Goal: Task Accomplishment & Management: Complete application form

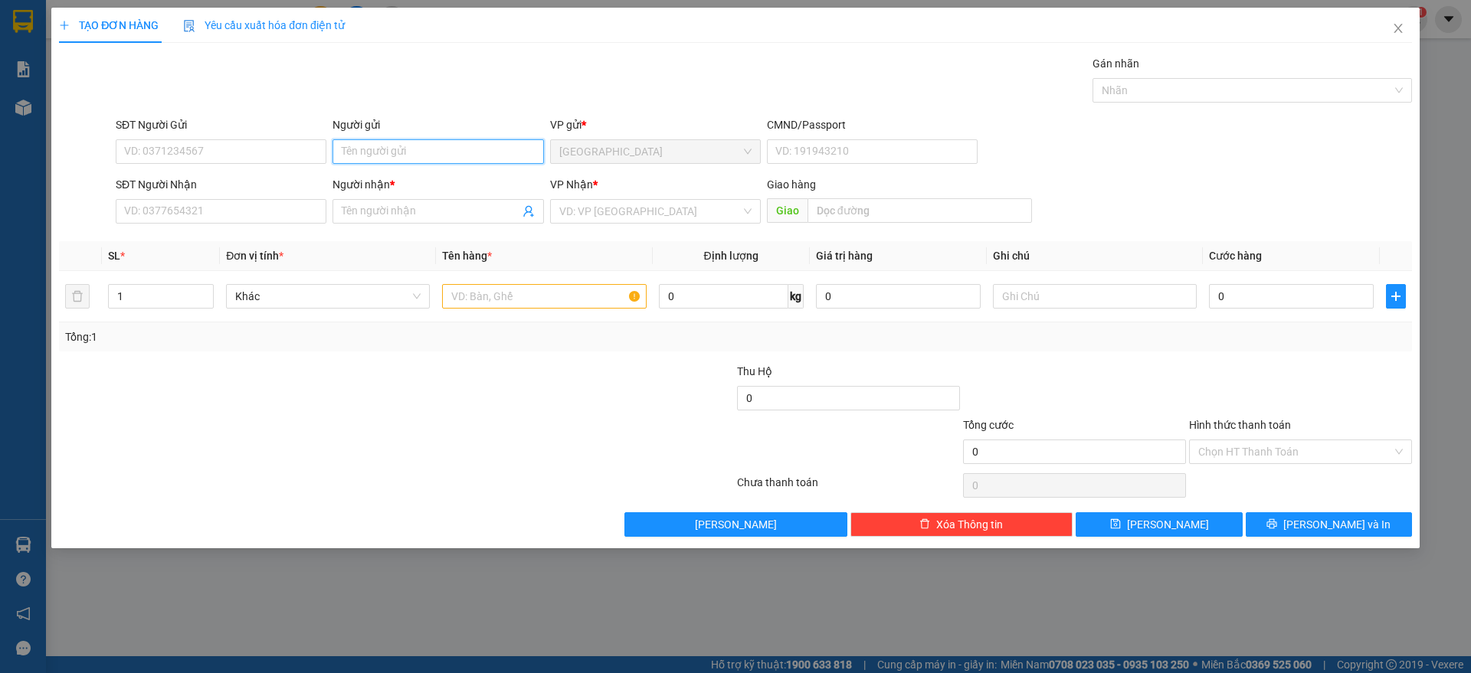
click at [355, 149] on input "Người gửi" at bounding box center [437, 151] width 211 height 25
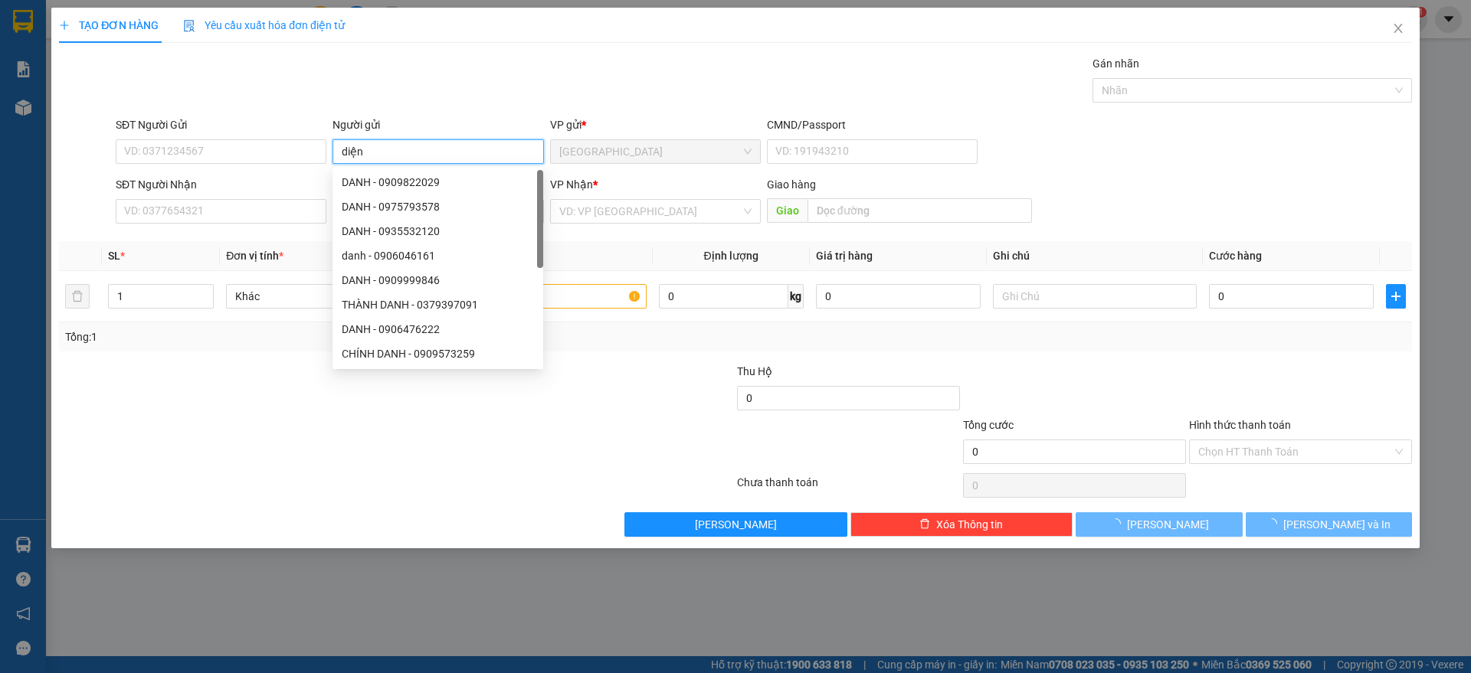
click at [355, 139] on input "diện" at bounding box center [437, 151] width 211 height 25
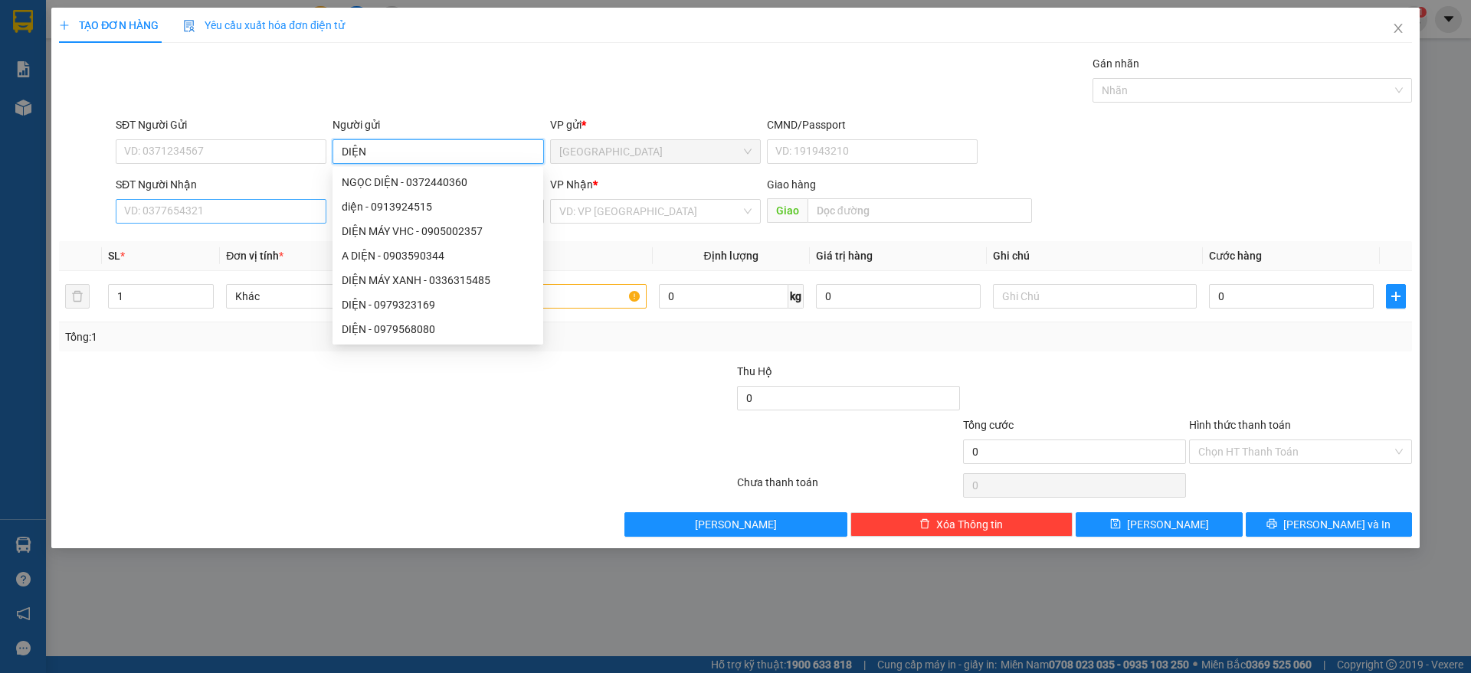
type input "DIỆN"
click at [189, 214] on input "SĐT Người Nhận" at bounding box center [221, 211] width 211 height 25
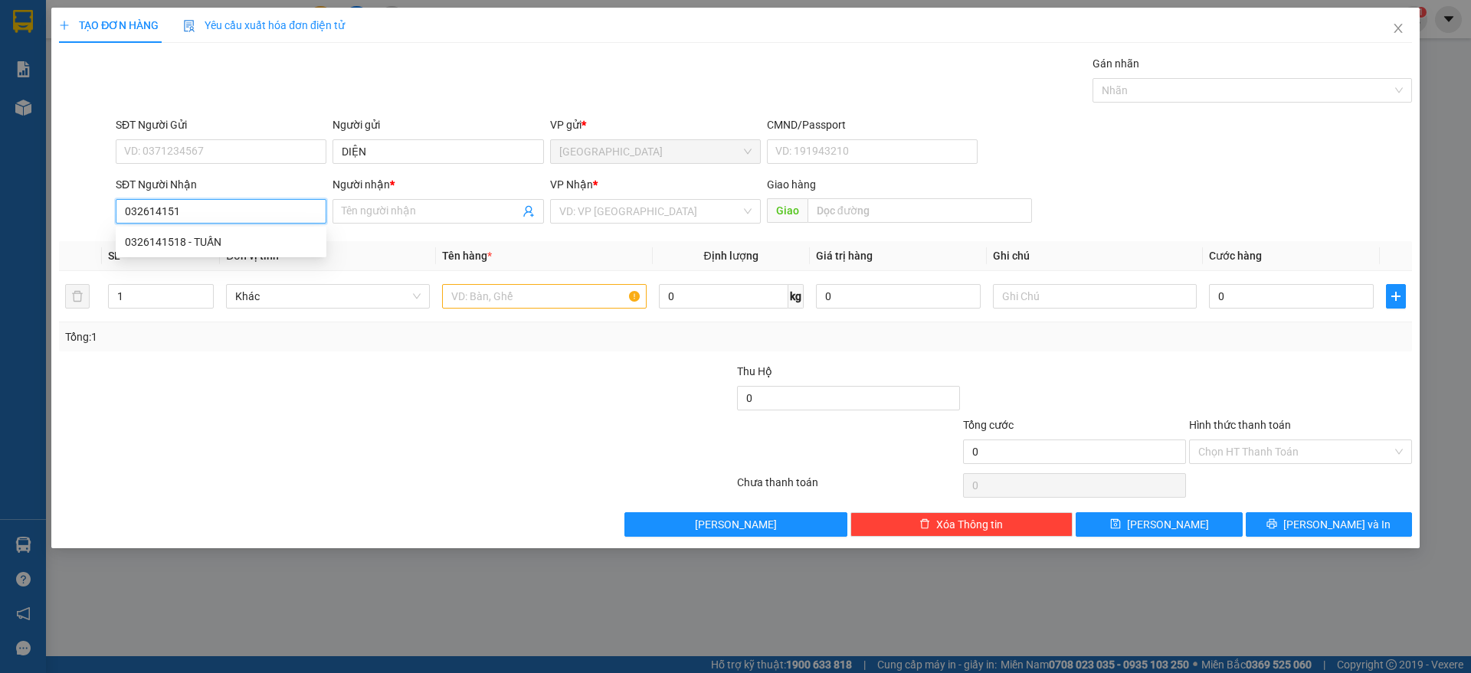
type input "0326141518"
click at [211, 237] on div "0326141518 - TUẤN" at bounding box center [221, 242] width 192 height 17
type input "TUẤN"
type input "0326141518"
click at [532, 295] on input "text" at bounding box center [544, 296] width 204 height 25
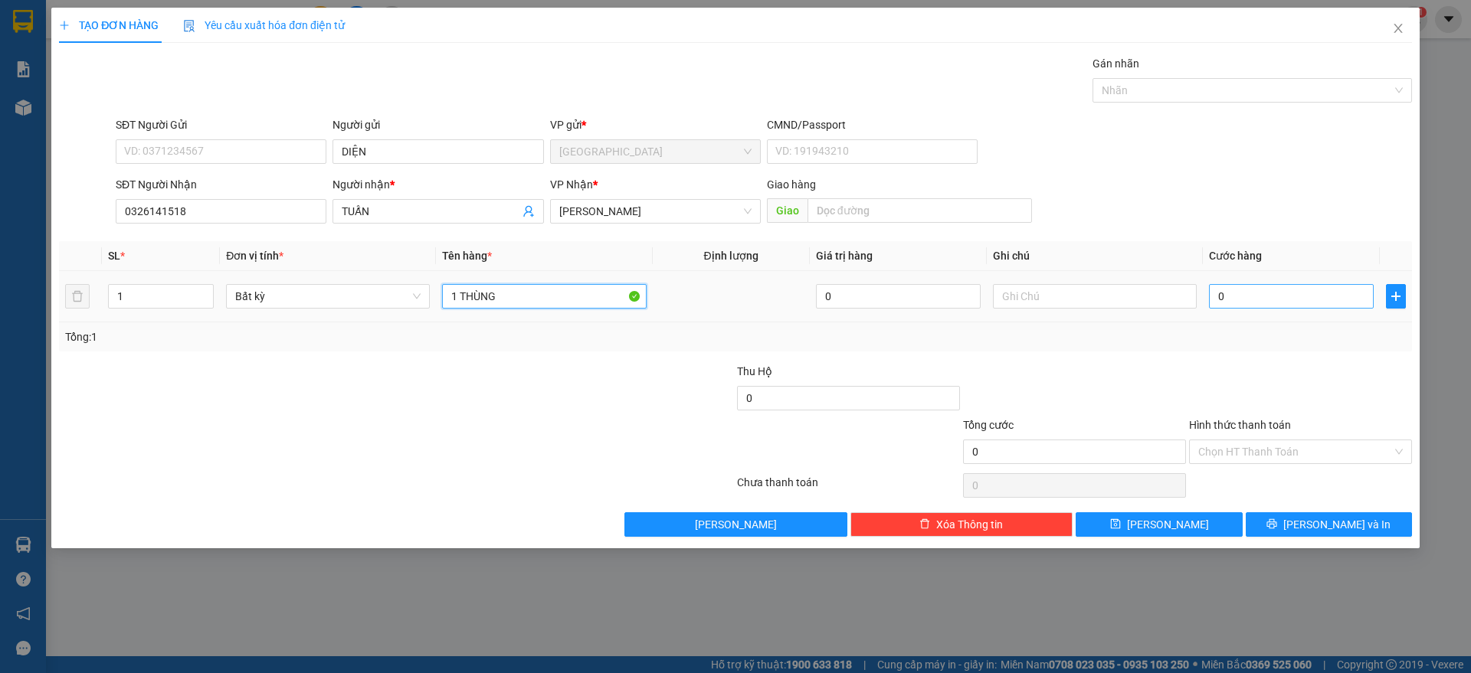
type input "1 THÙNG"
click at [1240, 297] on input "0" at bounding box center [1291, 296] width 165 height 25
type input "4"
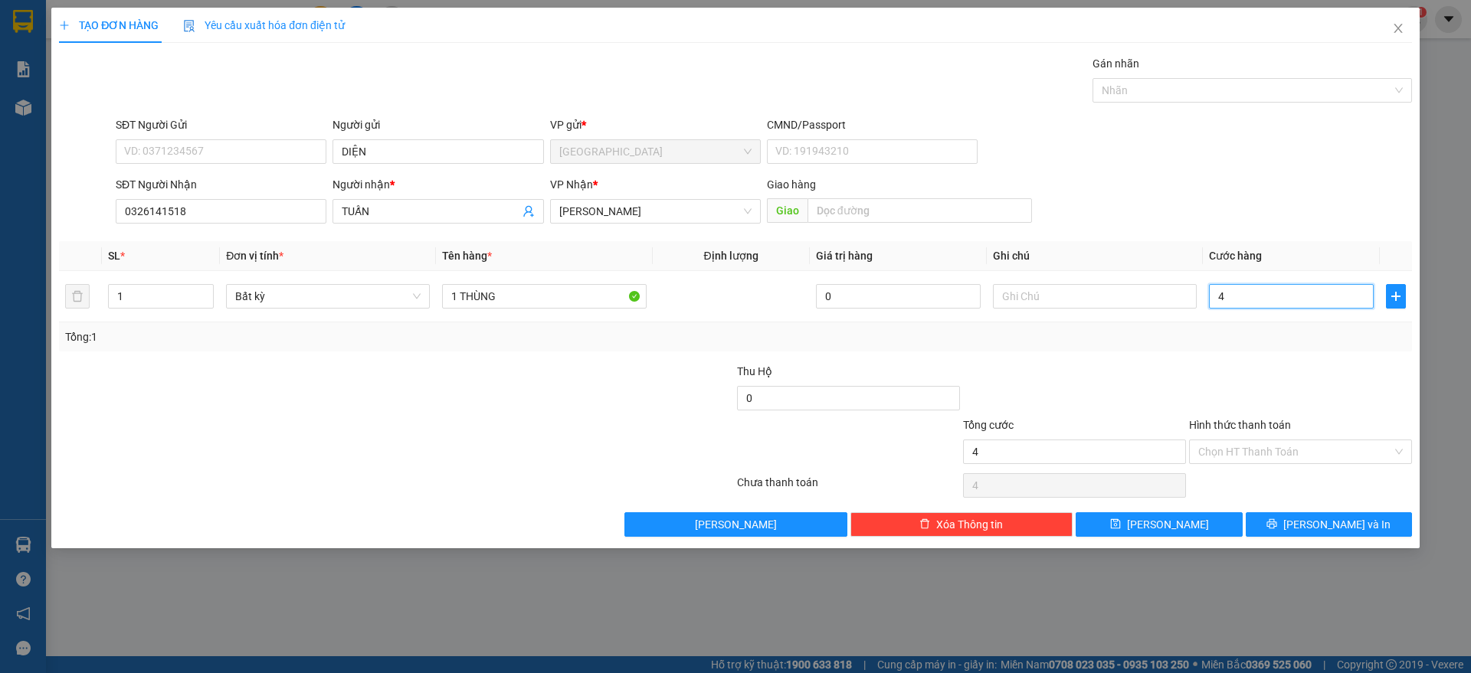
type input "40"
type input "40.000"
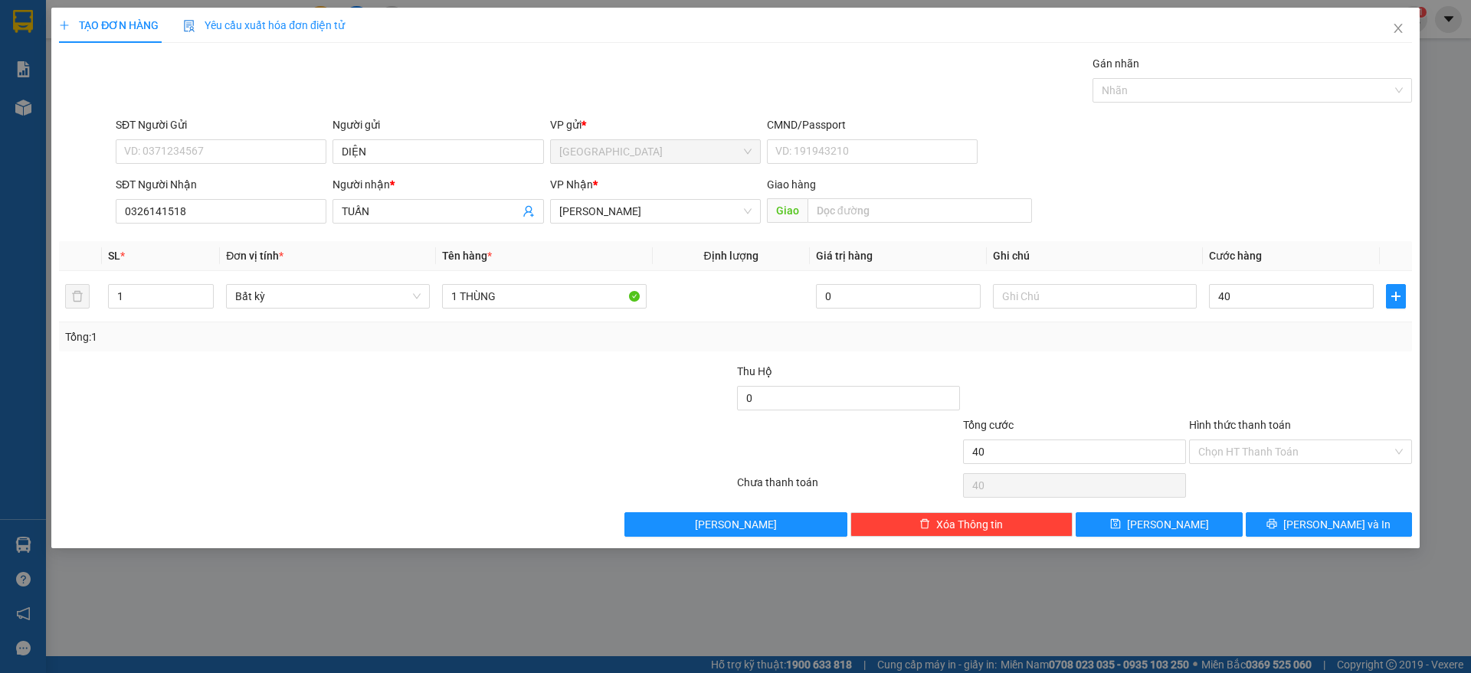
type input "40.000"
drag, startPoint x: 1236, startPoint y: 361, endPoint x: 1253, endPoint y: 378, distance: 23.8
click at [1236, 361] on div "Transit Pickup Surcharge Ids Transit Deliver Surcharge Ids Transit Deliver Surc…" at bounding box center [735, 296] width 1353 height 482
click at [1295, 532] on button "[PERSON_NAME] và In" at bounding box center [1328, 524] width 166 height 25
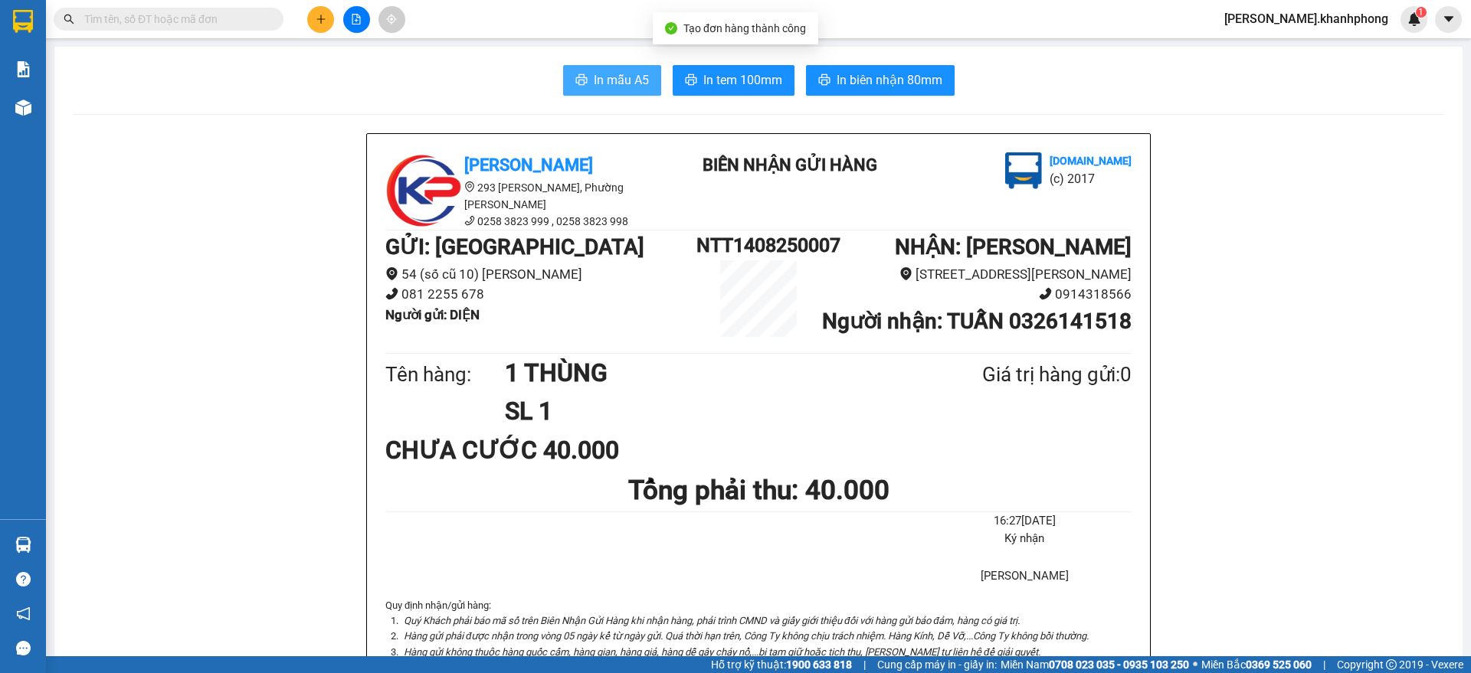
click at [581, 76] on button "In mẫu A5" at bounding box center [612, 80] width 98 height 31
click at [317, 19] on icon "plus" at bounding box center [321, 19] width 11 height 11
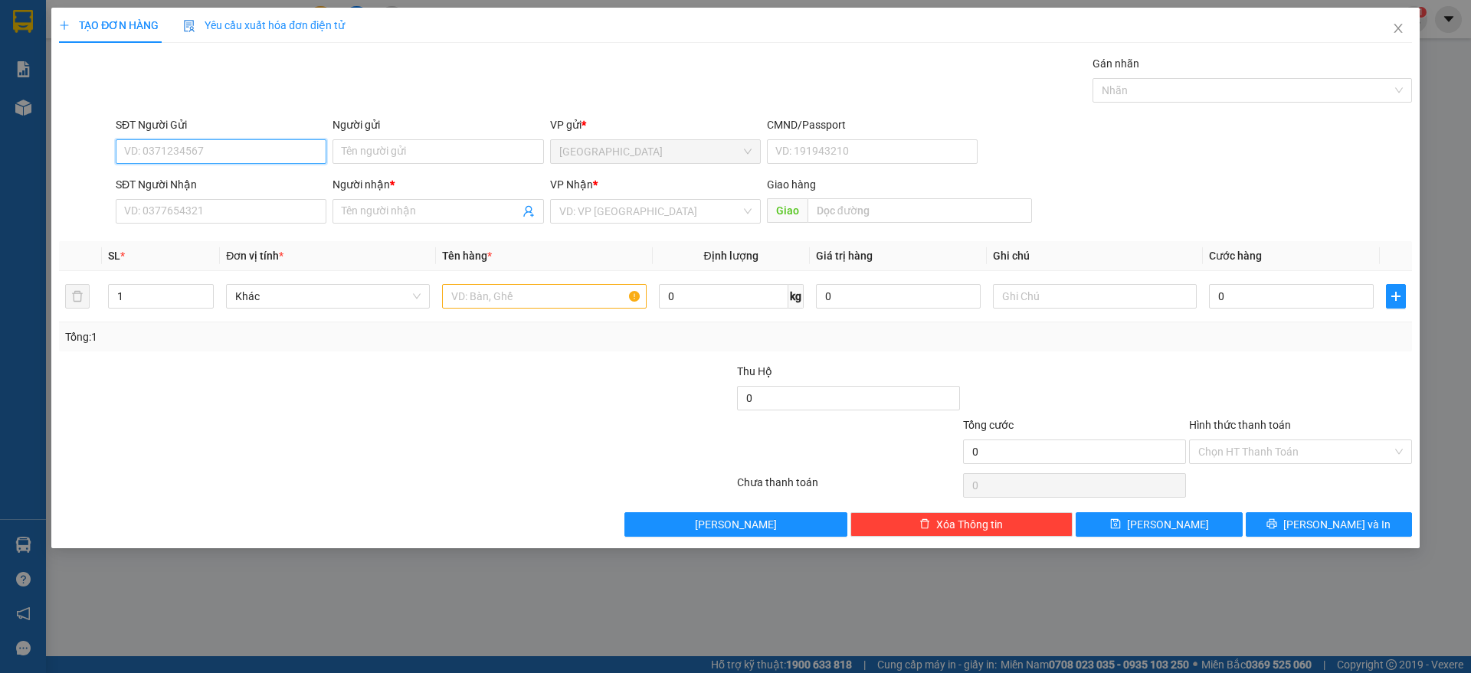
click at [209, 146] on input "SĐT Người Gửi" at bounding box center [221, 151] width 211 height 25
type input "0857907971"
drag, startPoint x: 212, startPoint y: 184, endPoint x: 220, endPoint y: 198, distance: 15.8
click at [211, 184] on div "0857907971 - [GEOGRAPHIC_DATA]" at bounding box center [221, 182] width 192 height 17
type input "SƠN YẾN"
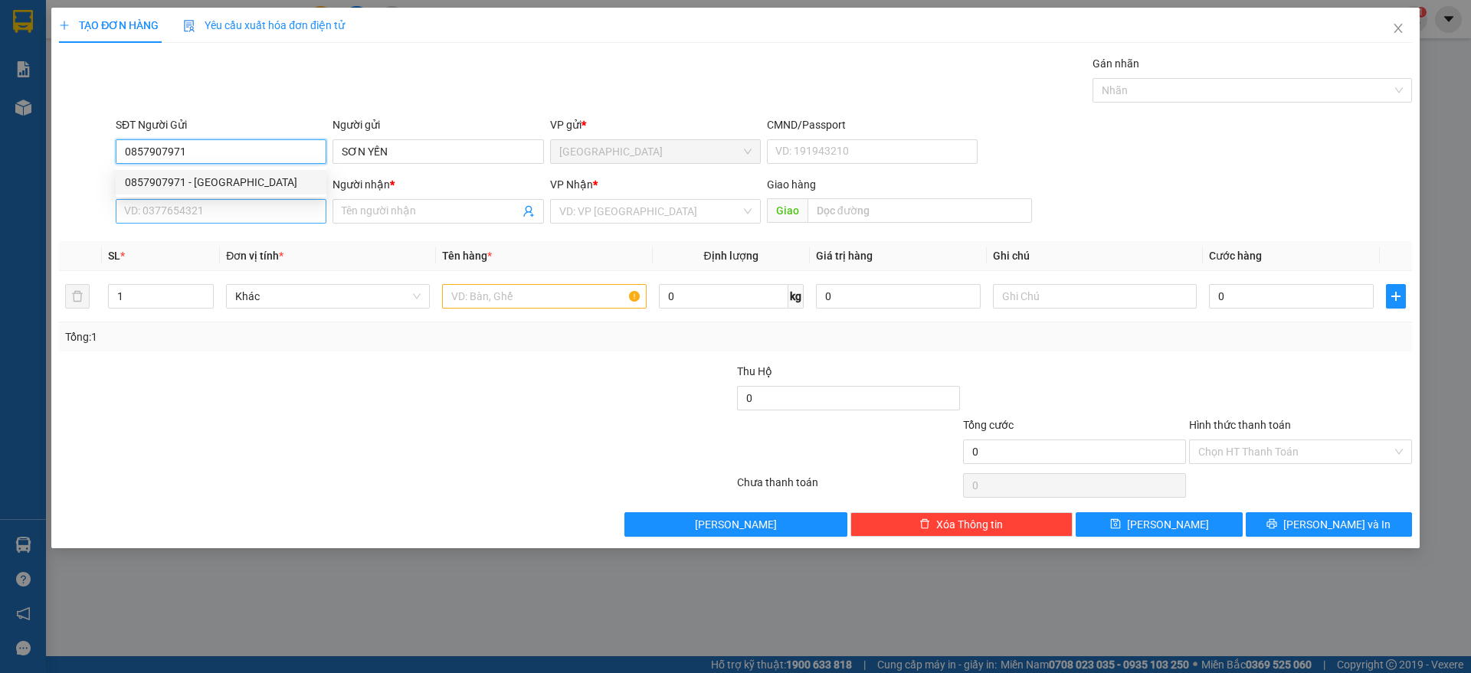
type input "0857907971"
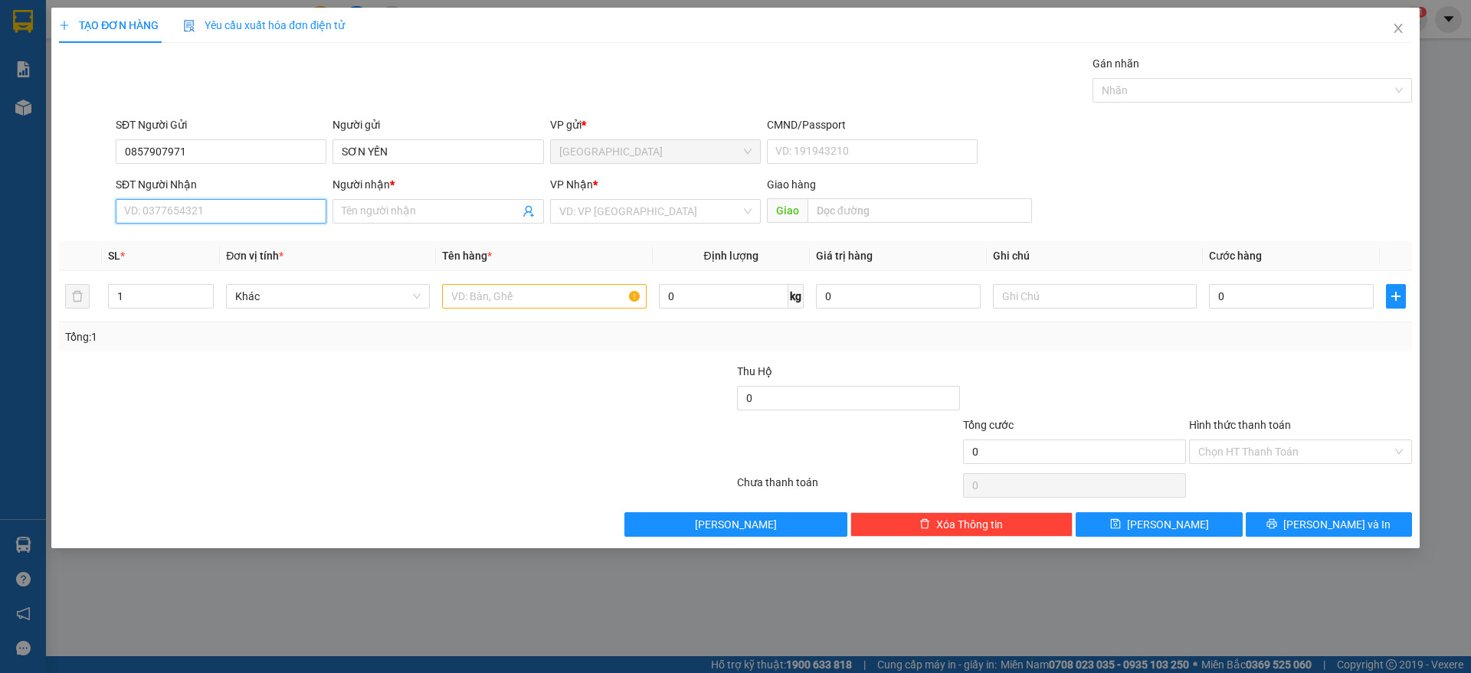
click at [224, 204] on input "SĐT Người Nhận" at bounding box center [221, 211] width 211 height 25
type input "0903776608"
click at [203, 236] on div "0903776608 - HƯƠNG" at bounding box center [221, 242] width 192 height 17
type input "HƯƠNG"
type input "0903776608"
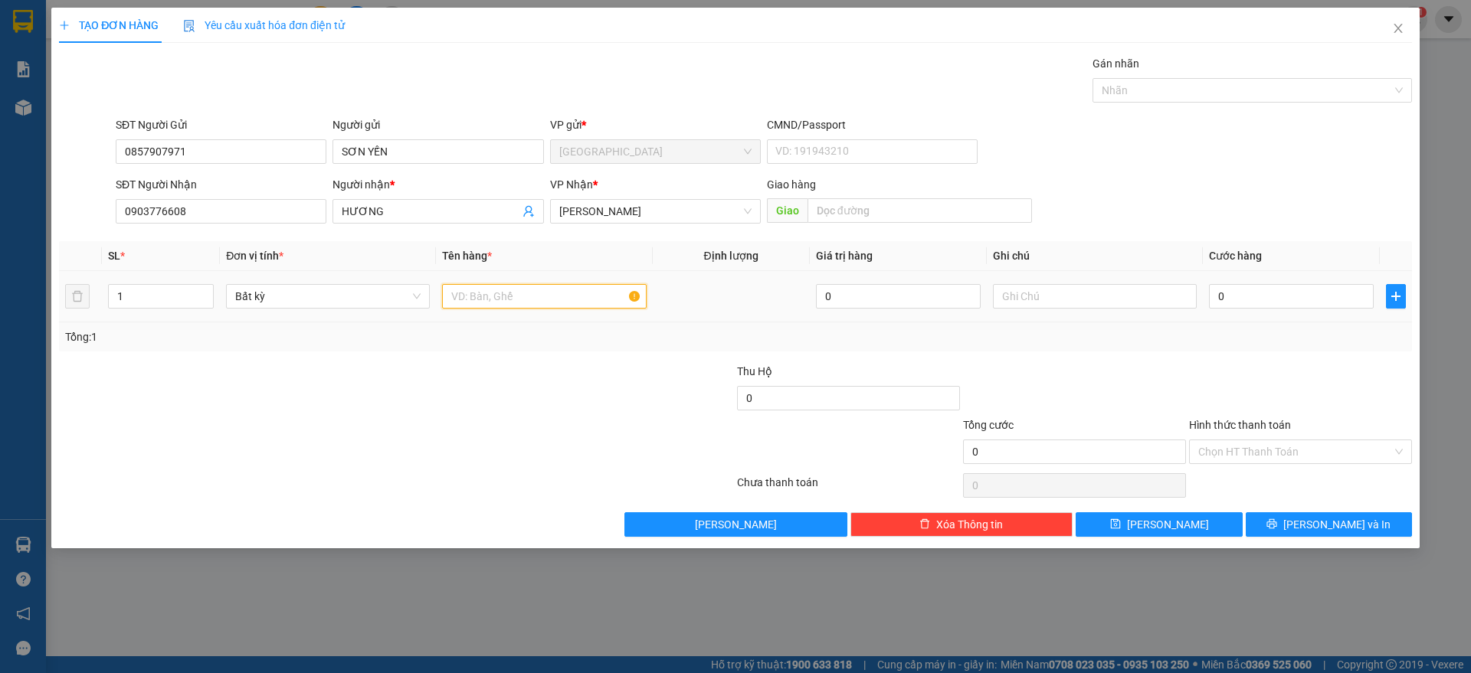
click at [508, 302] on input "text" at bounding box center [544, 296] width 204 height 25
type input "1 KIỆN ĐEN"
click at [1262, 288] on input "0" at bounding box center [1291, 296] width 165 height 25
type input "2"
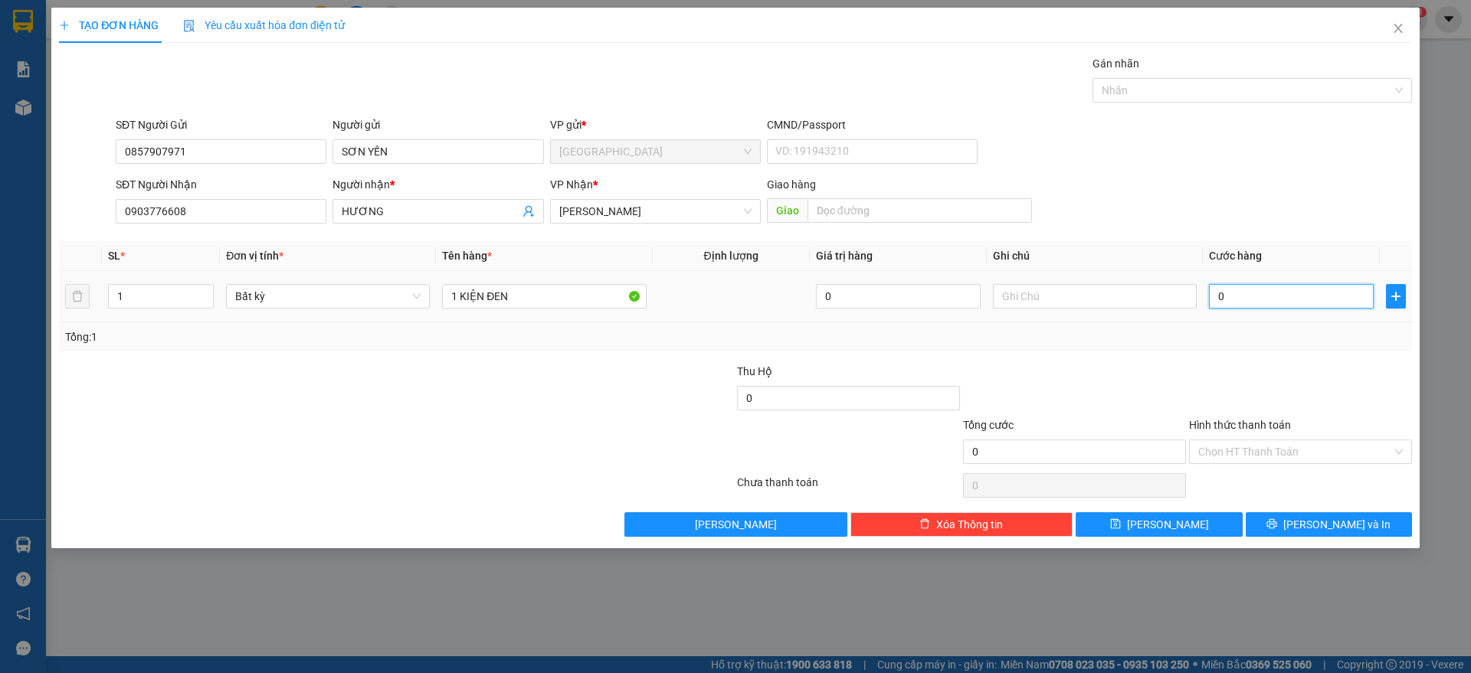
type input "2"
type input "20"
type input "20.000"
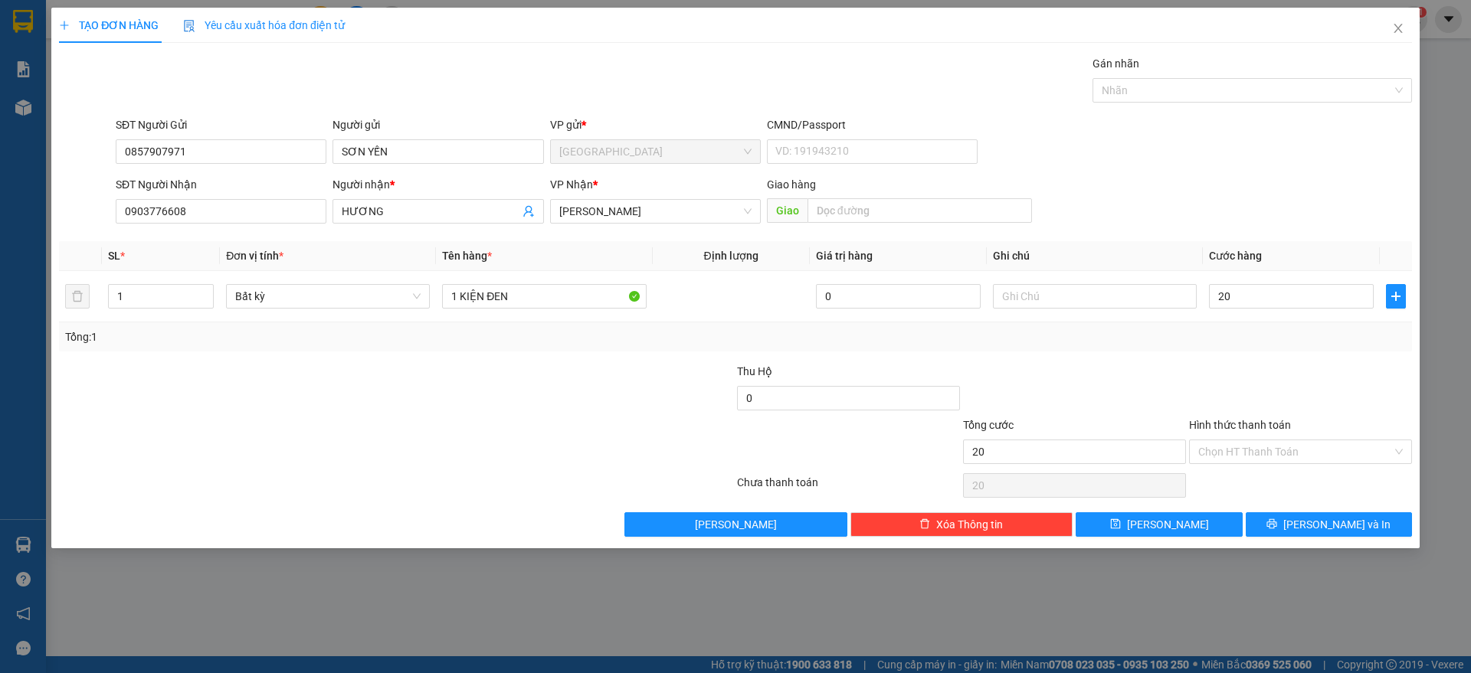
type input "20.000"
drag, startPoint x: 1315, startPoint y: 343, endPoint x: 1287, endPoint y: 438, distance: 99.1
click at [1312, 351] on div "Transit Pickup Surcharge Ids Transit Deliver Surcharge Ids Transit Deliver Surc…" at bounding box center [735, 296] width 1353 height 482
click at [1297, 521] on button "[PERSON_NAME] và In" at bounding box center [1328, 524] width 166 height 25
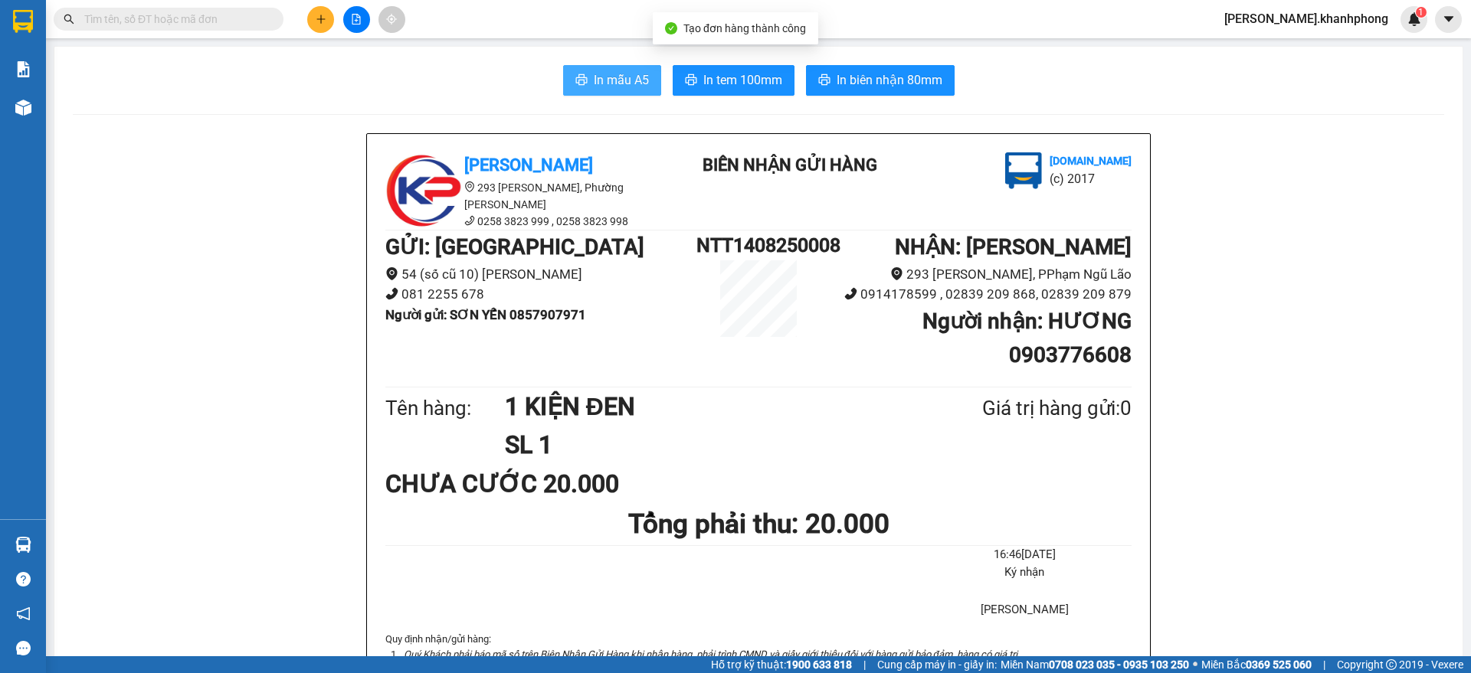
click at [594, 87] on span "In mẫu A5" at bounding box center [621, 79] width 55 height 19
click at [313, 19] on button at bounding box center [320, 19] width 27 height 27
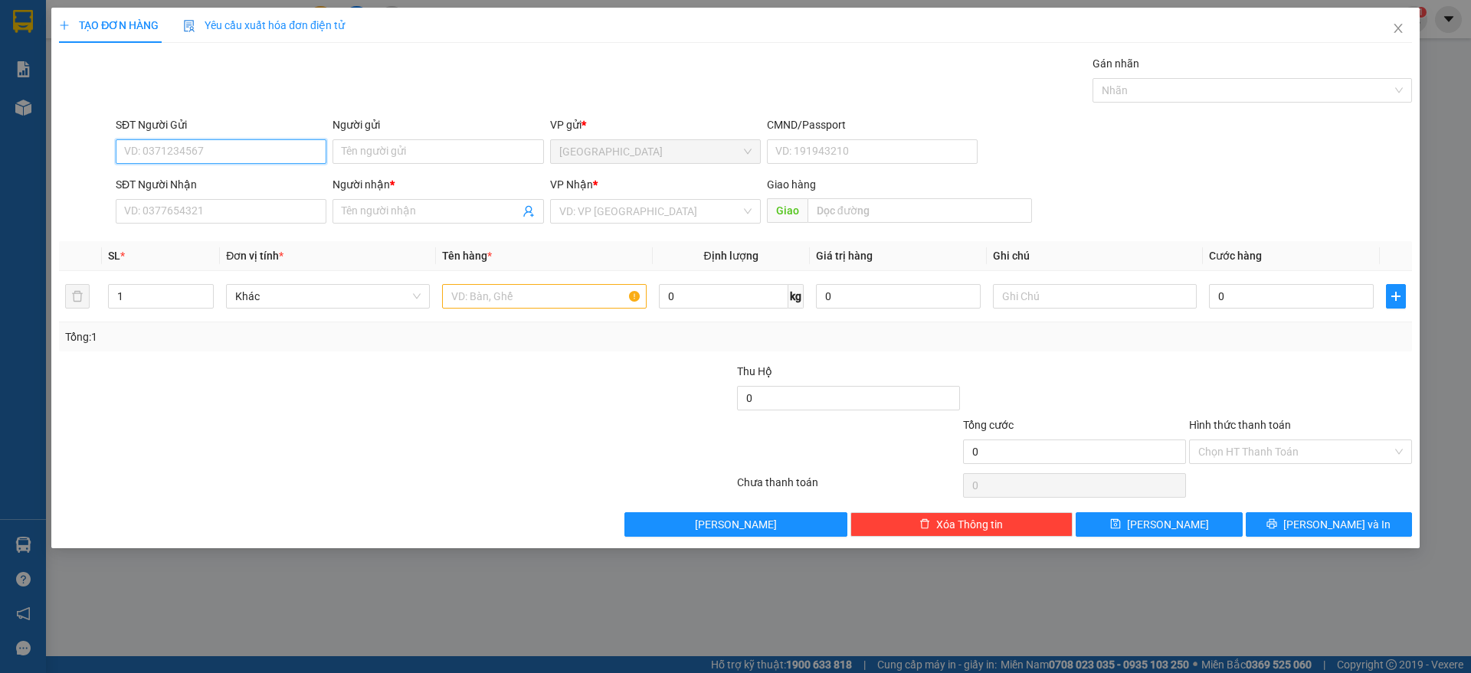
click at [270, 152] on input "SĐT Người Gửi" at bounding box center [221, 151] width 211 height 25
type input "0333509344"
click at [193, 177] on div "0333509344 - BÀ THẾ" at bounding box center [221, 182] width 192 height 17
type input "BÀ THẾ"
type input "0333509344"
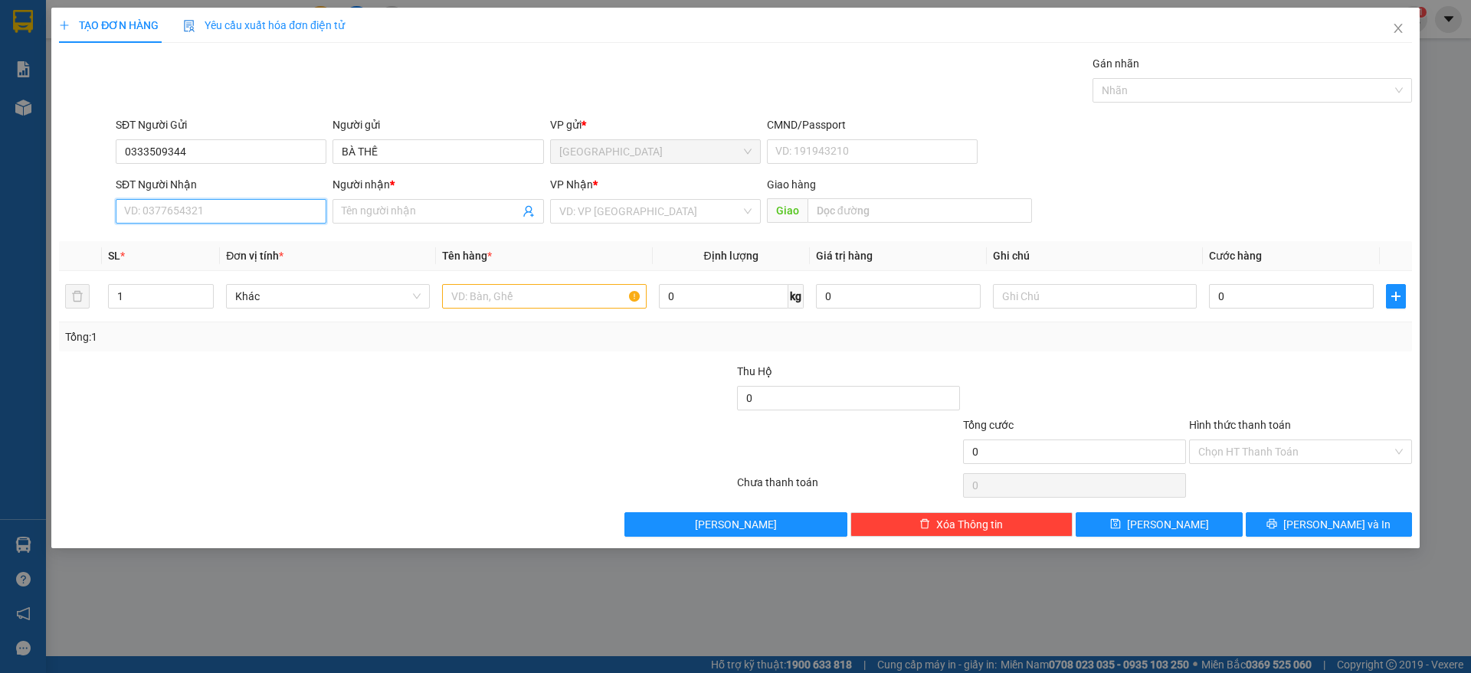
click at [202, 214] on input "SĐT Người Nhận" at bounding box center [221, 211] width 211 height 25
click at [191, 267] on div "0914721407 - [PERSON_NAME]" at bounding box center [221, 266] width 192 height 17
type input "0914721407"
type input "[PERSON_NAME]"
click at [470, 299] on input "text" at bounding box center [544, 296] width 204 height 25
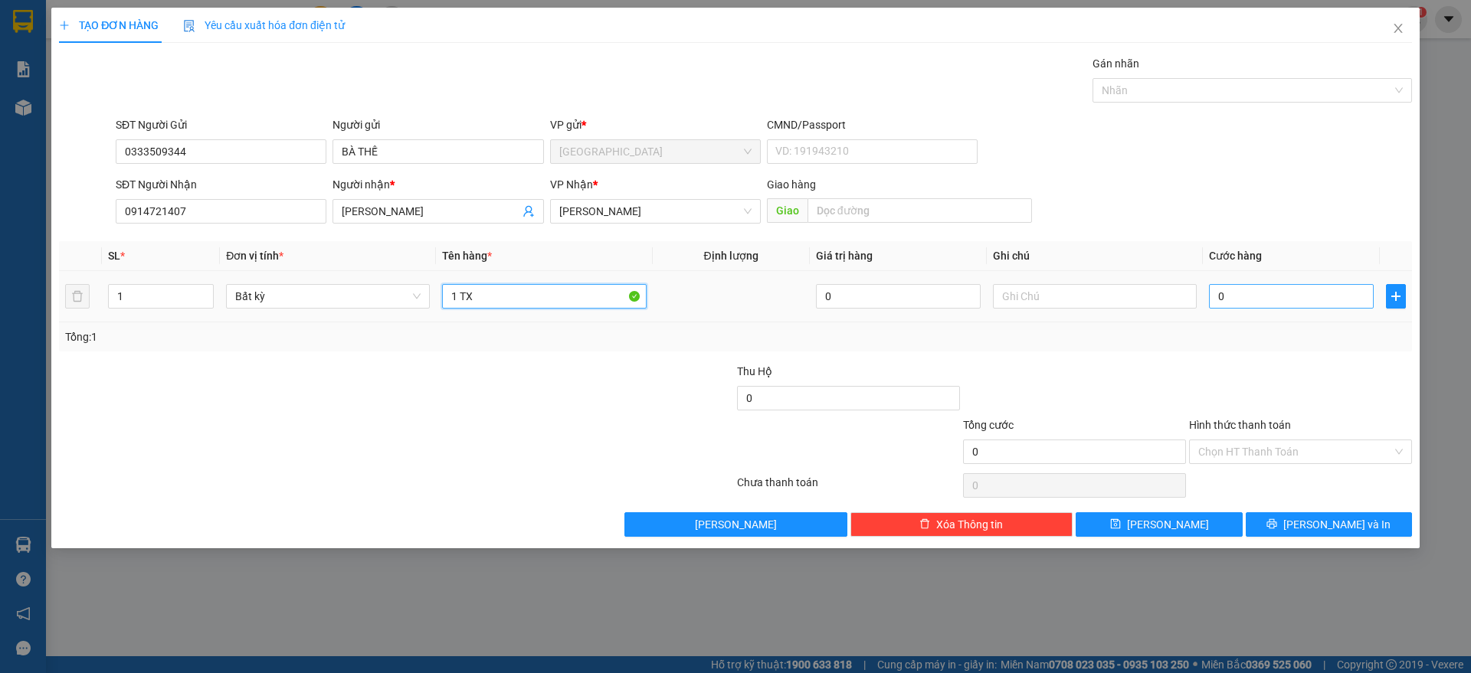
type input "1 TX"
click at [1255, 297] on input "0" at bounding box center [1291, 296] width 165 height 25
type input "6"
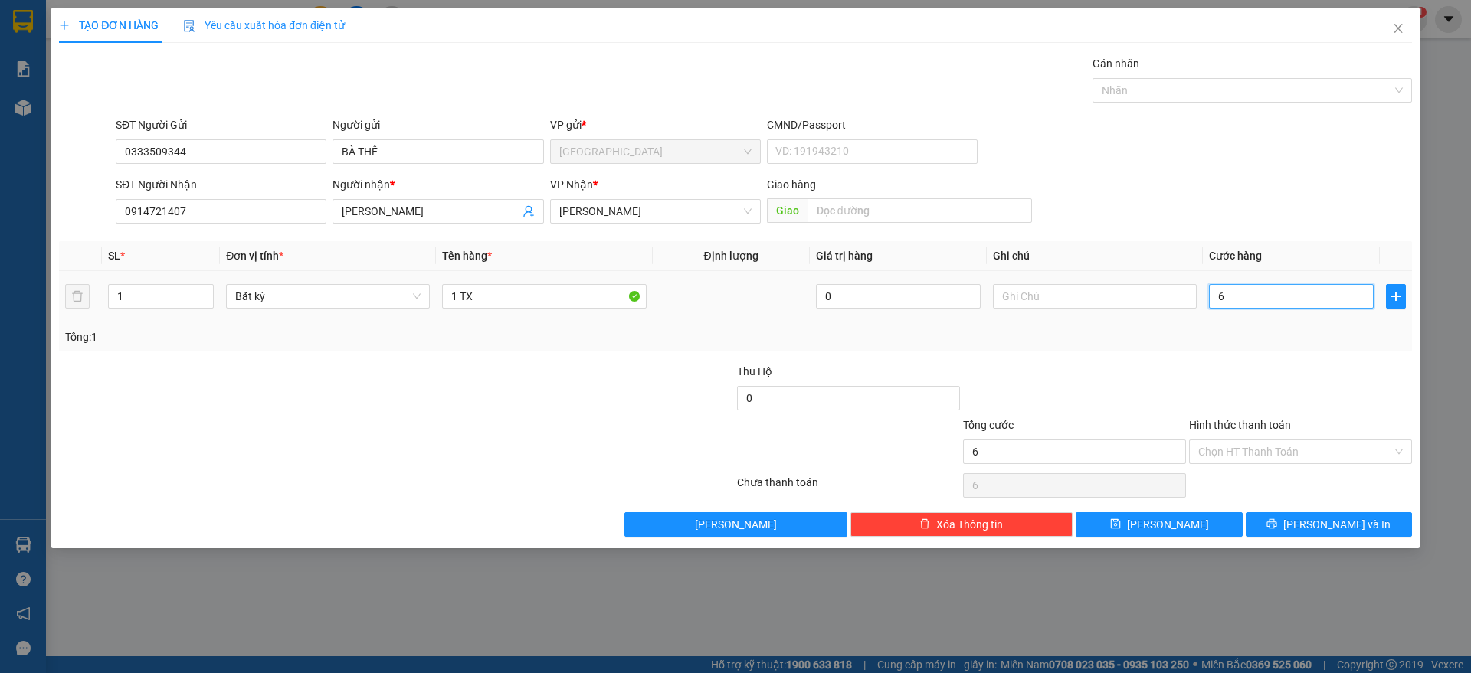
type input "60"
type input "60.000"
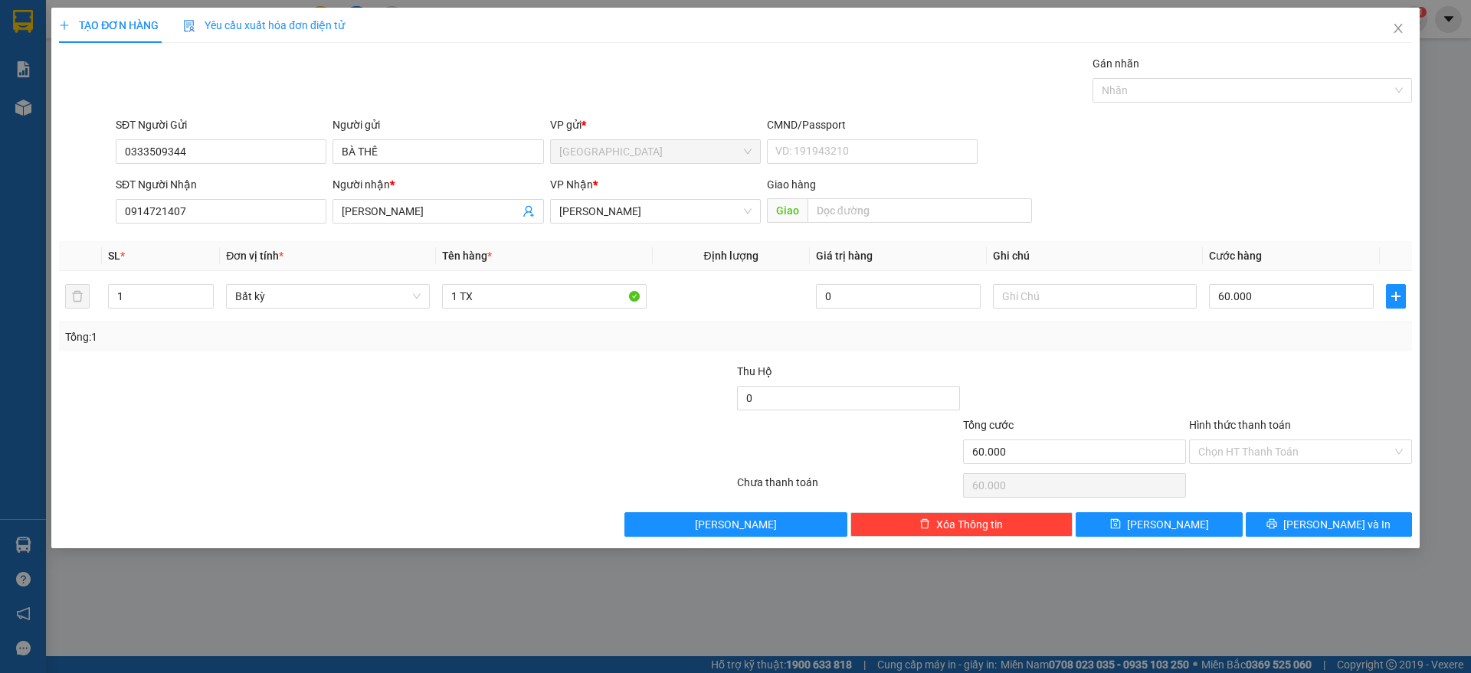
drag, startPoint x: 1276, startPoint y: 372, endPoint x: 1286, endPoint y: 452, distance: 81.0
click at [1281, 375] on div at bounding box center [1300, 390] width 226 height 54
drag, startPoint x: 1283, startPoint y: 451, endPoint x: 1262, endPoint y: 459, distance: 22.1
click at [1284, 450] on input "Hình thức thanh toán" at bounding box center [1295, 451] width 194 height 23
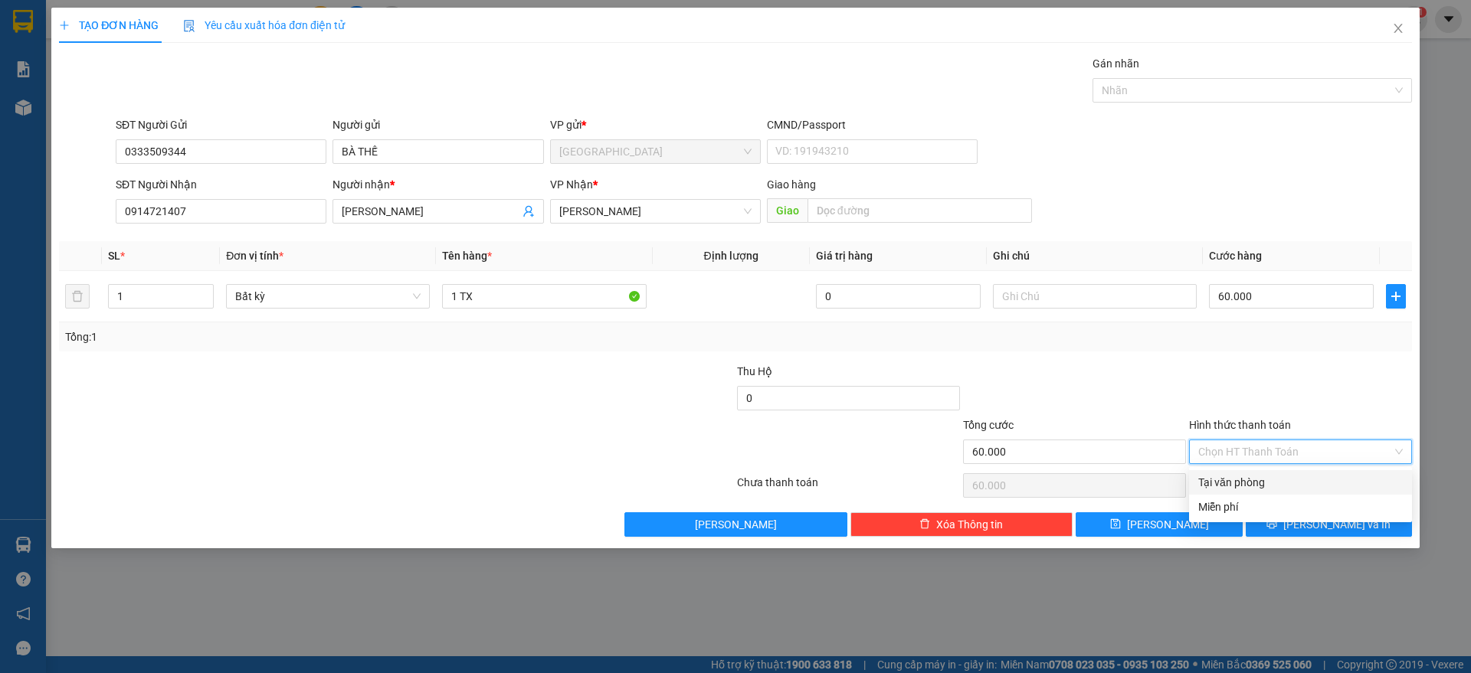
click at [1249, 482] on div "Tại văn phòng" at bounding box center [1300, 482] width 205 height 17
type input "0"
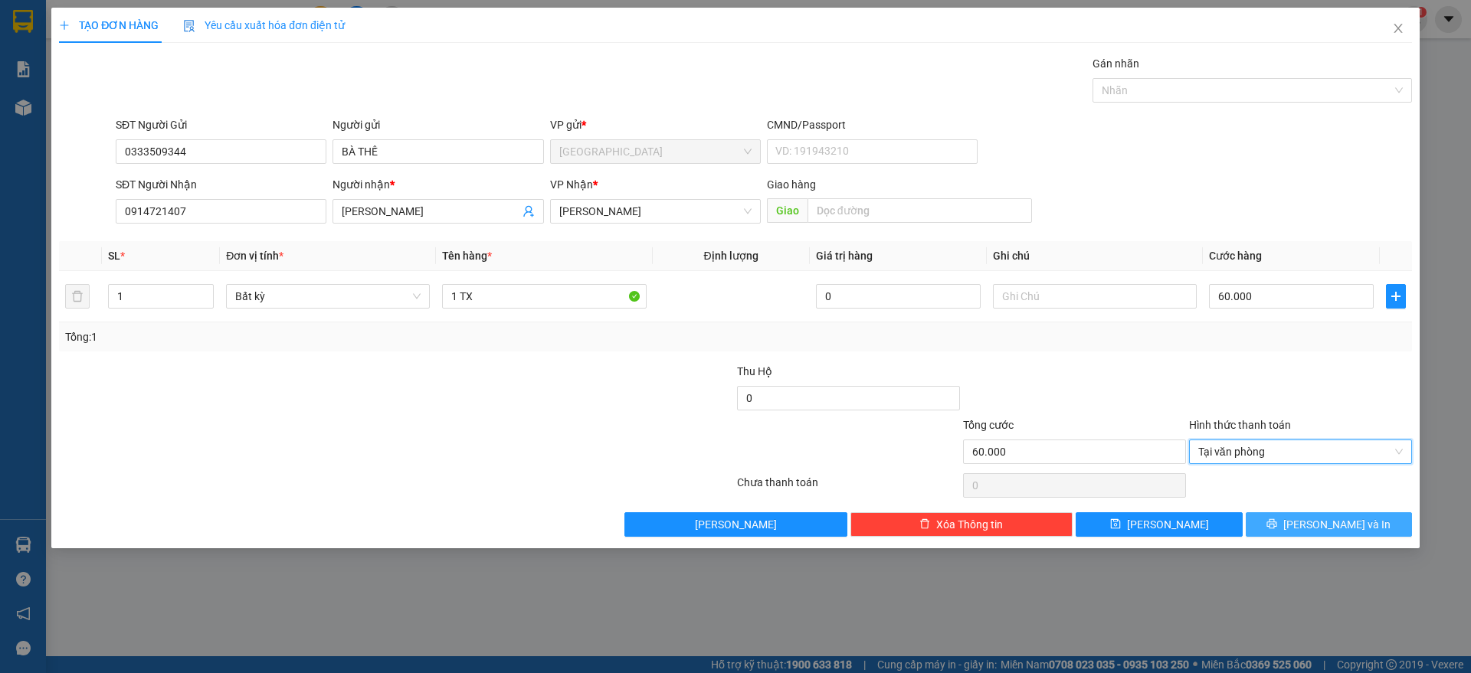
click at [1294, 521] on button "[PERSON_NAME] và In" at bounding box center [1328, 524] width 166 height 25
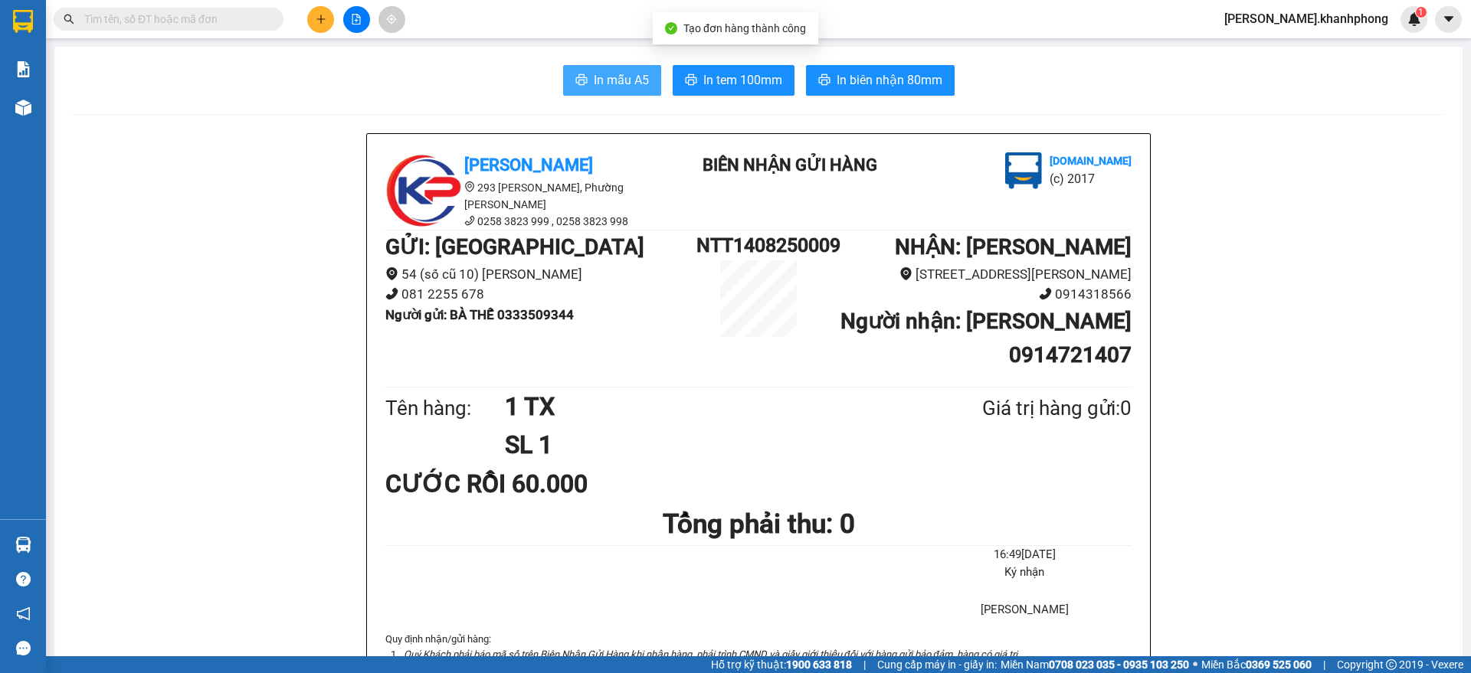
click at [581, 69] on button "In mẫu A5" at bounding box center [612, 80] width 98 height 31
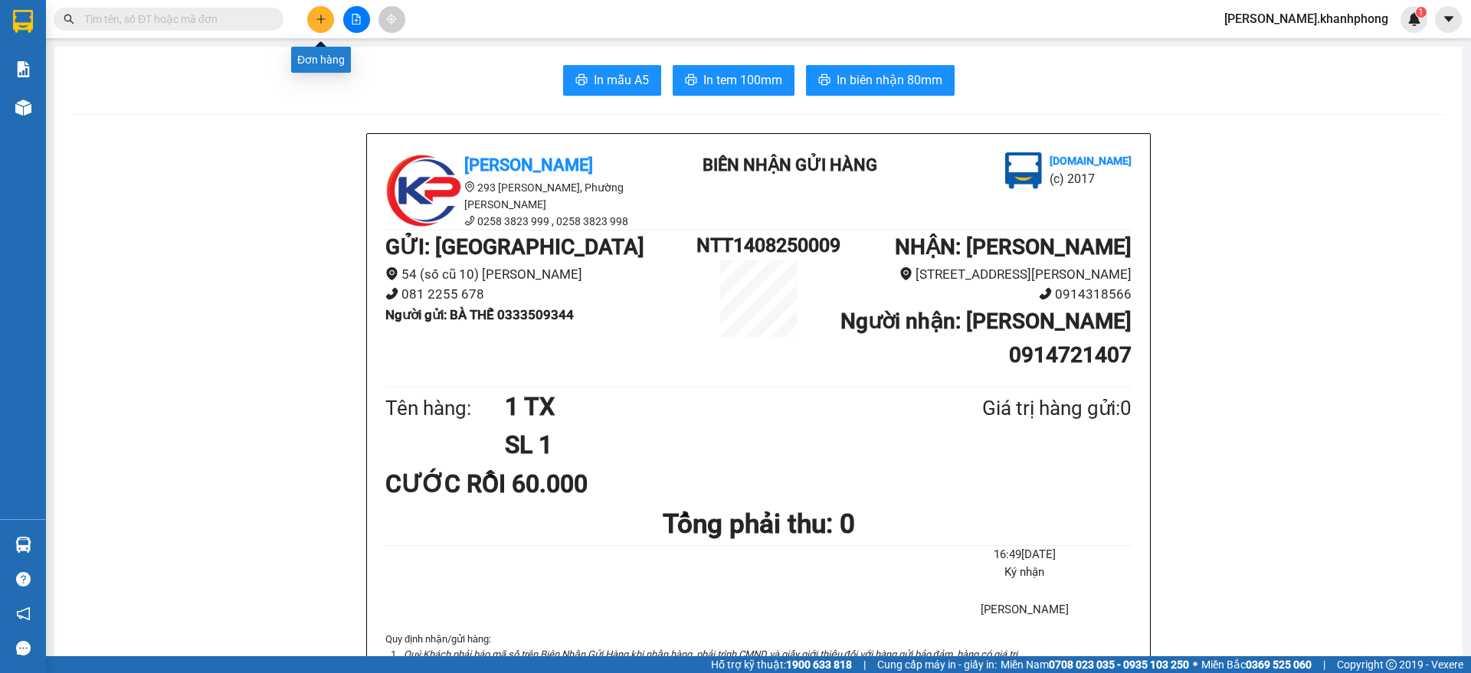
click at [319, 16] on icon "plus" at bounding box center [321, 19] width 11 height 11
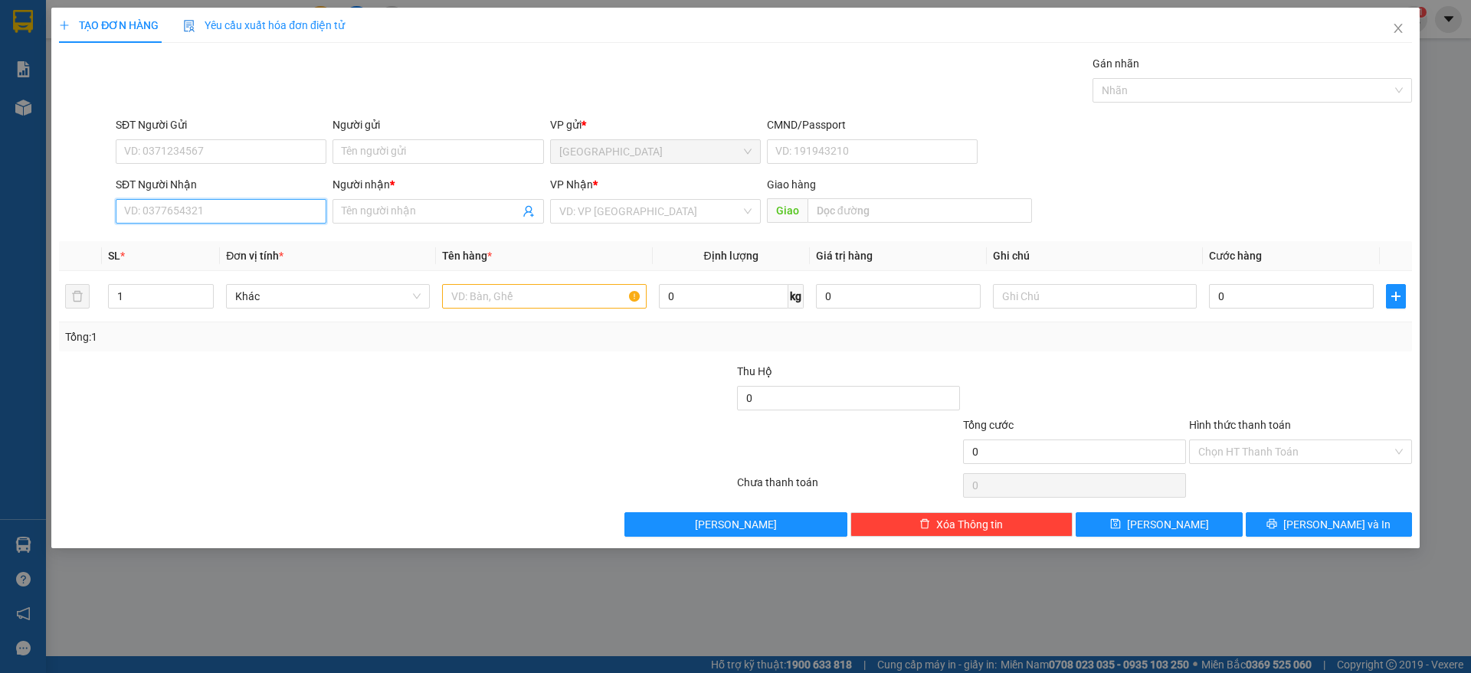
click at [169, 212] on input "SĐT Người Nhận" at bounding box center [221, 211] width 211 height 25
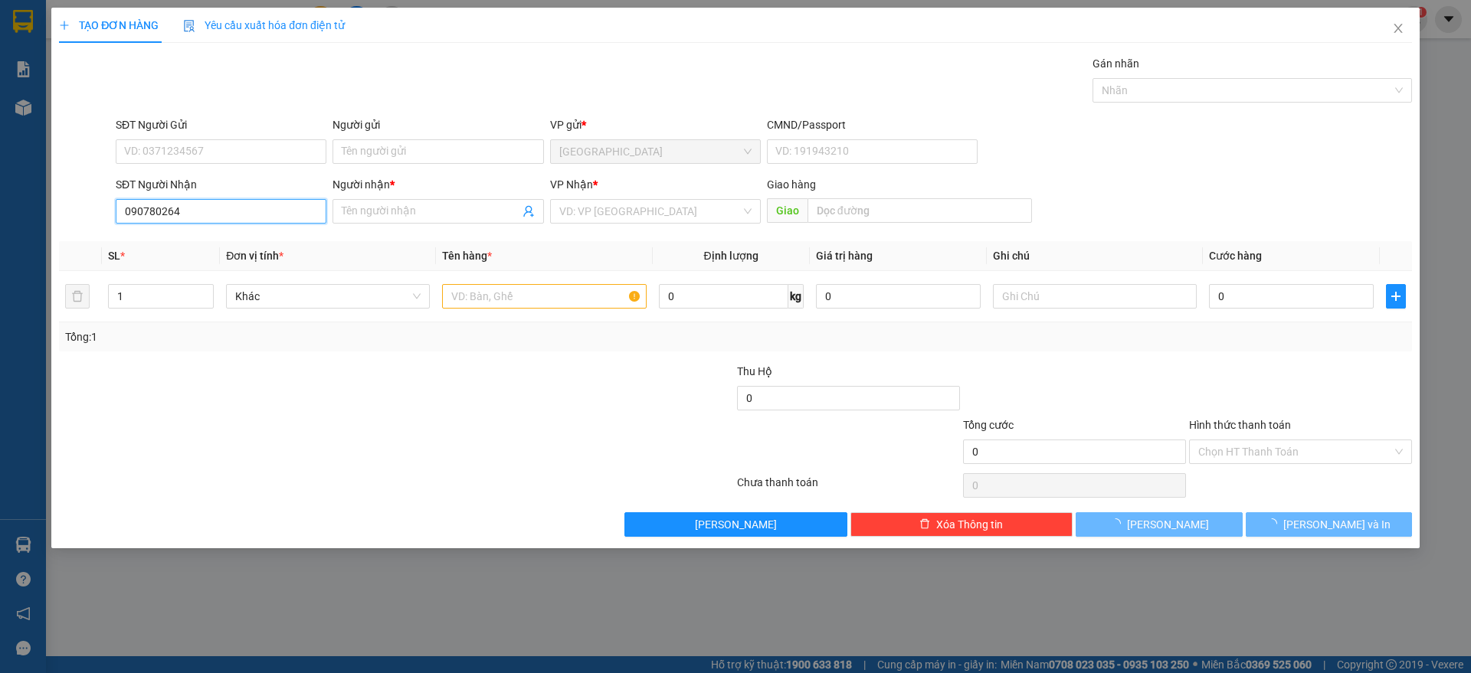
type input "0907802647"
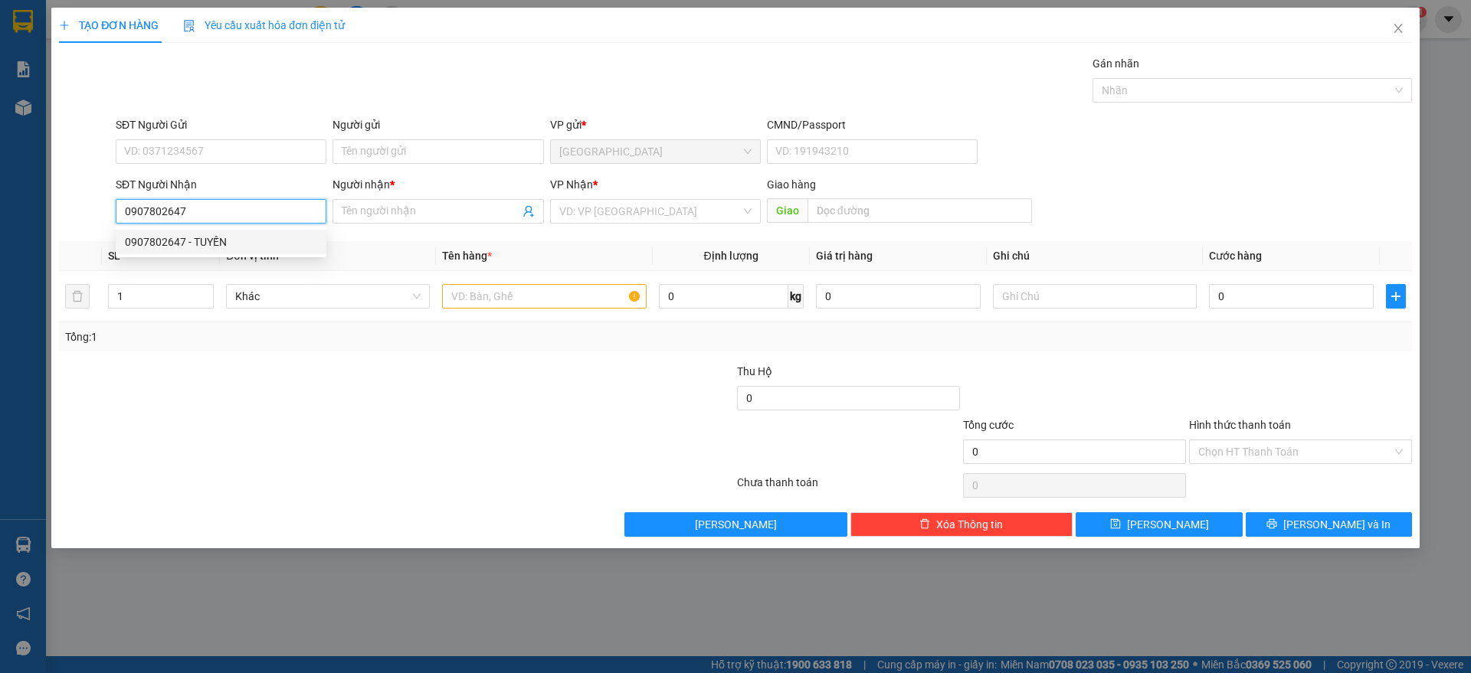
click at [218, 241] on div "0907802647 - TUYẾN" at bounding box center [221, 242] width 192 height 17
type input "TUYẾN"
type input "0907802647"
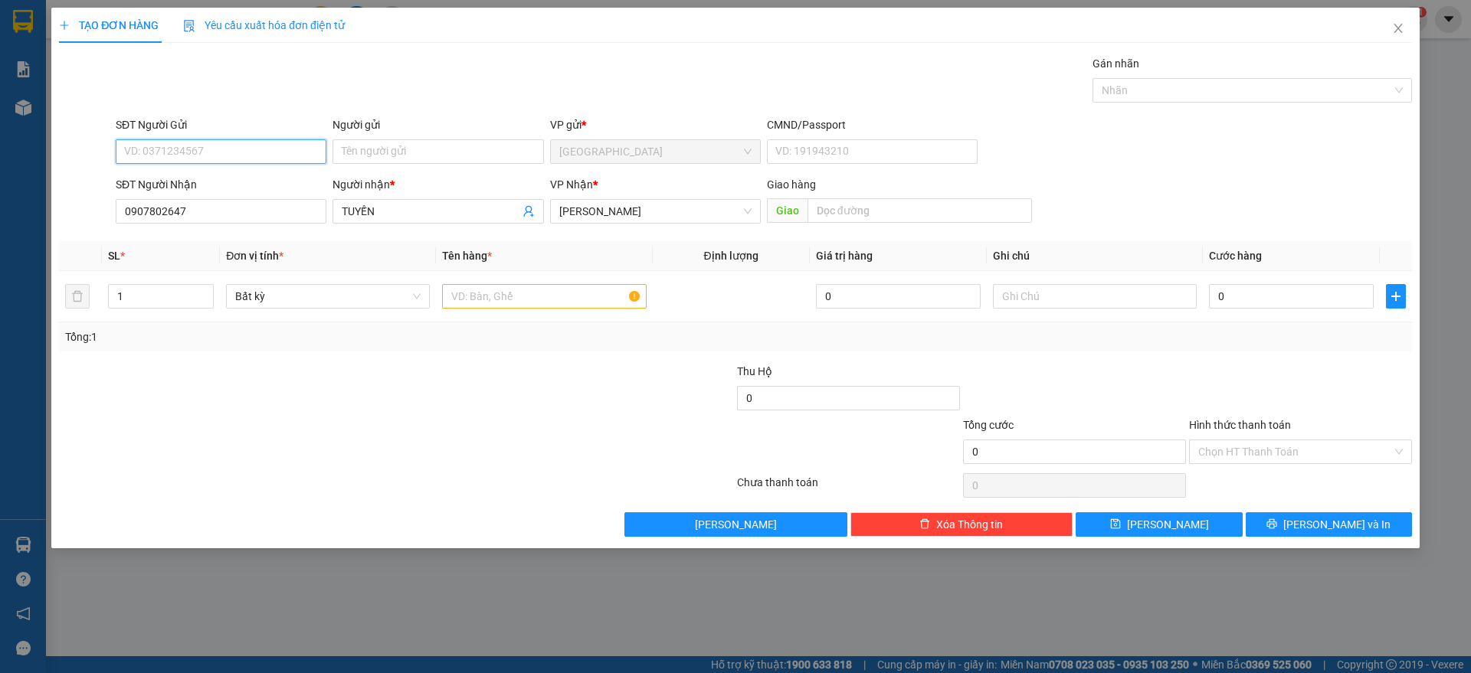
click at [204, 153] on input "SĐT Người Gửi" at bounding box center [221, 151] width 211 height 25
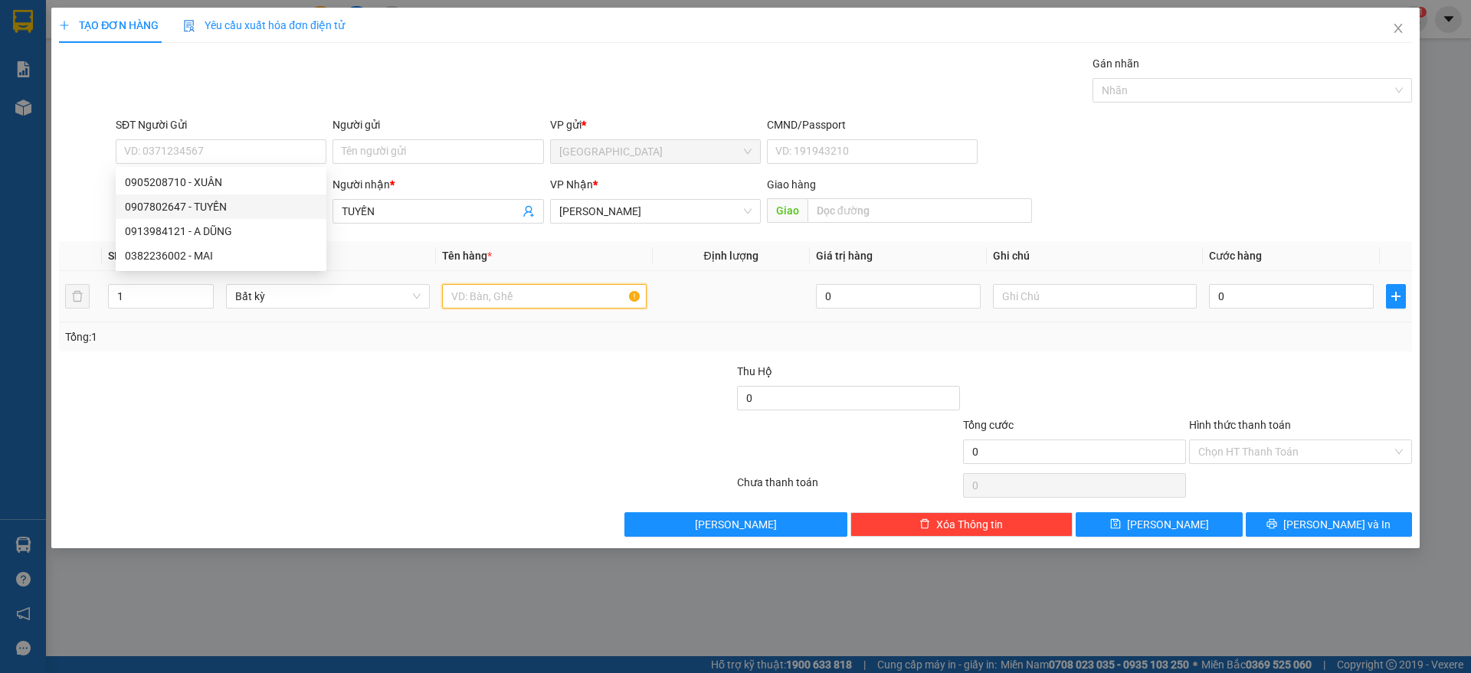
click at [568, 294] on input "text" at bounding box center [544, 296] width 204 height 25
click at [207, 283] on div "1" at bounding box center [161, 296] width 106 height 31
type input "2"
click at [207, 296] on span "up" at bounding box center [205, 292] width 9 height 9
click at [491, 301] on input "text" at bounding box center [544, 296] width 204 height 25
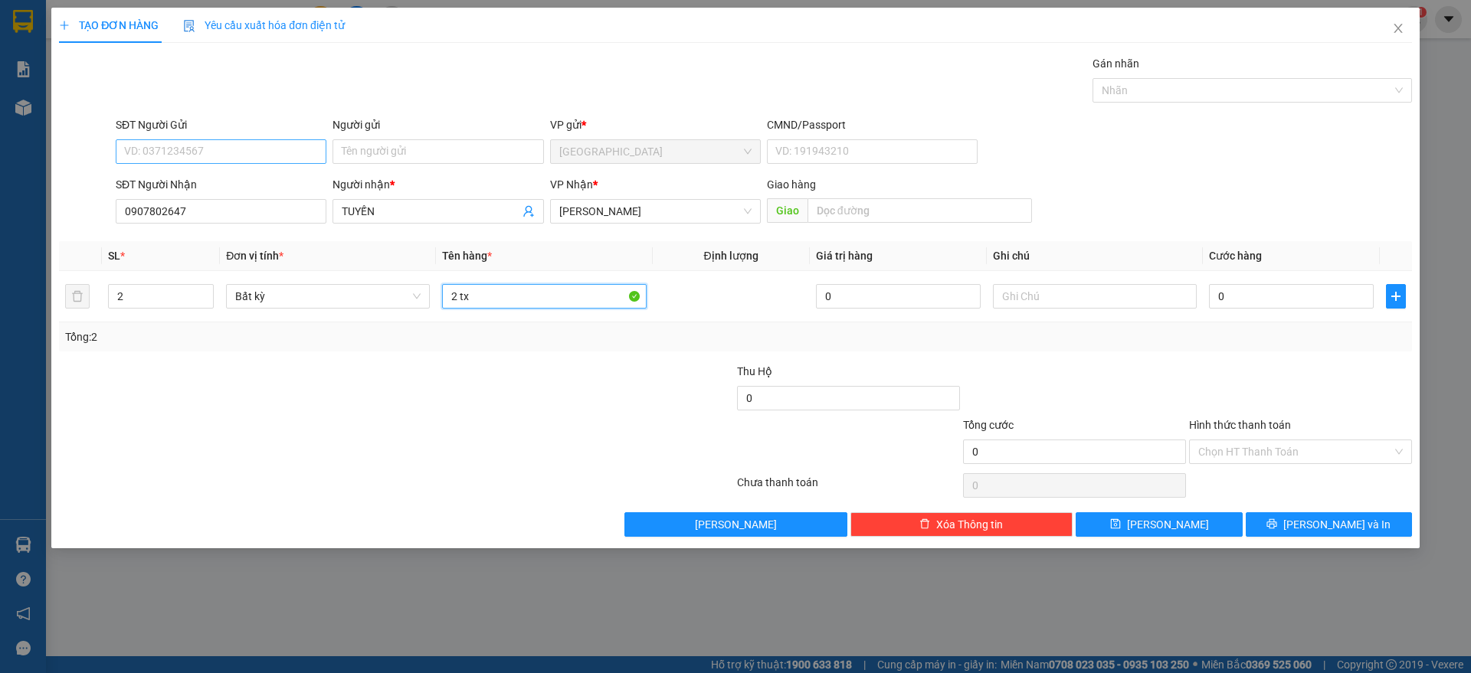
type input "2 tx"
click at [182, 144] on input "SĐT Người Gửi" at bounding box center [221, 151] width 211 height 25
click at [188, 178] on div "0905208710 - XUÂN" at bounding box center [221, 182] width 192 height 17
type input "0905208710"
type input "XUÂN"
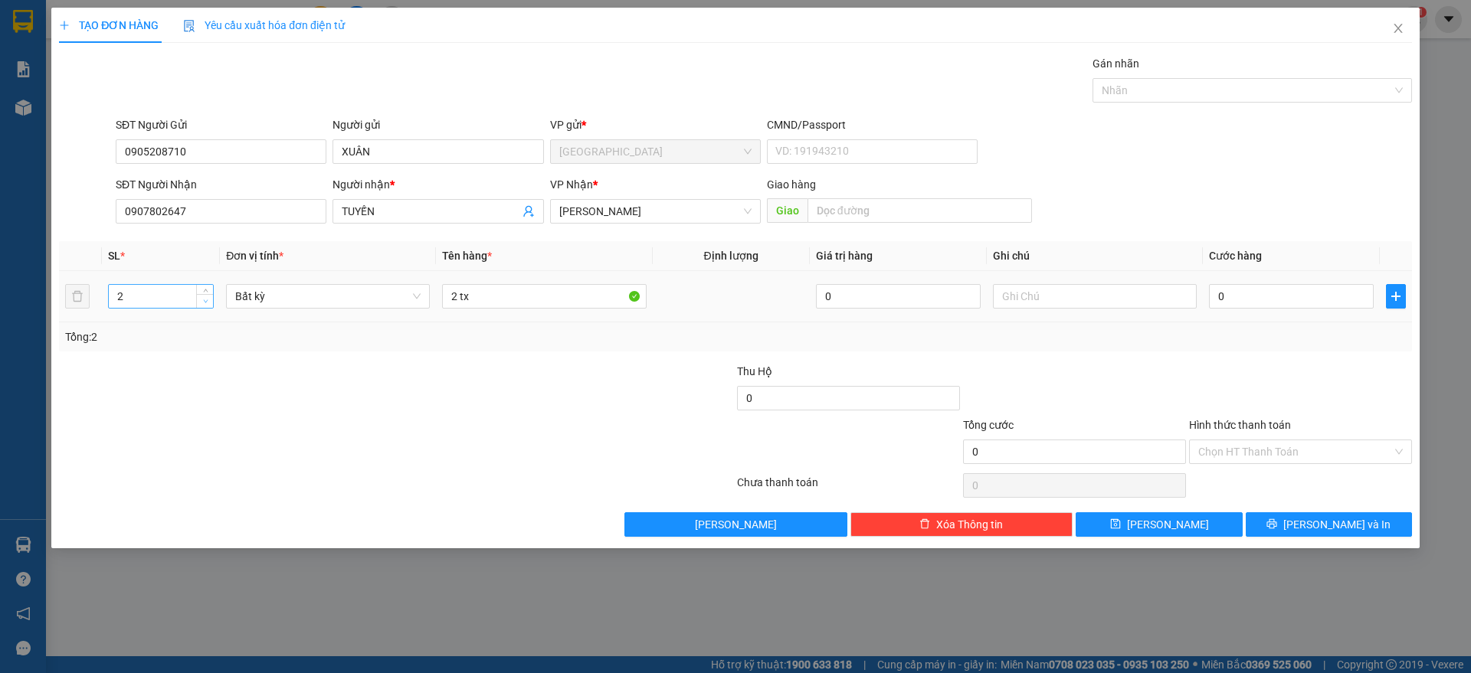
type input "1"
click at [205, 299] on icon "down" at bounding box center [205, 301] width 5 height 5
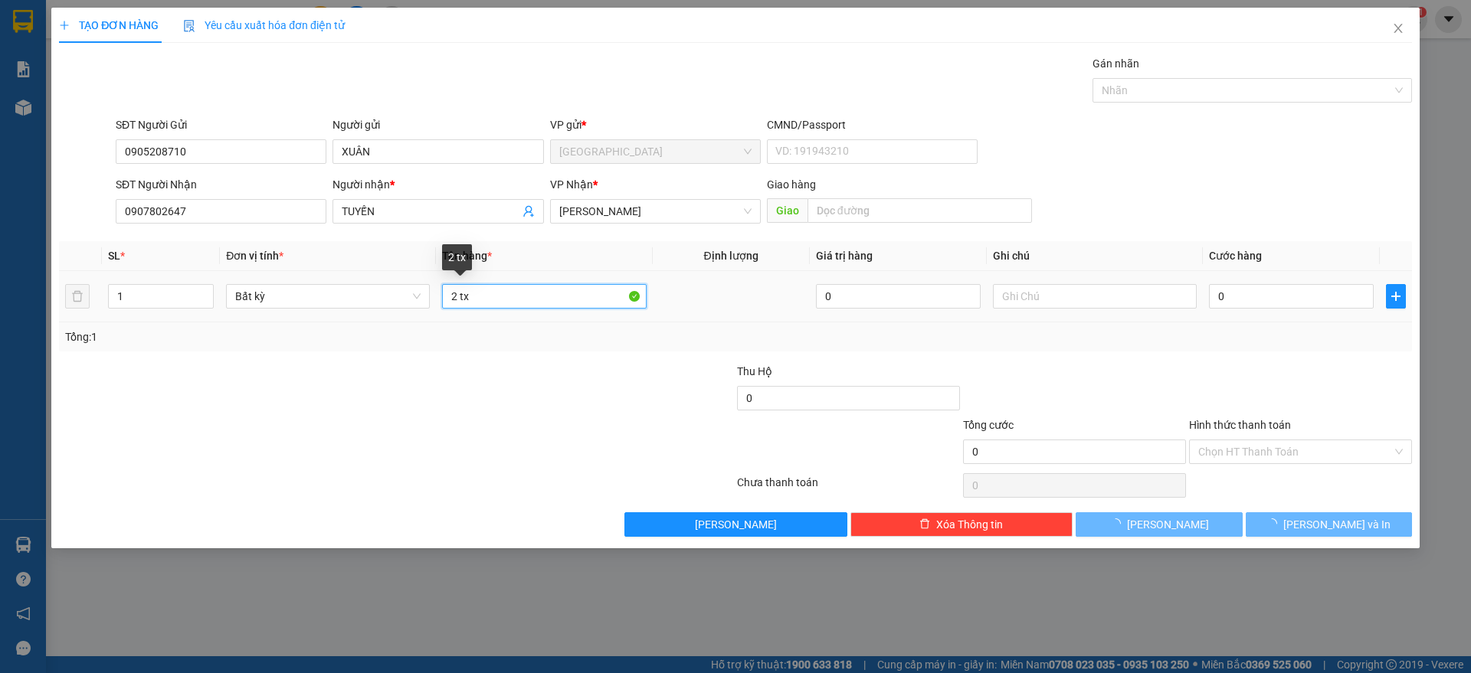
click at [480, 299] on input "2 tx" at bounding box center [544, 296] width 204 height 25
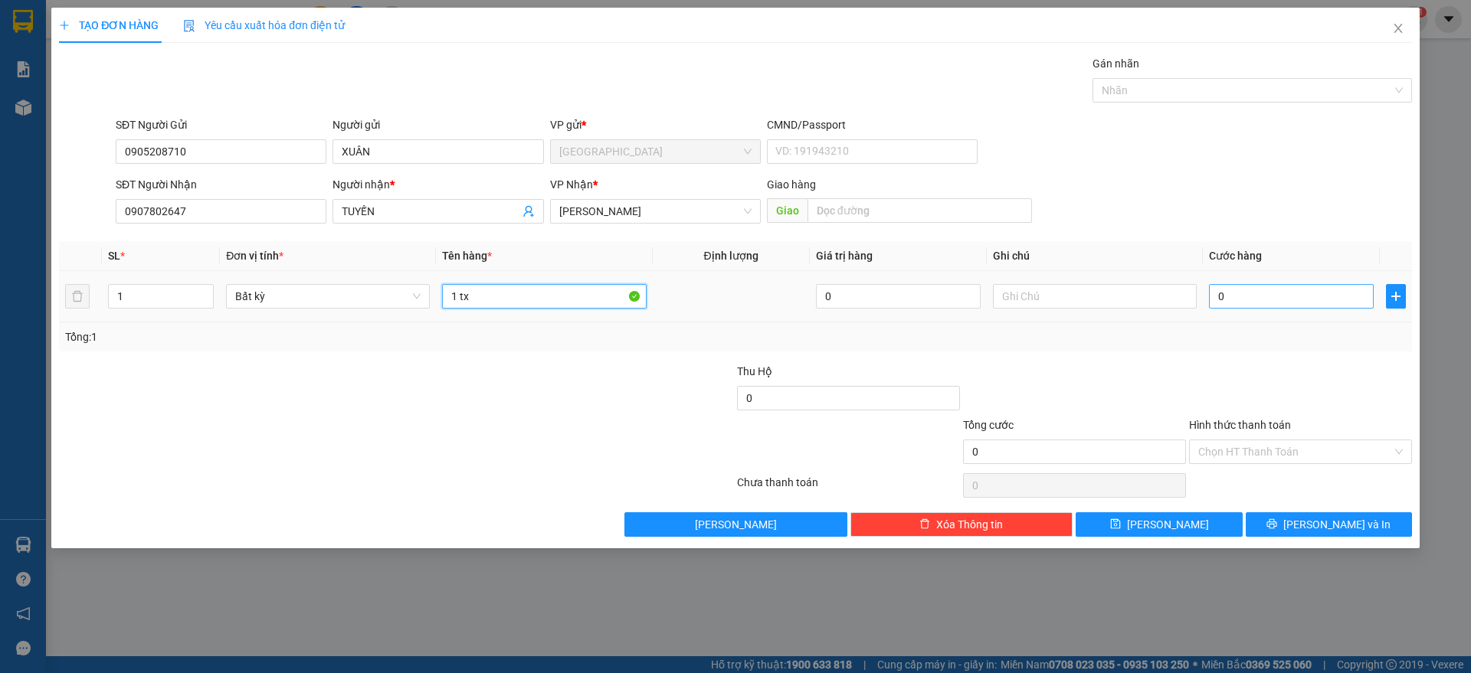
type input "1 tx"
click at [1267, 299] on input "0" at bounding box center [1291, 296] width 165 height 25
type input "4"
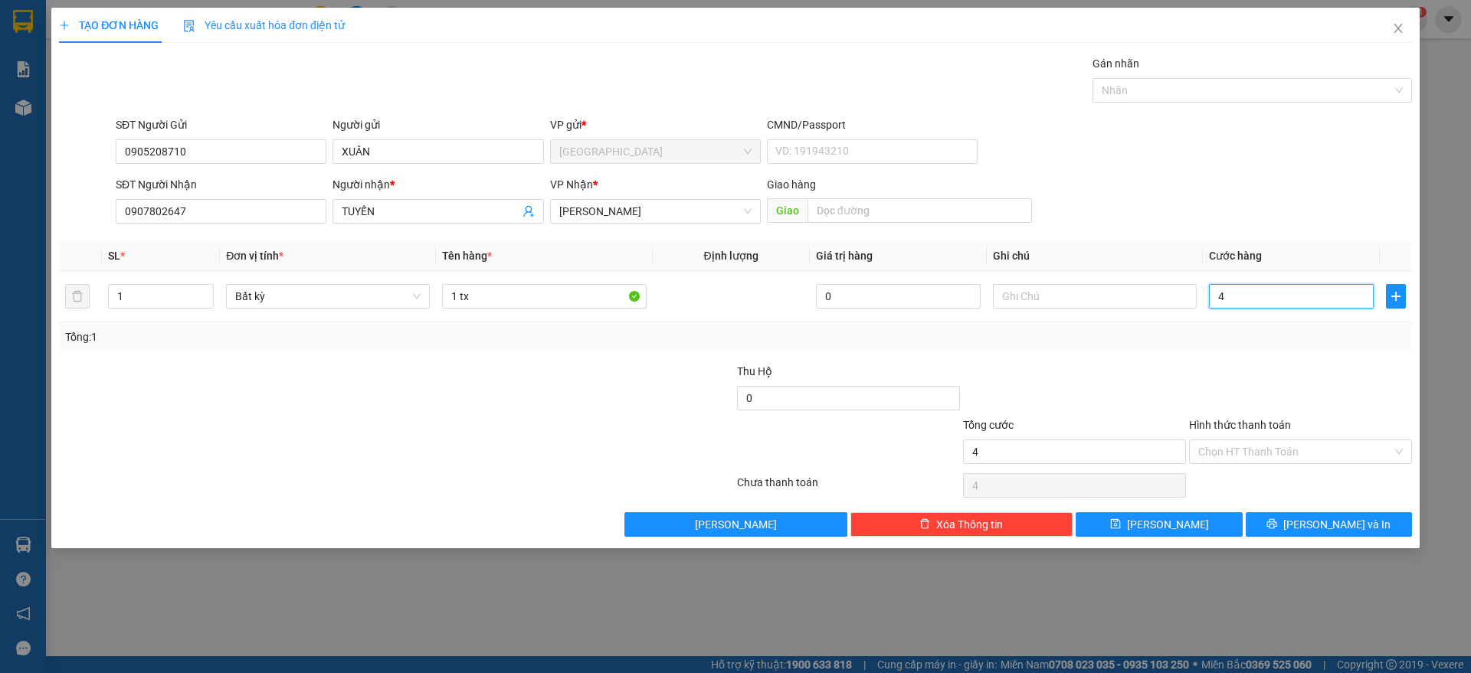
type input "40"
type input "40.000"
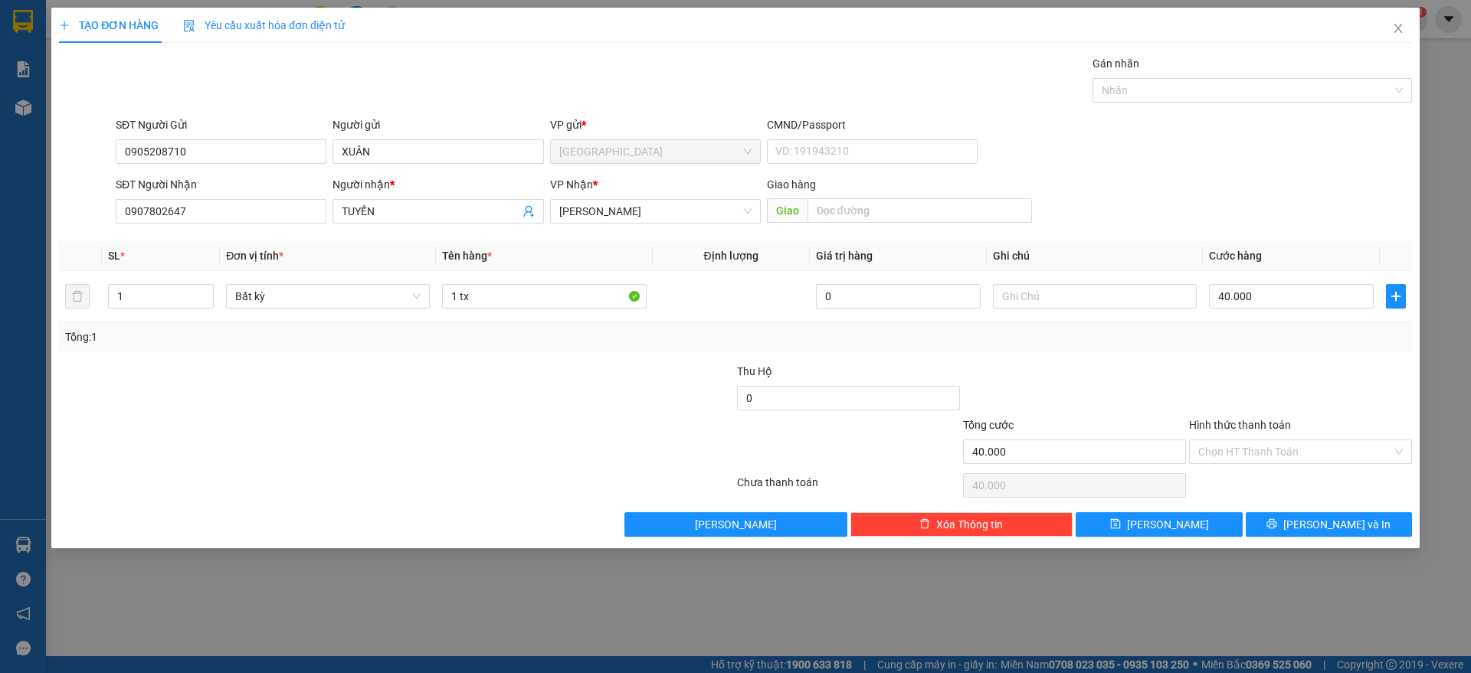
drag, startPoint x: 1270, startPoint y: 370, endPoint x: 1285, endPoint y: 411, distance: 43.4
click at [1270, 369] on div at bounding box center [1300, 390] width 226 height 54
click at [1299, 451] on input "Hình thức thanh toán" at bounding box center [1295, 451] width 194 height 23
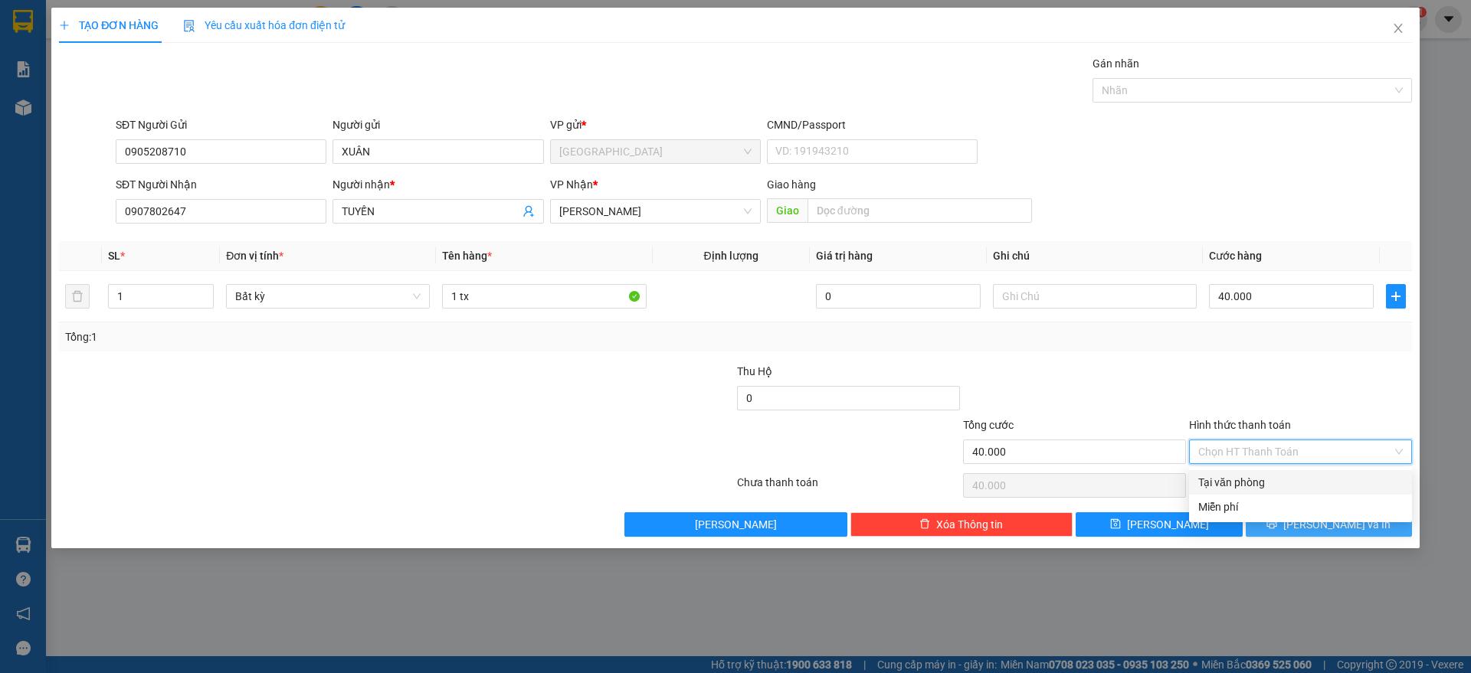
drag, startPoint x: 1236, startPoint y: 483, endPoint x: 1281, endPoint y: 520, distance: 58.9
click at [1238, 483] on div "Tại văn phòng" at bounding box center [1300, 482] width 205 height 17
type input "0"
drag, startPoint x: 1330, startPoint y: 518, endPoint x: 1337, endPoint y: 522, distance: 7.9
click at [1334, 518] on span "[PERSON_NAME] và In" at bounding box center [1336, 524] width 107 height 17
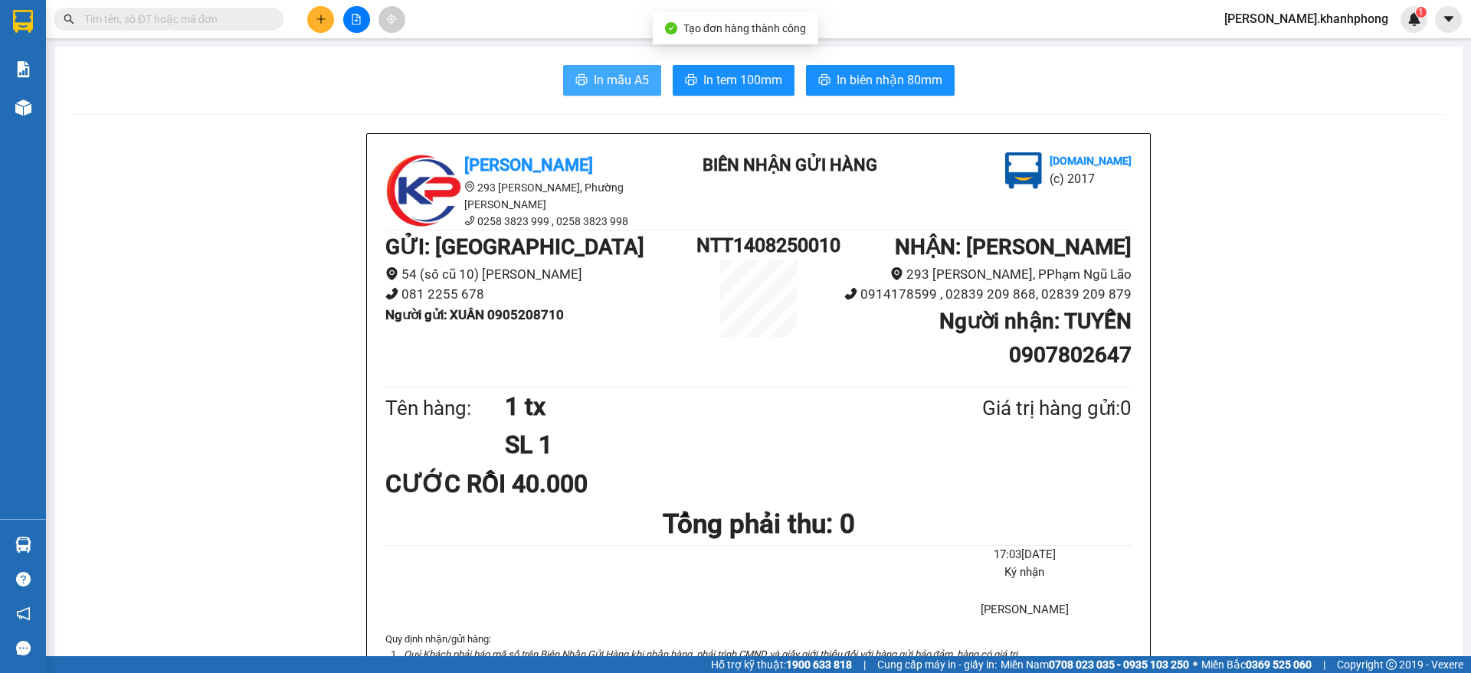
click at [580, 74] on button "In mẫu A5" at bounding box center [612, 80] width 98 height 31
click at [316, 18] on icon "plus" at bounding box center [321, 19] width 11 height 11
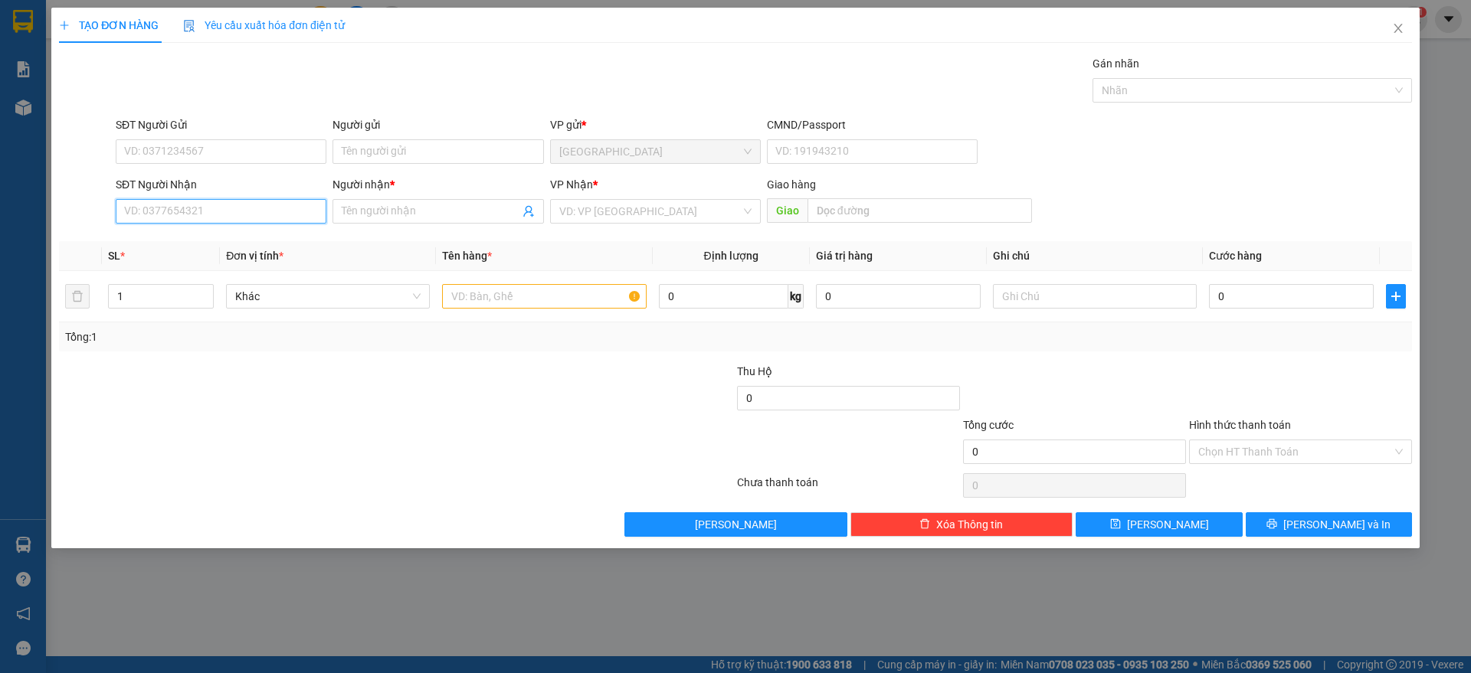
click at [204, 211] on input "SĐT Người Nhận" at bounding box center [221, 211] width 211 height 25
type input "0937951492"
click at [220, 234] on div "0937951492 - PHƯƠNG" at bounding box center [221, 242] width 192 height 17
type input "PHƯƠNG"
type input "0937951492"
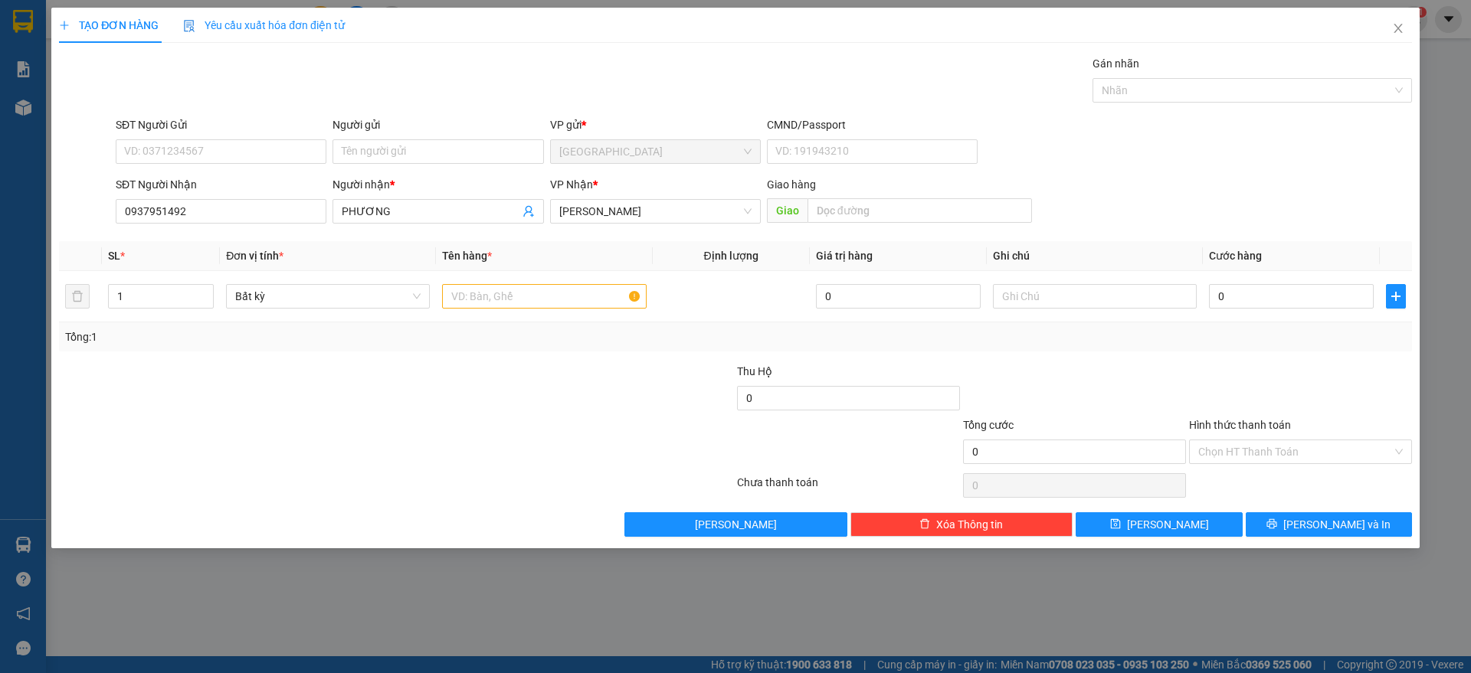
click at [238, 133] on div "SĐT Người Gửi" at bounding box center [221, 127] width 211 height 23
click at [253, 158] on input "SĐT Người Gửi" at bounding box center [221, 151] width 211 height 25
click at [205, 181] on div "0905208710 - XUÂN" at bounding box center [221, 182] width 192 height 17
type input "0905208710"
type input "XUÂN"
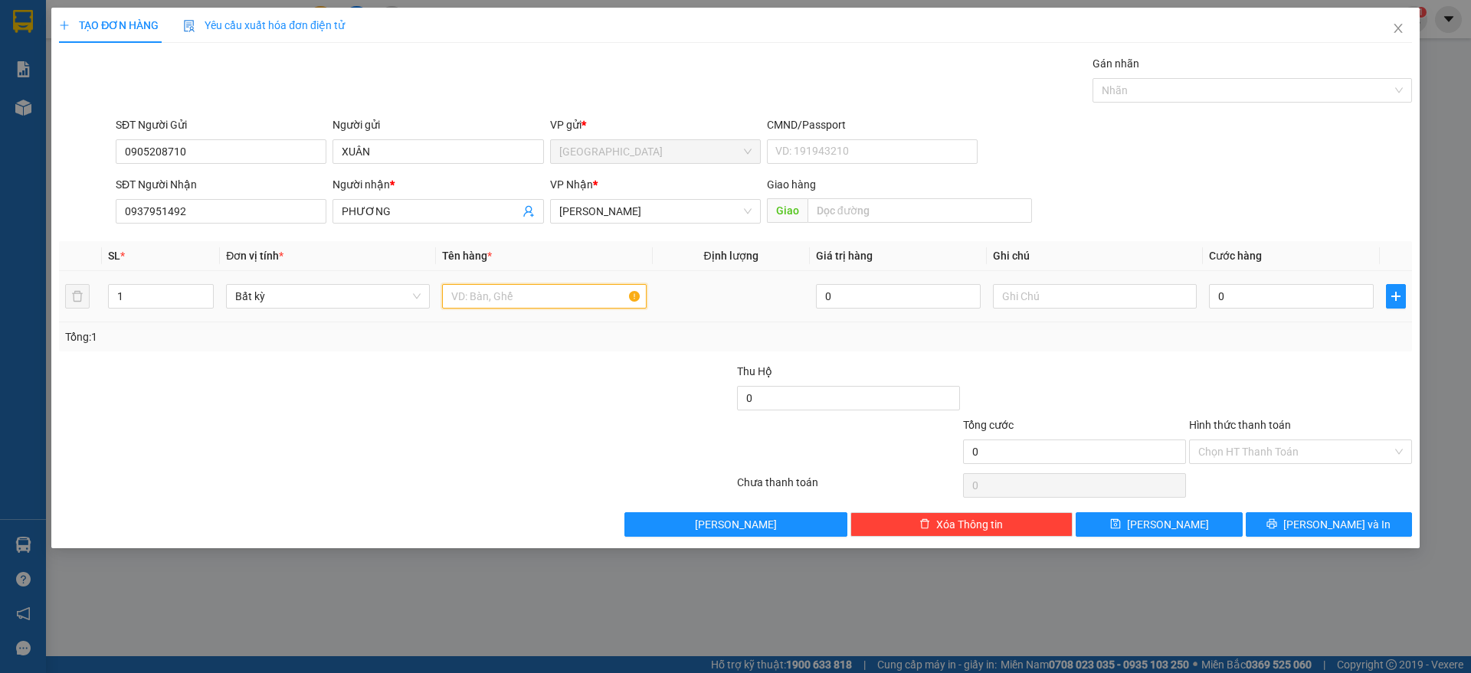
click at [472, 298] on input "text" at bounding box center [544, 296] width 204 height 25
type input "1 tx"
type input "5"
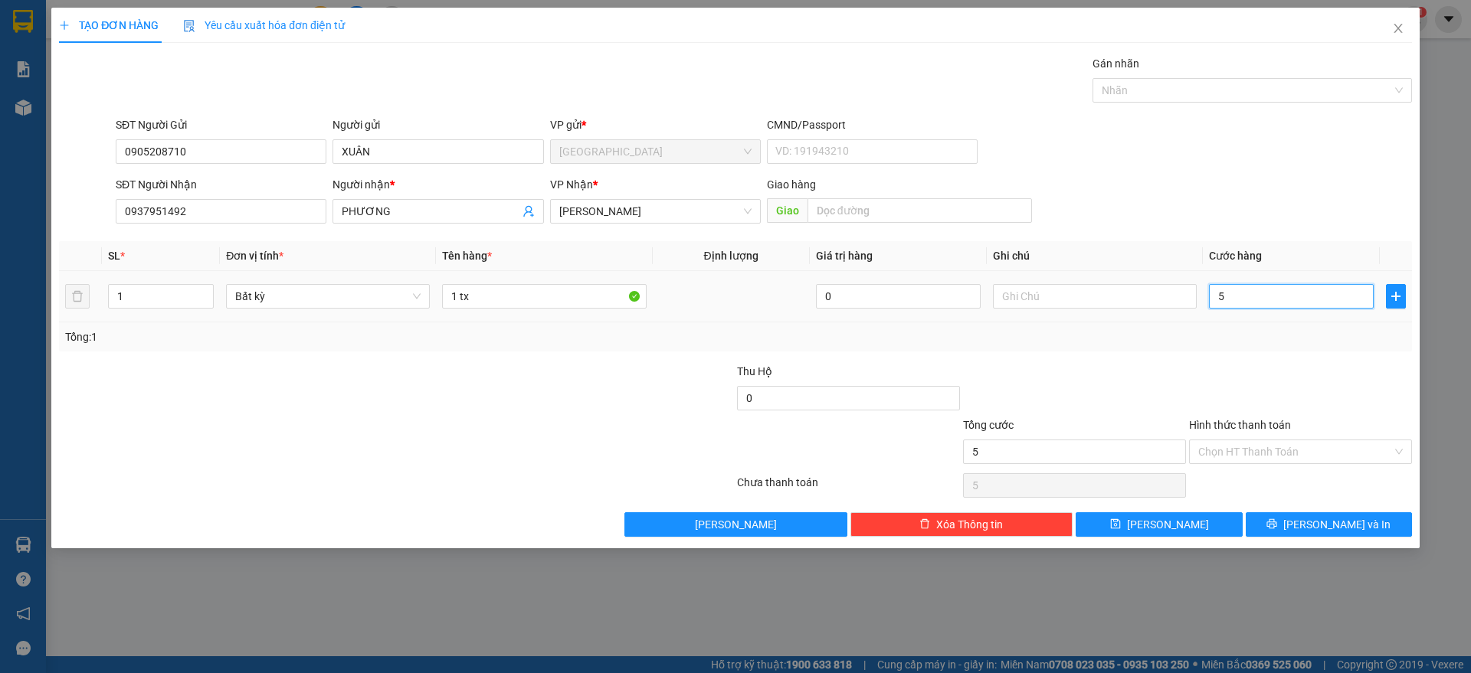
type input "50"
type input "50.000"
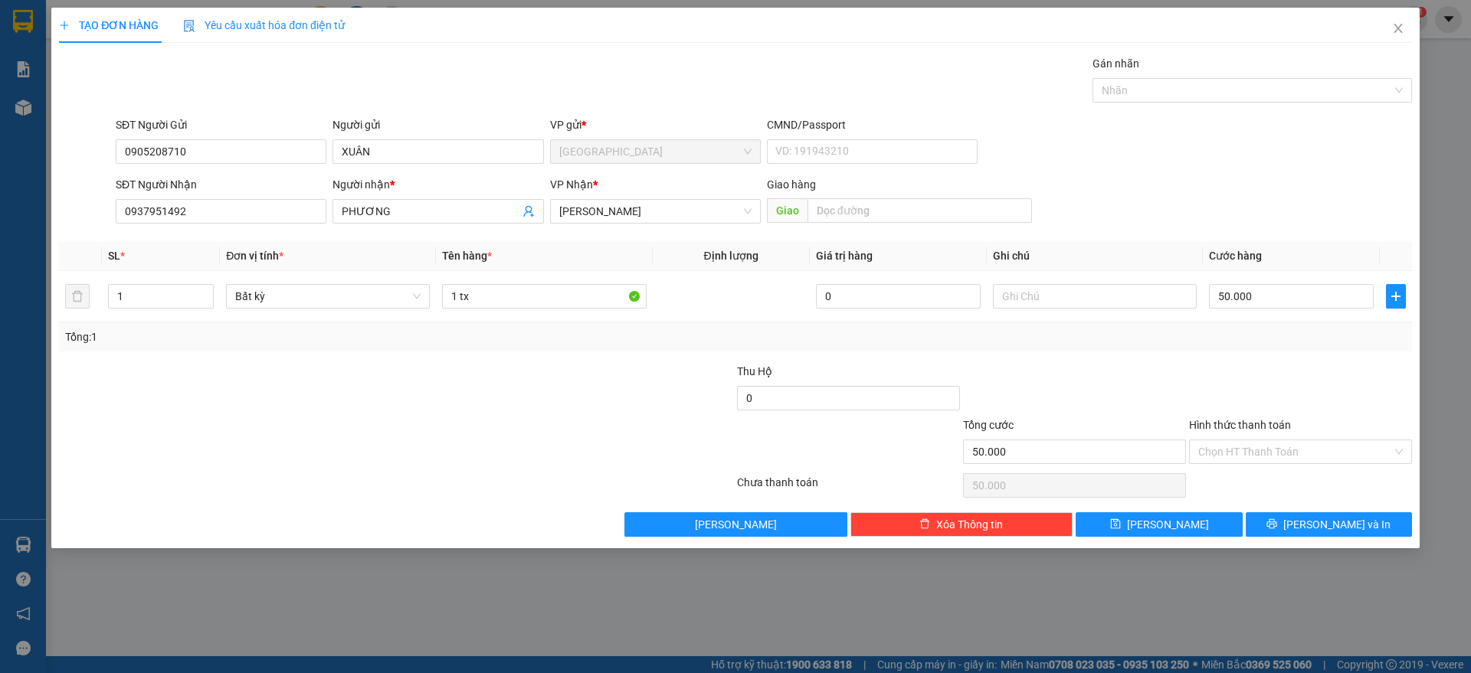
click at [1331, 332] on div "Tổng: 1" at bounding box center [735, 337] width 1340 height 17
click at [1290, 450] on input "Hình thức thanh toán" at bounding box center [1295, 451] width 194 height 23
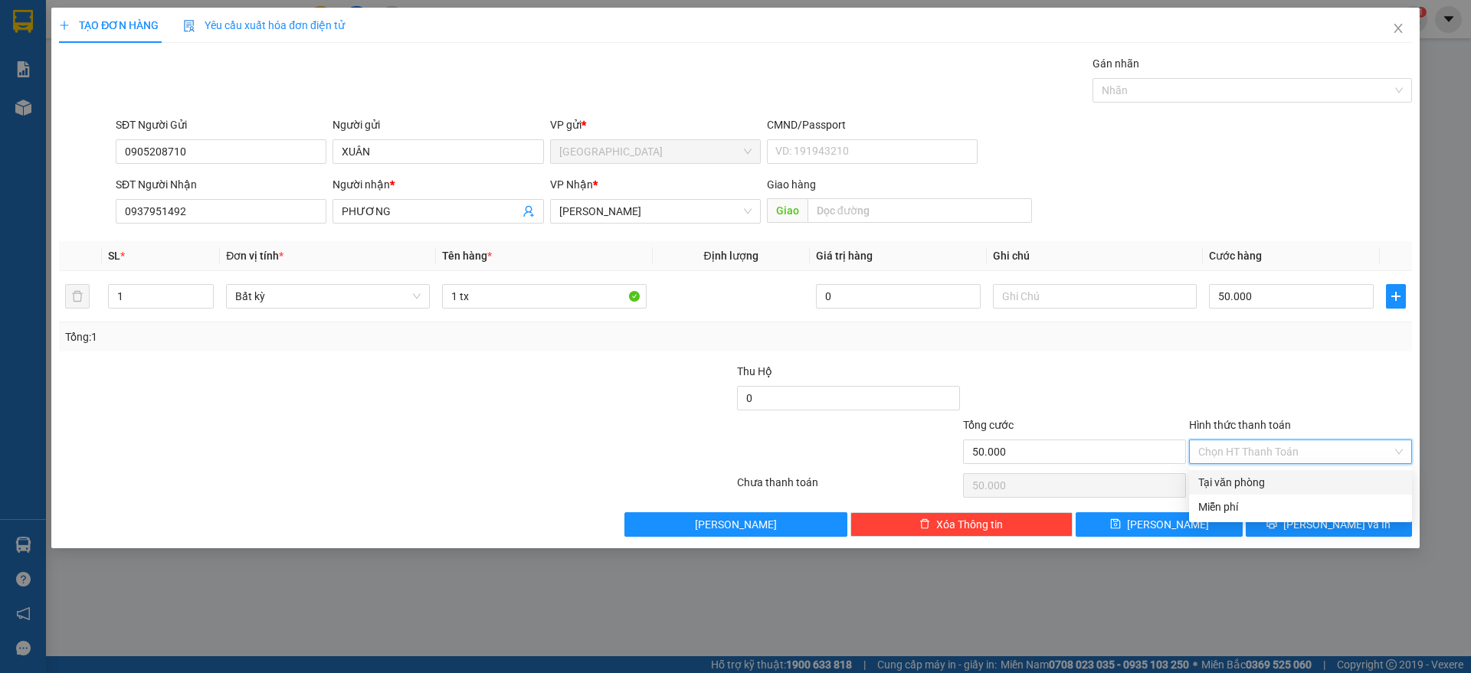
click at [1272, 480] on div "Tại văn phòng" at bounding box center [1300, 482] width 205 height 17
type input "0"
click at [1314, 536] on div "TẠO ĐƠN HÀNG Yêu cầu xuất hóa đơn điện tử Transit Pickup Surcharge Ids Transit …" at bounding box center [735, 278] width 1368 height 541
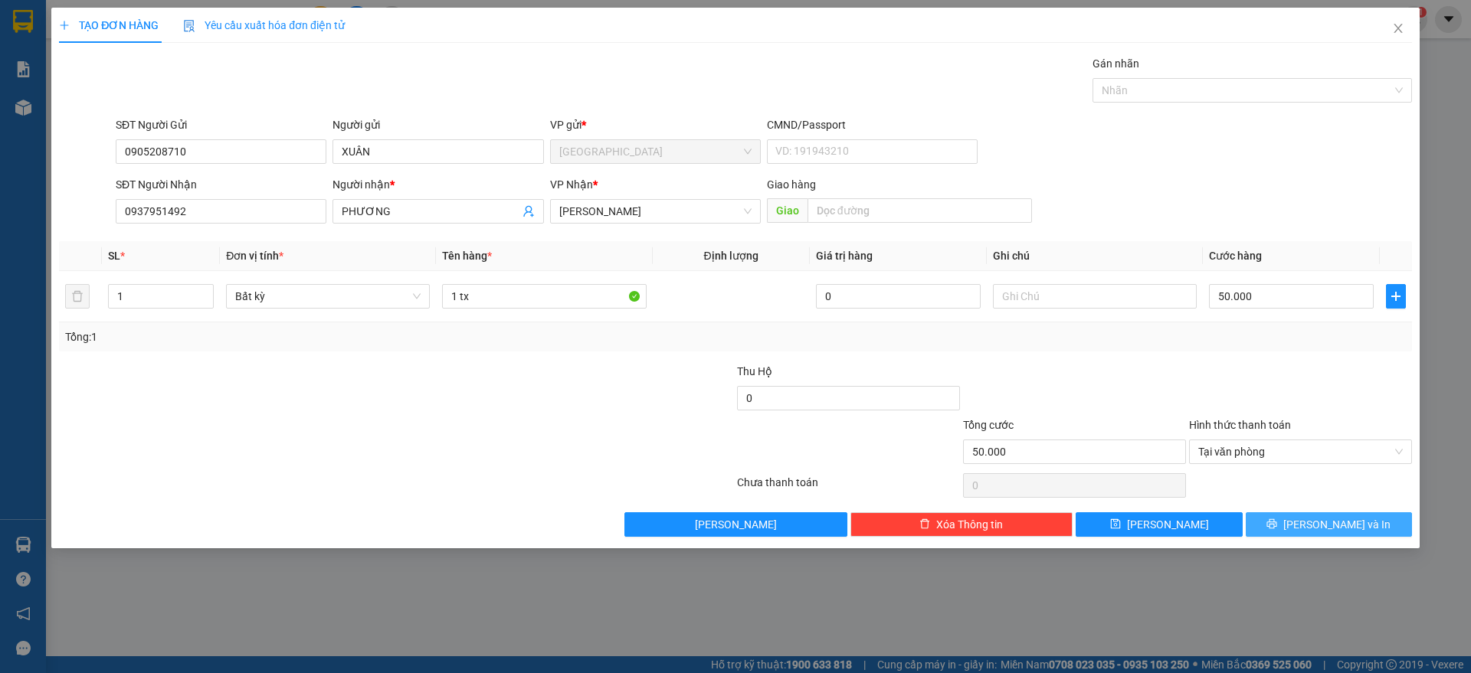
click at [1315, 525] on span "[PERSON_NAME] và In" at bounding box center [1336, 524] width 107 height 17
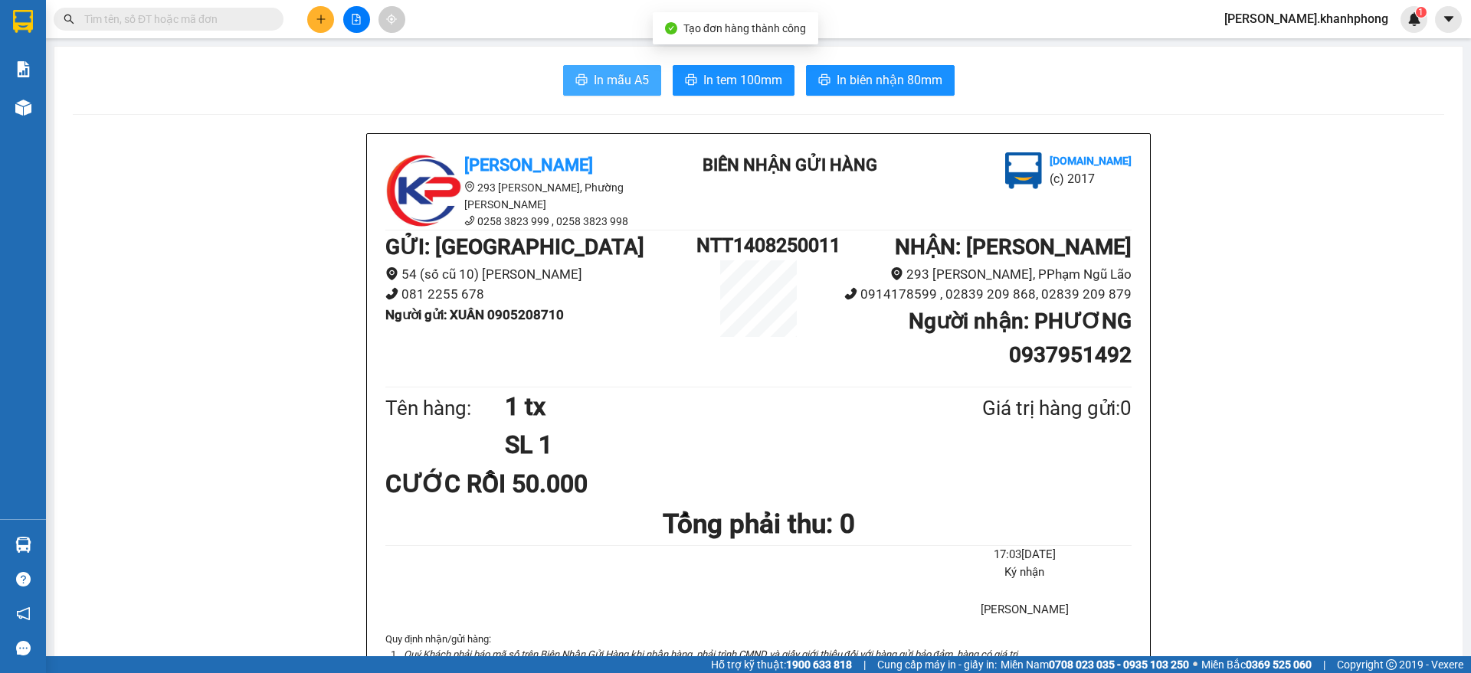
click at [602, 87] on span "In mẫu A5" at bounding box center [621, 79] width 55 height 19
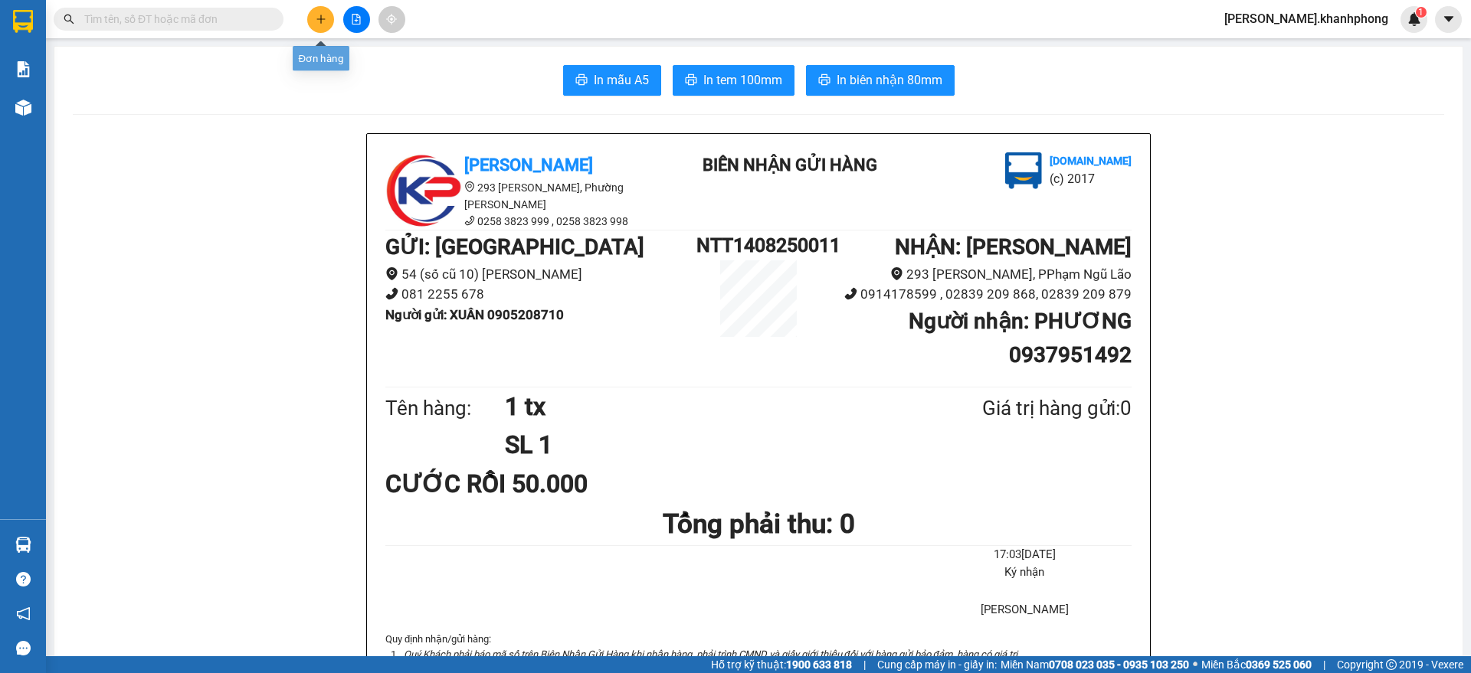
click at [319, 15] on icon "plus" at bounding box center [321, 19] width 11 height 11
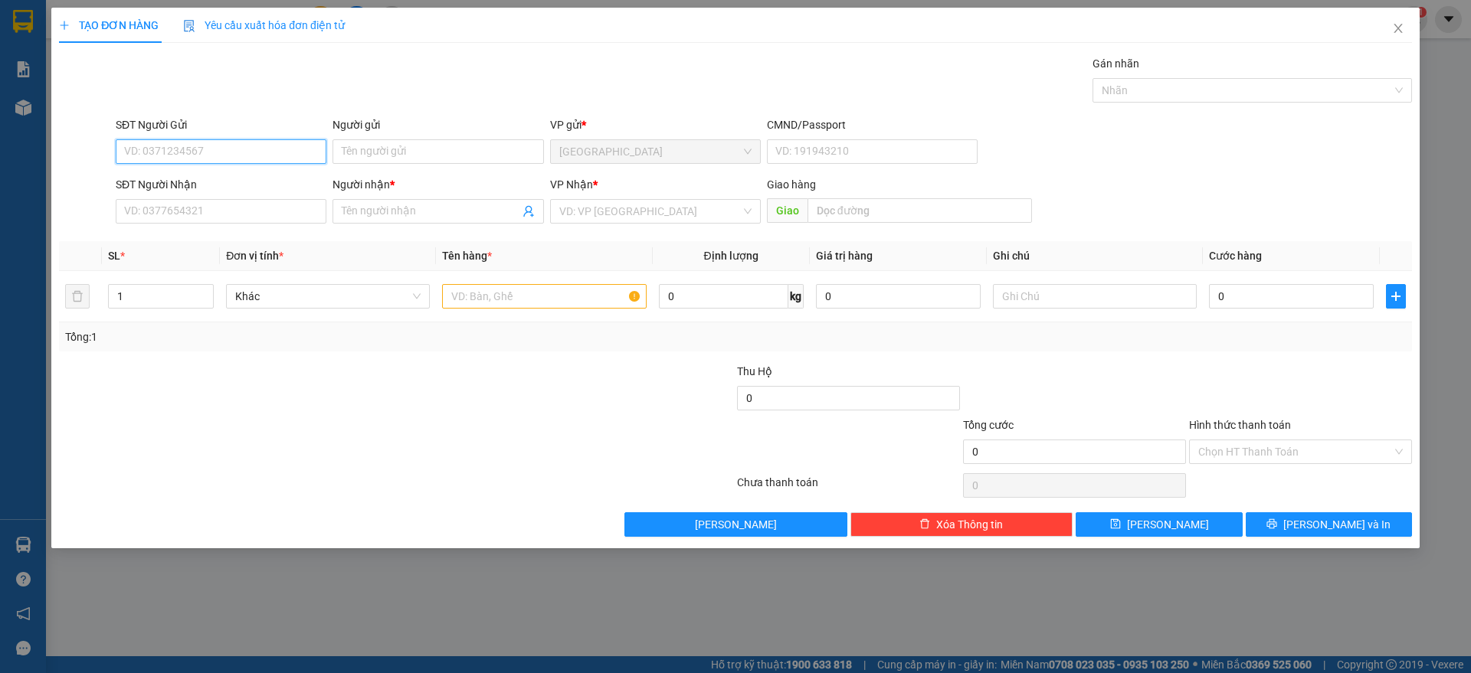
click at [188, 148] on input "SĐT Người Gửi" at bounding box center [221, 151] width 211 height 25
type input "0707458208"
click at [186, 181] on div "0707458208 - LẬP" at bounding box center [221, 182] width 192 height 17
type input "LẬP"
type input "0707458208"
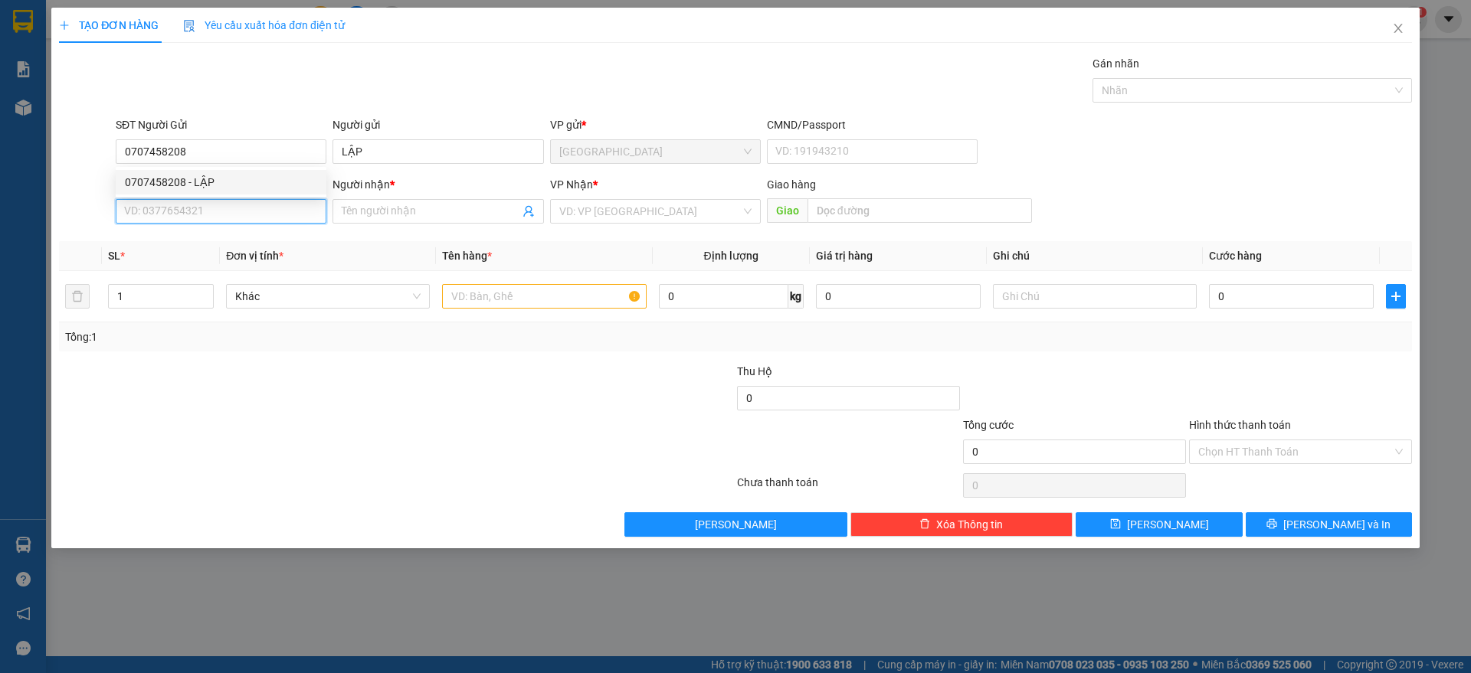
click at [199, 208] on input "SĐT Người Nhận" at bounding box center [221, 211] width 211 height 25
type input "0943883701"
click at [211, 244] on div "0943883701 - NHÂN" at bounding box center [221, 242] width 192 height 17
type input "NHÂN"
type input "0943883701"
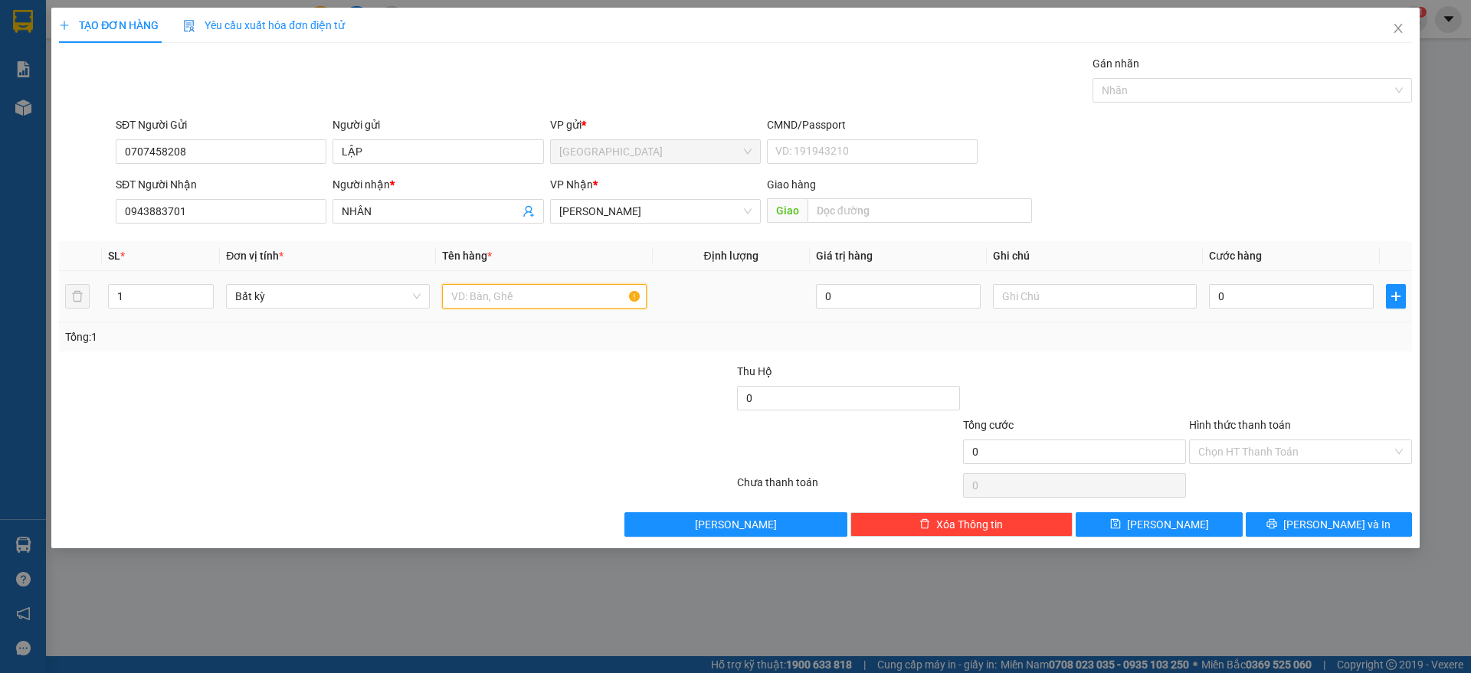
click at [496, 300] on input "text" at bounding box center [544, 296] width 204 height 25
type input "1 hộp"
click at [1293, 293] on input "0" at bounding box center [1291, 296] width 165 height 25
type input "2"
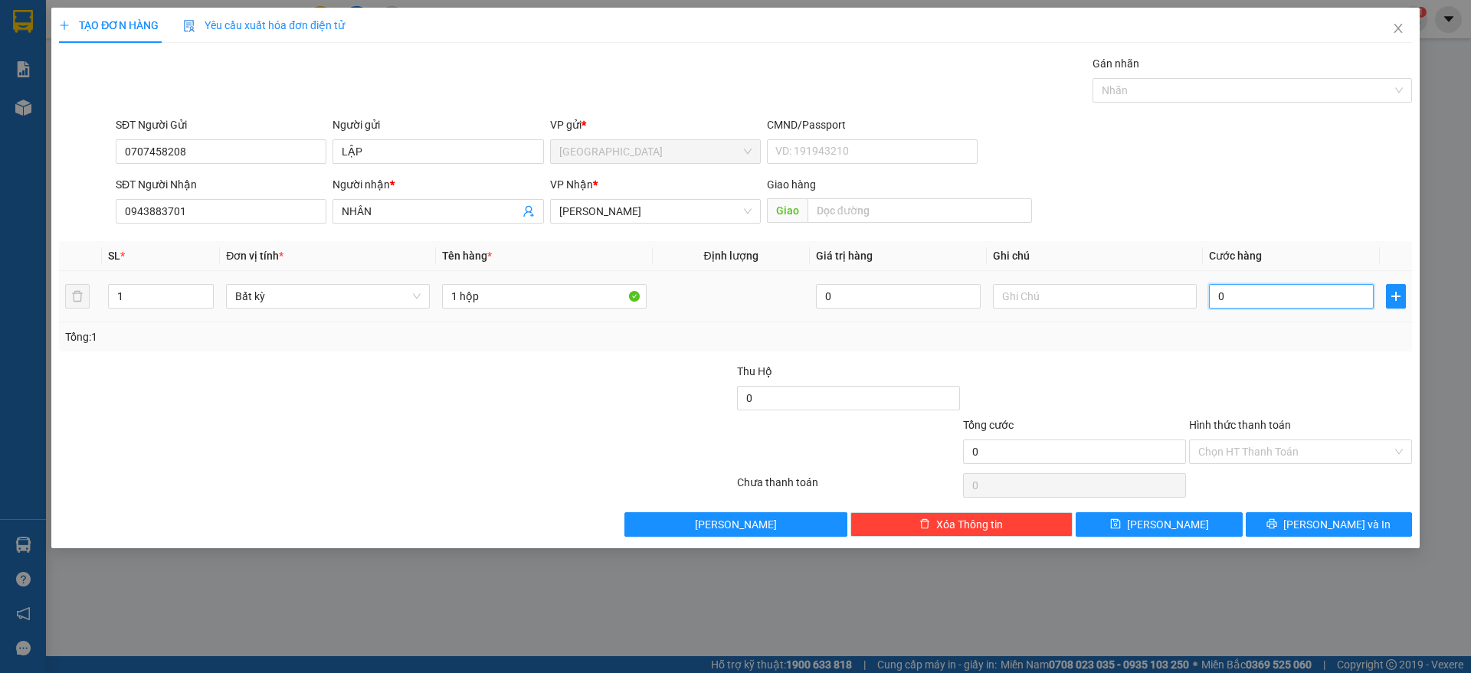
type input "2"
type input "20"
type input "20.000"
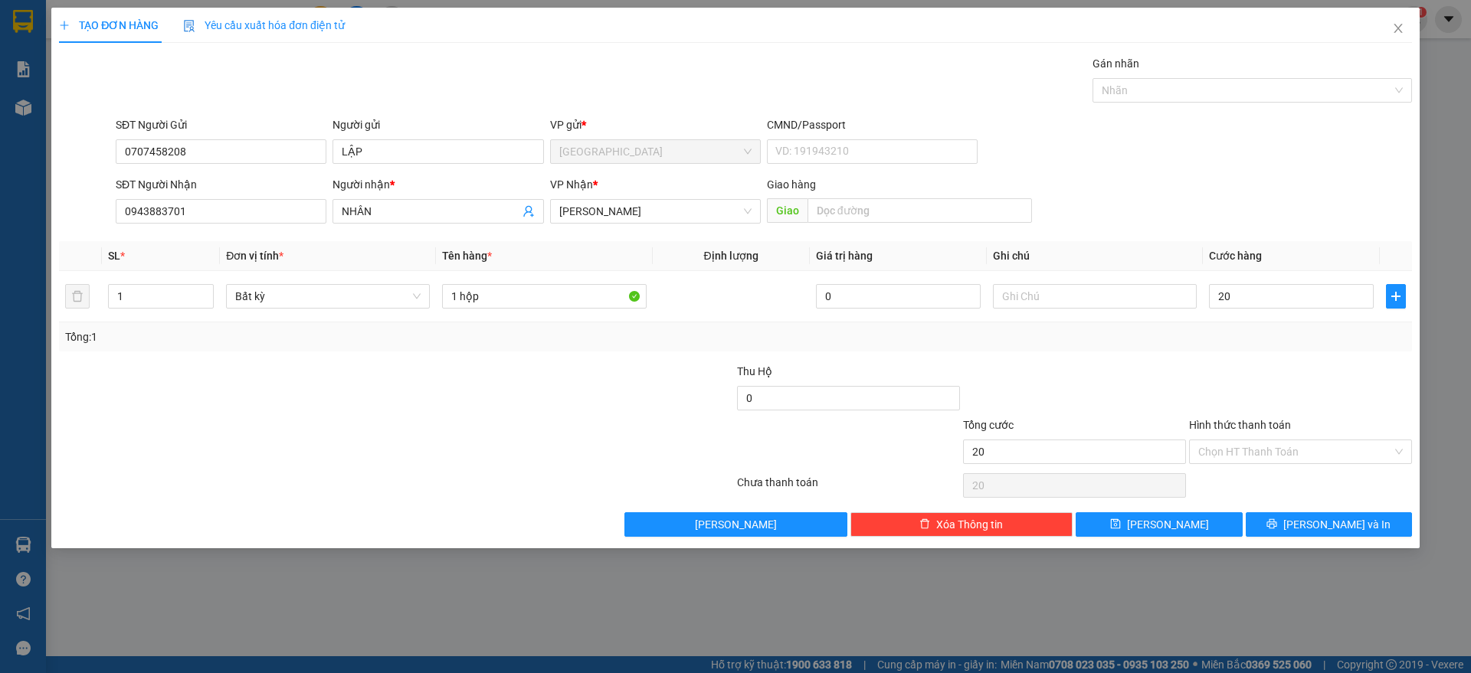
type input "20.000"
click at [1265, 397] on div at bounding box center [1300, 390] width 226 height 54
click at [1298, 452] on input "Hình thức thanh toán" at bounding box center [1295, 451] width 194 height 23
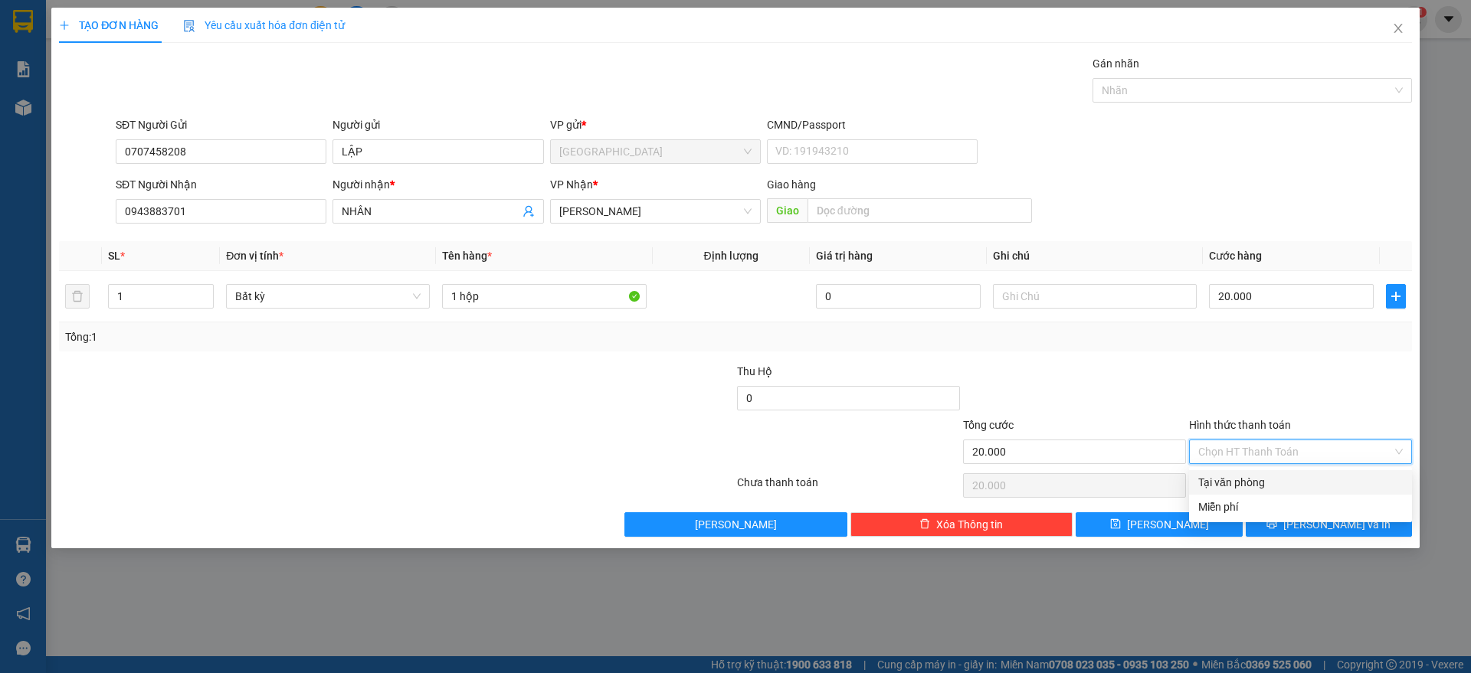
click at [1273, 481] on div "Tại văn phòng" at bounding box center [1300, 482] width 205 height 17
type input "0"
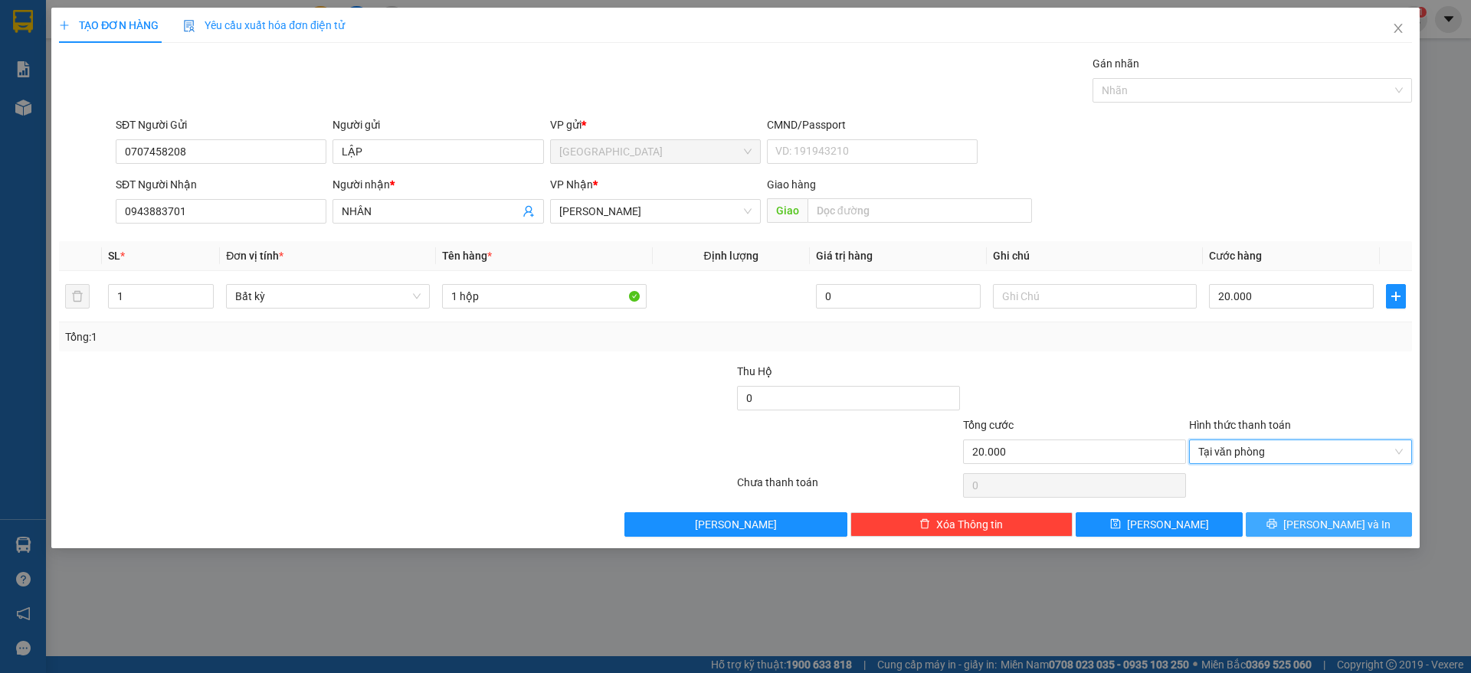
click at [1296, 525] on button "[PERSON_NAME] và In" at bounding box center [1328, 524] width 166 height 25
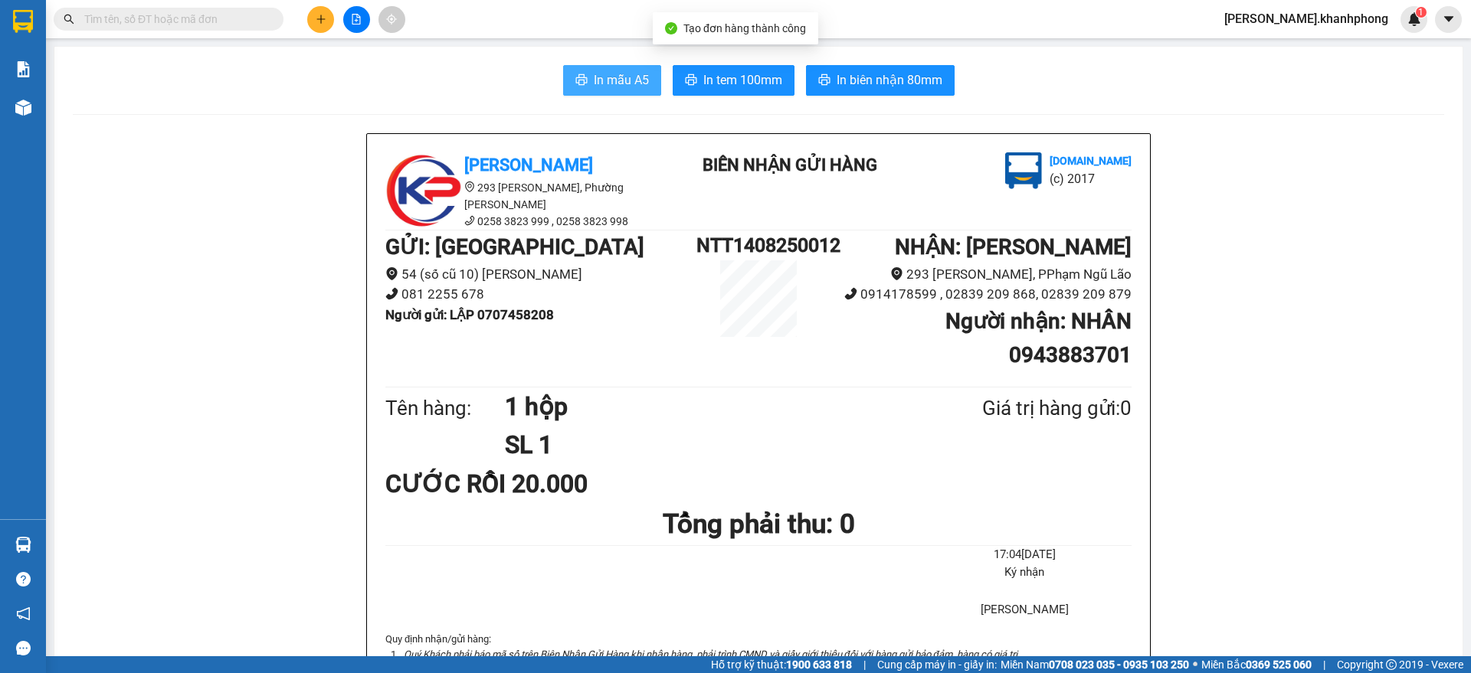
click at [612, 75] on span "In mẫu A5" at bounding box center [621, 79] width 55 height 19
click at [317, 29] on button at bounding box center [320, 19] width 27 height 27
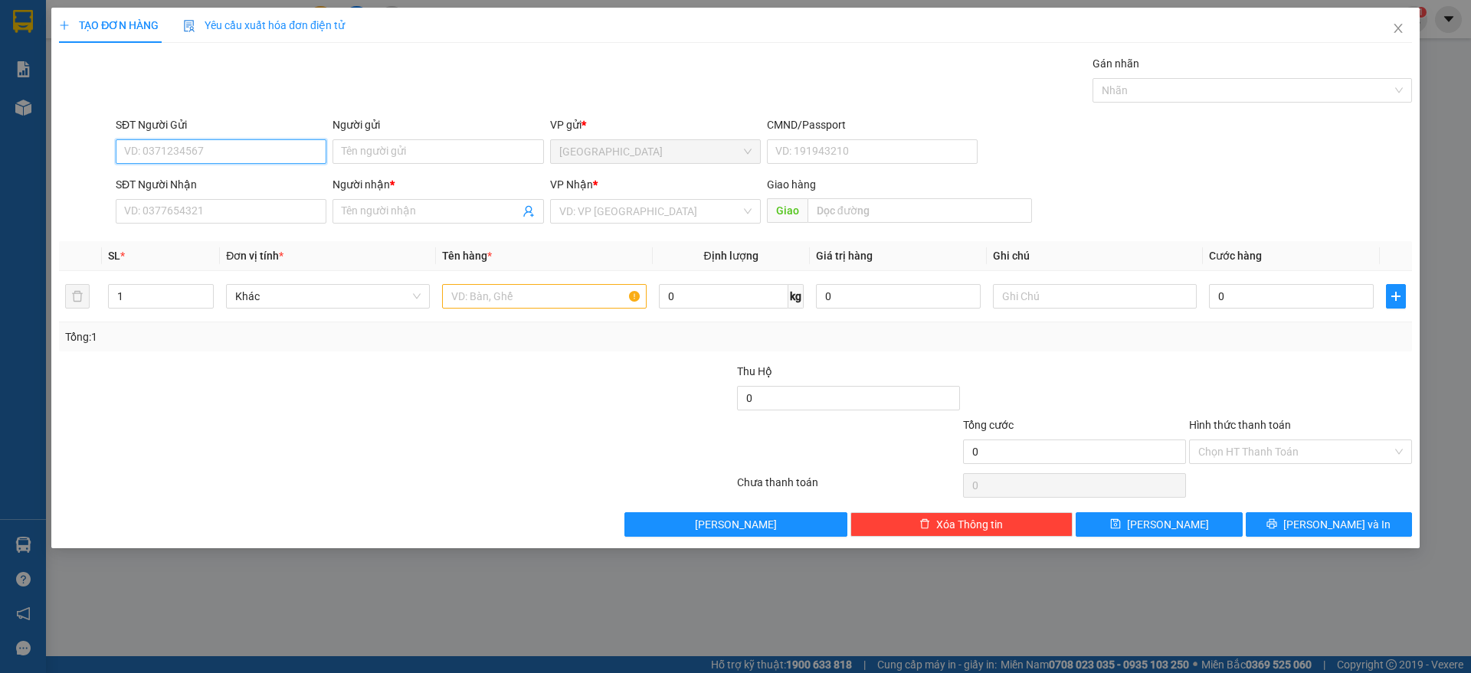
click at [213, 157] on input "SĐT Người Gửi" at bounding box center [221, 151] width 211 height 25
type input "0988635383"
click at [200, 182] on div "0988635383 - CHỊ HẠNH" at bounding box center [221, 182] width 192 height 17
type input "CHỊ HẠNH"
type input "0988635383"
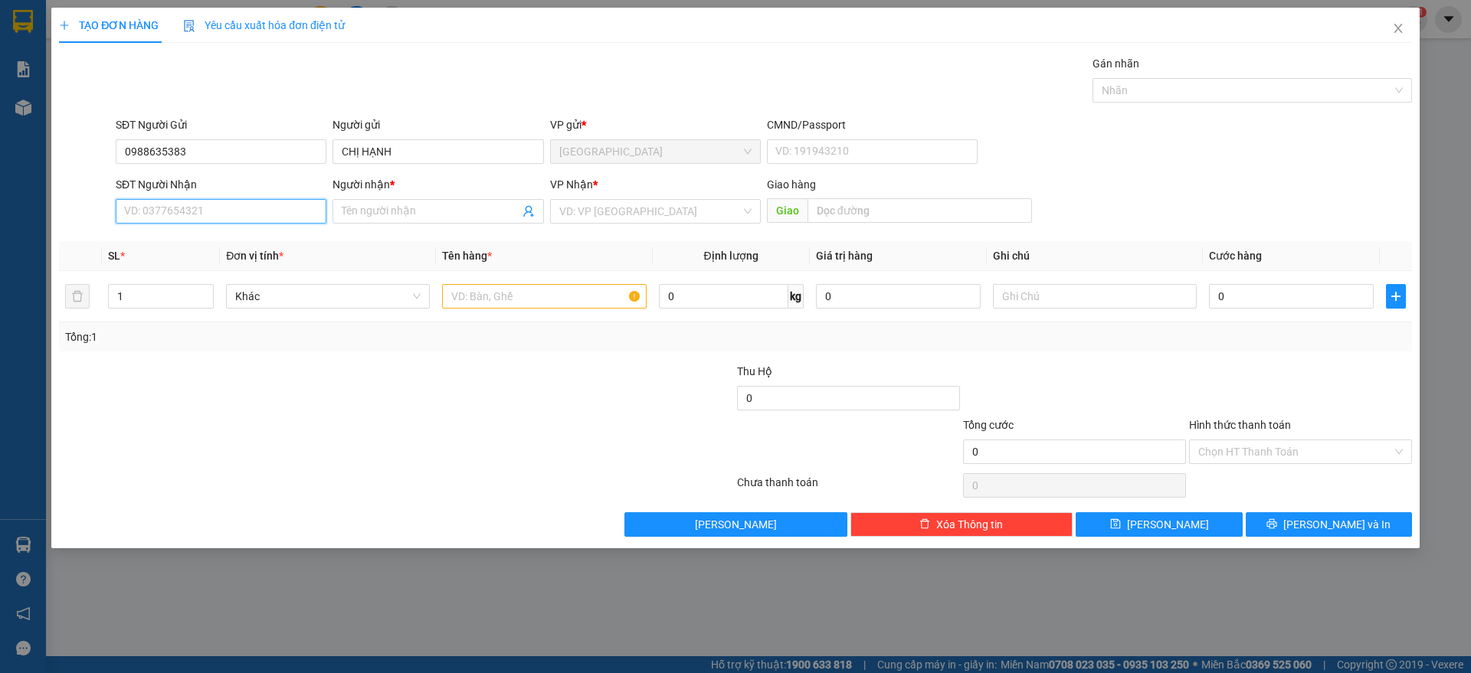
click at [212, 211] on input "SĐT Người Nhận" at bounding box center [221, 211] width 211 height 25
type input "0938992394"
click at [374, 210] on input "Người nhận *" at bounding box center [430, 211] width 177 height 17
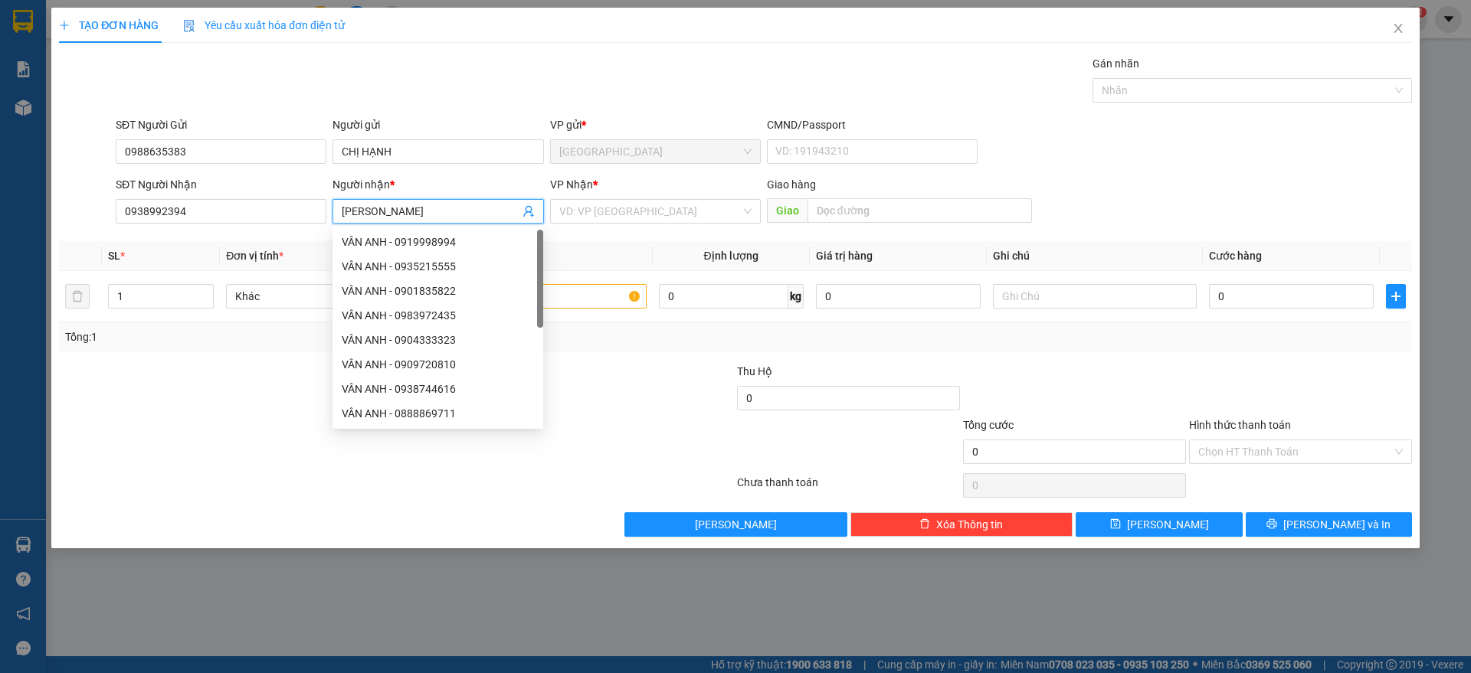
type input "[PERSON_NAME]"
click at [707, 192] on div "VP Nhận *" at bounding box center [655, 184] width 211 height 17
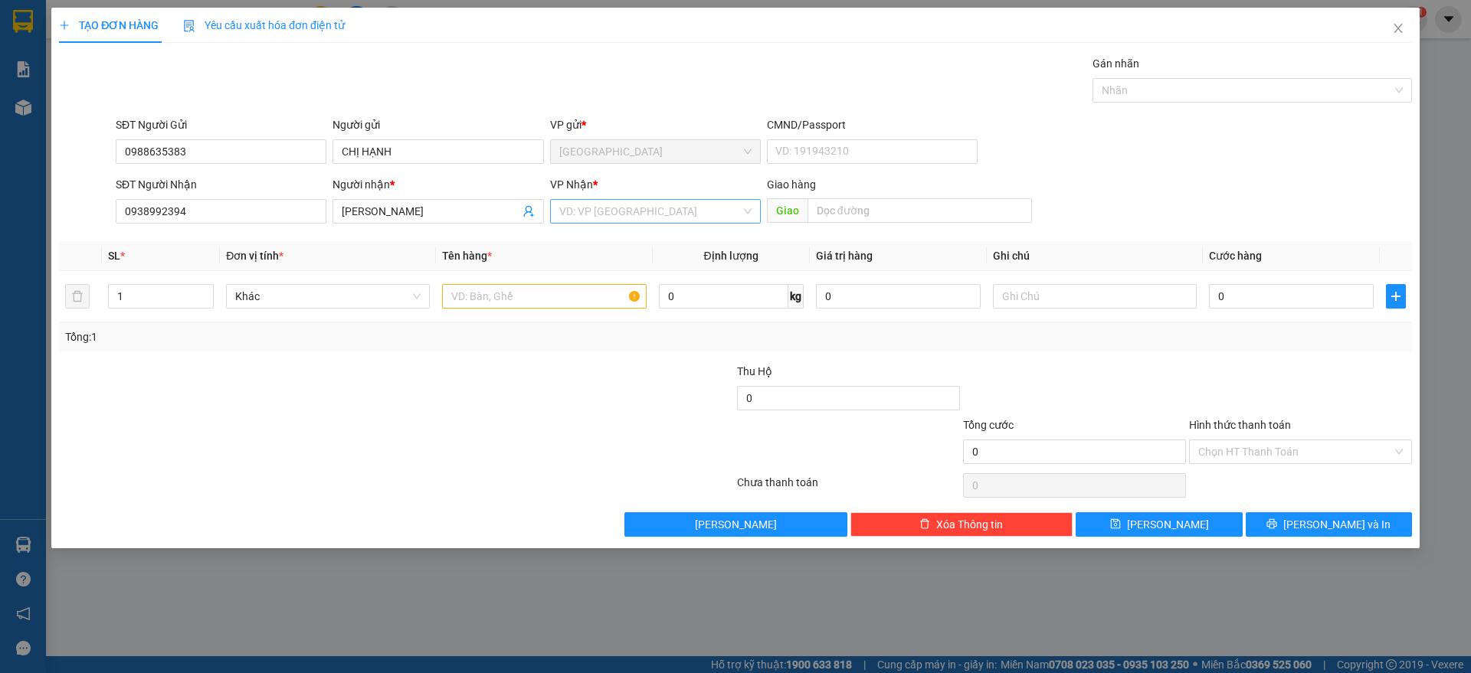
click at [682, 201] on input "search" at bounding box center [650, 211] width 182 height 23
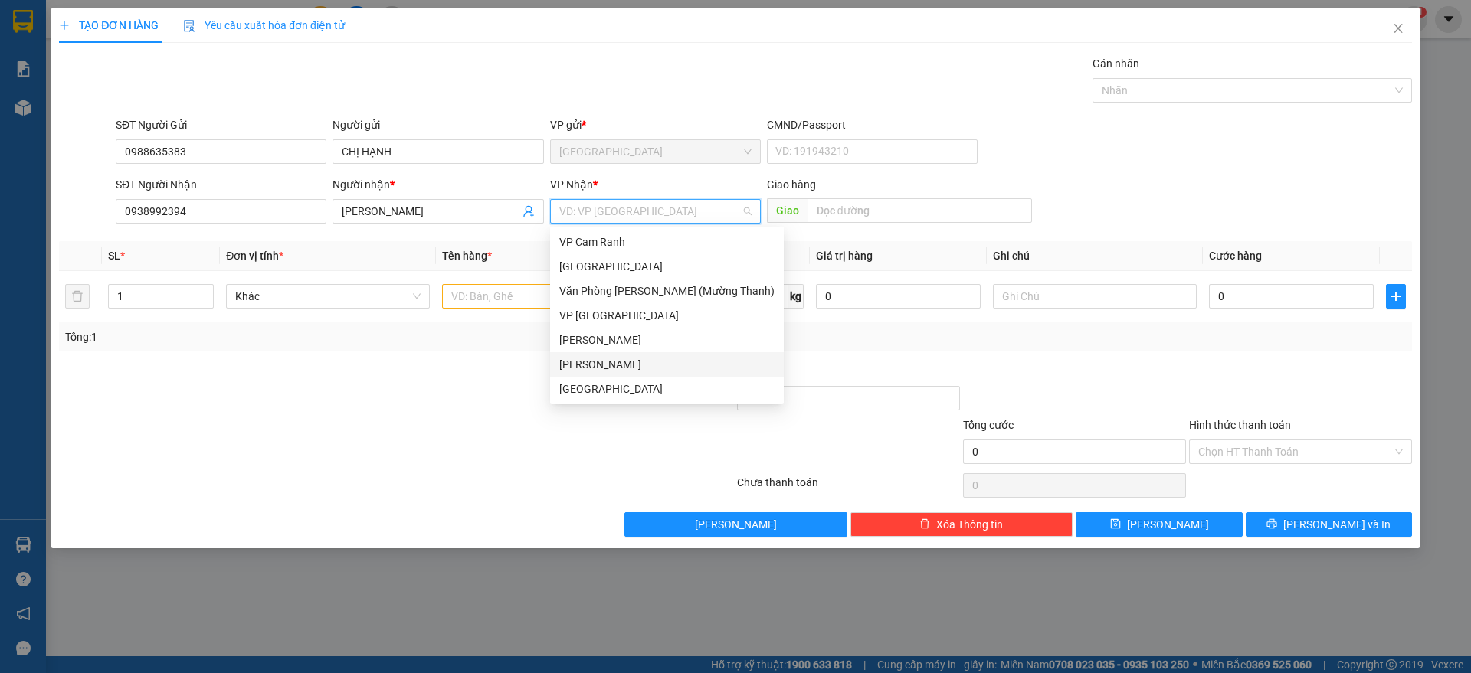
click at [620, 358] on div "[PERSON_NAME]" at bounding box center [666, 364] width 215 height 17
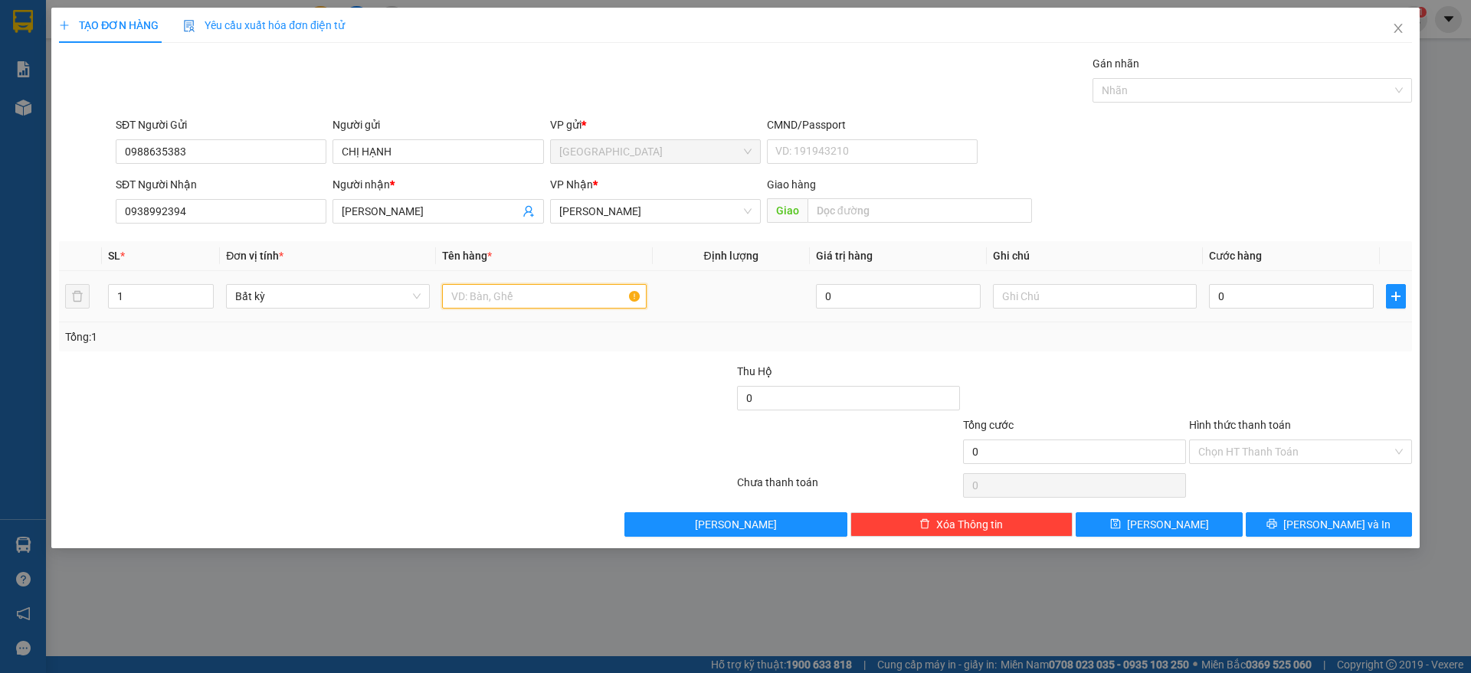
click at [545, 296] on input "text" at bounding box center [544, 296] width 204 height 25
type input "1 THÙNG"
type input "3"
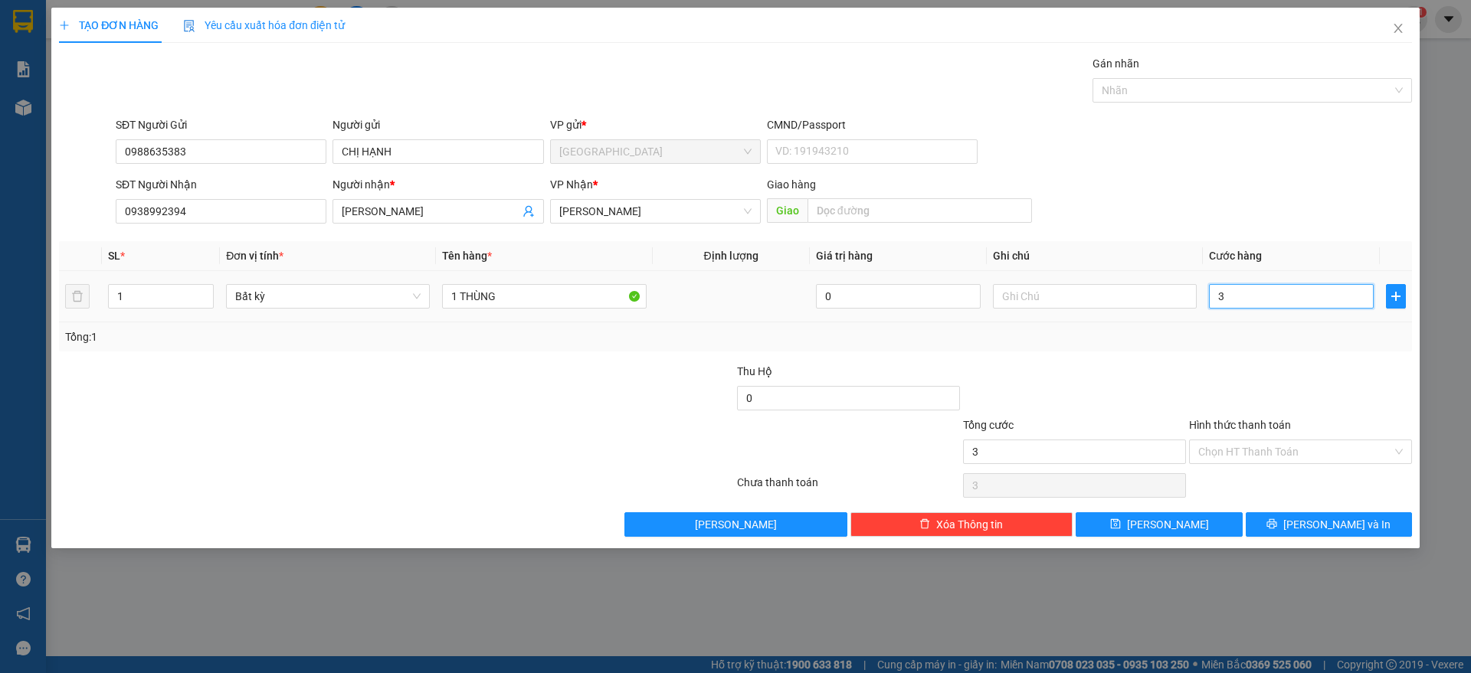
type input "30"
type input "30.000"
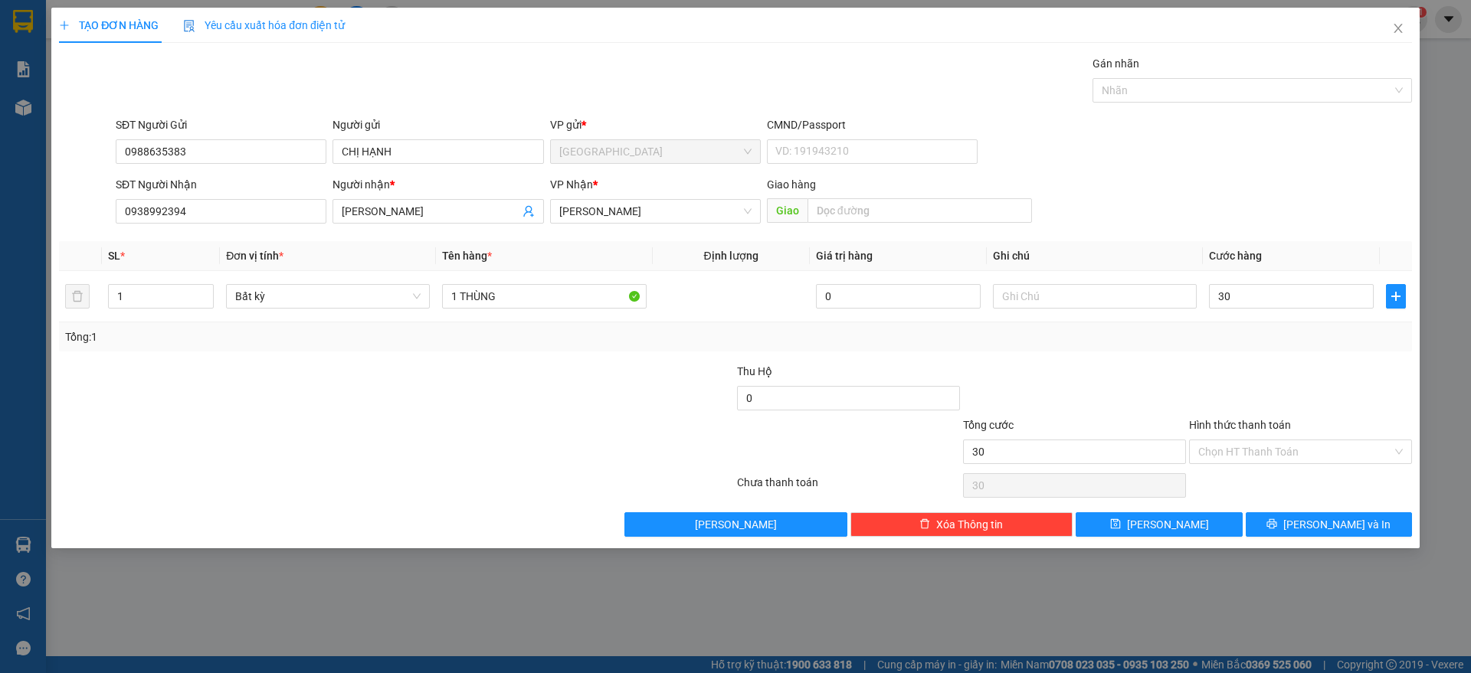
type input "30.000"
click at [1281, 356] on div "Transit Pickup Surcharge Ids Transit Deliver Surcharge Ids Transit Deliver Surc…" at bounding box center [735, 296] width 1353 height 482
click at [1326, 519] on span "[PERSON_NAME] và In" at bounding box center [1336, 524] width 107 height 17
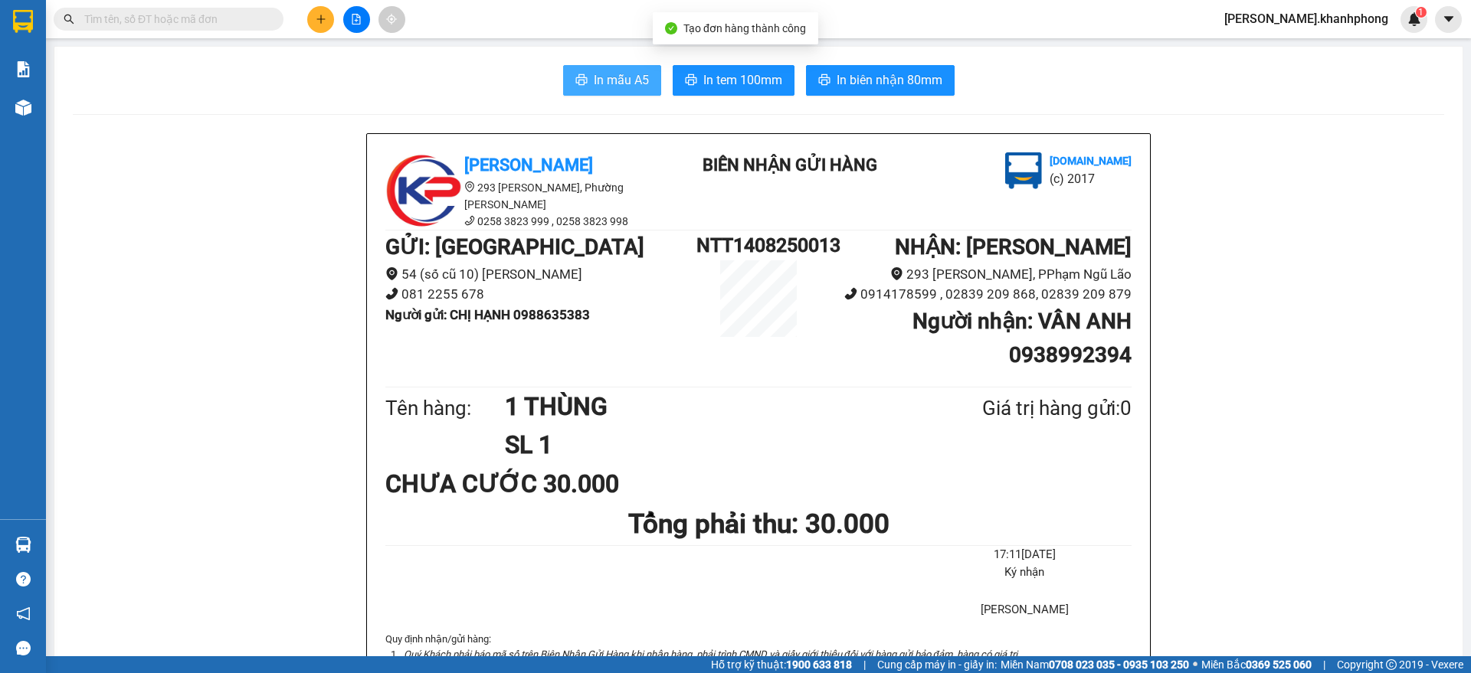
click at [565, 77] on button "In mẫu A5" at bounding box center [612, 80] width 98 height 31
click at [207, 16] on input "text" at bounding box center [174, 19] width 181 height 17
click at [319, 18] on icon "plus" at bounding box center [321, 19] width 11 height 11
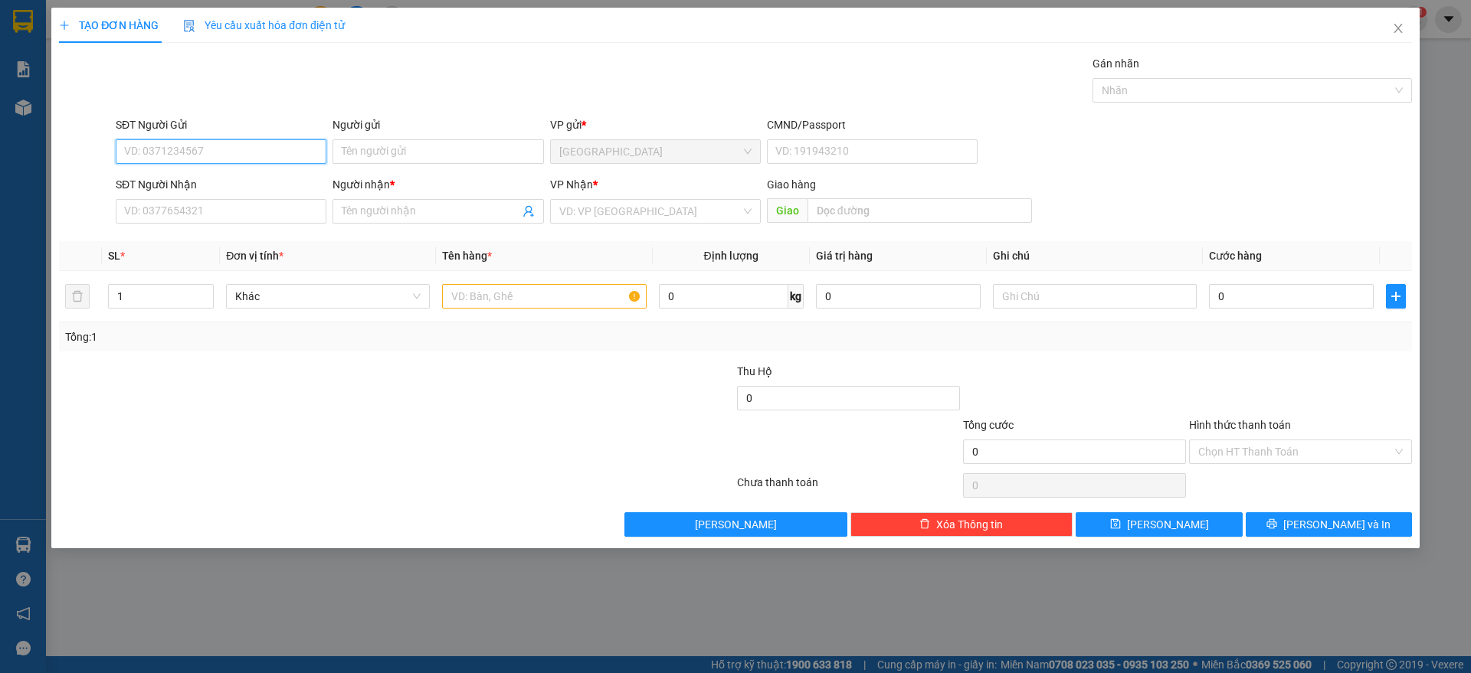
click at [192, 142] on input "SĐT Người Gửi" at bounding box center [221, 151] width 211 height 25
type input "0905115082"
click at [149, 179] on div "0905115082 - [GEOGRAPHIC_DATA]" at bounding box center [221, 182] width 192 height 17
type input "HÀ"
type input "0905115082"
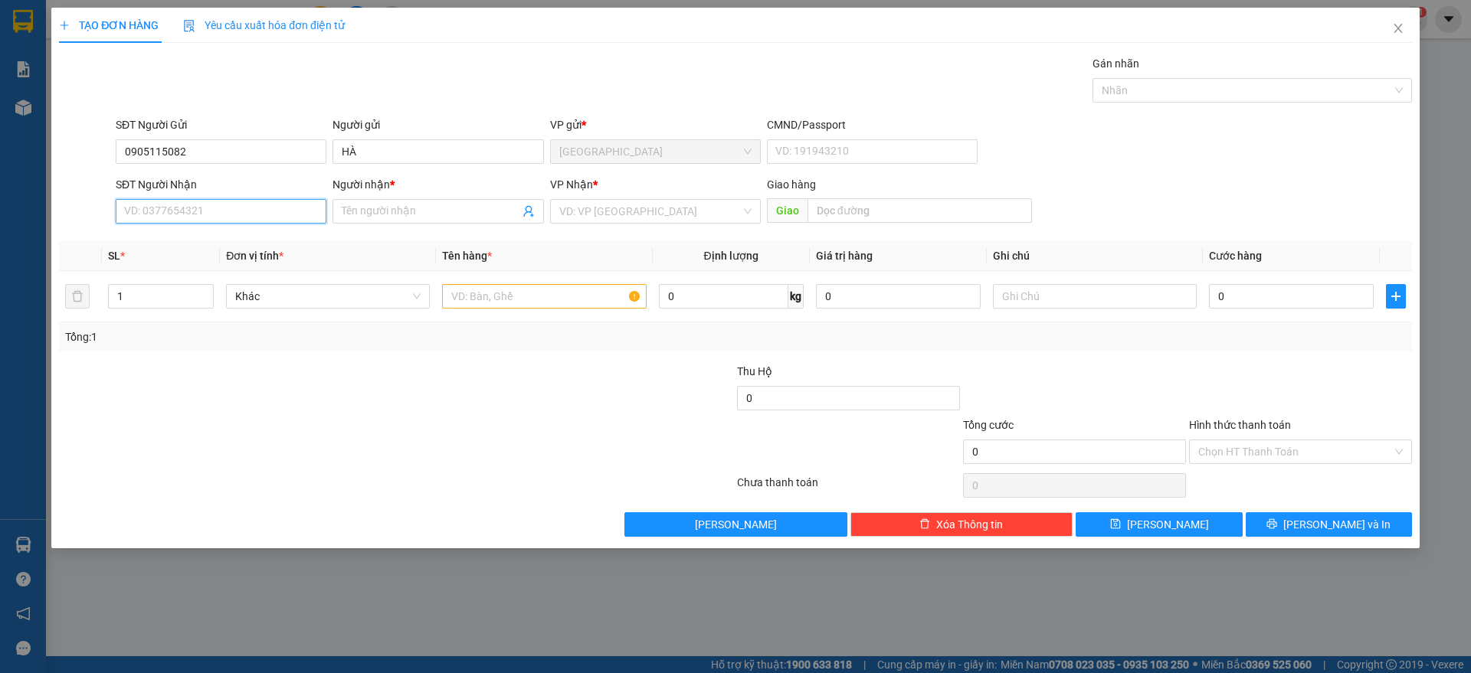
click at [197, 211] on input "SĐT Người Nhận" at bounding box center [221, 211] width 211 height 25
click at [198, 291] on div "0903052178 - LỘC" at bounding box center [221, 291] width 192 height 17
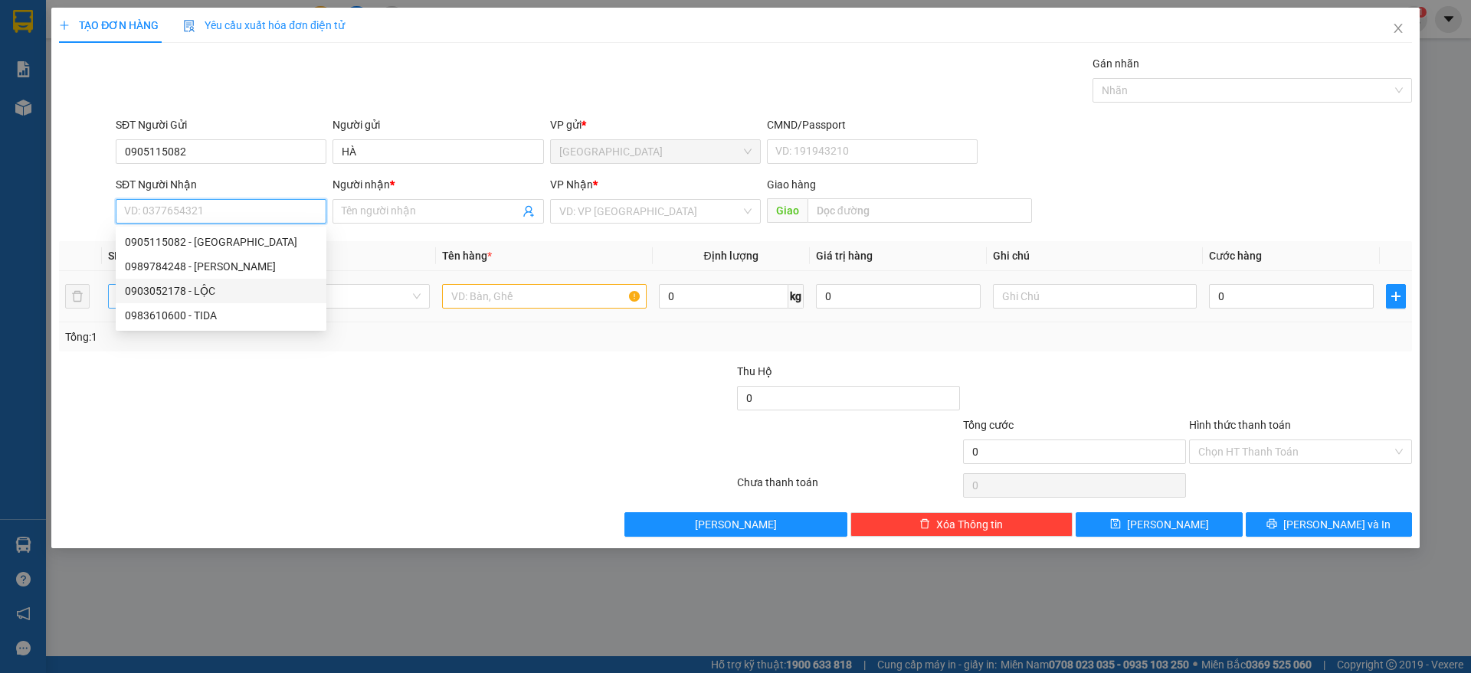
type input "0903052178"
type input "LỘC"
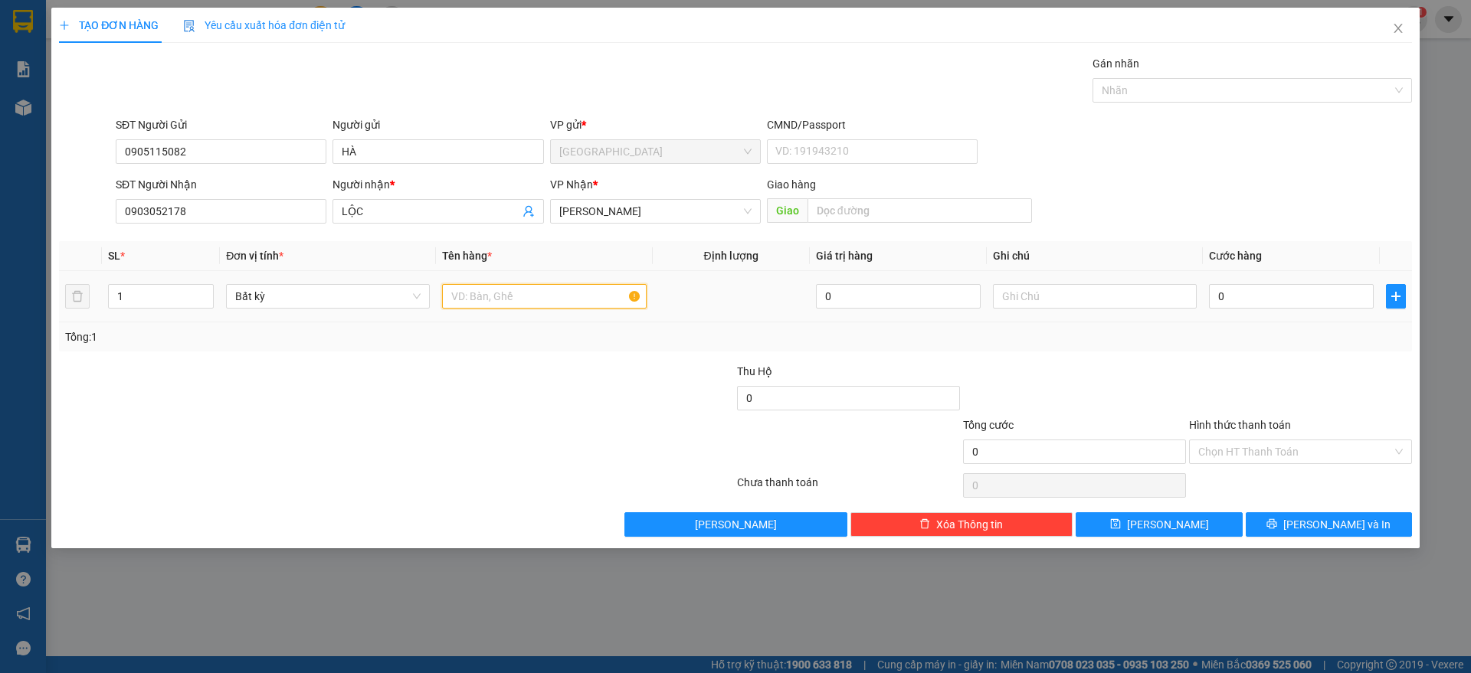
click at [493, 305] on input "text" at bounding box center [544, 296] width 204 height 25
type input "2"
click at [206, 290] on icon "up" at bounding box center [205, 292] width 5 height 5
click at [457, 294] on input "text" at bounding box center [544, 296] width 204 height 25
type input "2 tx"
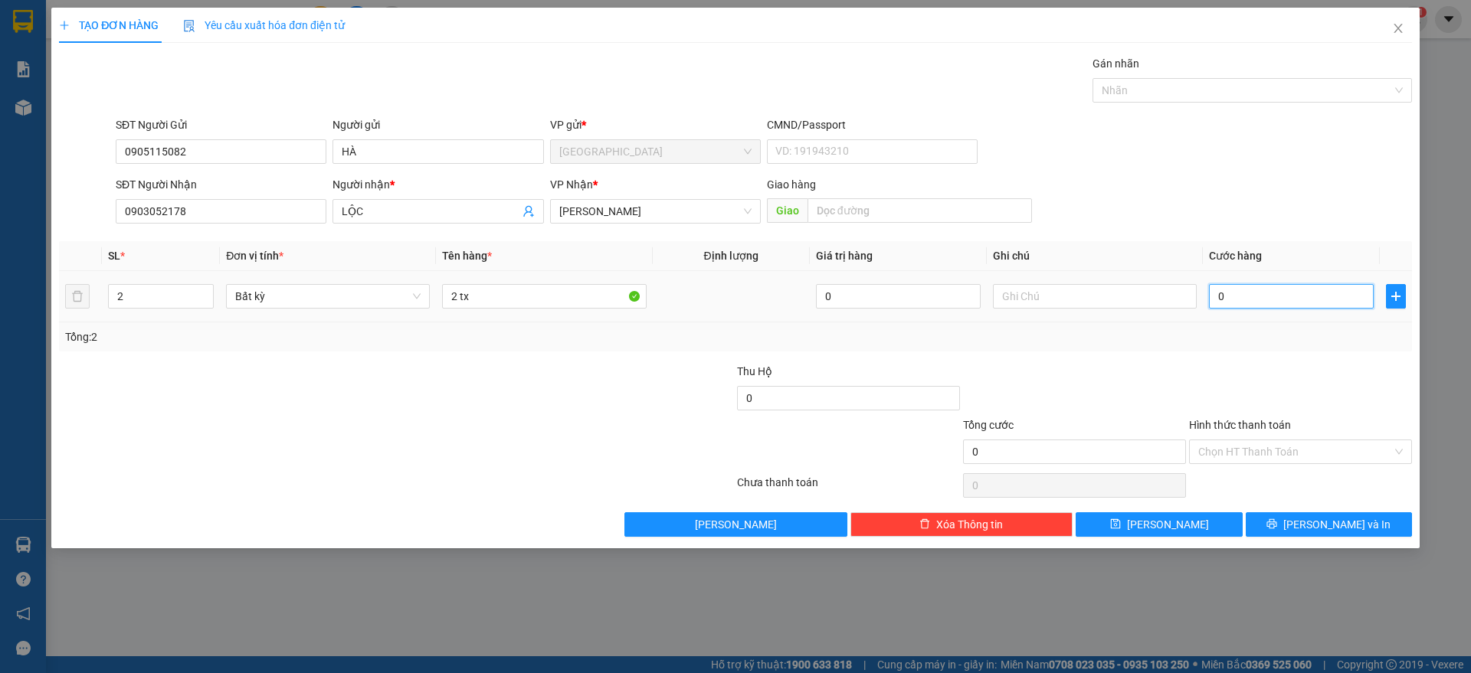
click at [1283, 299] on input "0" at bounding box center [1291, 296] width 165 height 25
type input "2"
type input "20"
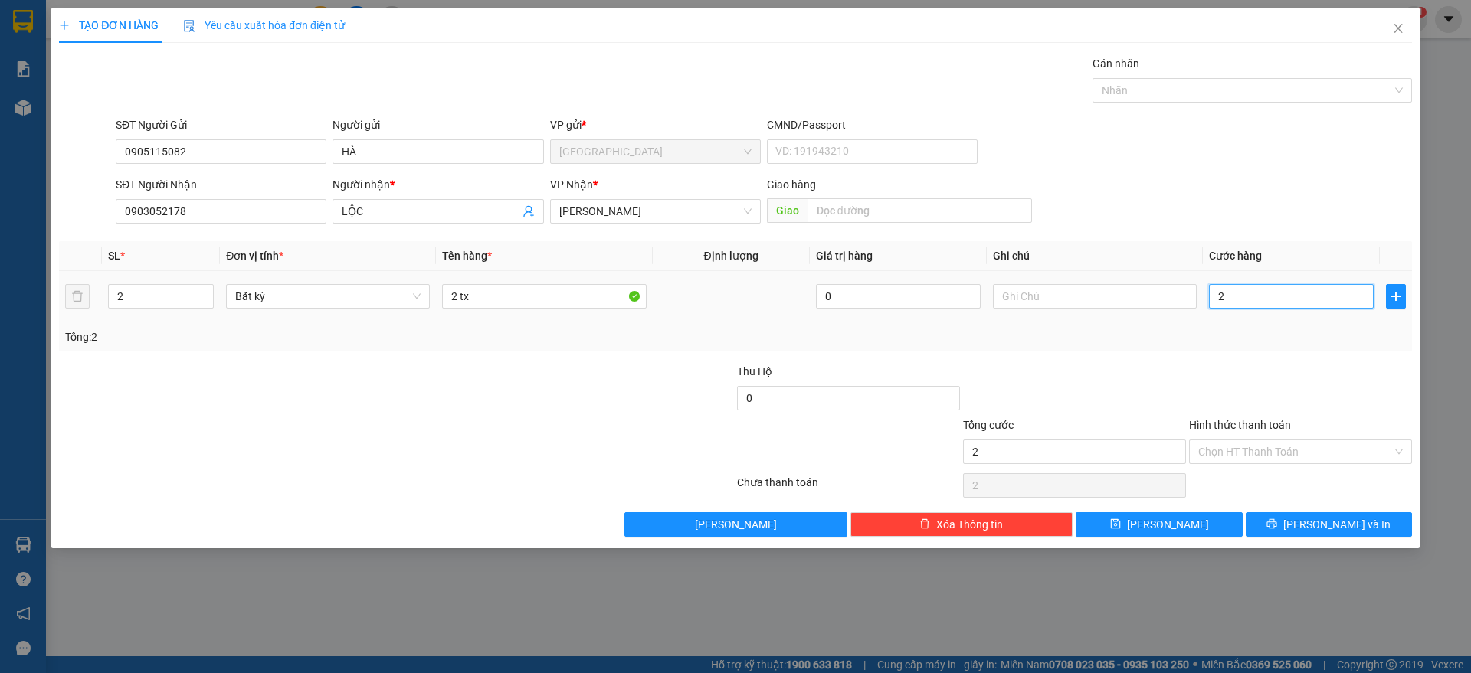
type input "20"
type input "200"
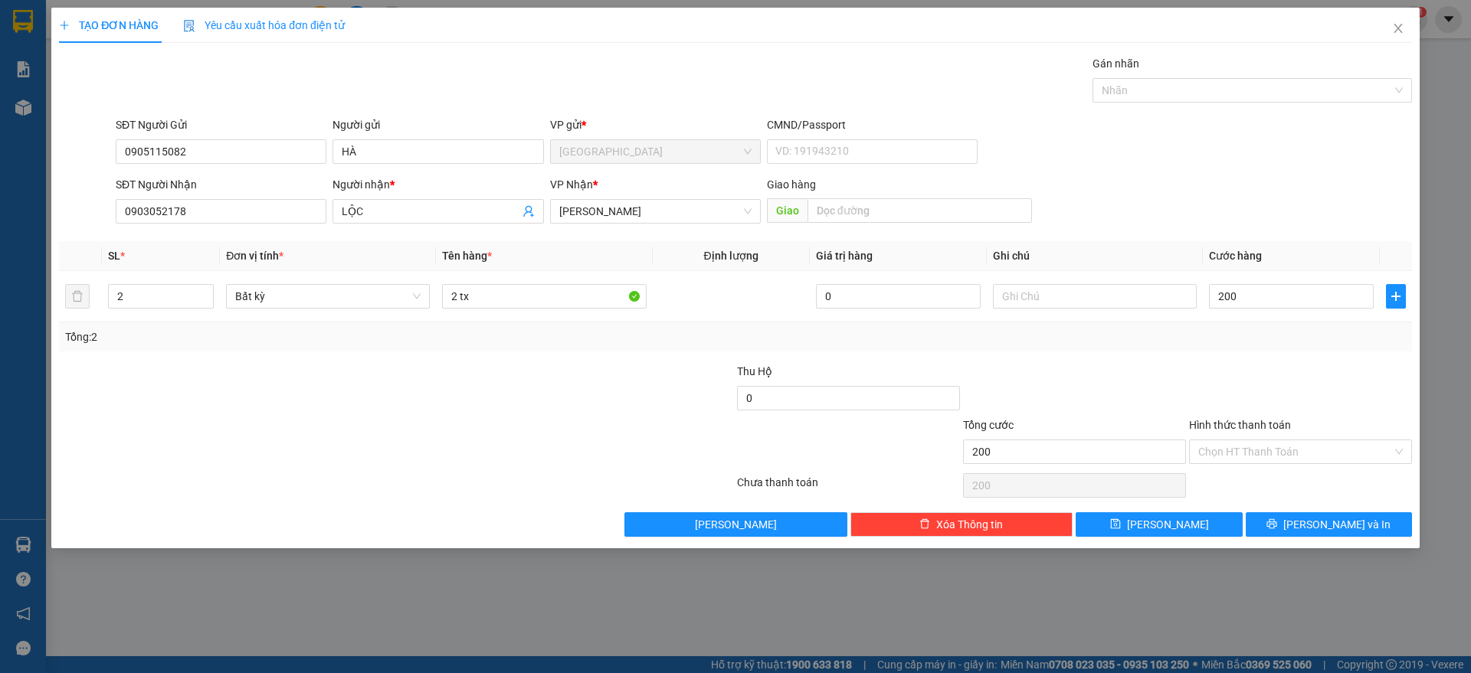
type input "200.000"
click at [1298, 374] on div at bounding box center [1300, 390] width 226 height 54
click at [1301, 452] on input "Hình thức thanh toán" at bounding box center [1295, 451] width 194 height 23
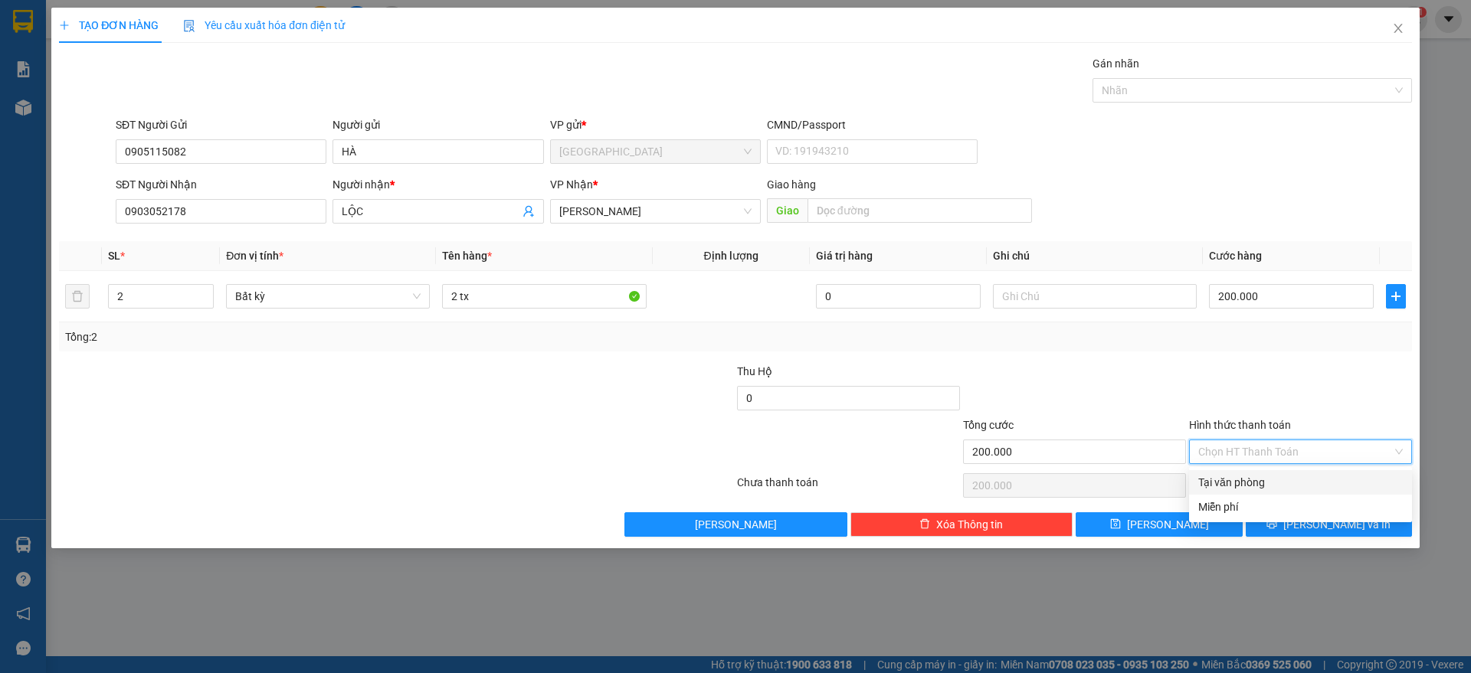
click at [1249, 476] on div "Tại văn phòng" at bounding box center [1300, 482] width 205 height 17
type input "0"
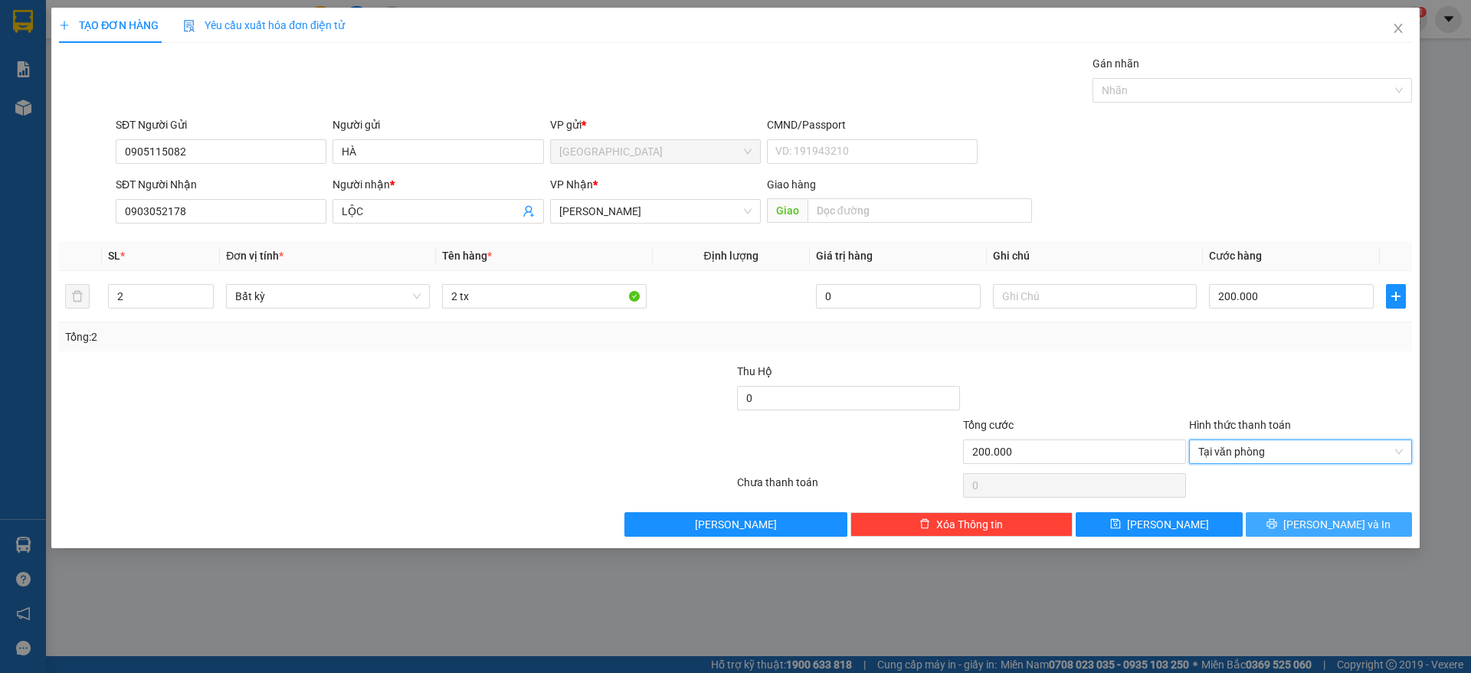
click at [1321, 525] on span "[PERSON_NAME] và In" at bounding box center [1336, 524] width 107 height 17
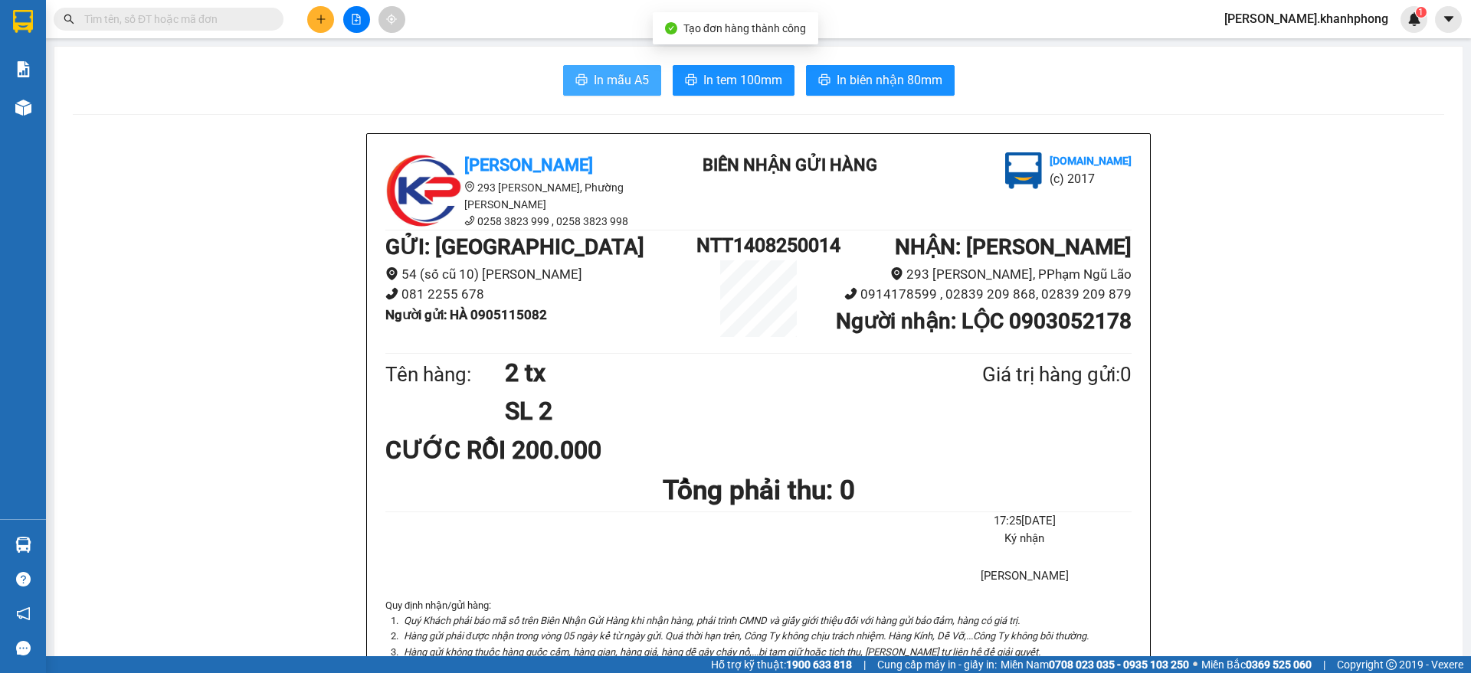
click at [617, 80] on span "In mẫu A5" at bounding box center [621, 79] width 55 height 19
click at [316, 14] on icon "plus" at bounding box center [321, 19] width 11 height 11
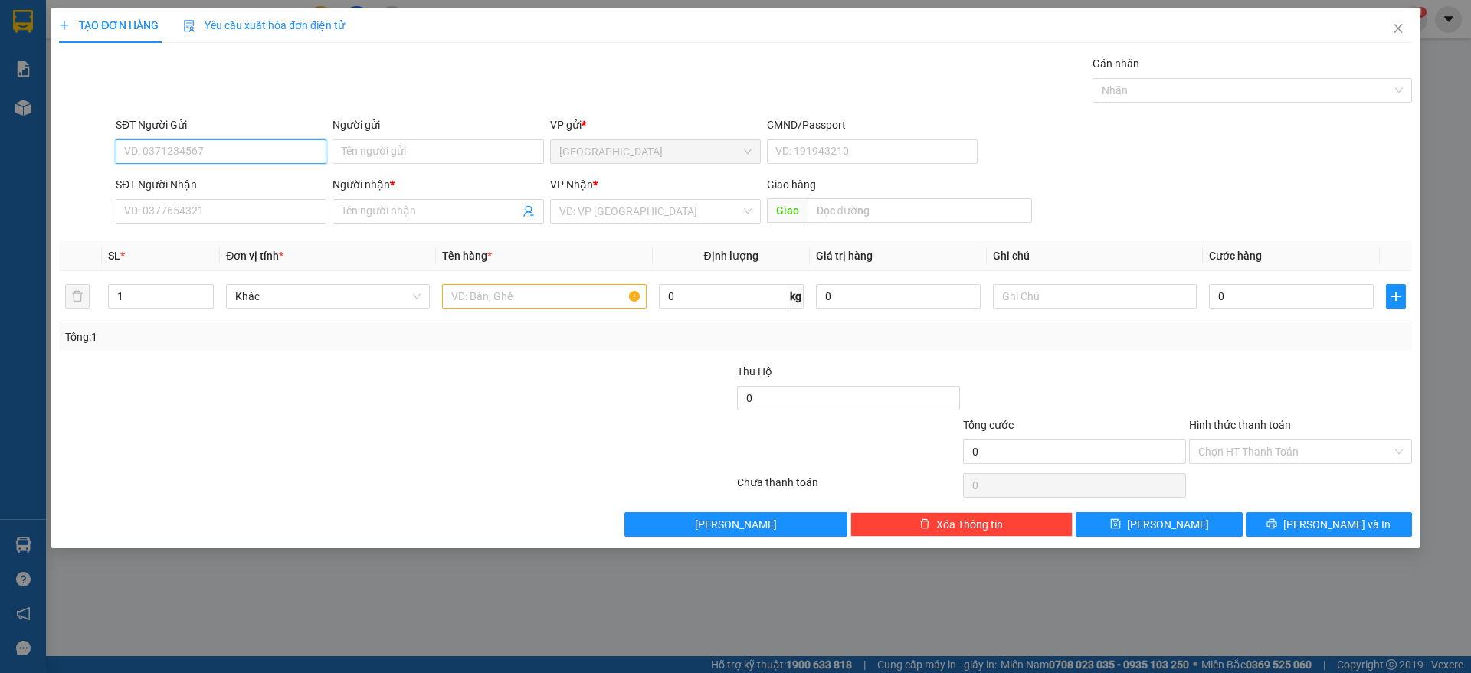
drag, startPoint x: 169, startPoint y: 149, endPoint x: 362, endPoint y: 183, distance: 196.7
click at [172, 152] on input "SĐT Người Gửi" at bounding box center [221, 151] width 211 height 25
type input "058822612"
click at [371, 152] on input "Người gửi" at bounding box center [437, 151] width 211 height 25
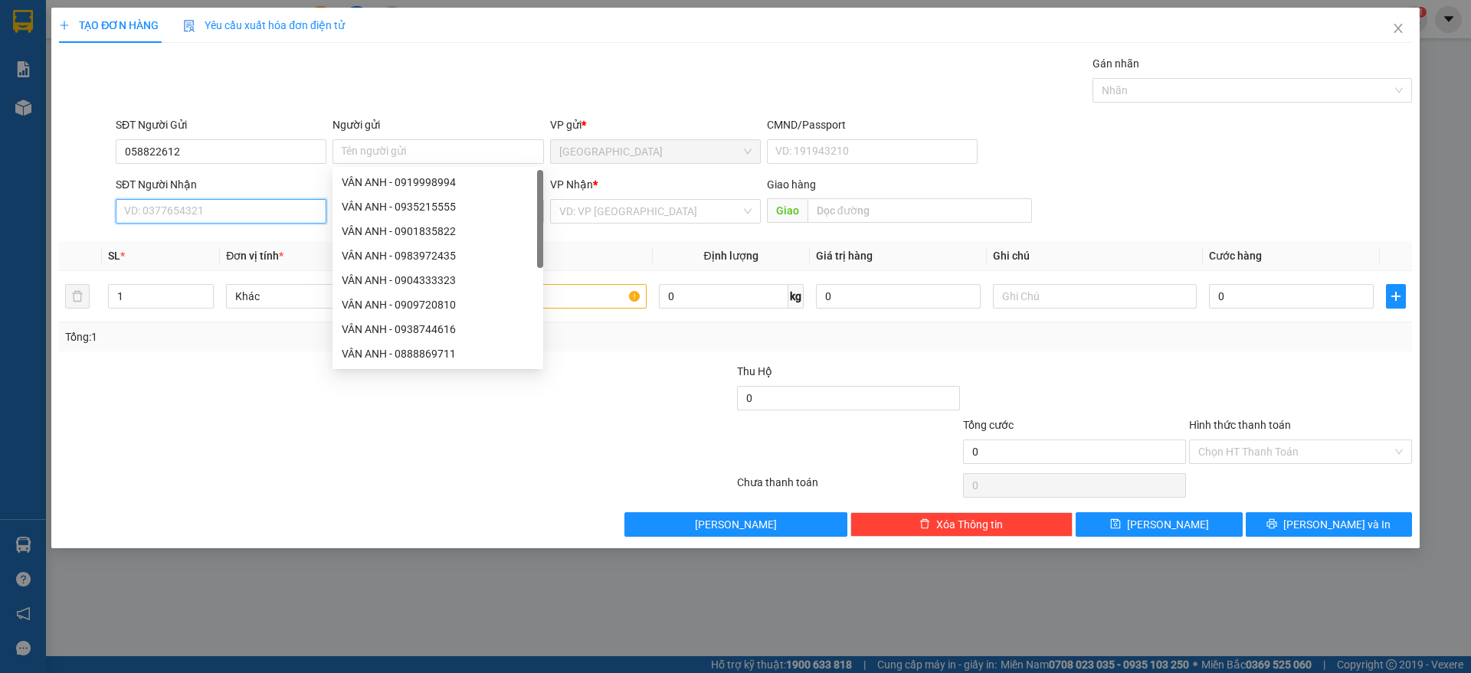
click at [165, 211] on input "SĐT Người Nhận" at bounding box center [221, 211] width 211 height 25
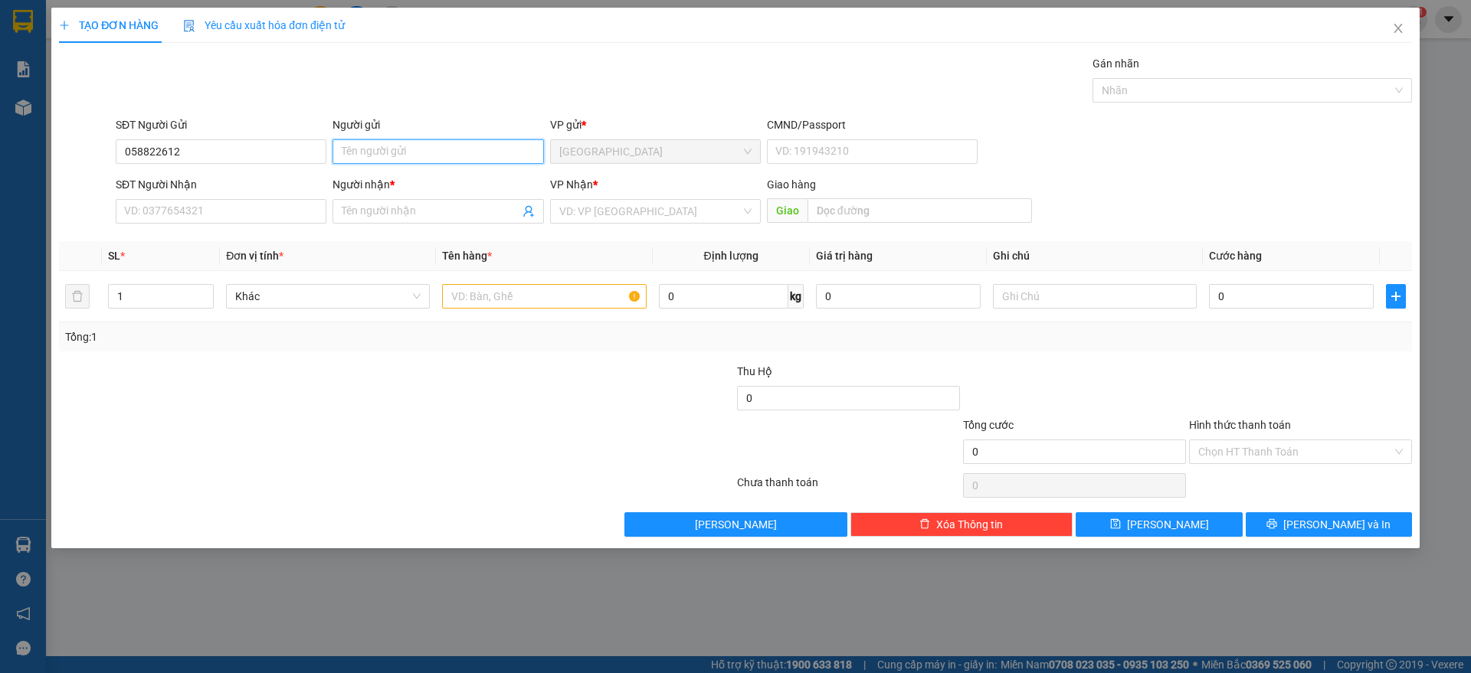
click at [371, 152] on input "Người gửi" at bounding box center [437, 151] width 211 height 25
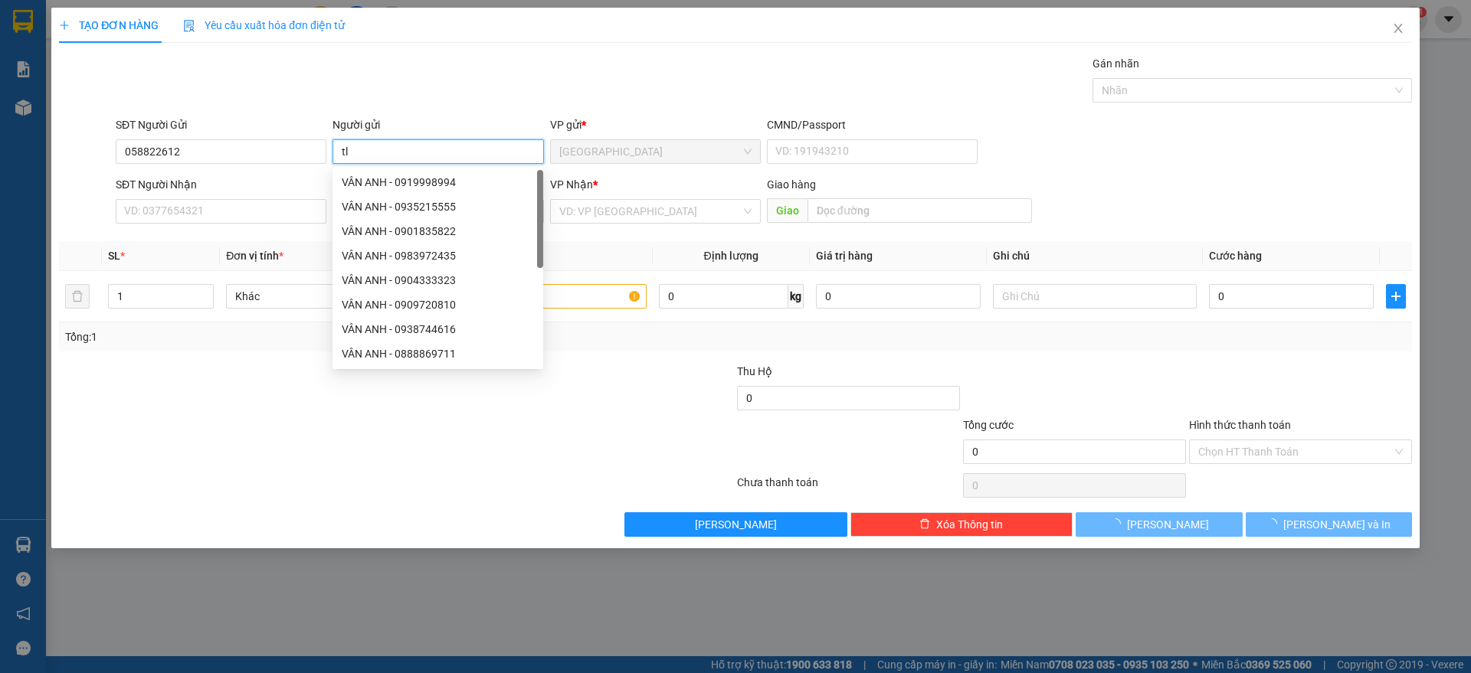
click at [387, 141] on input "tl" at bounding box center [437, 151] width 211 height 25
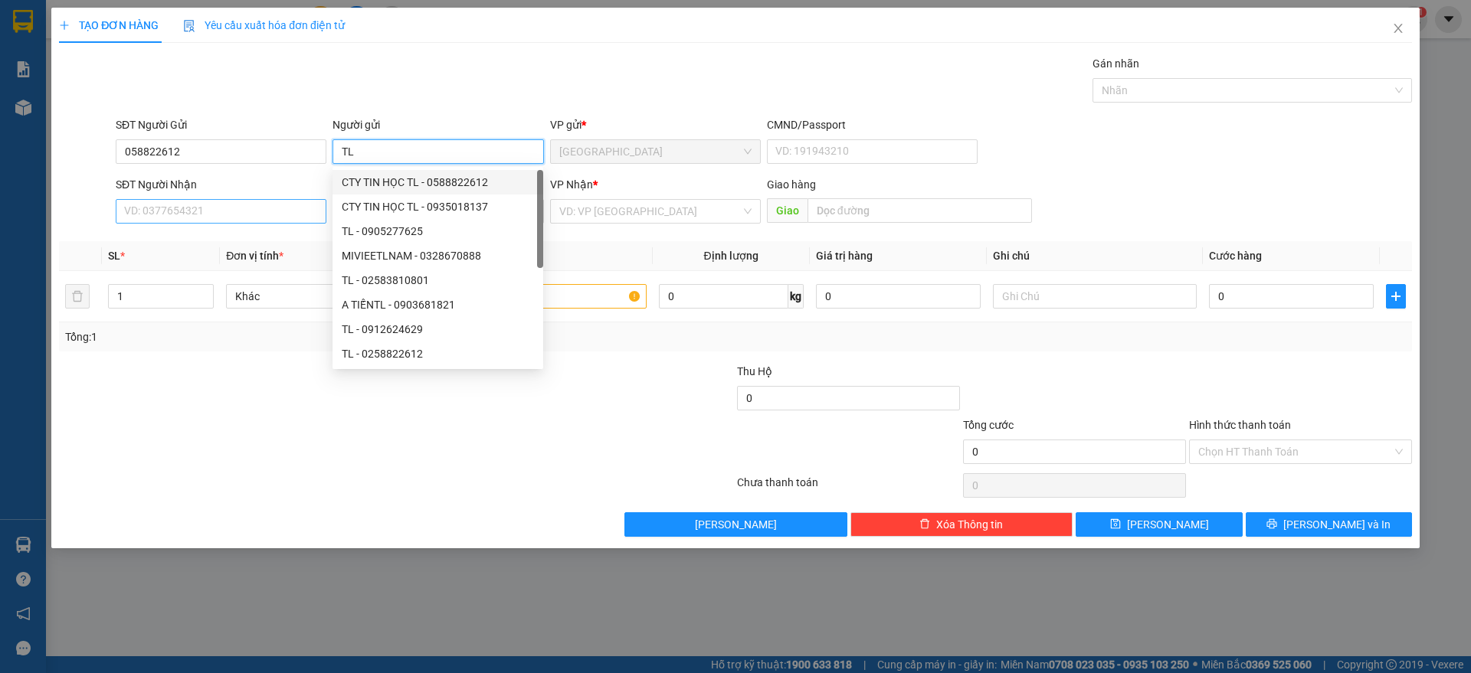
type input "TL"
click at [174, 208] on input "SĐT Người Nhận" at bounding box center [221, 211] width 211 height 25
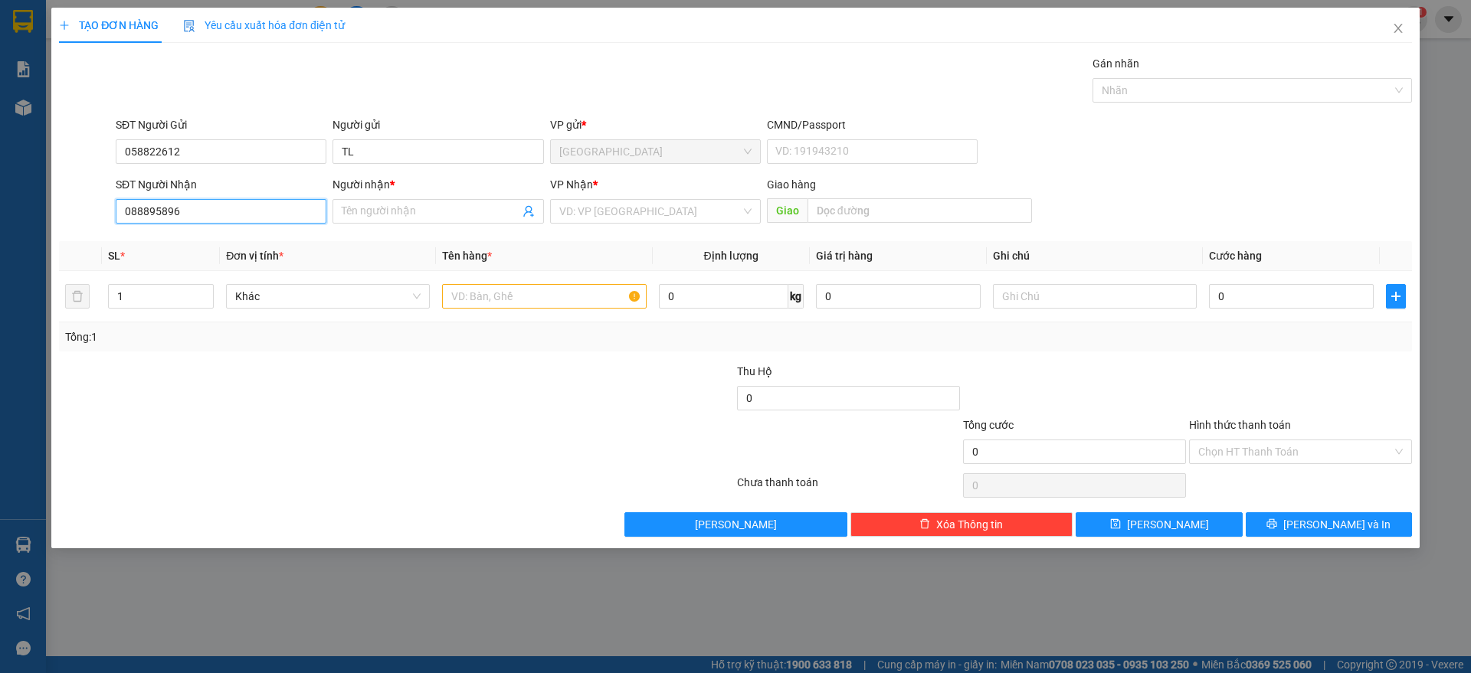
type input "0888958965"
drag, startPoint x: 208, startPoint y: 239, endPoint x: 372, endPoint y: 310, distance: 178.0
click at [212, 238] on div "0888958965 - [PERSON_NAME]" at bounding box center [221, 242] width 192 height 17
type input "[PERSON_NAME]"
type input "0888958965"
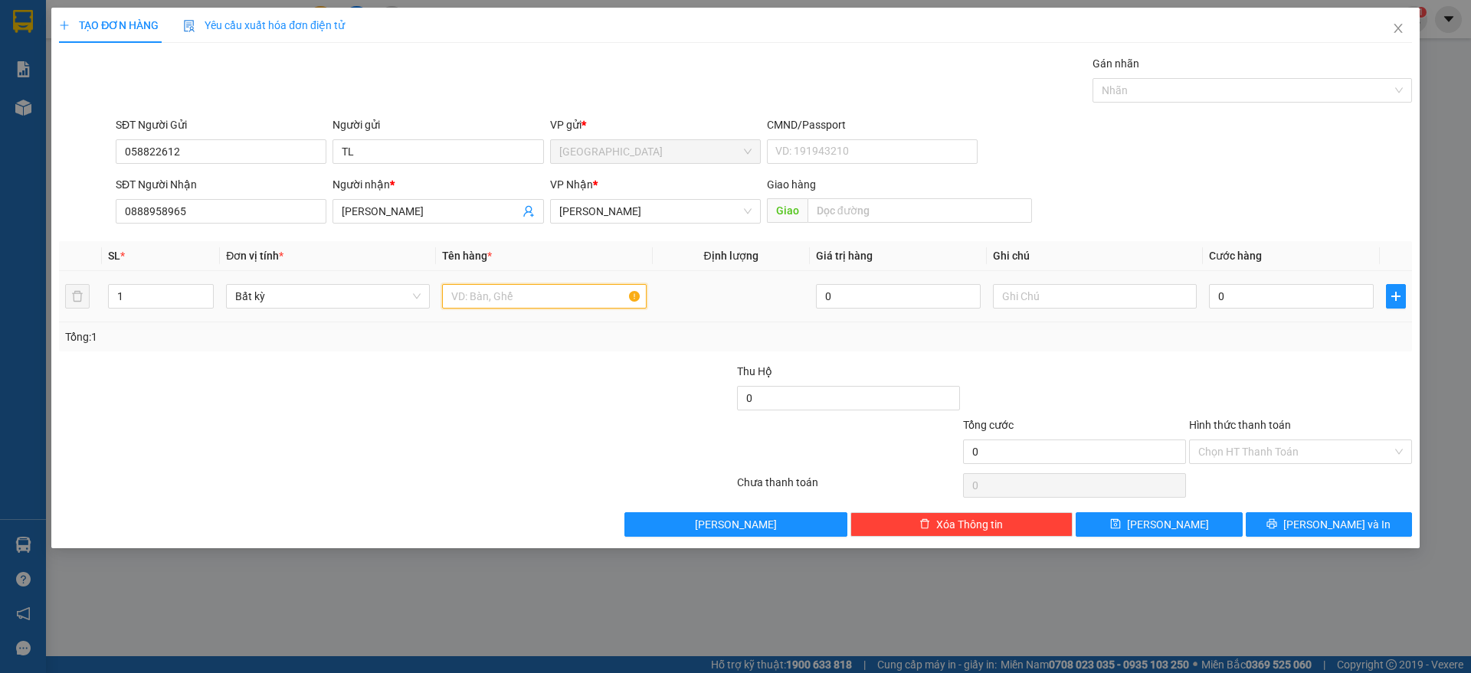
click at [488, 298] on input "text" at bounding box center [544, 296] width 204 height 25
type input "1 KIỆN"
click at [1250, 301] on input "0" at bounding box center [1291, 296] width 165 height 25
type input "3"
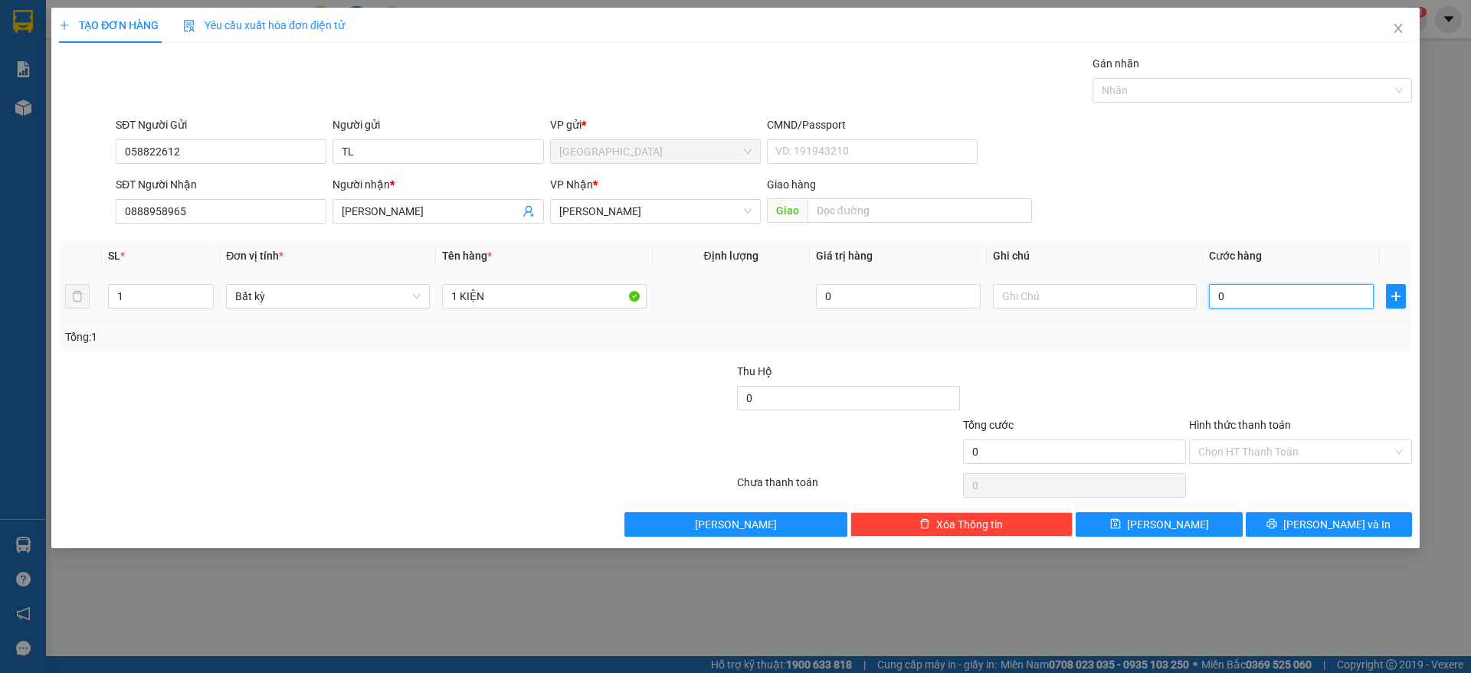
type input "3"
type input "30"
click at [1214, 295] on input "30" at bounding box center [1291, 296] width 165 height 25
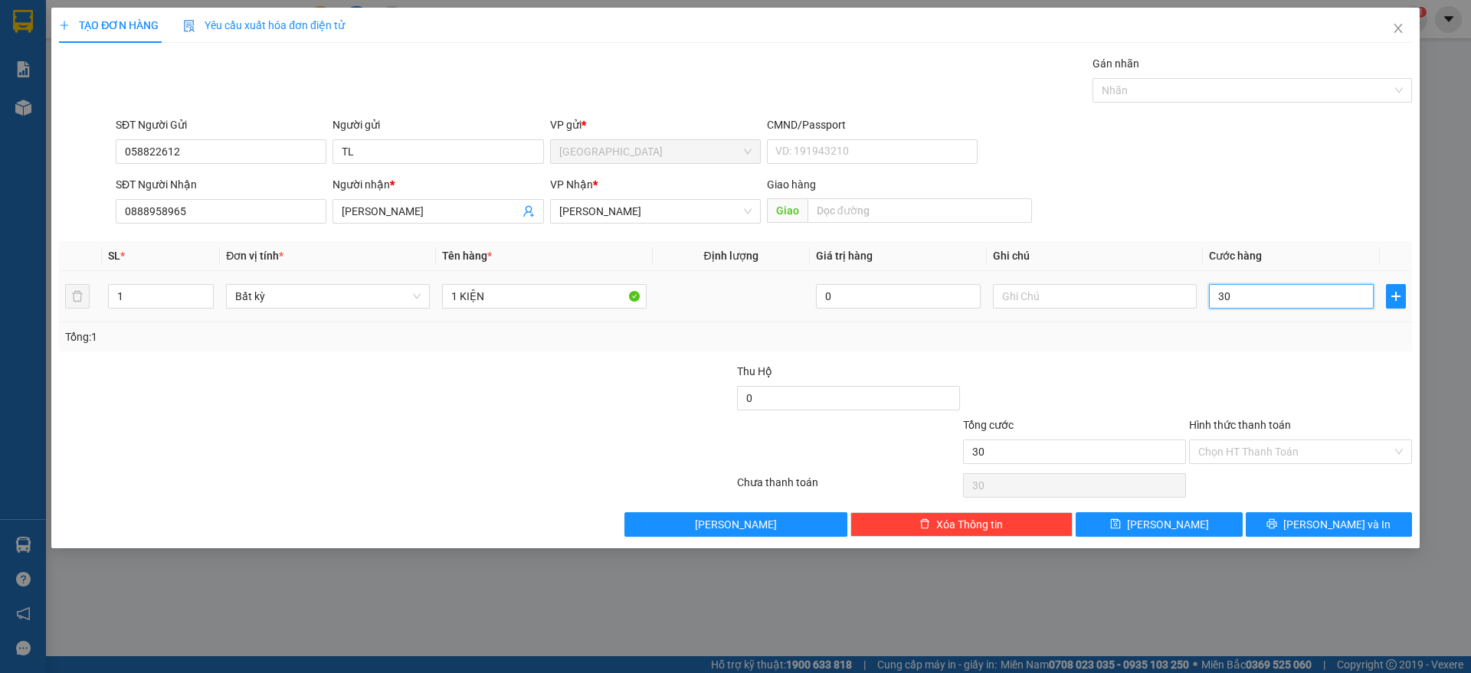
click at [1216, 293] on input "30" at bounding box center [1291, 296] width 165 height 25
type input "2"
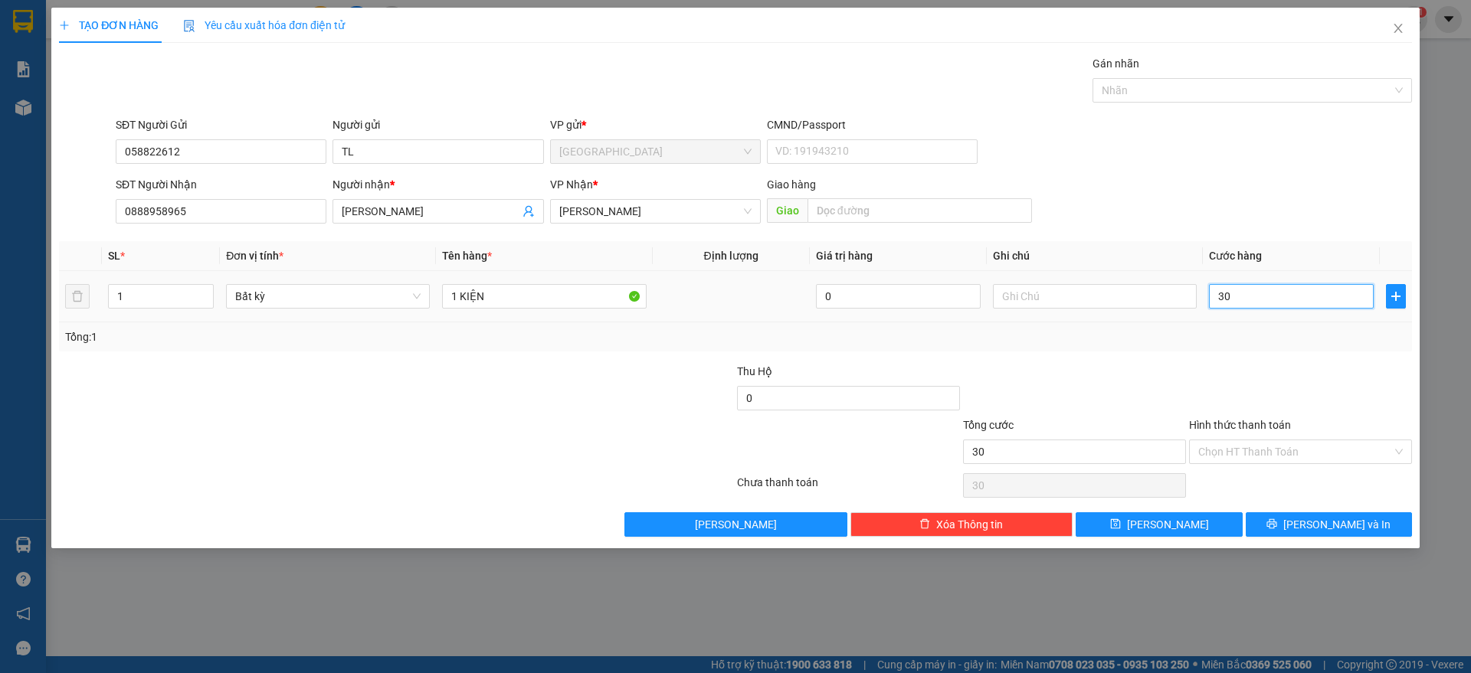
type input "2"
type input "20"
type input "20.000"
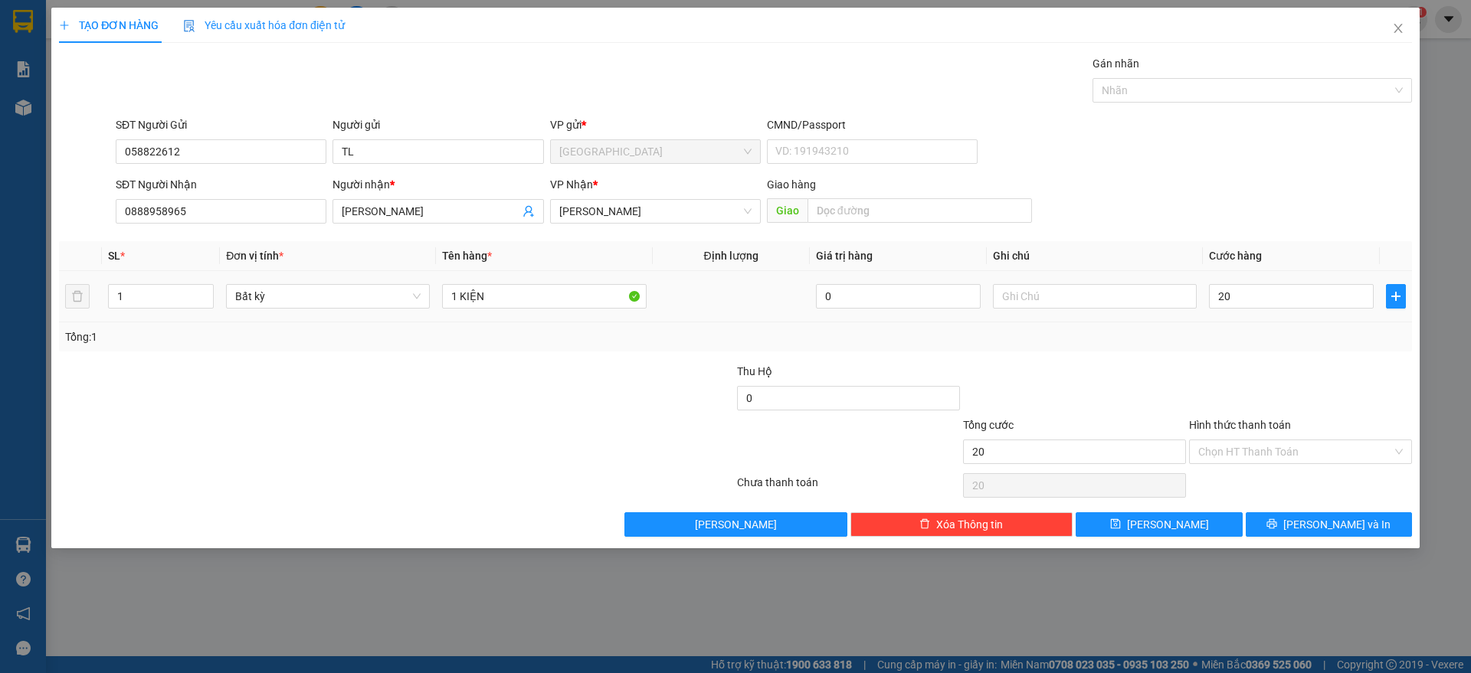
type input "20.000"
click at [1274, 417] on div "Hình thức thanh toán" at bounding box center [1300, 428] width 223 height 23
click at [1271, 450] on input "Hình thức thanh toán" at bounding box center [1295, 451] width 194 height 23
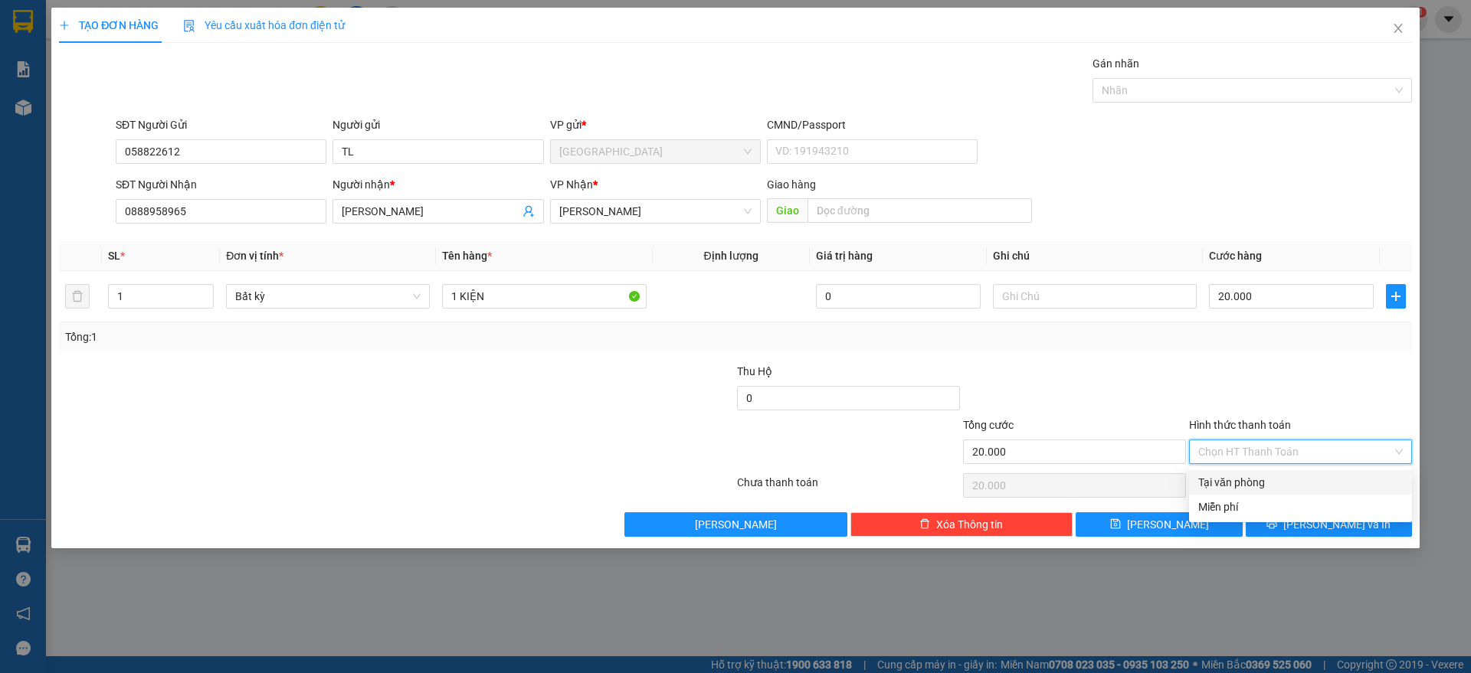
click at [1245, 472] on div "Tại văn phòng" at bounding box center [1300, 482] width 223 height 25
type input "0"
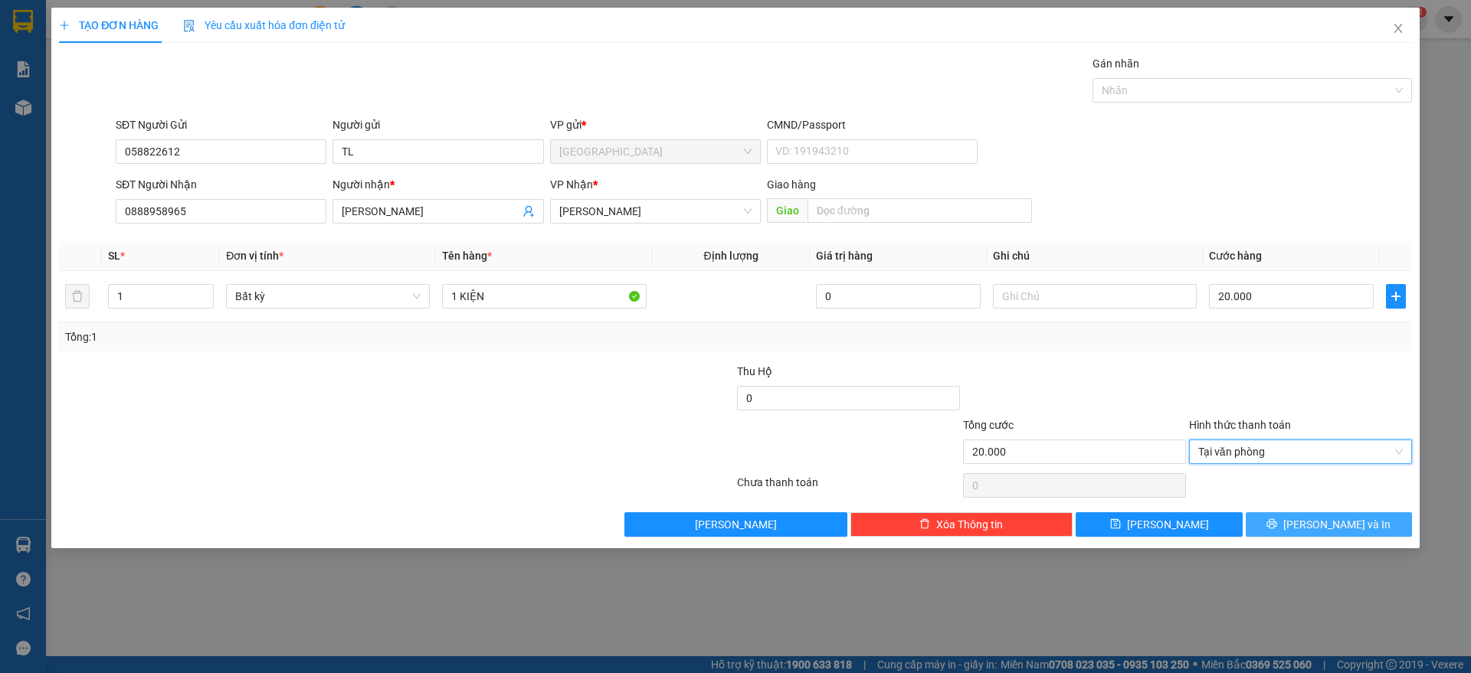
click at [1299, 519] on button "[PERSON_NAME] và In" at bounding box center [1328, 524] width 166 height 25
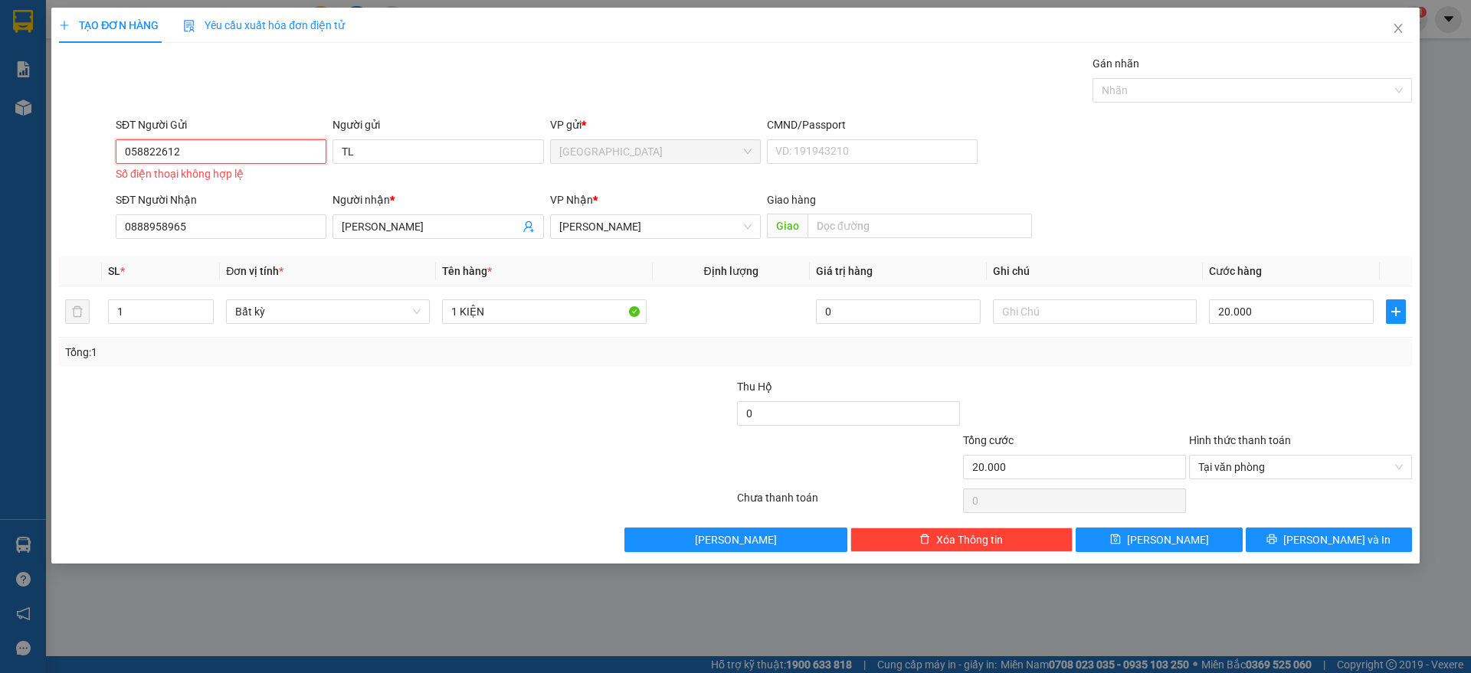
click at [131, 152] on input "058822612" at bounding box center [221, 151] width 211 height 25
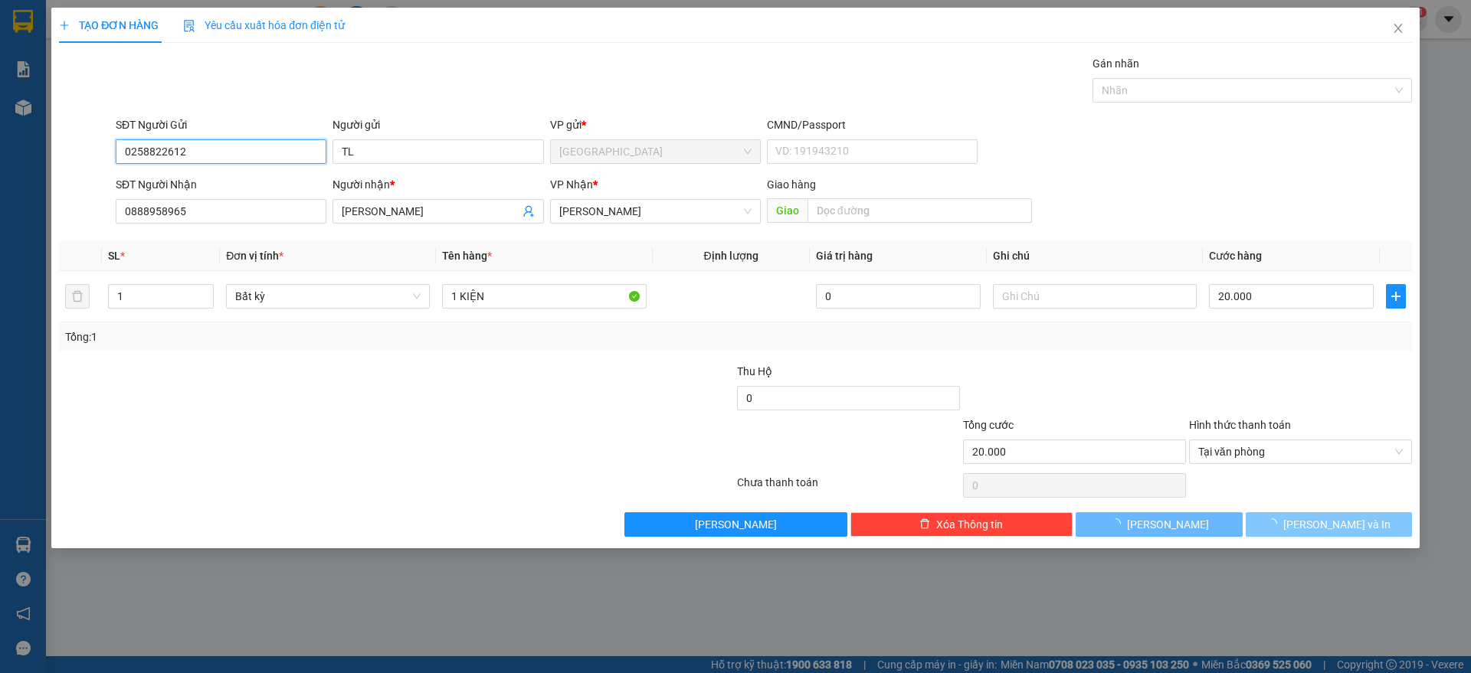
type input "0258822612"
click at [1278, 528] on icon "loading" at bounding box center [1271, 524] width 11 height 11
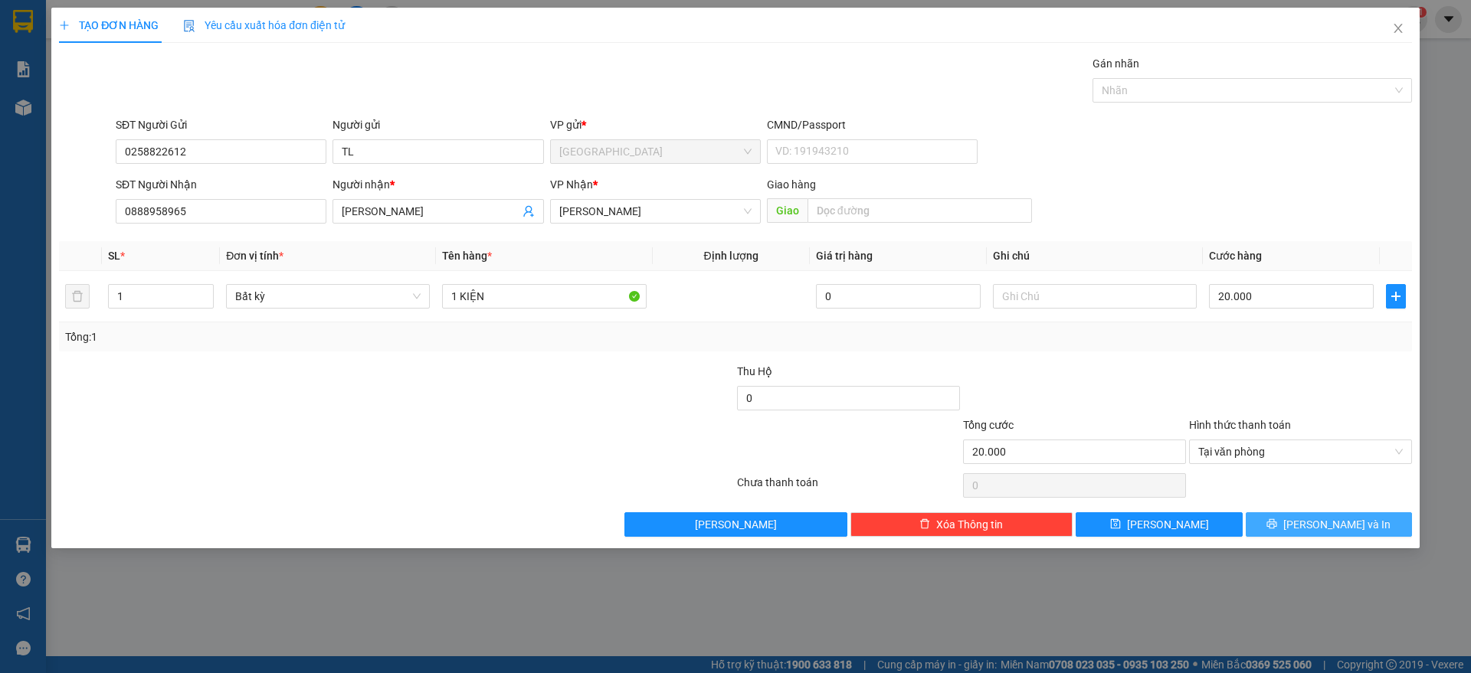
click at [1304, 531] on button "[PERSON_NAME] và In" at bounding box center [1328, 524] width 166 height 25
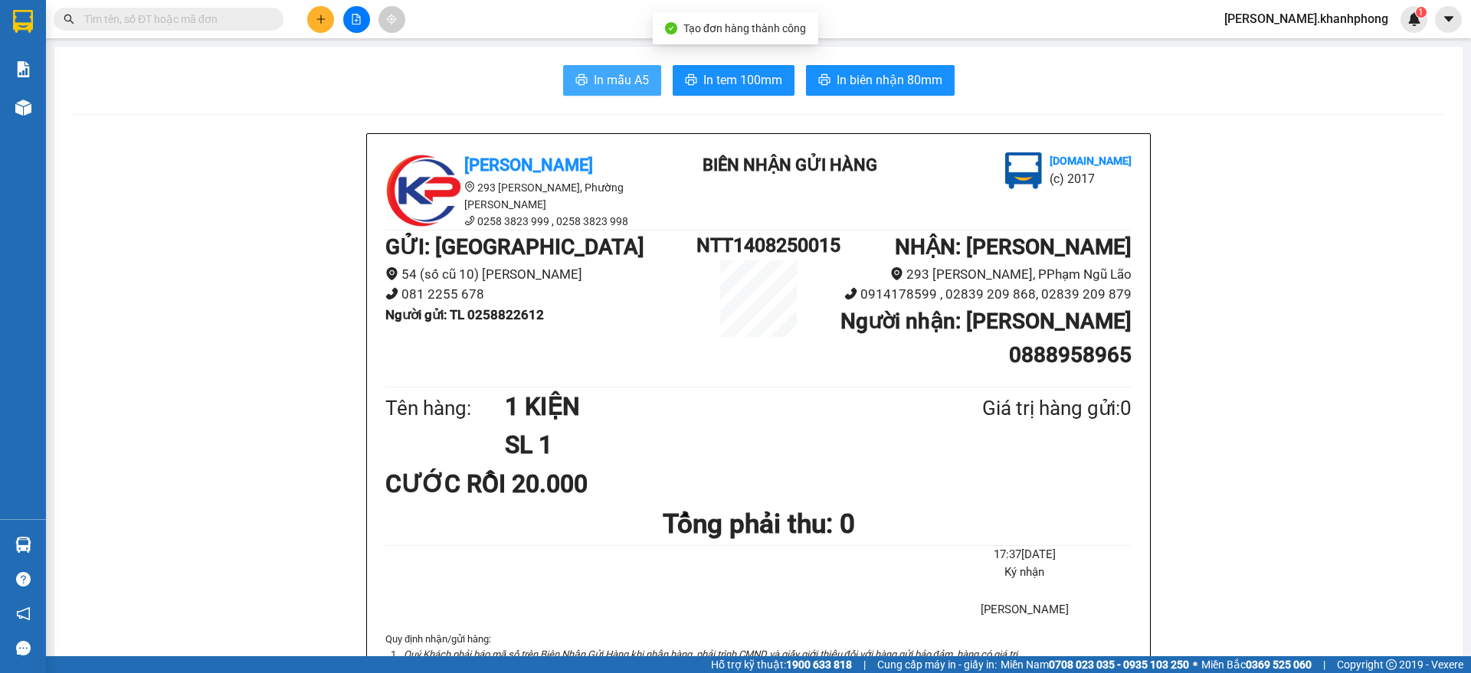
click at [587, 80] on button "In mẫu A5" at bounding box center [612, 80] width 98 height 31
click at [326, 21] on button at bounding box center [320, 19] width 27 height 27
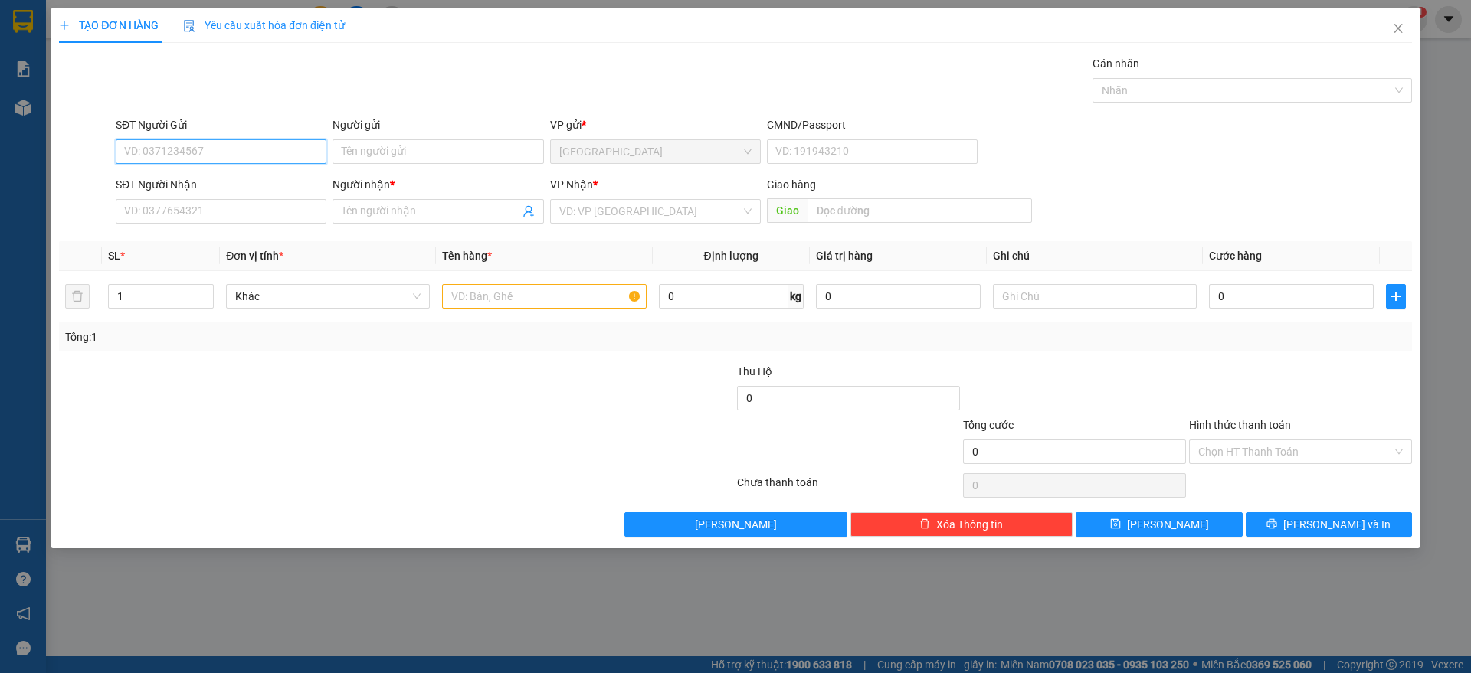
drag, startPoint x: 223, startPoint y: 151, endPoint x: 244, endPoint y: 163, distance: 24.7
click at [227, 151] on input "SĐT Người Gửi" at bounding box center [221, 151] width 211 height 25
click at [219, 156] on input "SĐT Người Gửi" at bounding box center [221, 151] width 211 height 25
type input "0935901431"
click at [259, 179] on div "0935901431 - [GEOGRAPHIC_DATA]" at bounding box center [221, 182] width 192 height 17
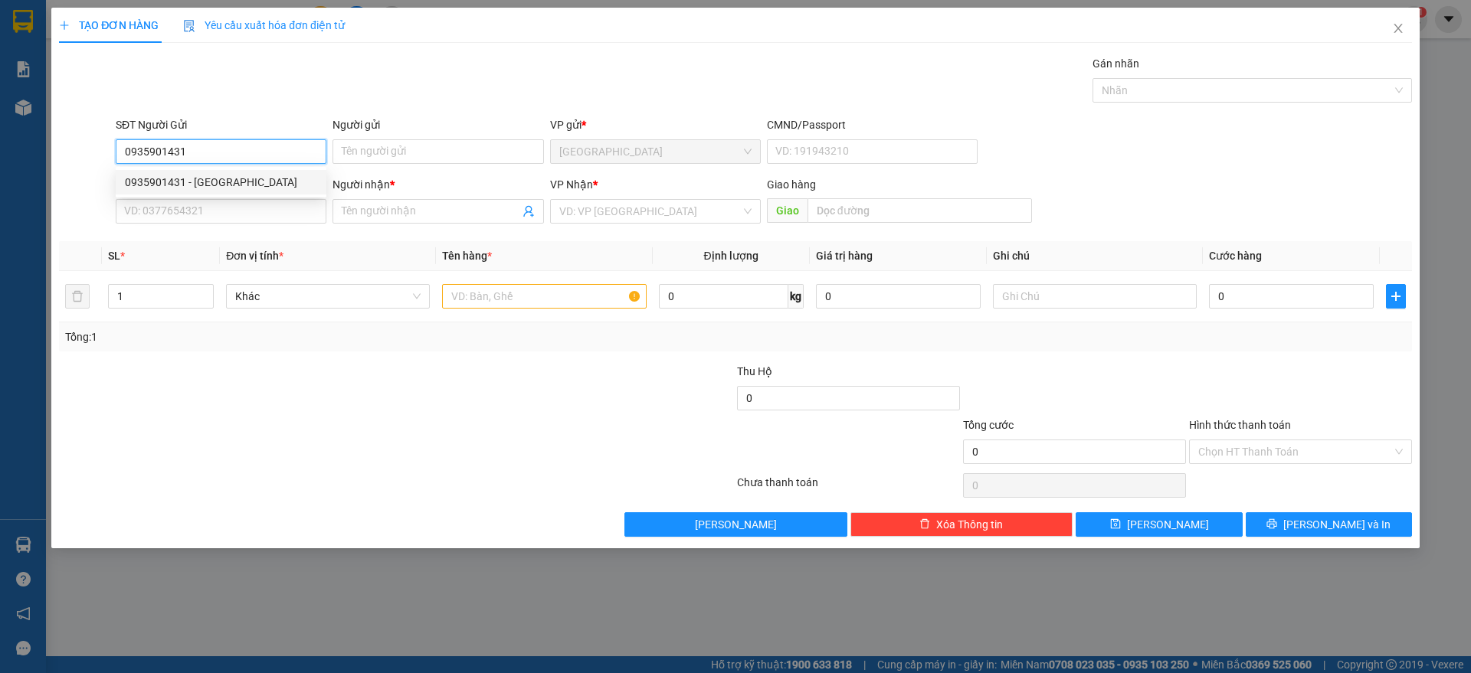
type input "TRUNG PHONG"
type input "0935901431"
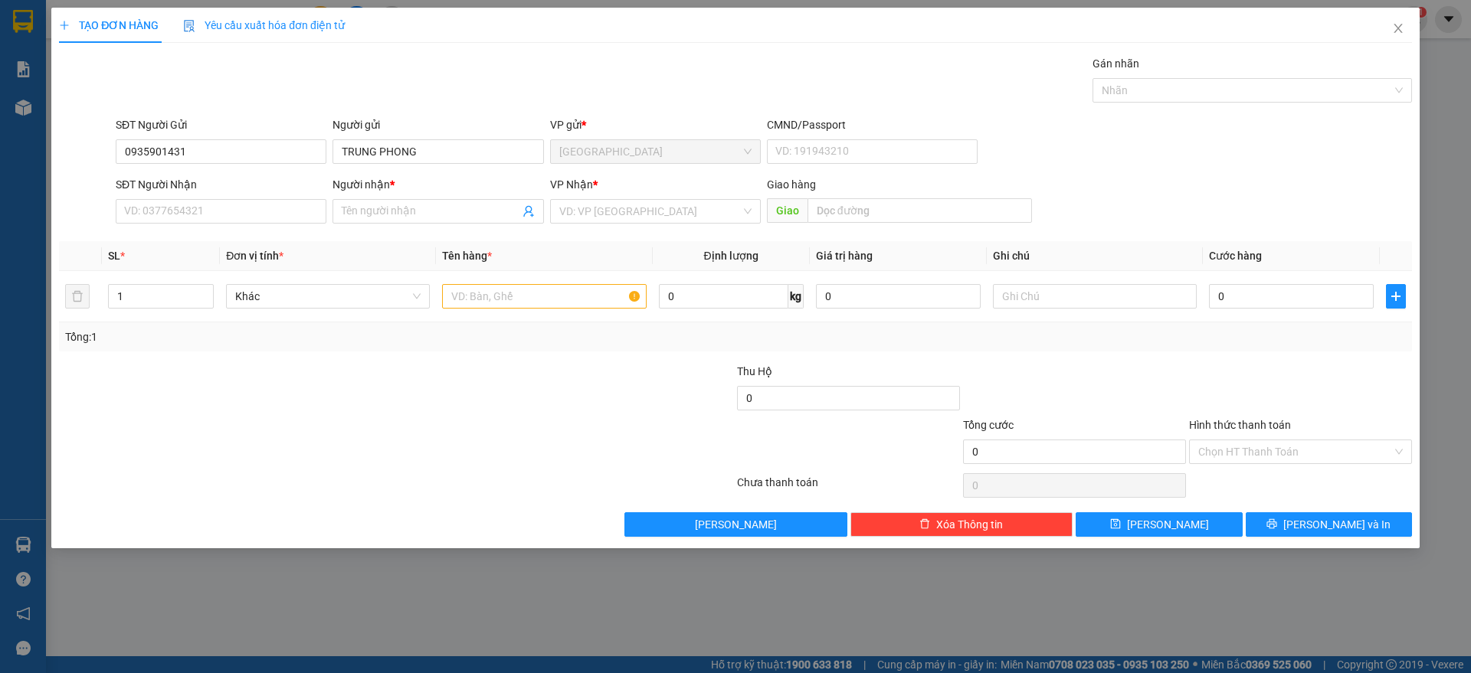
click at [254, 197] on div "SĐT Người Nhận" at bounding box center [221, 187] width 211 height 23
click at [254, 208] on input "SĐT Người Nhận" at bounding box center [221, 211] width 211 height 25
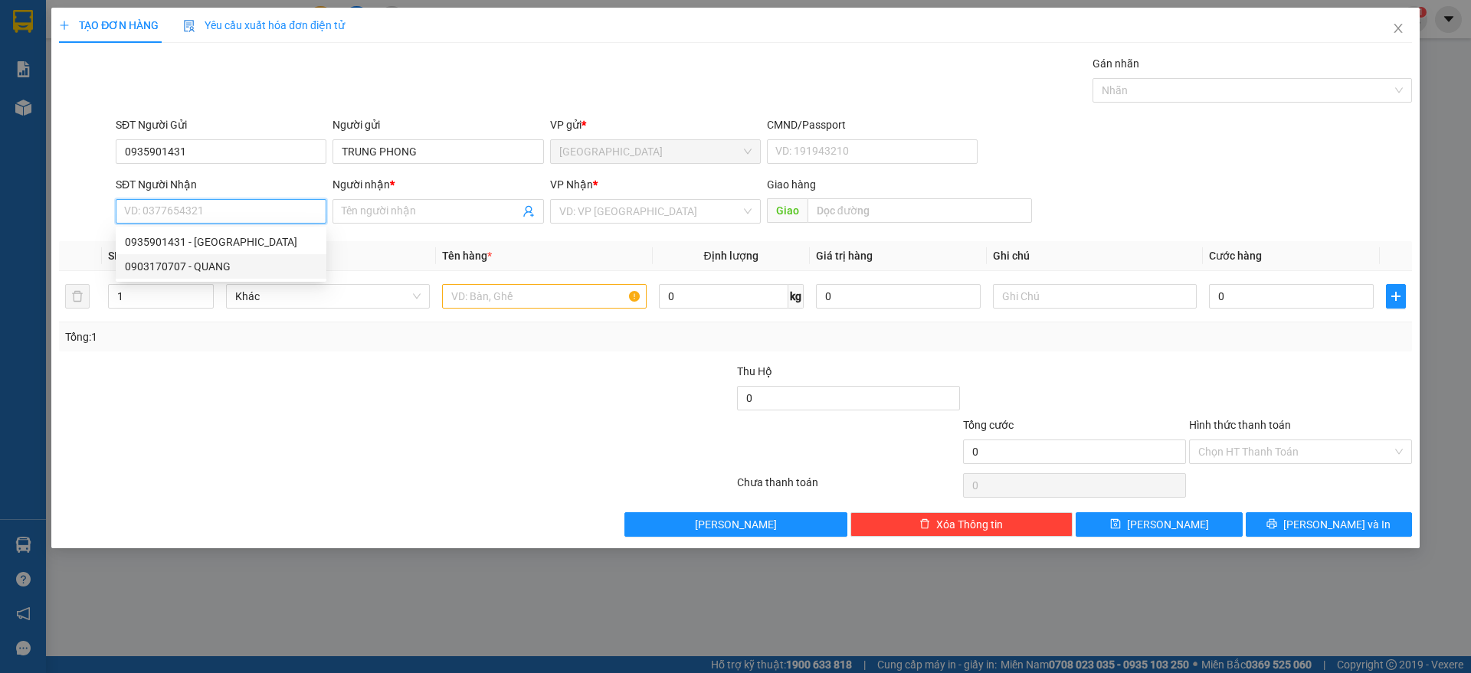
click at [196, 264] on div "0903170707 - QUANG" at bounding box center [221, 266] width 192 height 17
type input "0903170707"
type input "QUANG"
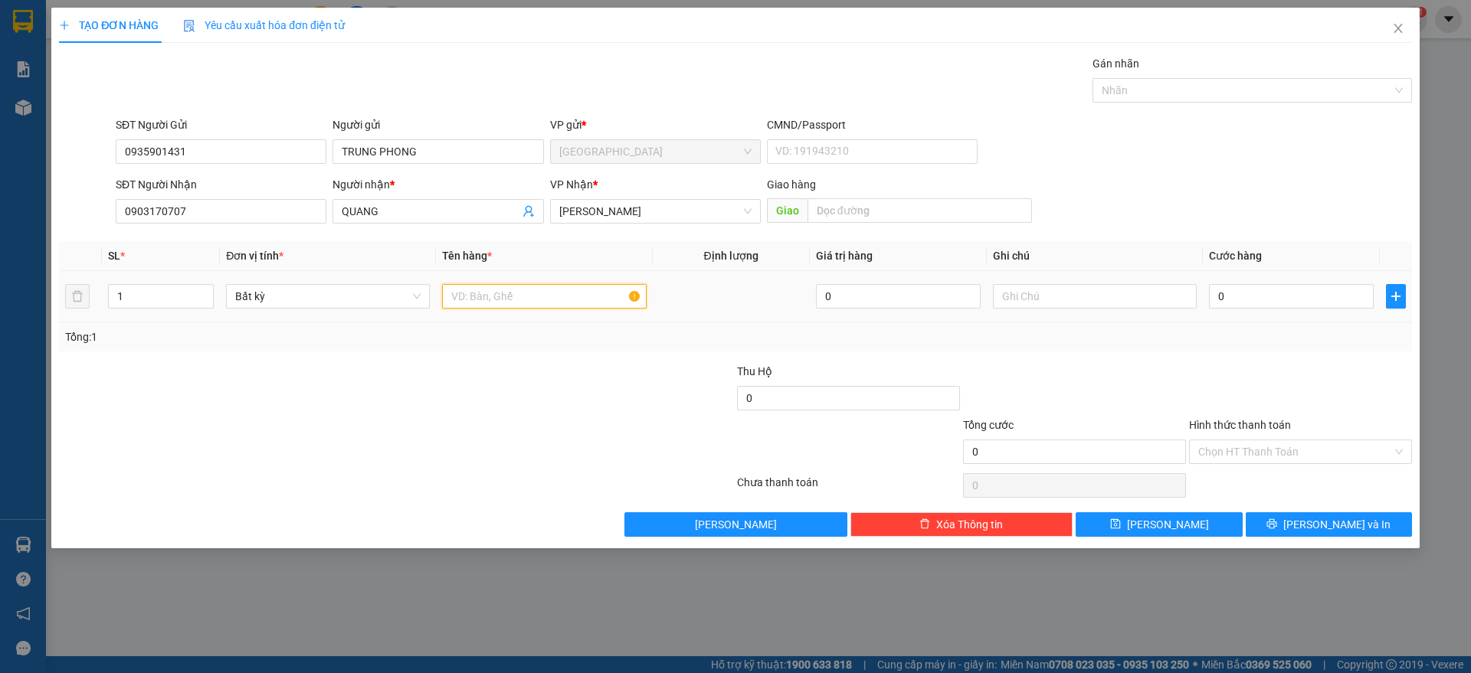
click at [484, 298] on input "text" at bounding box center [544, 296] width 204 height 25
type input "1 TX"
click at [1243, 296] on input "0" at bounding box center [1291, 296] width 165 height 25
type input "4"
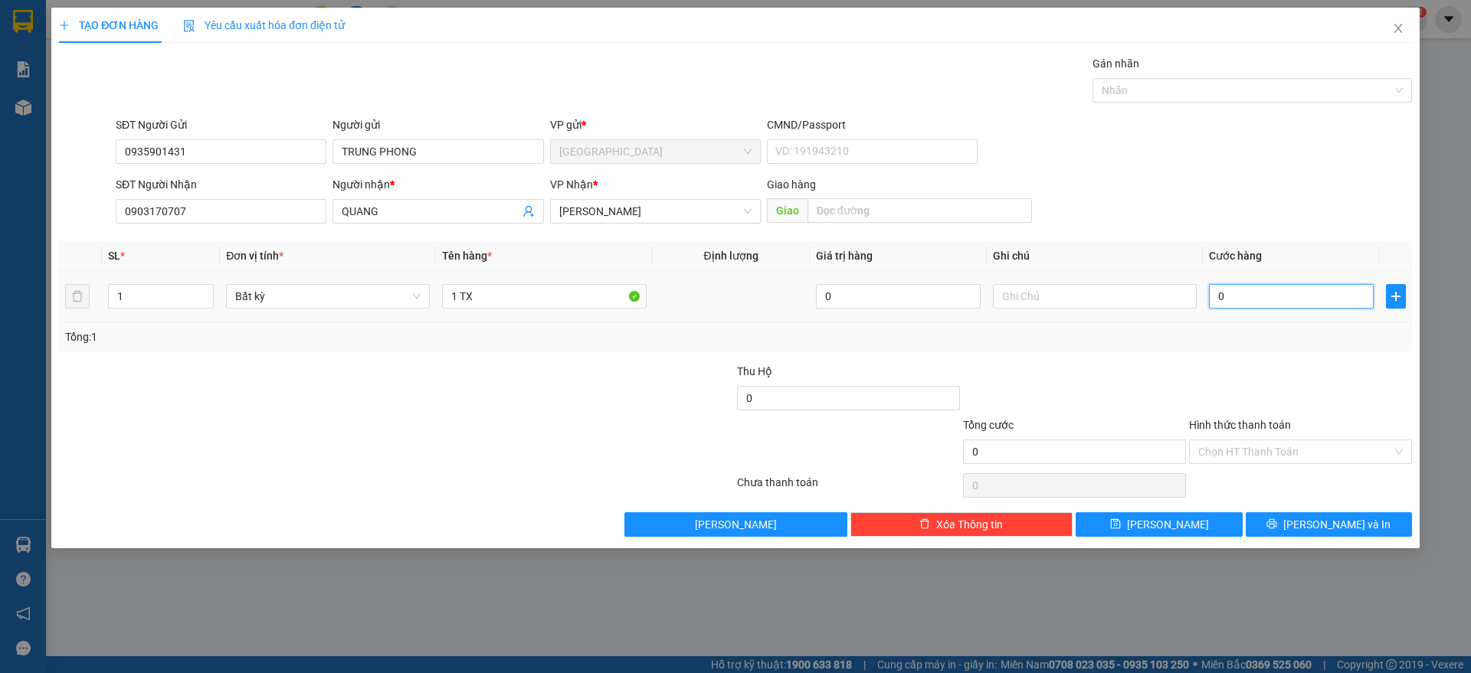
type input "4"
type input "40"
type input "40.000"
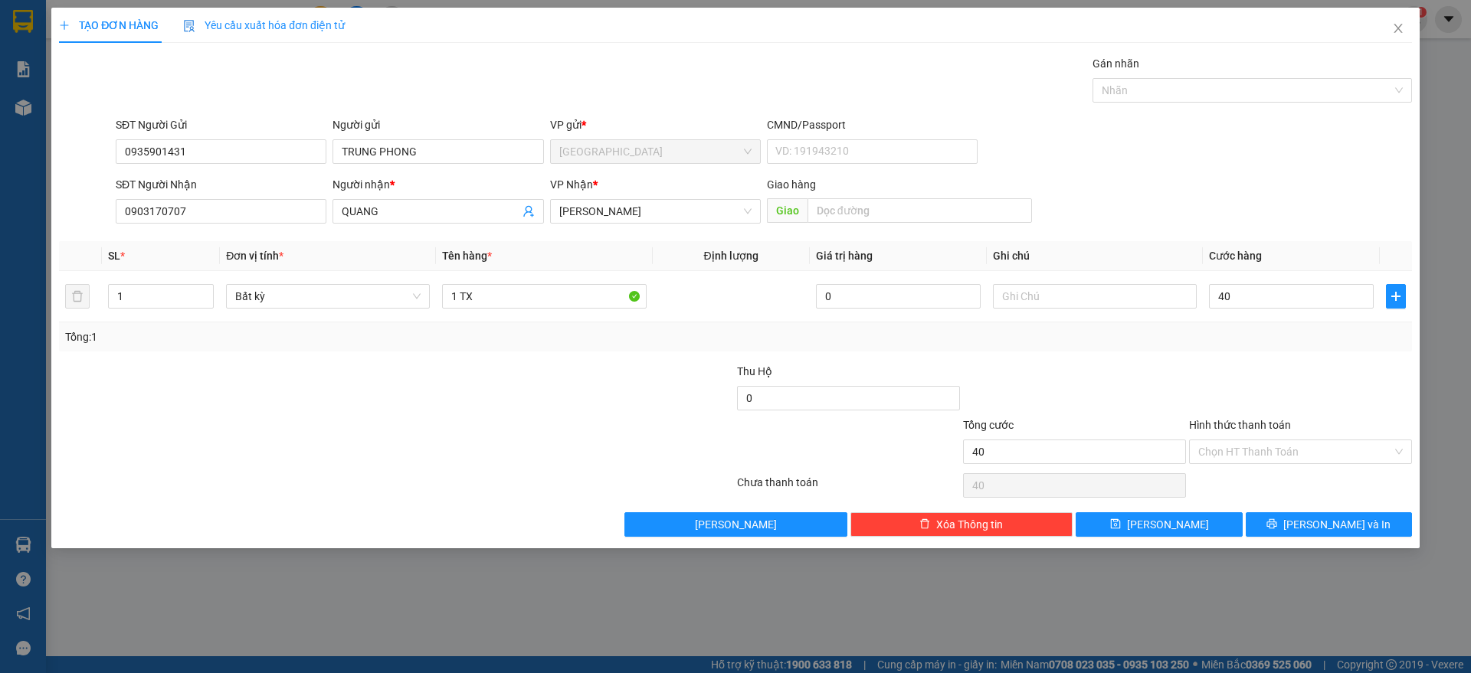
type input "40.000"
click at [1313, 397] on div at bounding box center [1300, 390] width 226 height 54
drag, startPoint x: 1280, startPoint y: 445, endPoint x: 1259, endPoint y: 477, distance: 38.2
click at [1279, 447] on input "Hình thức thanh toán" at bounding box center [1295, 451] width 194 height 23
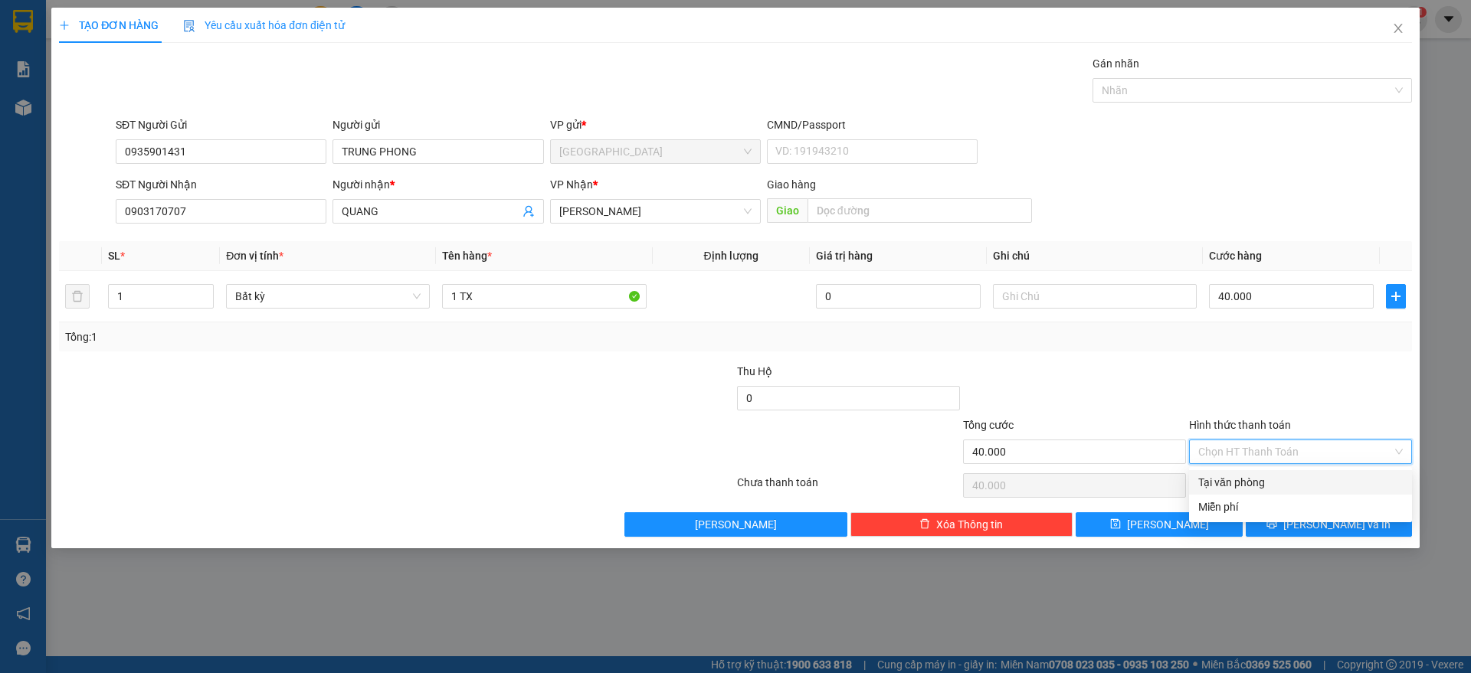
click at [1236, 477] on div "Tại văn phòng" at bounding box center [1300, 482] width 205 height 17
type input "0"
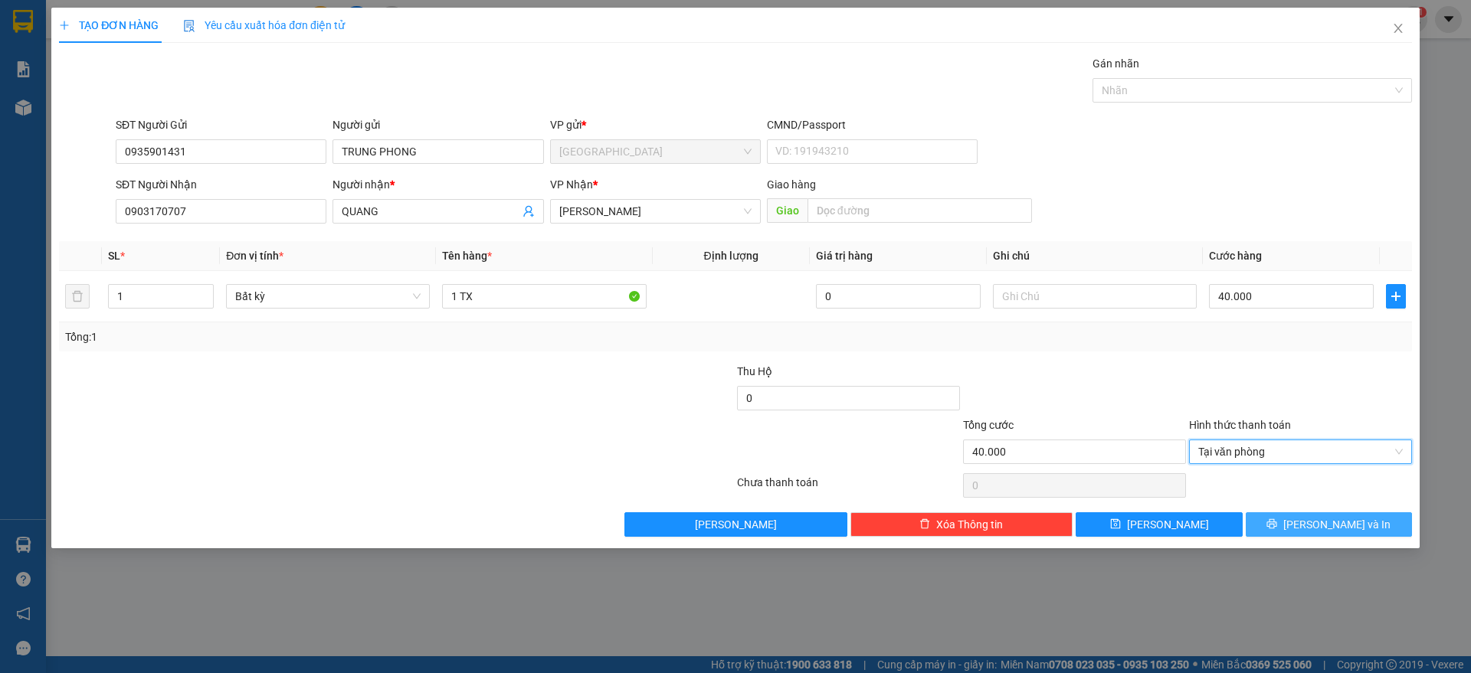
click at [1270, 519] on button "[PERSON_NAME] và In" at bounding box center [1328, 524] width 166 height 25
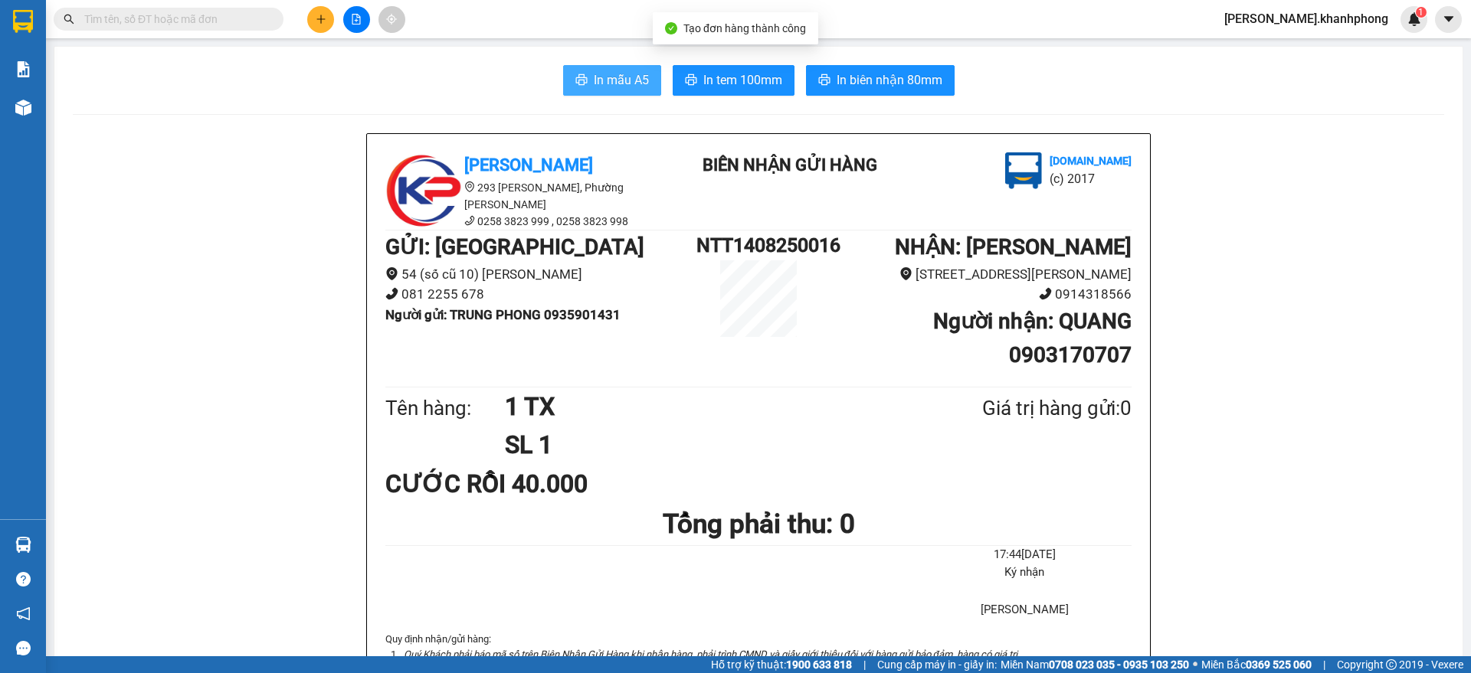
click at [578, 73] on button "In mẫu A5" at bounding box center [612, 80] width 98 height 31
click at [325, 17] on button at bounding box center [320, 19] width 27 height 27
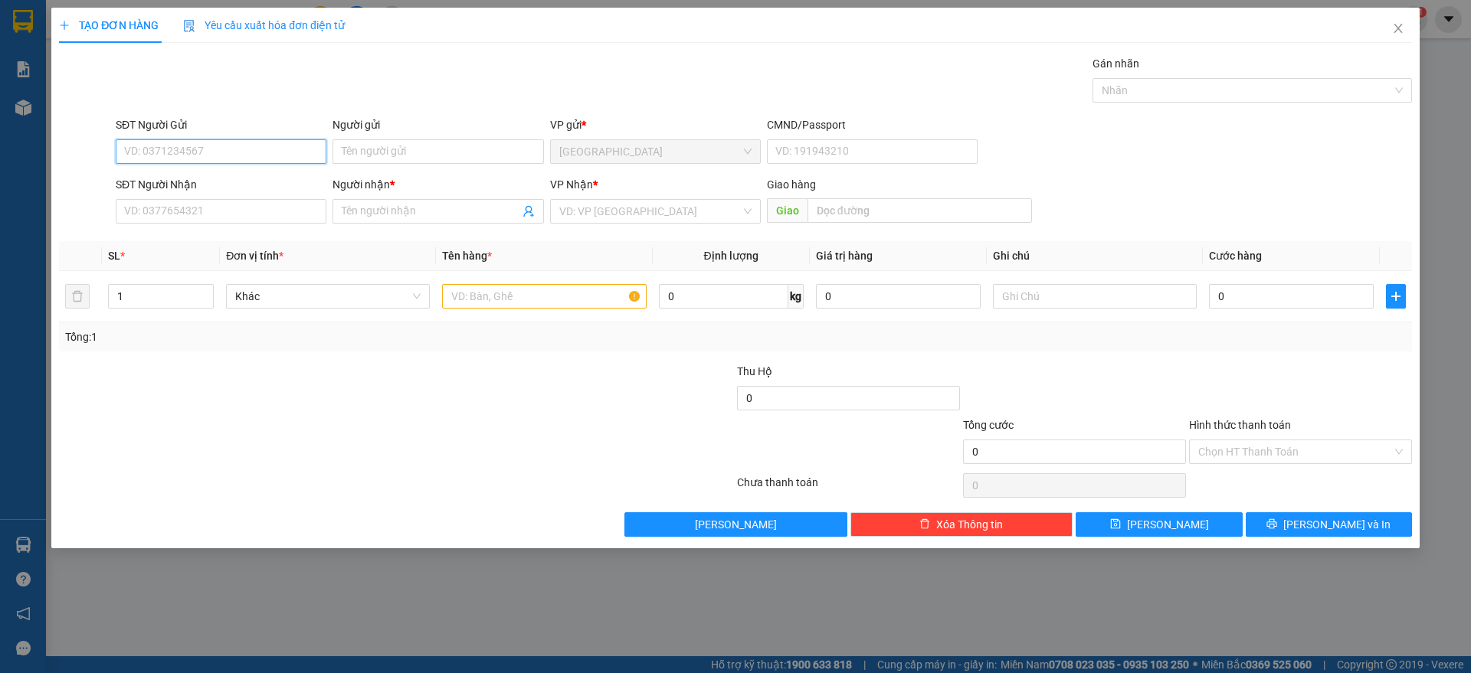
click at [192, 155] on input "SĐT Người Gửi" at bounding box center [221, 151] width 211 height 25
type input "0905527572"
click at [228, 180] on div "0905527572 - [PERSON_NAME]" at bounding box center [221, 182] width 192 height 17
type input "[PERSON_NAME]"
type input "0905527572"
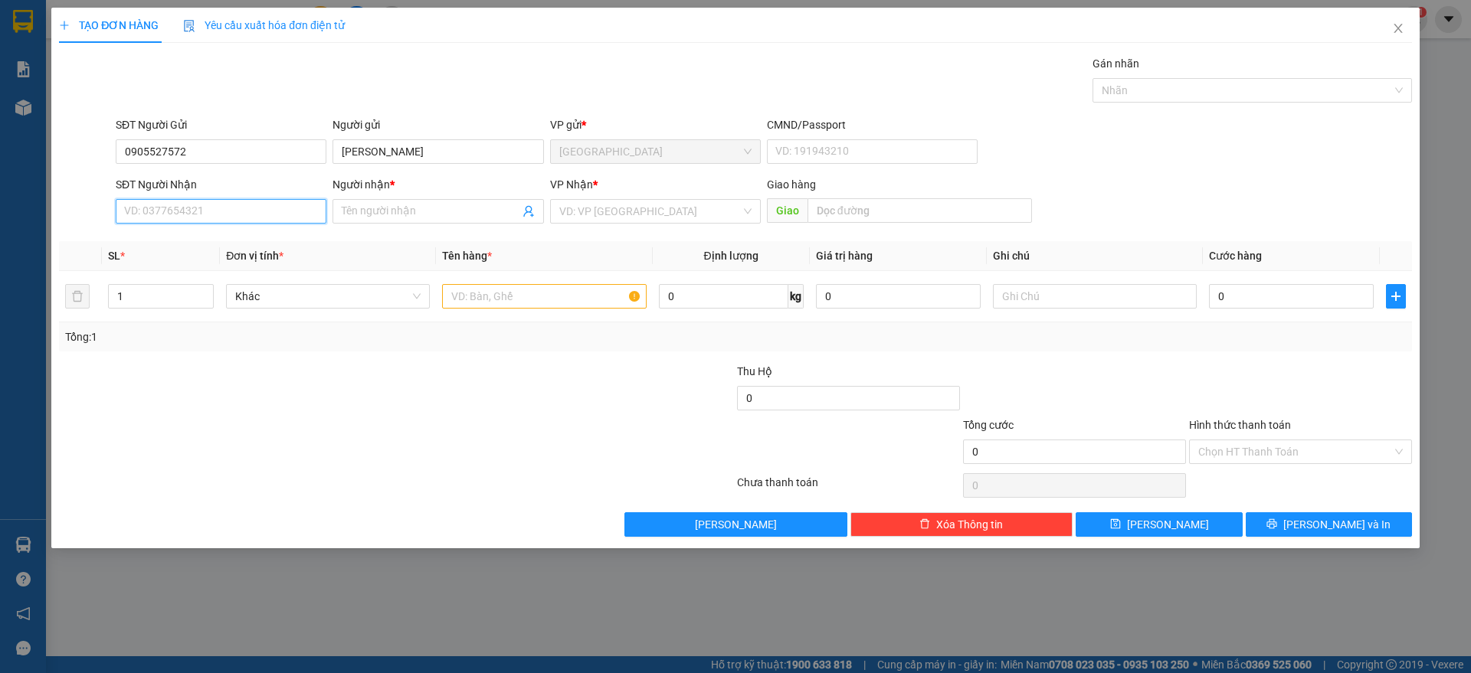
click at [232, 200] on input "SĐT Người Nhận" at bounding box center [221, 211] width 211 height 25
click at [223, 214] on input "SĐT Người Nhận" at bounding box center [221, 211] width 211 height 25
type input "0974740947"
click at [379, 213] on input "Người nhận *" at bounding box center [430, 211] width 177 height 17
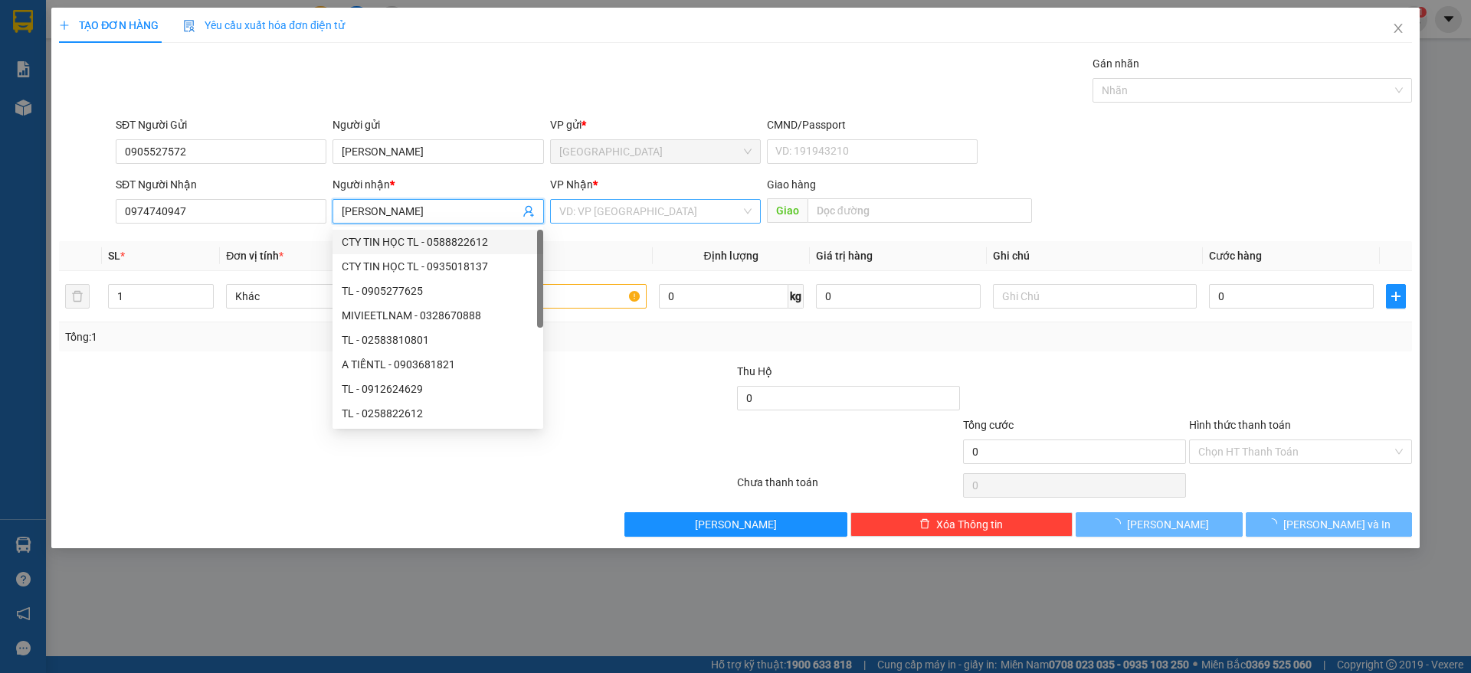
type input "[PERSON_NAME]"
click at [604, 211] on input "search" at bounding box center [650, 211] width 182 height 23
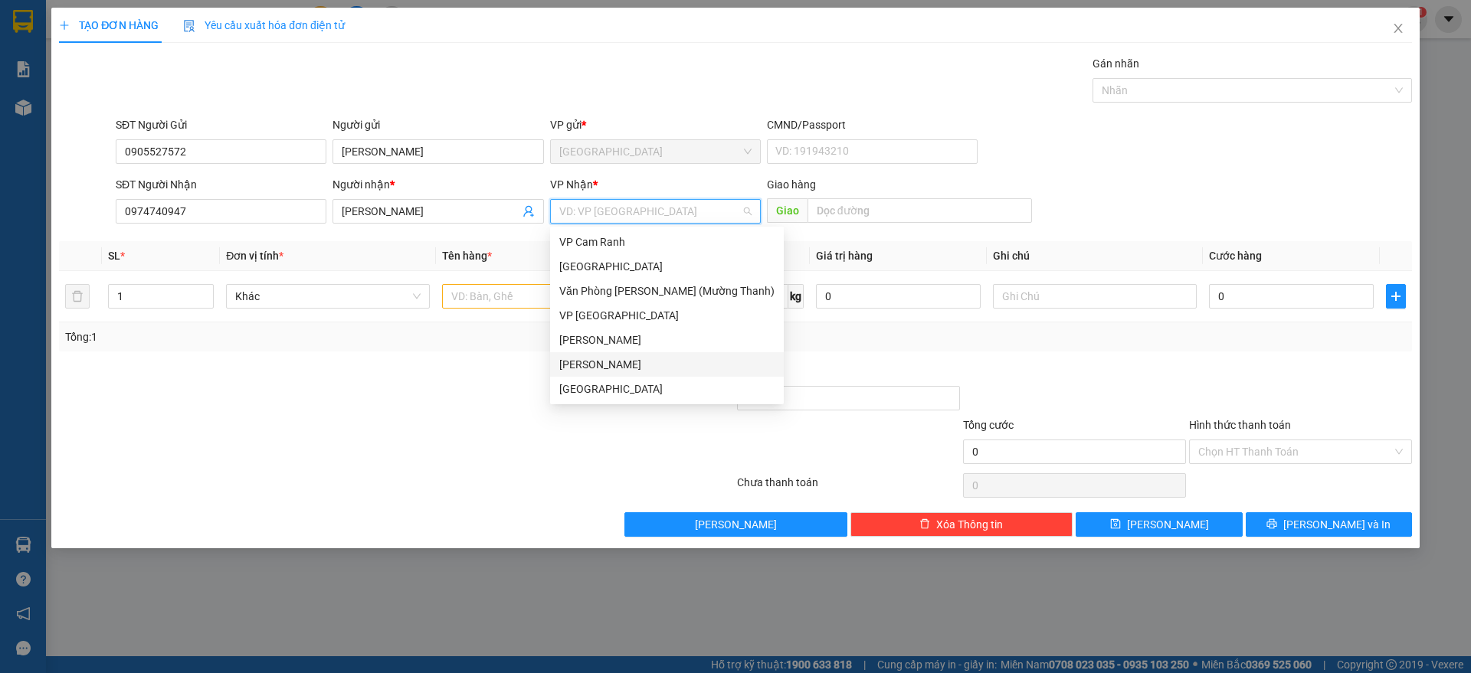
click at [598, 365] on div "[PERSON_NAME]" at bounding box center [666, 364] width 215 height 17
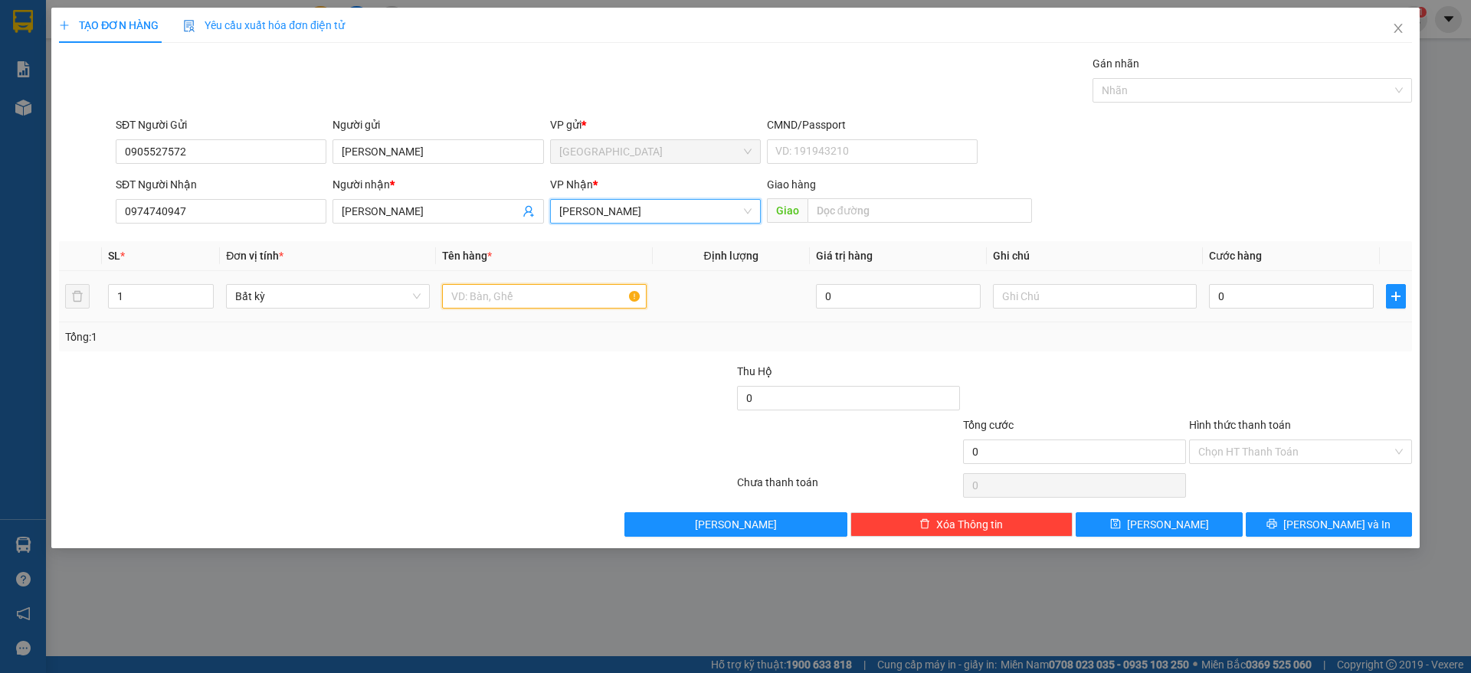
click at [472, 303] on input "text" at bounding box center [544, 296] width 204 height 25
type input "[DATE] lô"
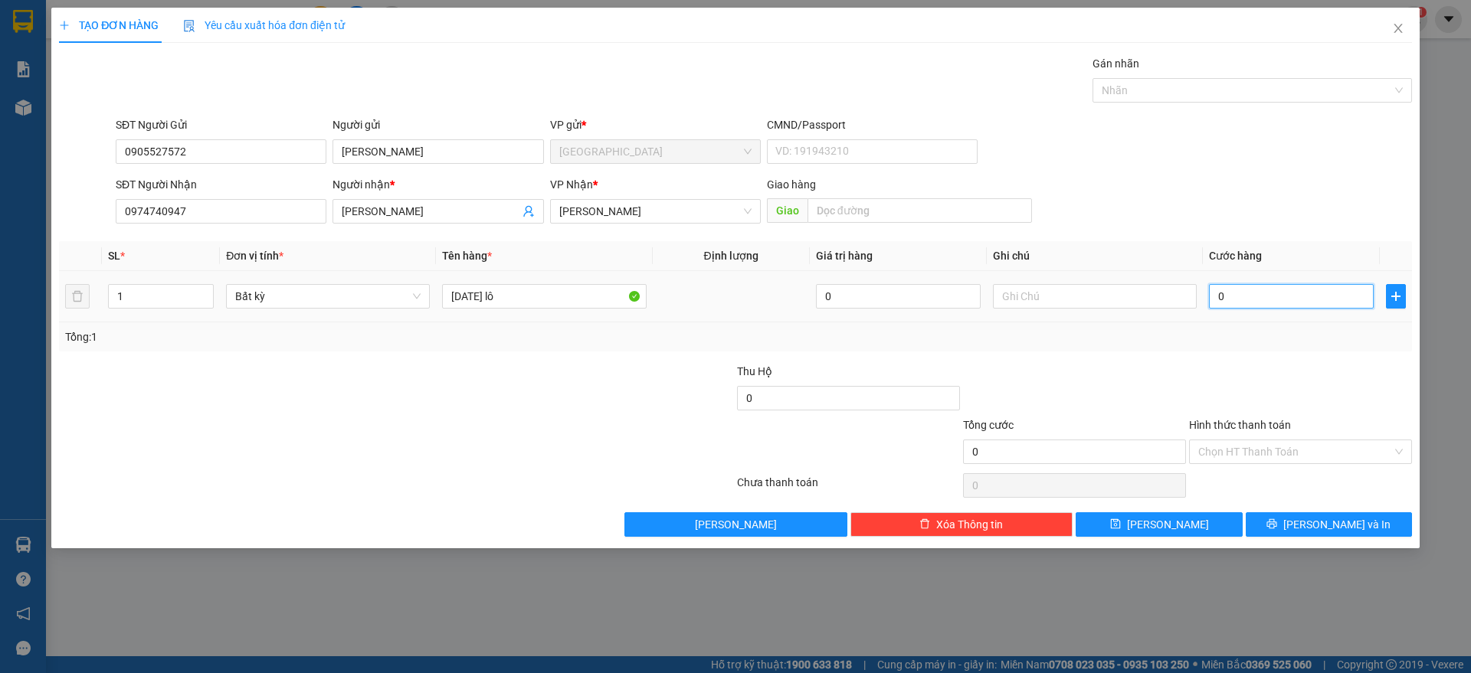
click at [1263, 298] on input "0" at bounding box center [1291, 296] width 165 height 25
type input "6"
type input "60"
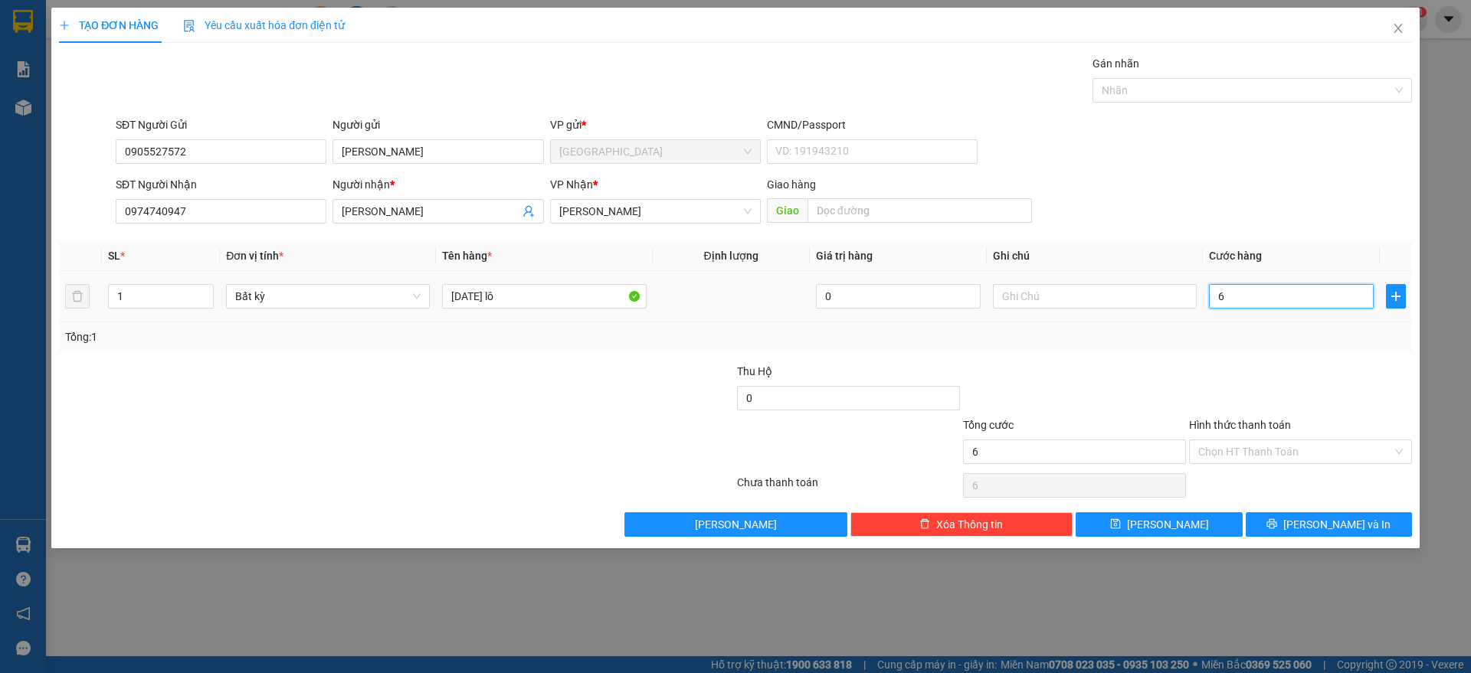
type input "60"
type input "60.000"
click at [1257, 365] on div at bounding box center [1300, 390] width 226 height 54
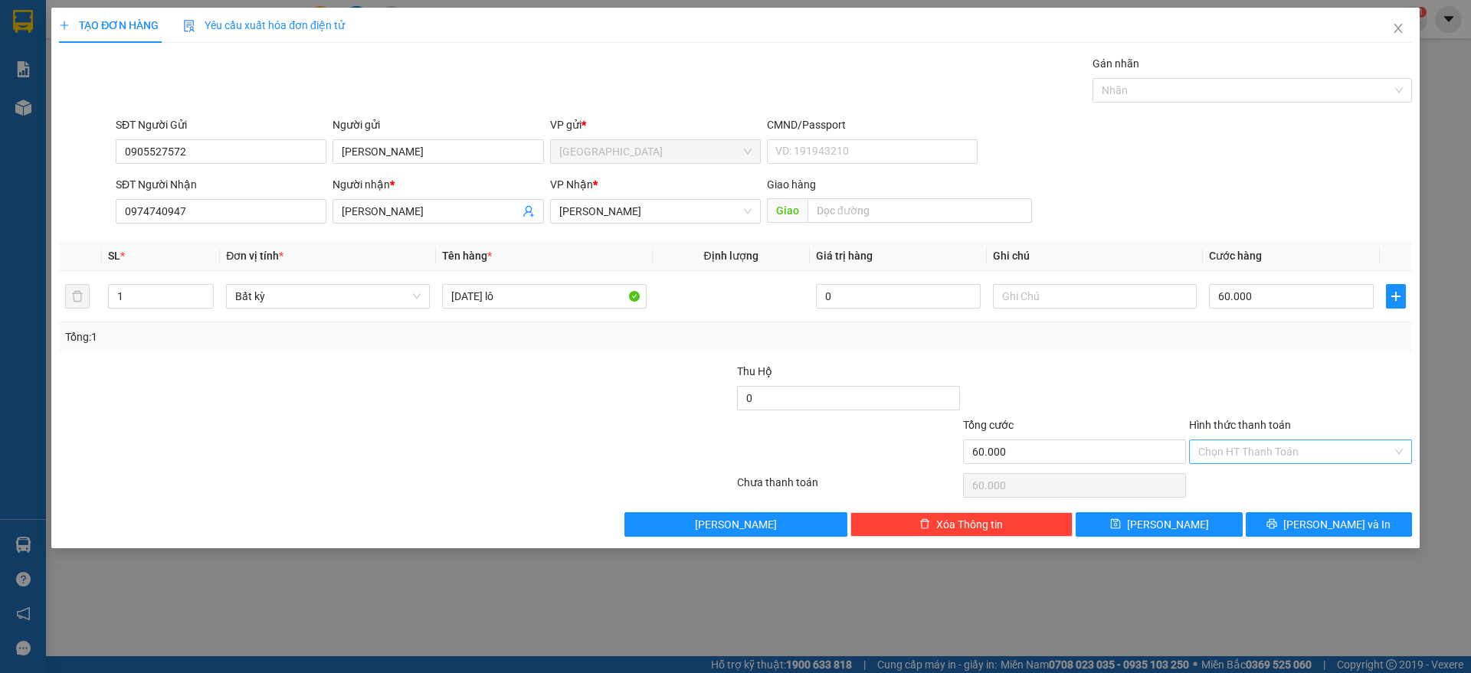
click at [1260, 447] on input "Hình thức thanh toán" at bounding box center [1295, 451] width 194 height 23
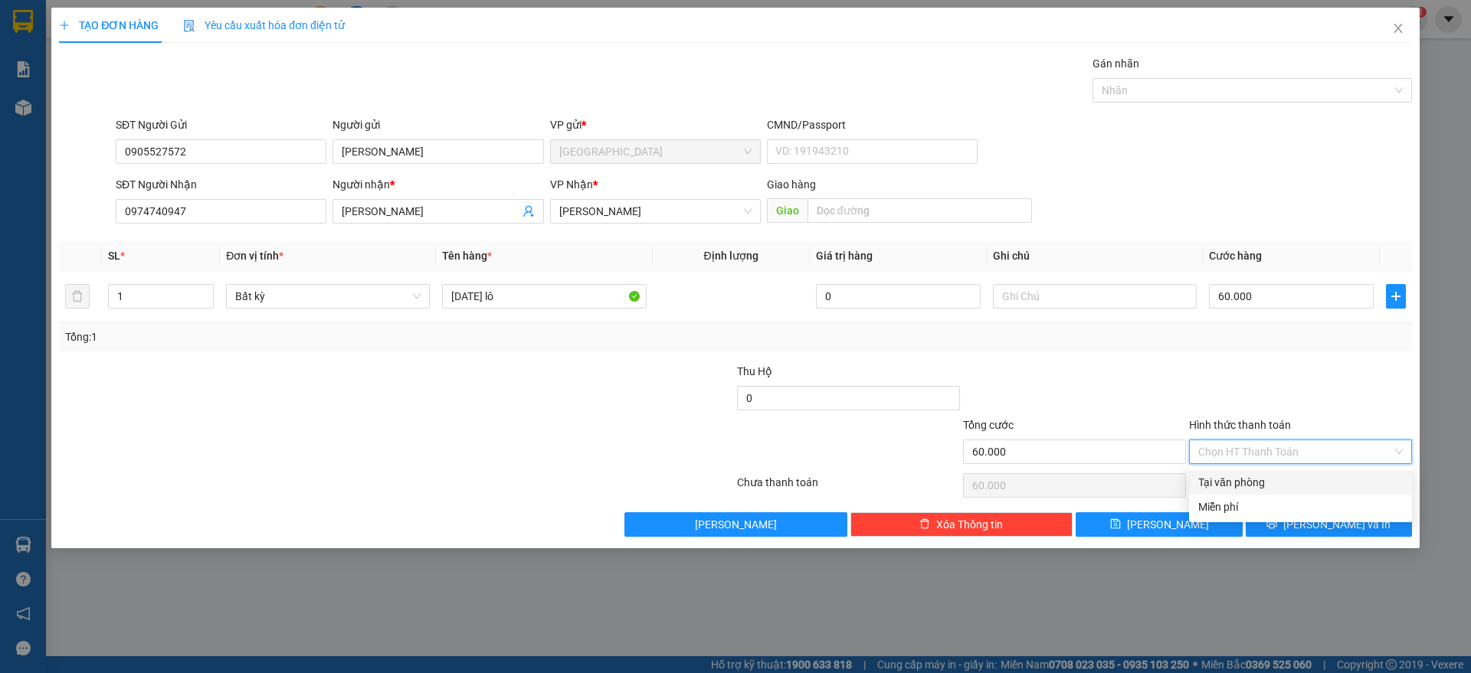
click at [1245, 472] on div "Tại văn phòng" at bounding box center [1300, 482] width 223 height 25
type input "0"
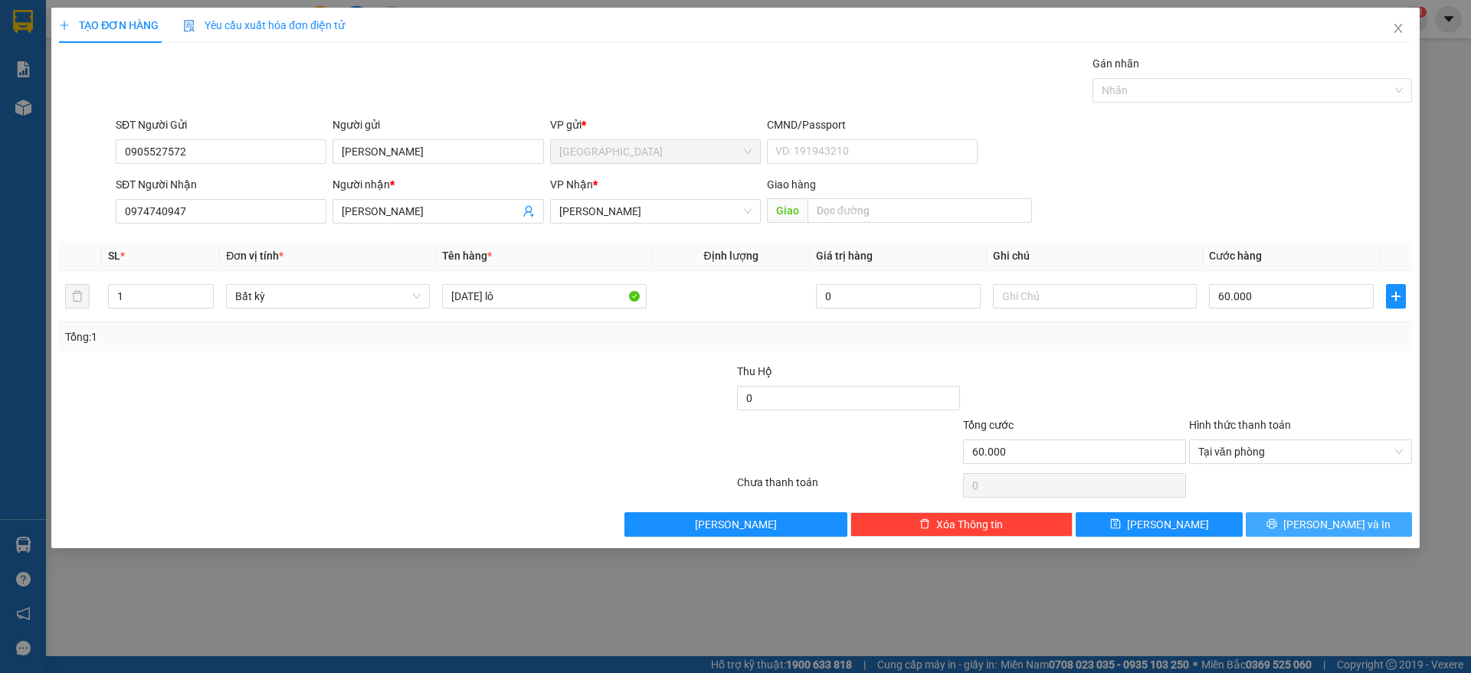
click at [1285, 519] on button "[PERSON_NAME] và In" at bounding box center [1328, 524] width 166 height 25
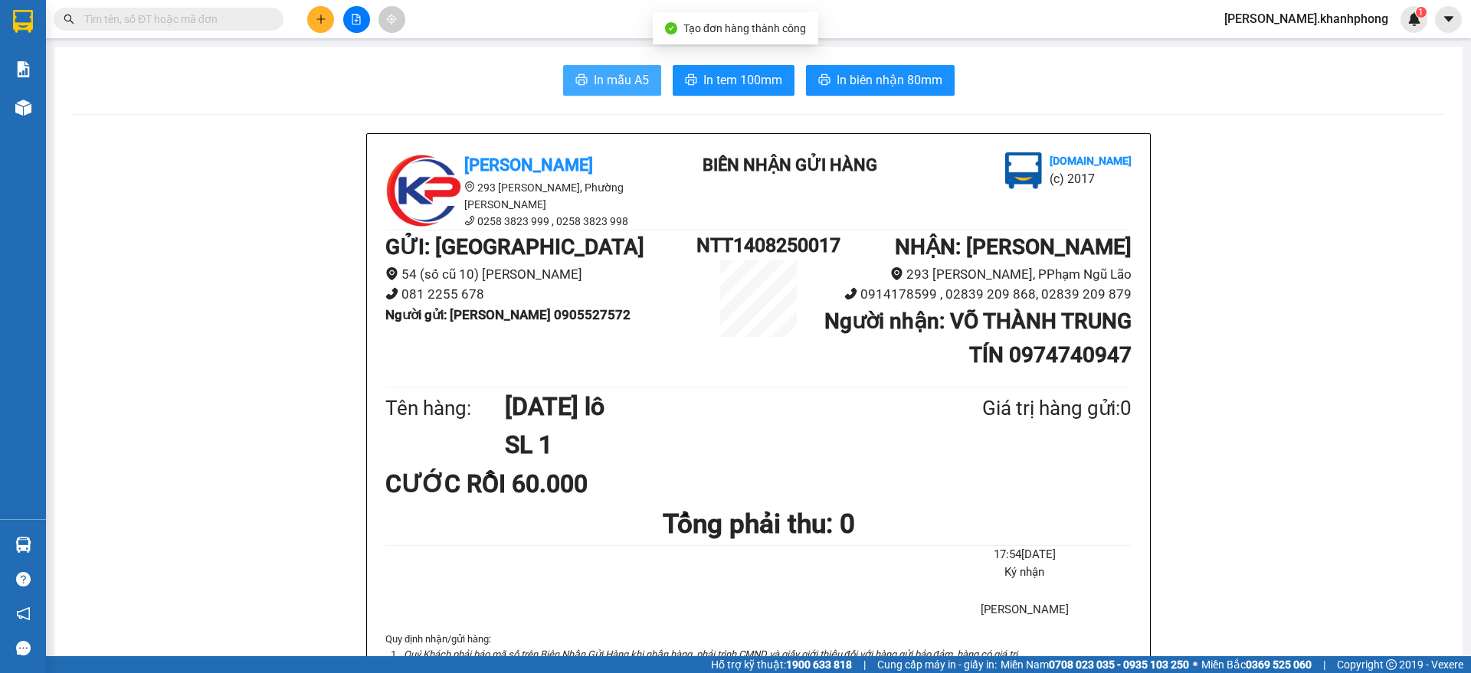
drag, startPoint x: 581, startPoint y: 74, endPoint x: 624, endPoint y: 74, distance: 42.1
click at [587, 74] on button "In mẫu A5" at bounding box center [612, 80] width 98 height 31
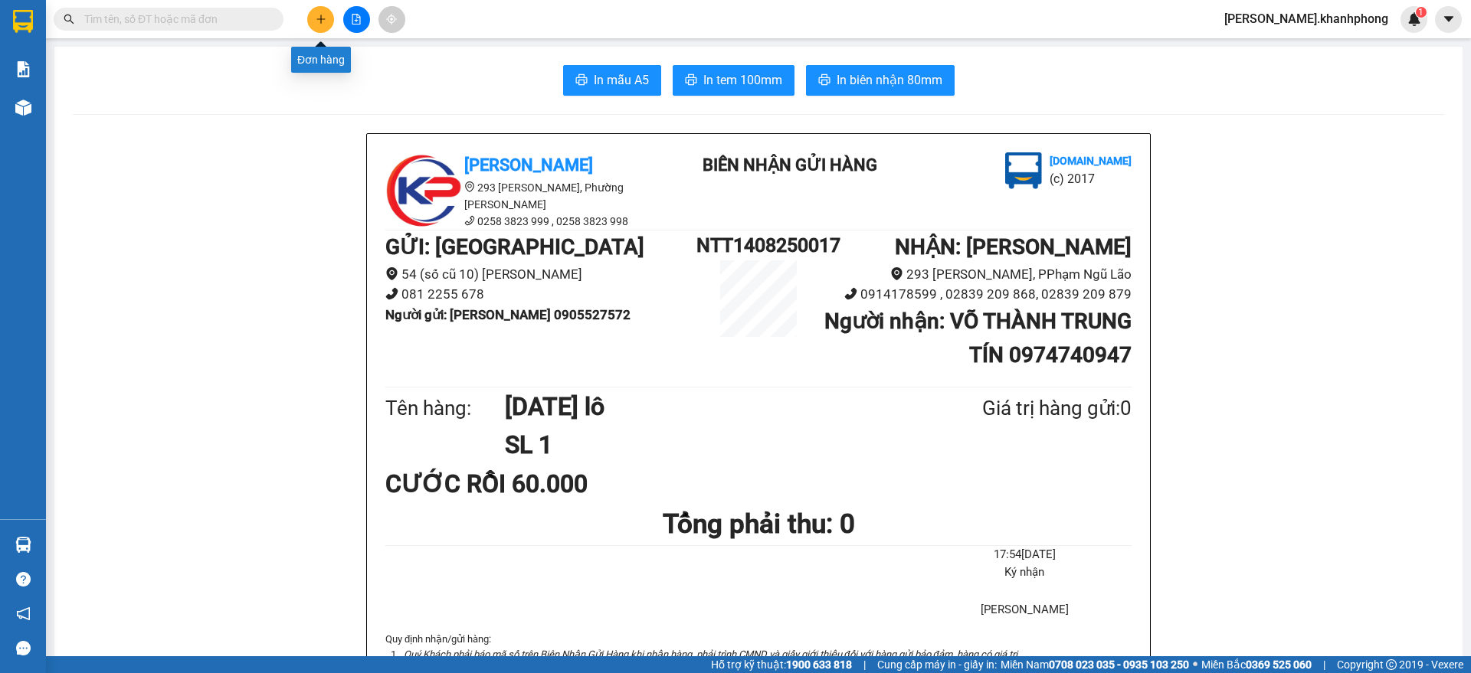
click at [319, 25] on button at bounding box center [320, 19] width 27 height 27
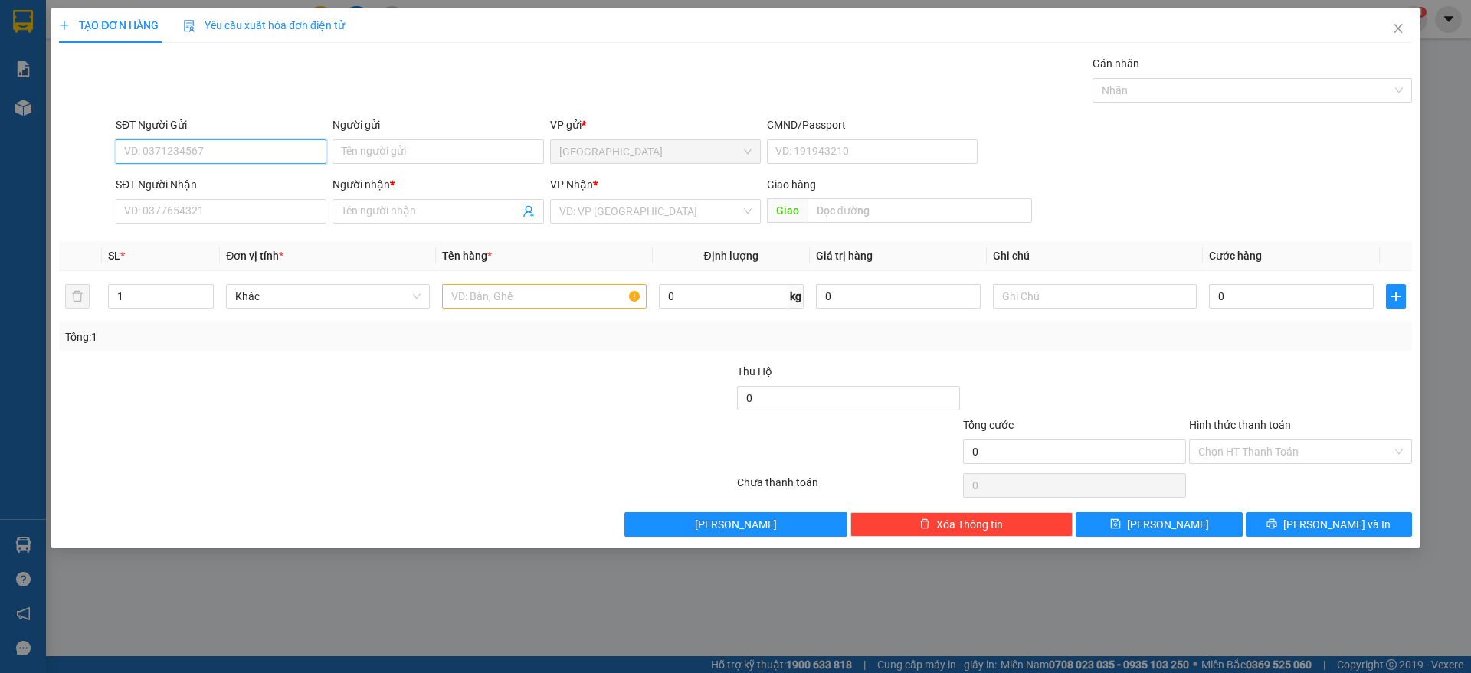
click at [188, 148] on input "SĐT Người Gửi" at bounding box center [221, 151] width 211 height 25
click at [197, 149] on input "0369744785" at bounding box center [221, 151] width 211 height 25
click at [243, 181] on div "0369744385 - [PERSON_NAME]" at bounding box center [221, 182] width 192 height 17
type input "0369744385"
type input "[PERSON_NAME]"
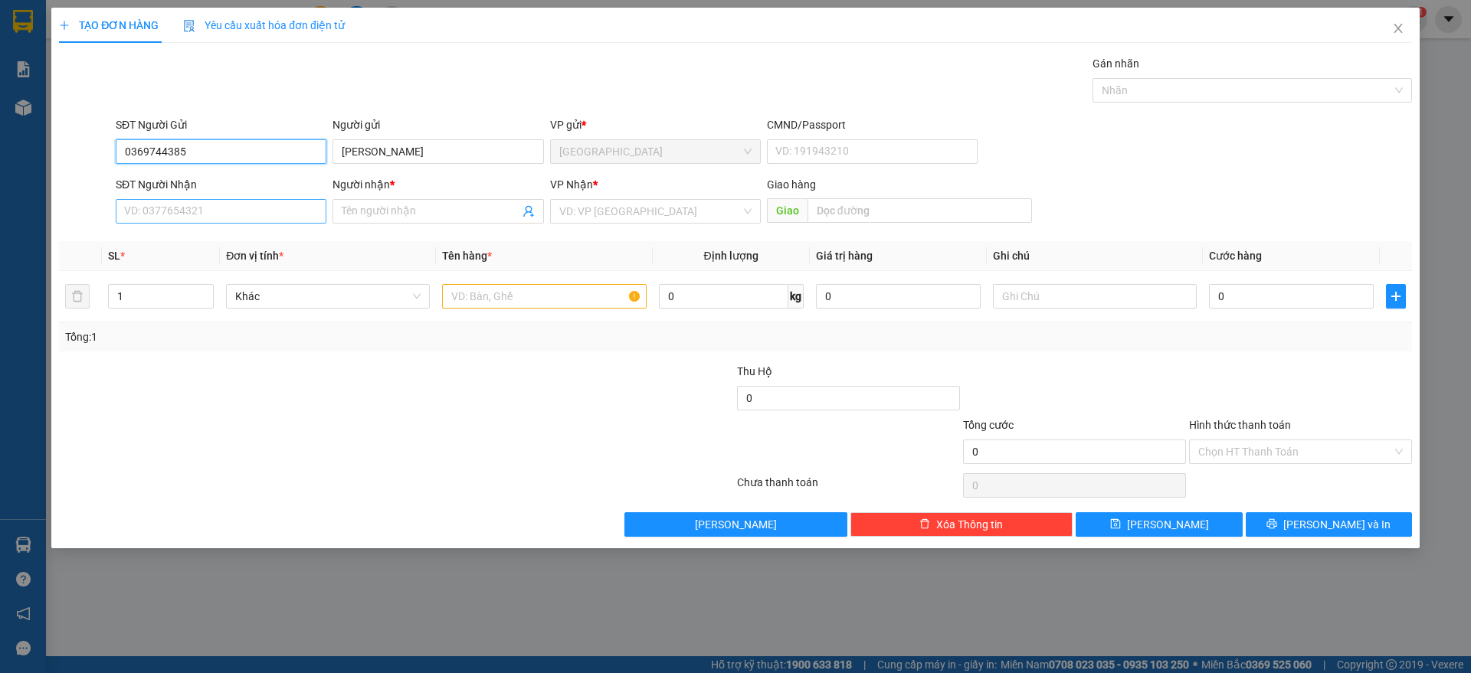
type input "0369744385"
click at [243, 208] on input "SĐT Người Nhận" at bounding box center [221, 211] width 211 height 25
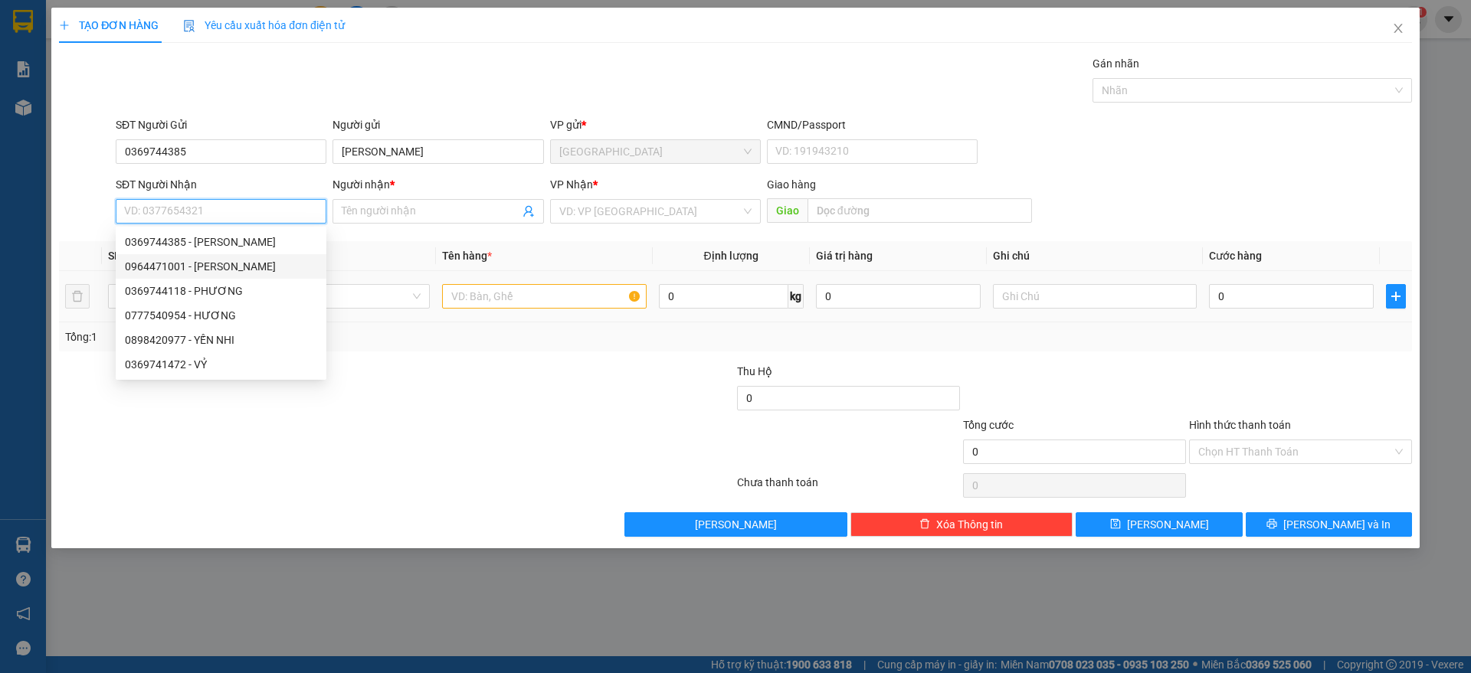
drag, startPoint x: 249, startPoint y: 262, endPoint x: 554, endPoint y: 319, distance: 310.2
click at [255, 262] on div "0964471001 - [PERSON_NAME]" at bounding box center [221, 266] width 192 height 17
type input "0964471001"
type input "[PERSON_NAME]"
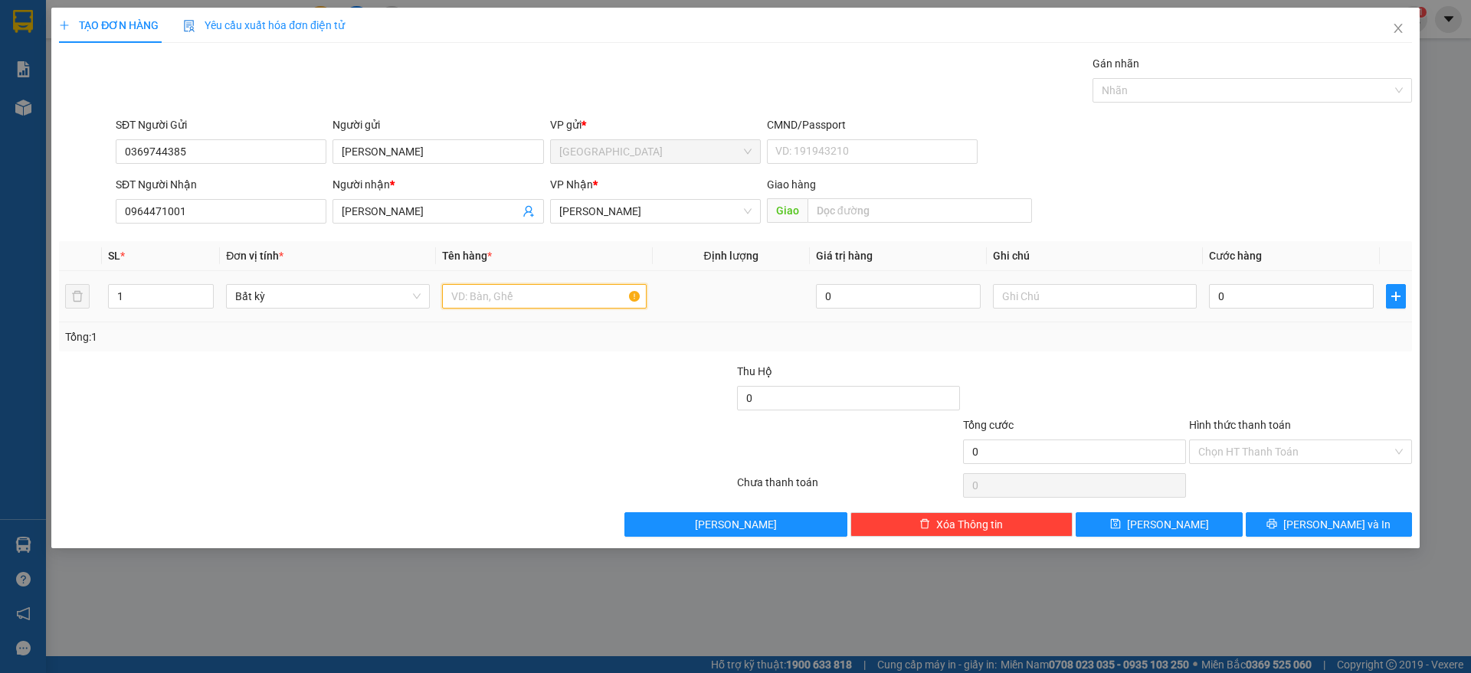
click at [559, 304] on input "text" at bounding box center [544, 296] width 204 height 25
type input "1 thùng"
click at [1250, 292] on input "0" at bounding box center [1291, 296] width 165 height 25
type input "5"
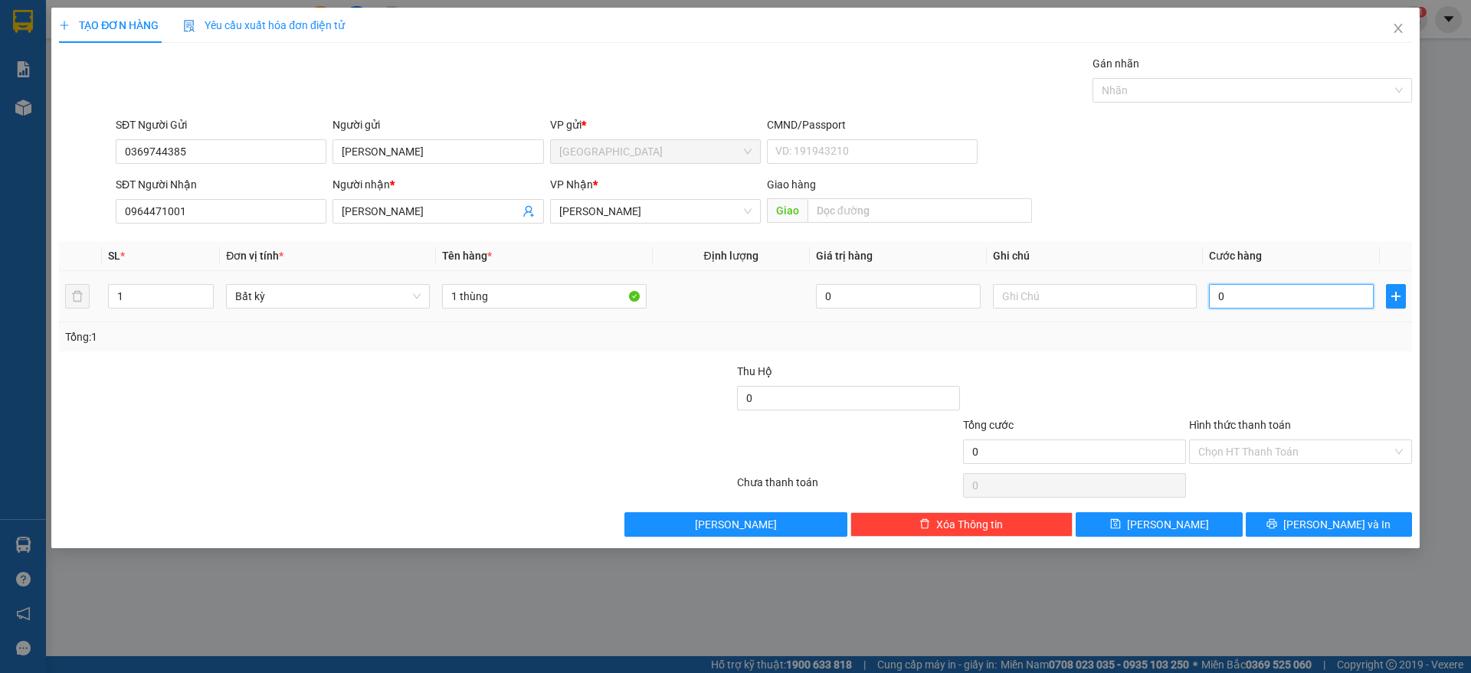
type input "5"
type input "50"
type input "50.000"
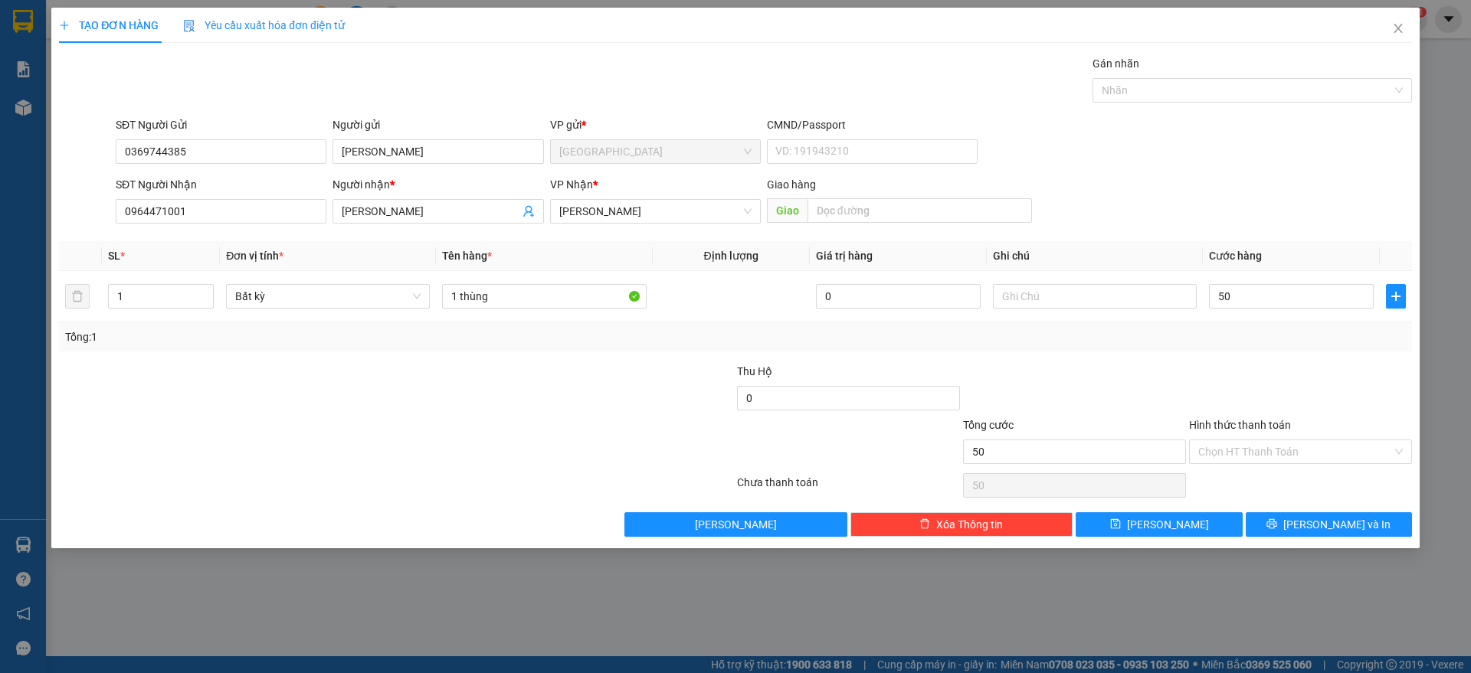
type input "50.000"
click at [1225, 393] on div at bounding box center [1300, 390] width 226 height 54
click at [1304, 516] on button "[PERSON_NAME] và In" at bounding box center [1328, 524] width 166 height 25
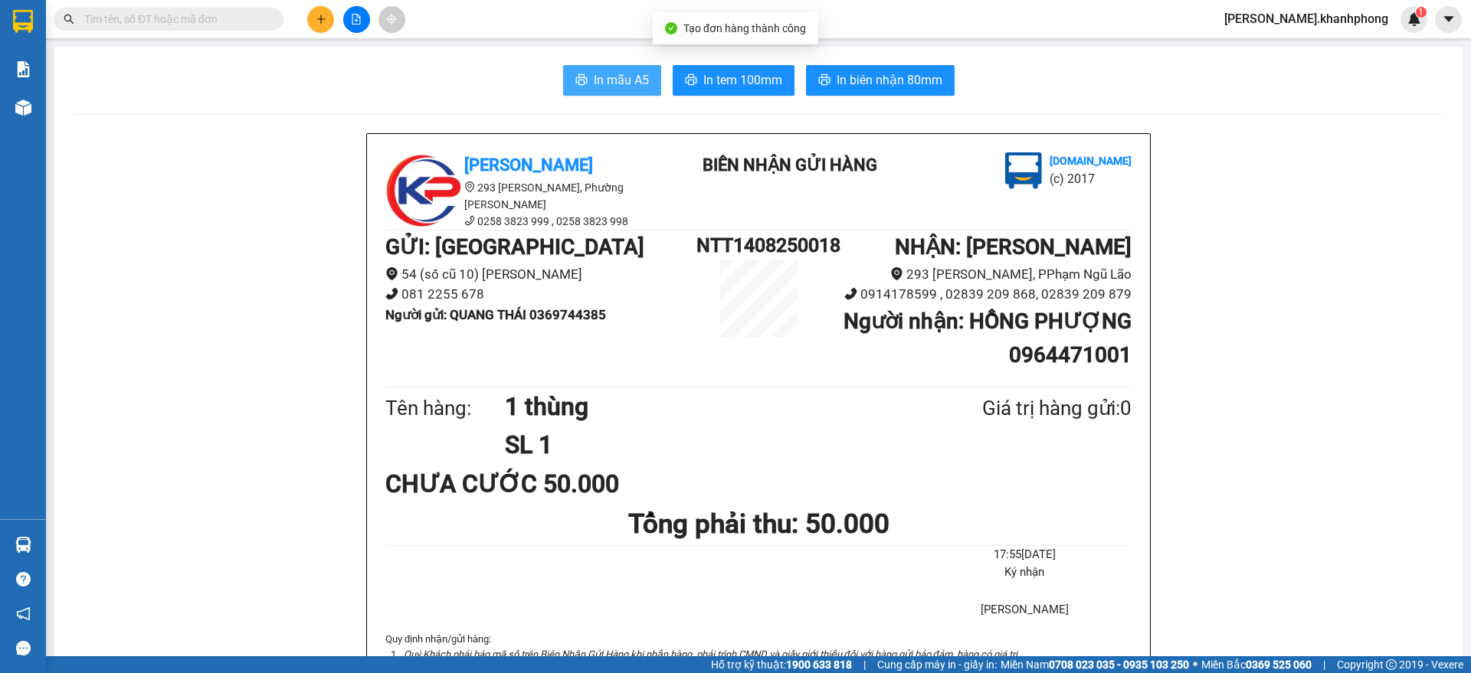
click at [594, 82] on span "In mẫu A5" at bounding box center [621, 79] width 55 height 19
click at [318, 15] on icon "plus" at bounding box center [321, 19] width 11 height 11
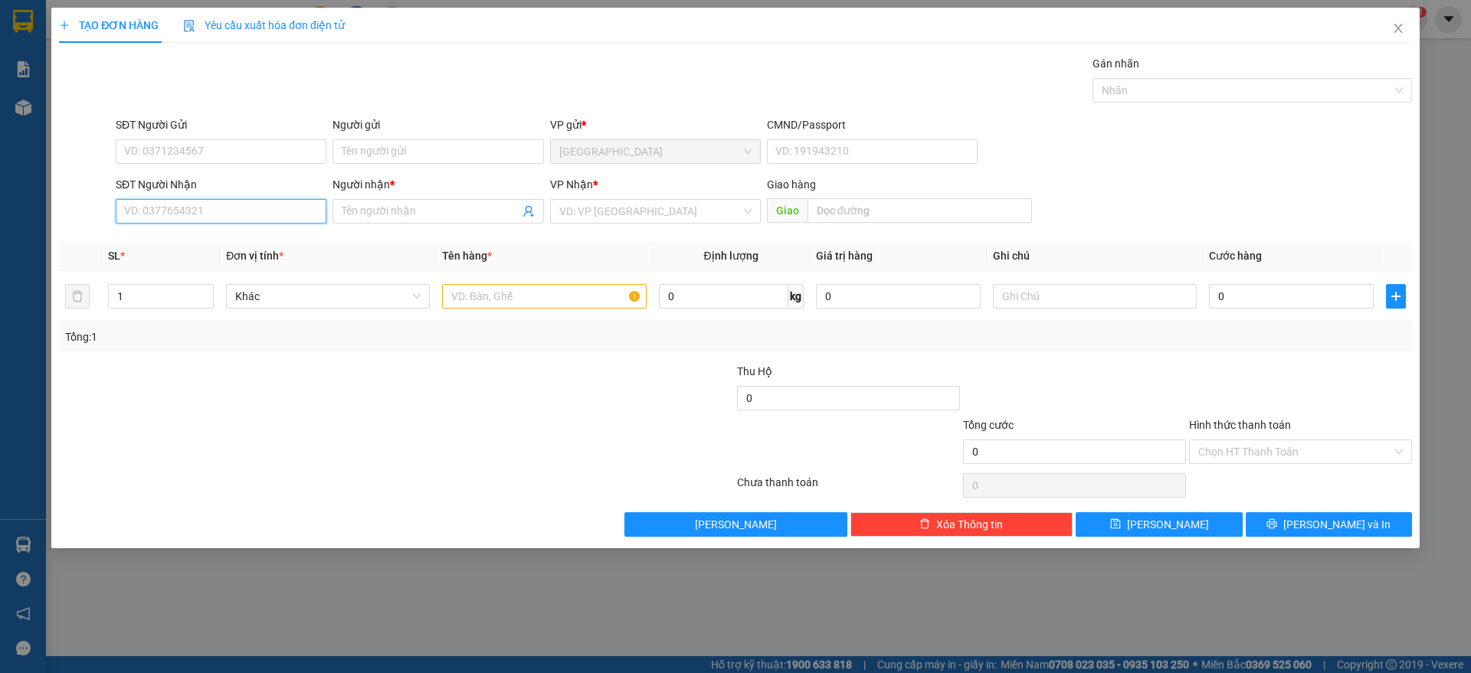
click at [191, 209] on input "SĐT Người Nhận" at bounding box center [221, 211] width 211 height 25
click at [234, 141] on input "SĐT Người Gửi" at bounding box center [221, 151] width 211 height 25
type input "0336786138"
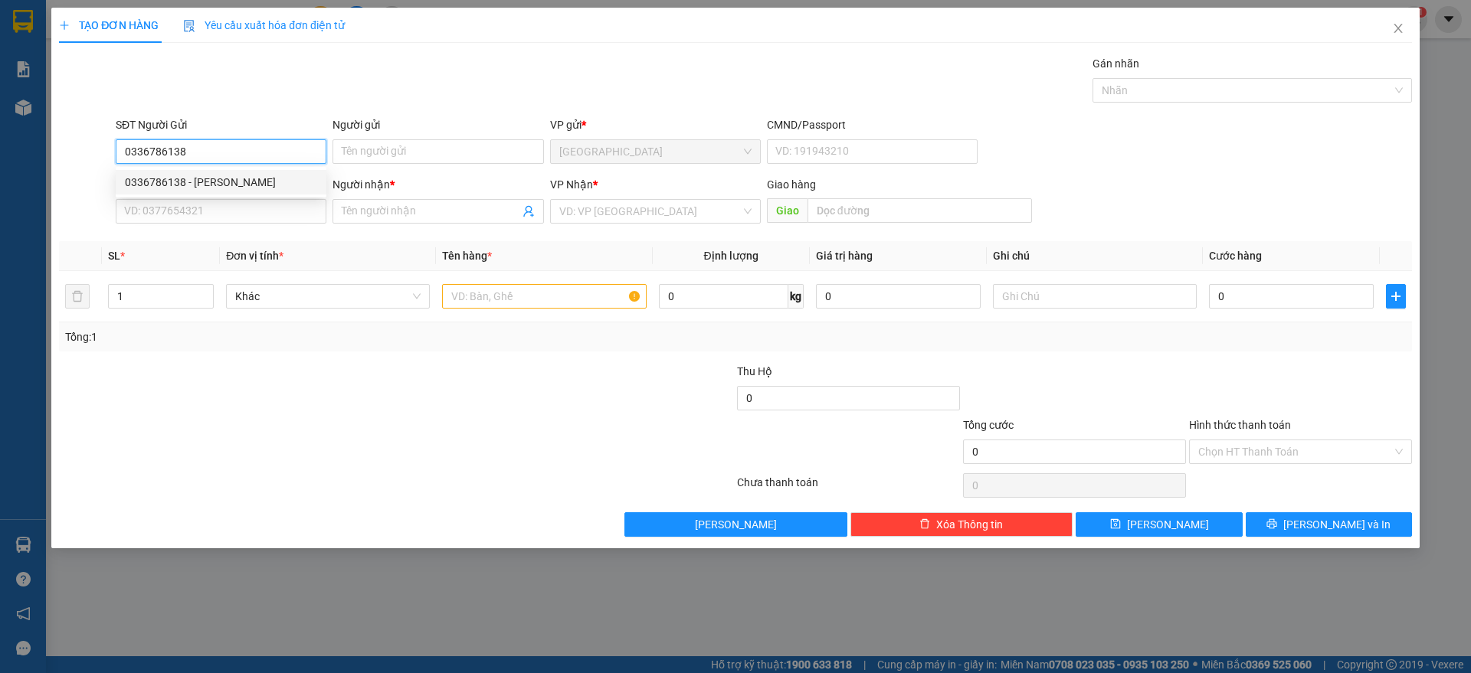
click at [188, 178] on div "0336786138 - [PERSON_NAME]" at bounding box center [221, 182] width 192 height 17
type input "VY"
type input "0336786138"
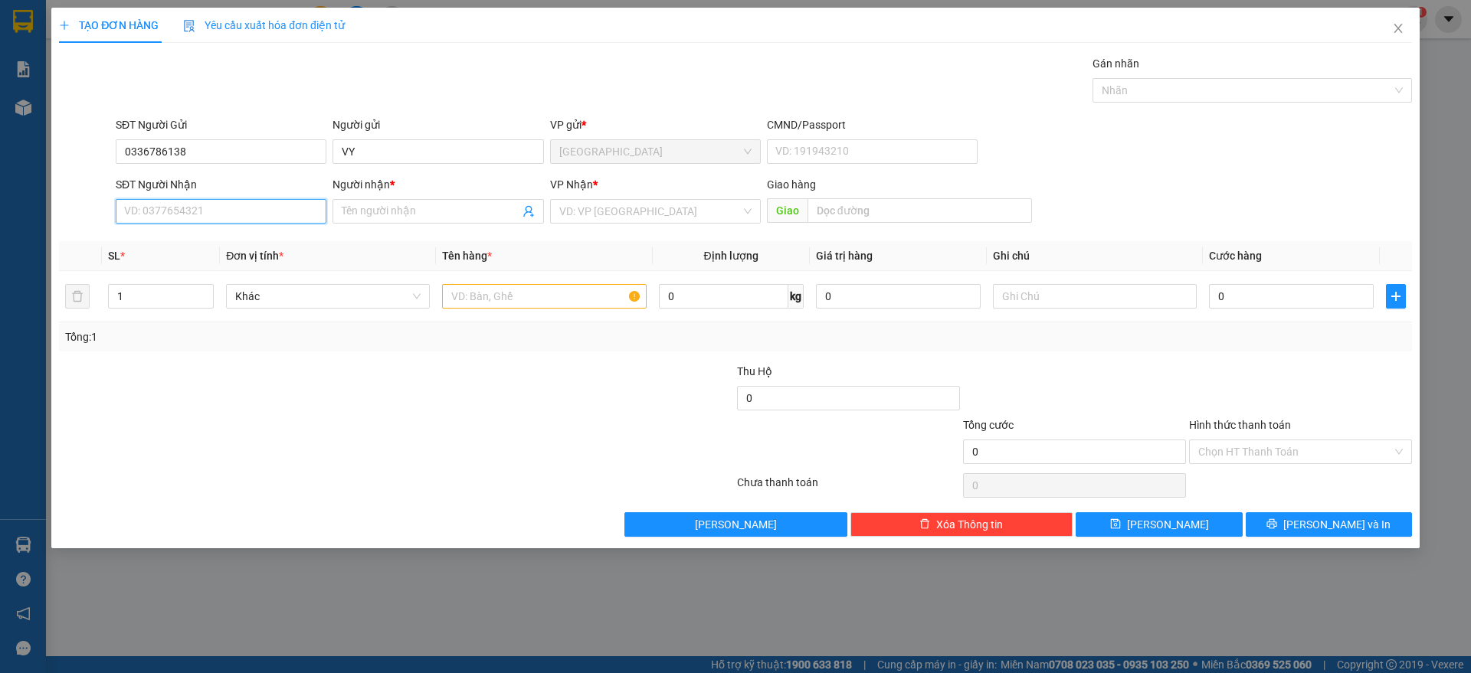
click at [221, 222] on input "SĐT Người Nhận" at bounding box center [221, 211] width 211 height 25
drag, startPoint x: 211, startPoint y: 267, endPoint x: 435, endPoint y: 291, distance: 225.7
click at [218, 263] on div "0333119945 - QUỲNH" at bounding box center [221, 266] width 192 height 17
type input "0333119945"
type input "QUỲNH"
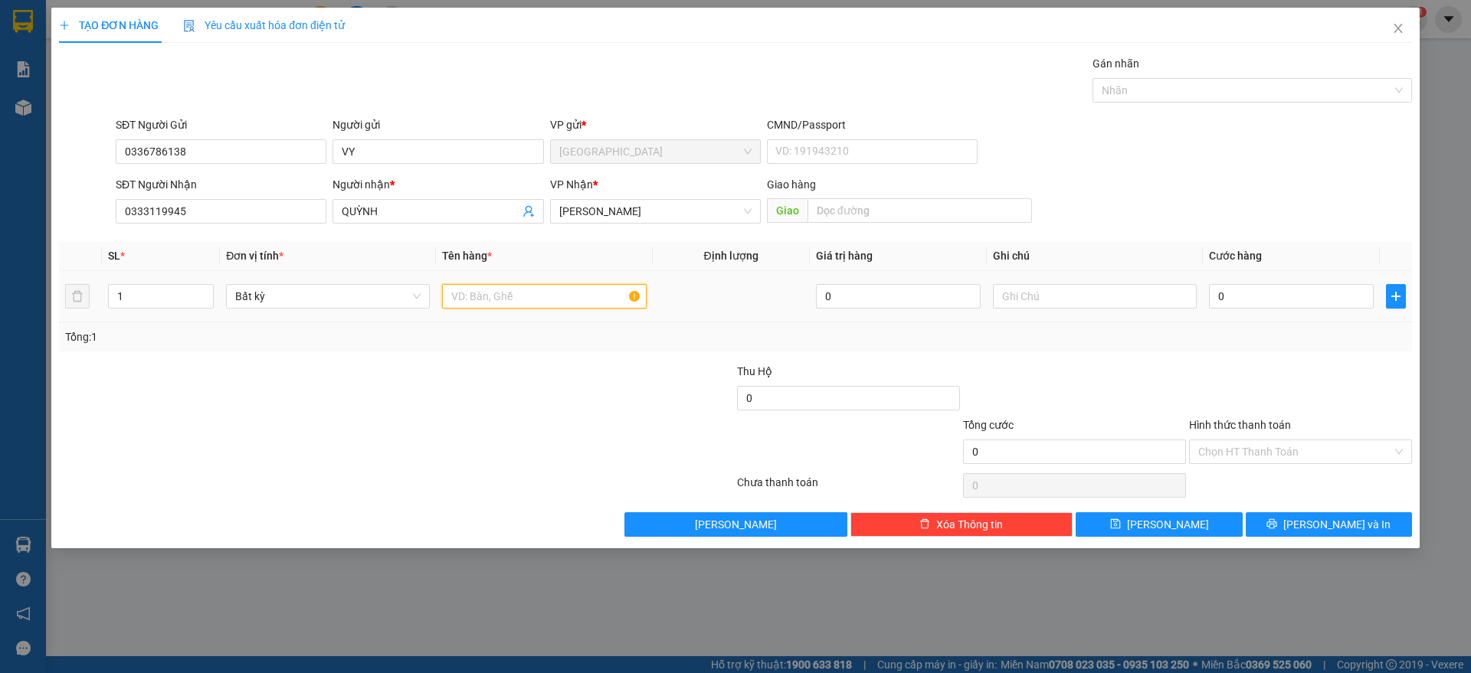
click at [489, 297] on input "text" at bounding box center [544, 296] width 204 height 25
click at [1227, 289] on input "0" at bounding box center [1291, 296] width 165 height 25
click at [1232, 289] on input "30" at bounding box center [1291, 296] width 165 height 25
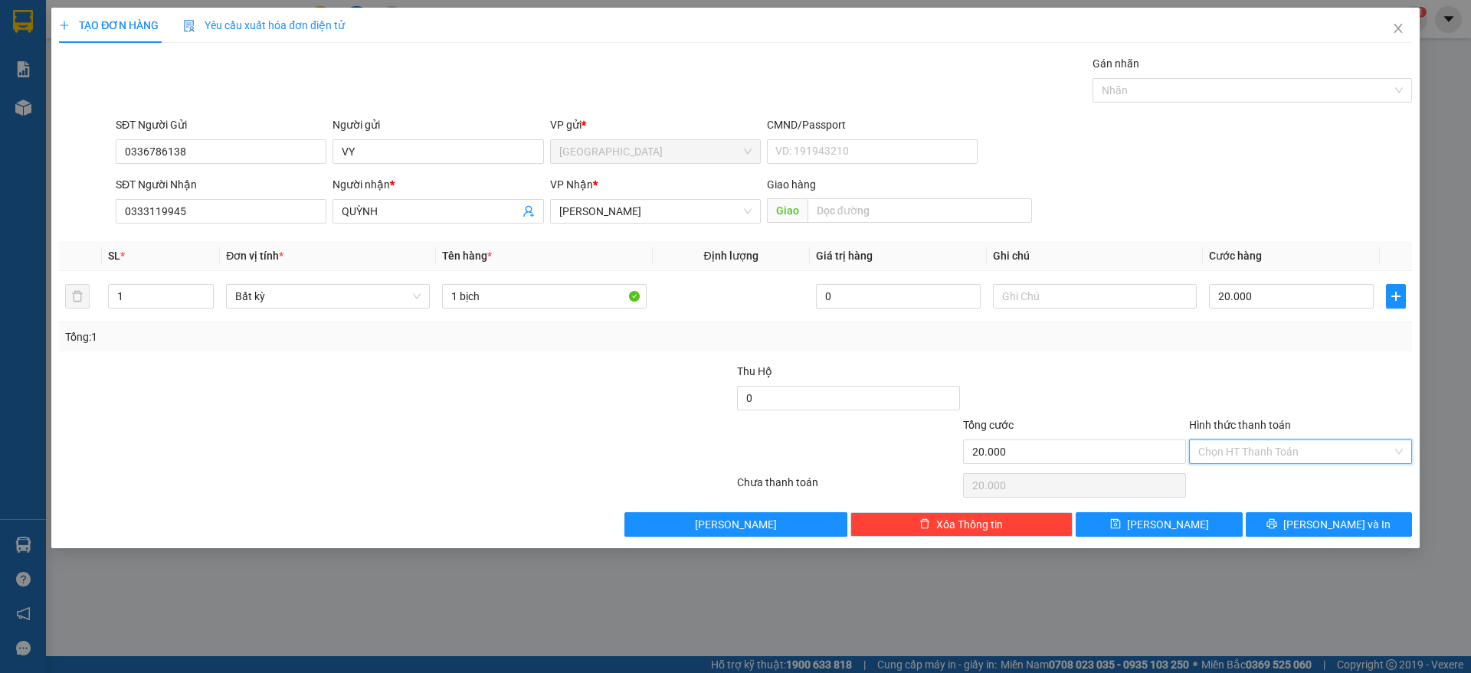
drag, startPoint x: 1287, startPoint y: 440, endPoint x: 1298, endPoint y: 411, distance: 31.3
click at [1290, 440] on div "Chọn HT Thanh Toán" at bounding box center [1300, 452] width 223 height 25
drag, startPoint x: 1234, startPoint y: 385, endPoint x: 1305, endPoint y: 499, distance: 134.5
click at [1236, 385] on div at bounding box center [1300, 390] width 226 height 54
click at [1313, 529] on button "[PERSON_NAME] và In" at bounding box center [1328, 524] width 166 height 25
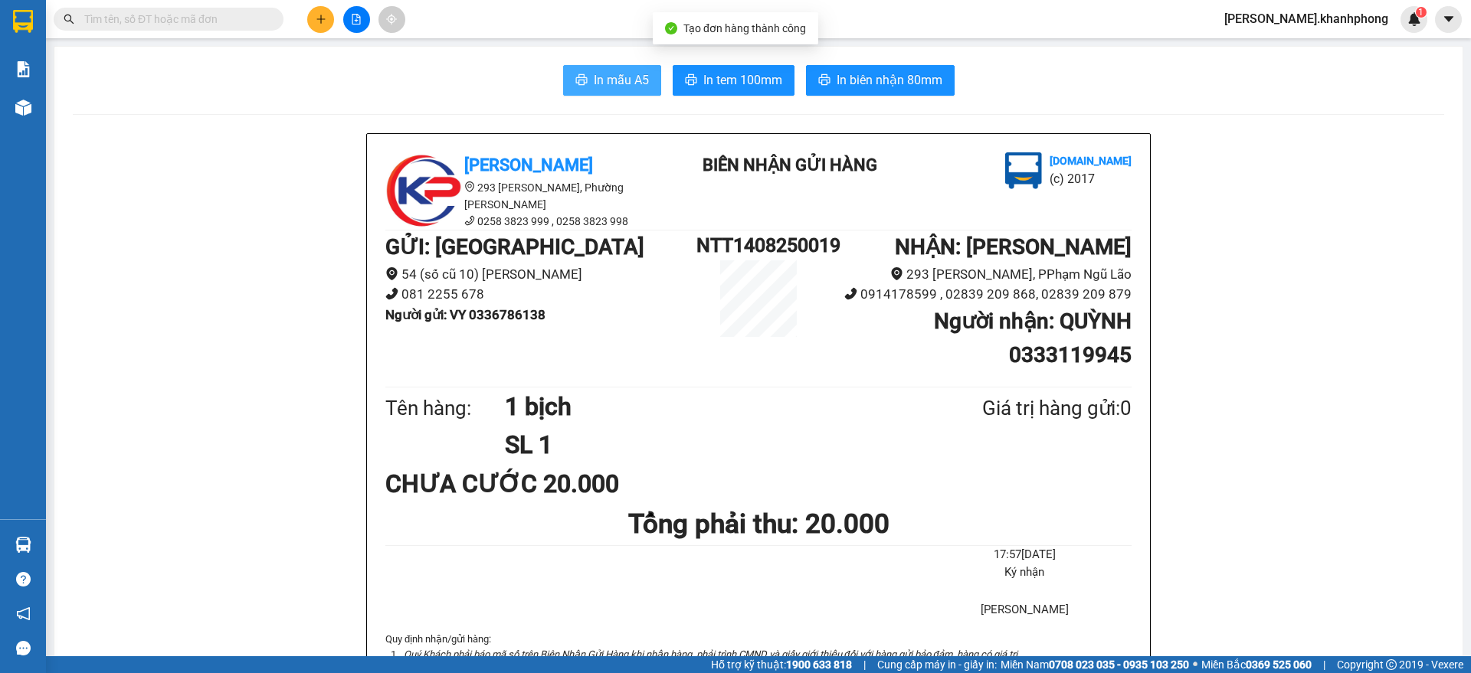
click at [584, 77] on button "In mẫu A5" at bounding box center [612, 80] width 98 height 31
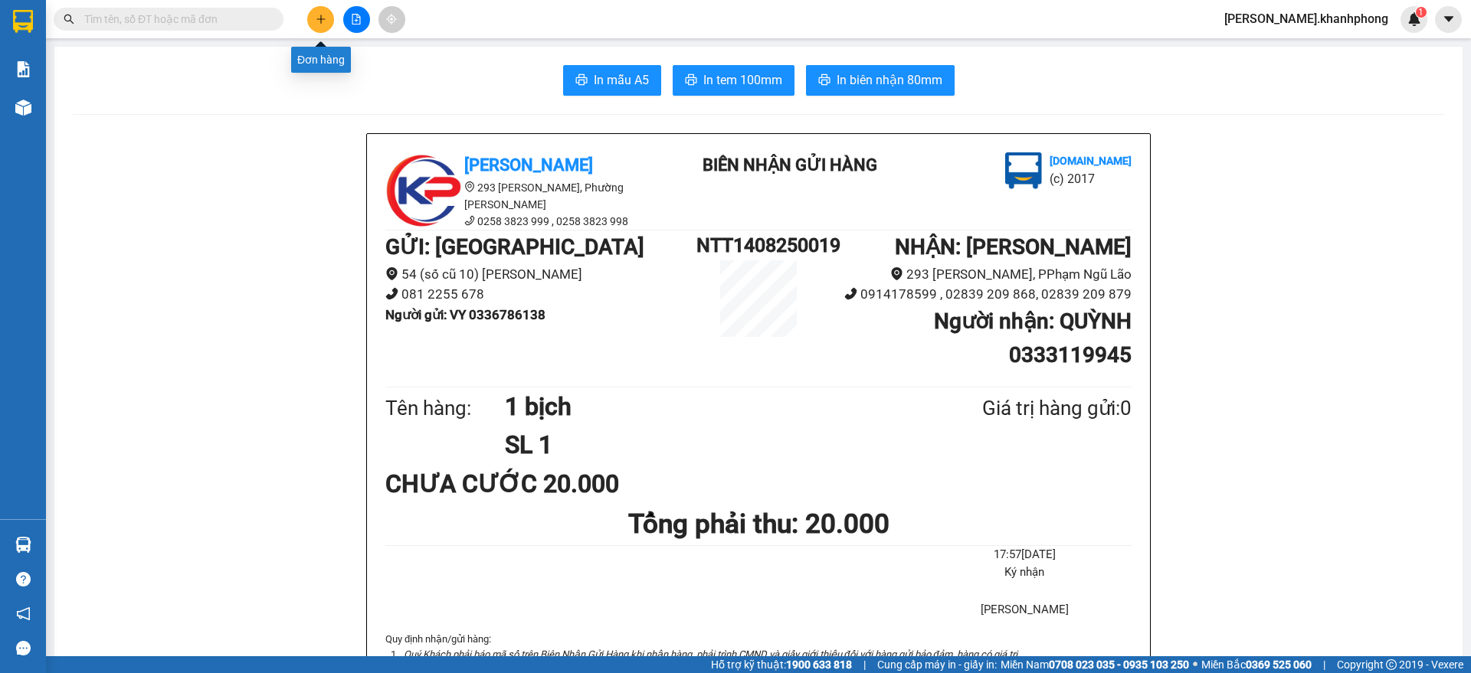
click at [320, 20] on icon "plus" at bounding box center [321, 19] width 11 height 11
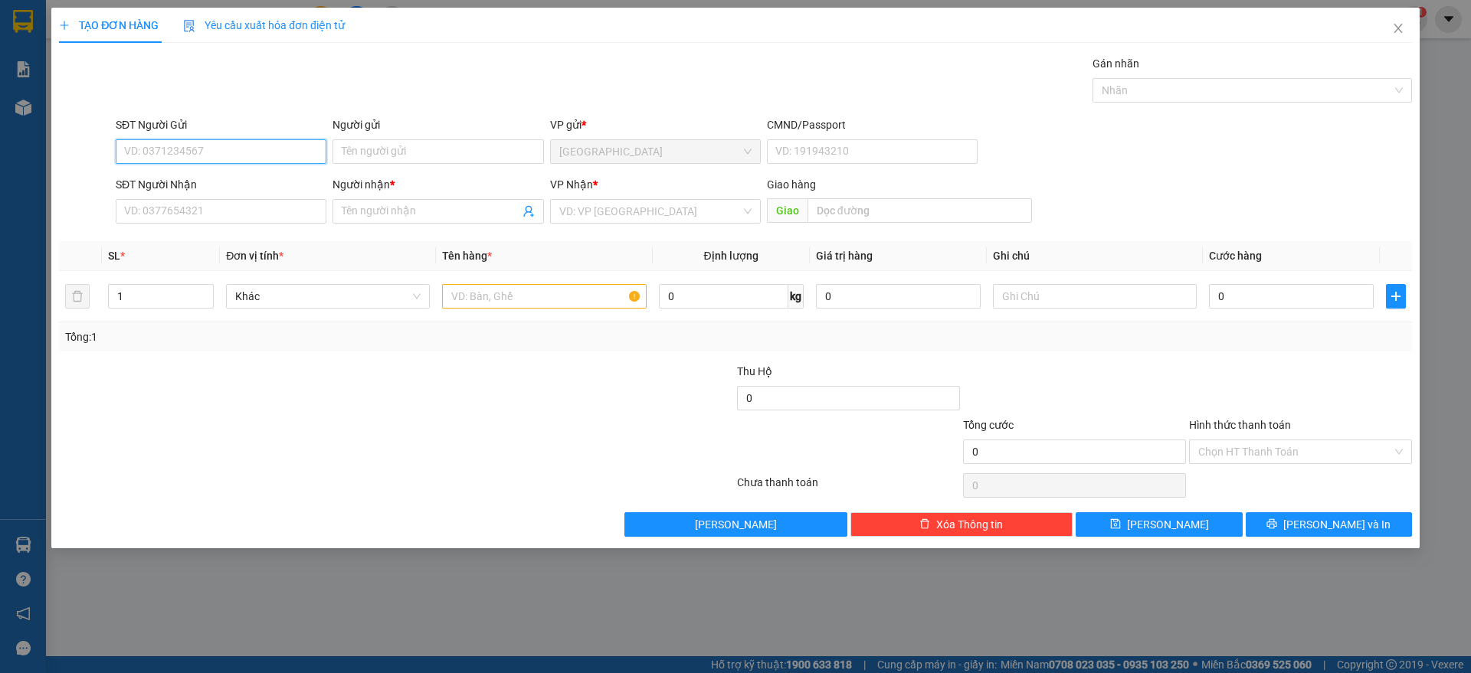
drag, startPoint x: 204, startPoint y: 148, endPoint x: 957, endPoint y: 290, distance: 766.2
click at [204, 149] on input "SĐT Người Gửi" at bounding box center [221, 151] width 211 height 25
click at [136, 185] on div "0837190768 - vân" at bounding box center [221, 182] width 192 height 17
click at [183, 218] on input "SĐT Người Nhận" at bounding box center [221, 211] width 211 height 25
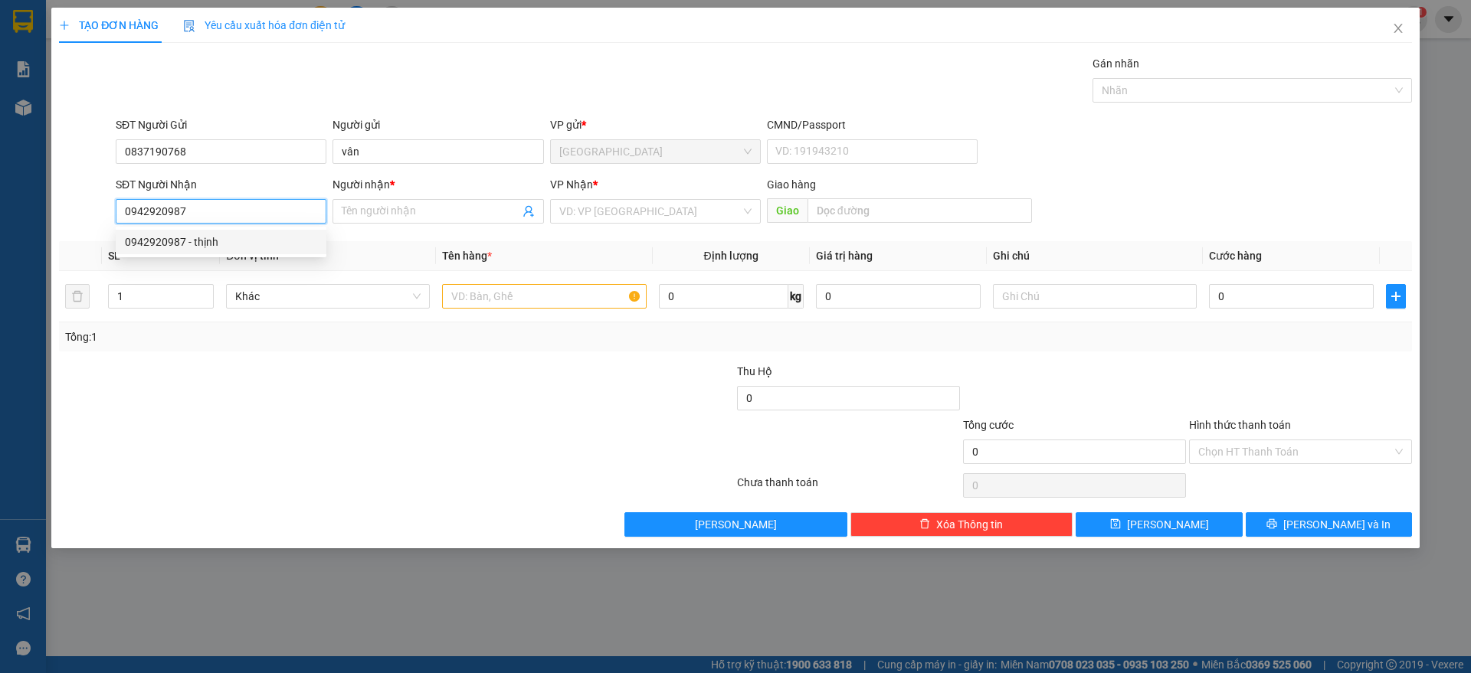
click at [159, 238] on div "0942920987 - thịnh" at bounding box center [221, 242] width 192 height 17
click at [521, 290] on input "text" at bounding box center [544, 296] width 204 height 25
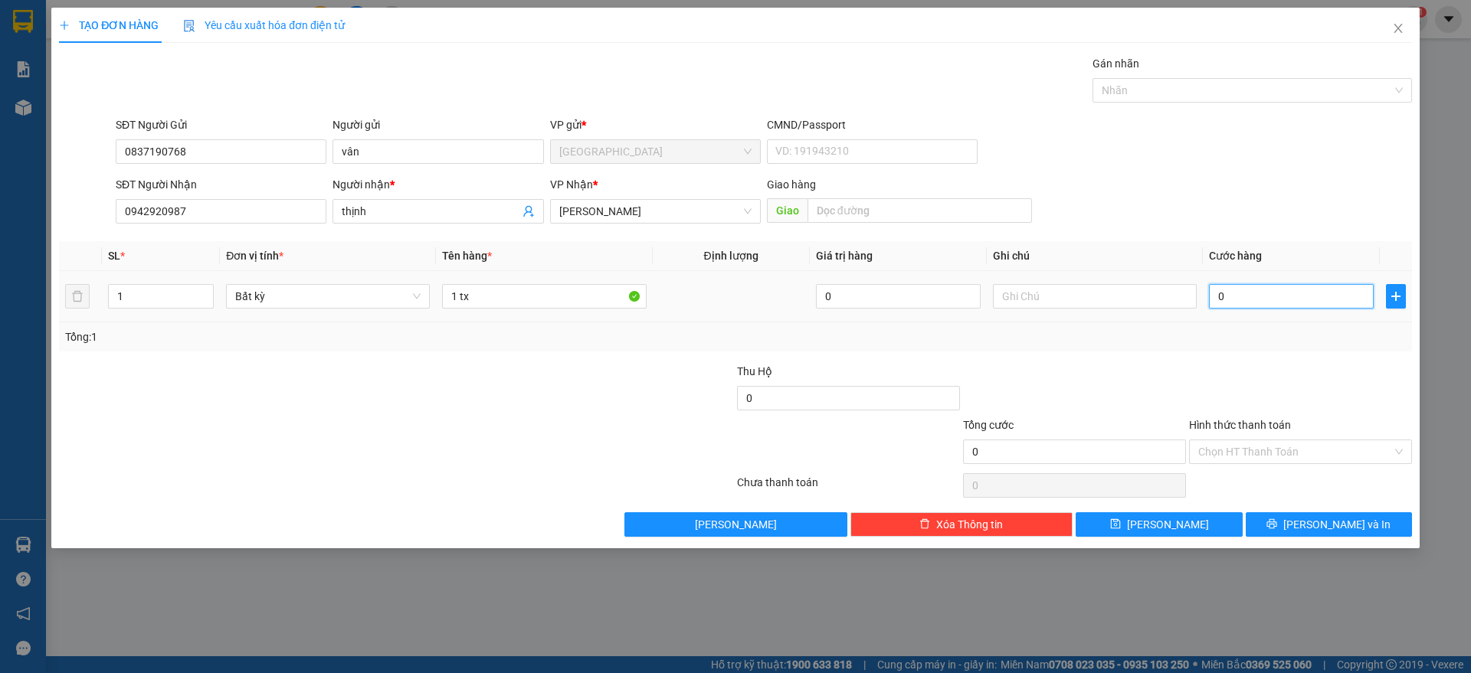
click at [1239, 298] on input "0" at bounding box center [1291, 296] width 165 height 25
click at [1268, 356] on div "Transit Pickup Surcharge Ids Transit Deliver Surcharge Ids Transit Deliver Surc…" at bounding box center [735, 296] width 1353 height 482
drag, startPoint x: 1265, startPoint y: 452, endPoint x: 1274, endPoint y: 465, distance: 15.9
click at [1266, 451] on input "Hình thức thanh toán" at bounding box center [1295, 451] width 194 height 23
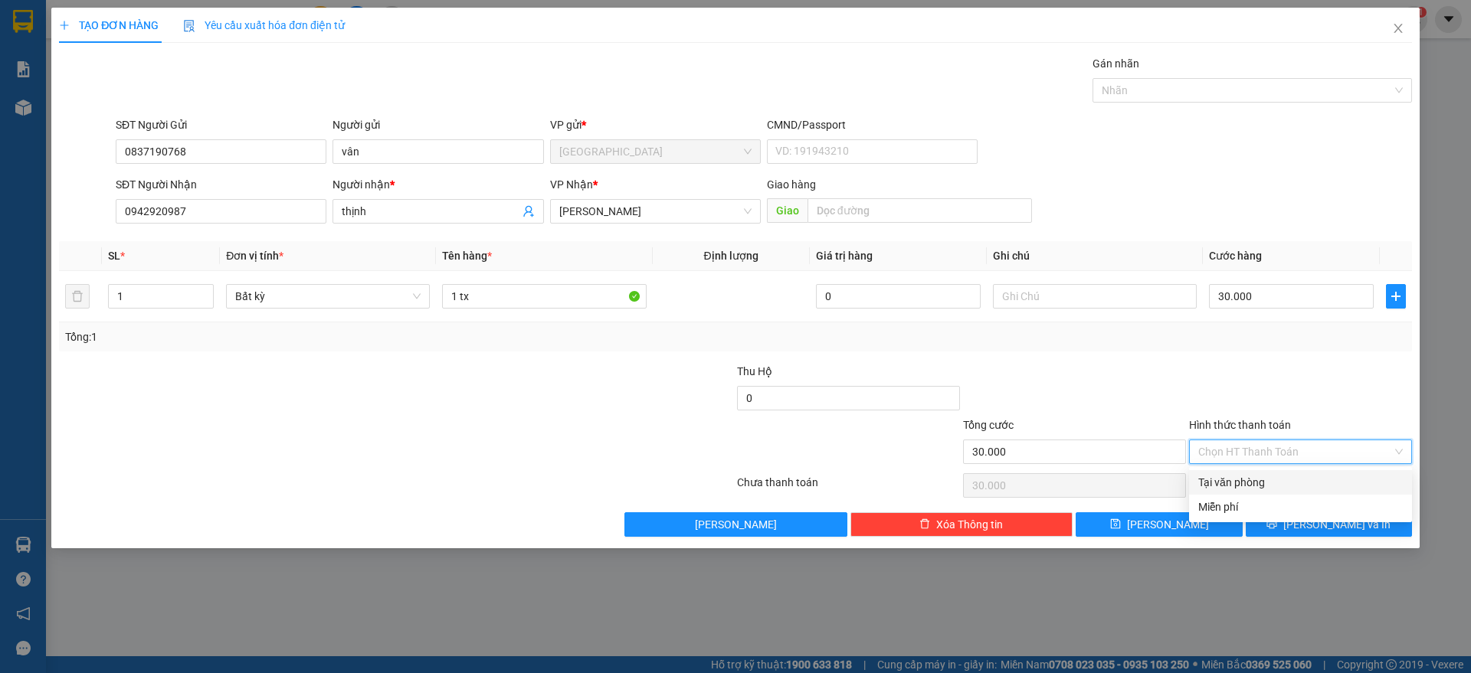
click at [1258, 482] on div "Tại văn phòng" at bounding box center [1300, 482] width 205 height 17
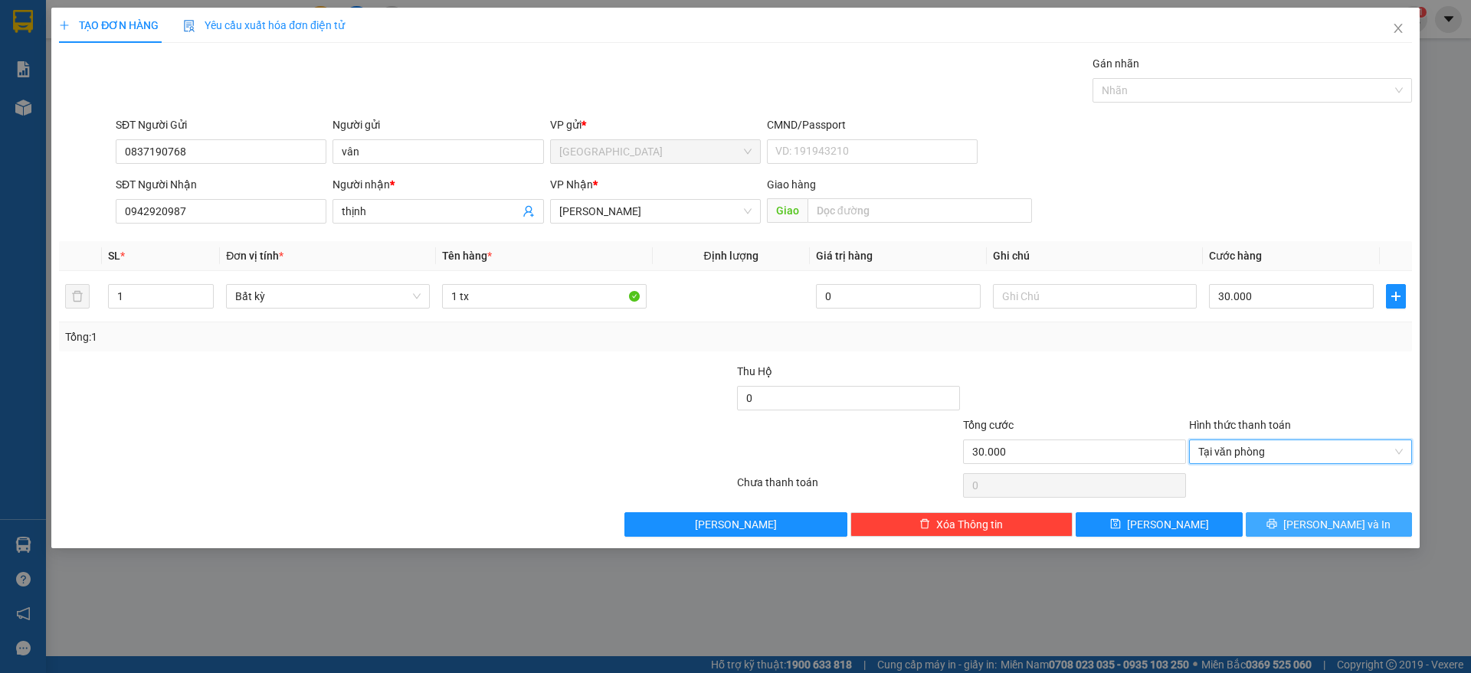
click at [1297, 532] on button "[PERSON_NAME] và In" at bounding box center [1328, 524] width 166 height 25
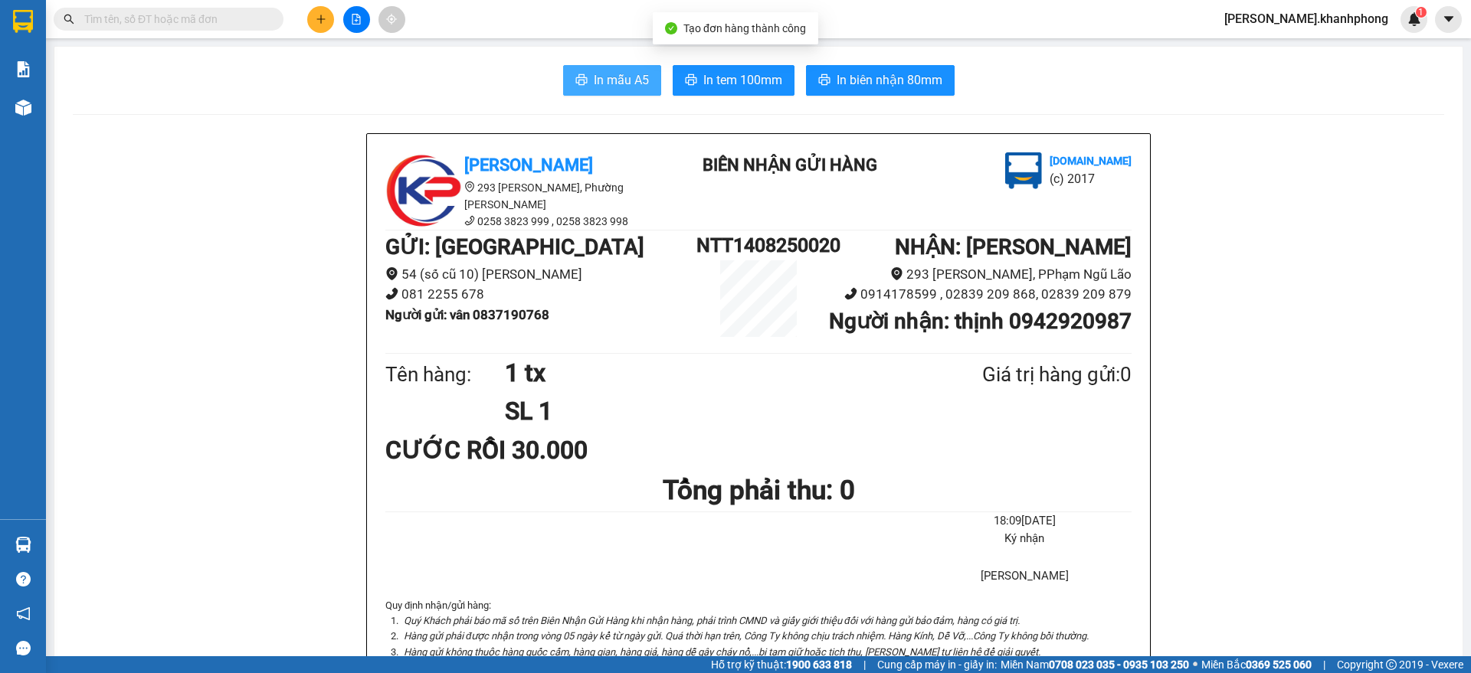
click at [608, 72] on span "In mẫu A5" at bounding box center [621, 79] width 55 height 19
click at [323, 16] on icon "plus" at bounding box center [321, 19] width 11 height 11
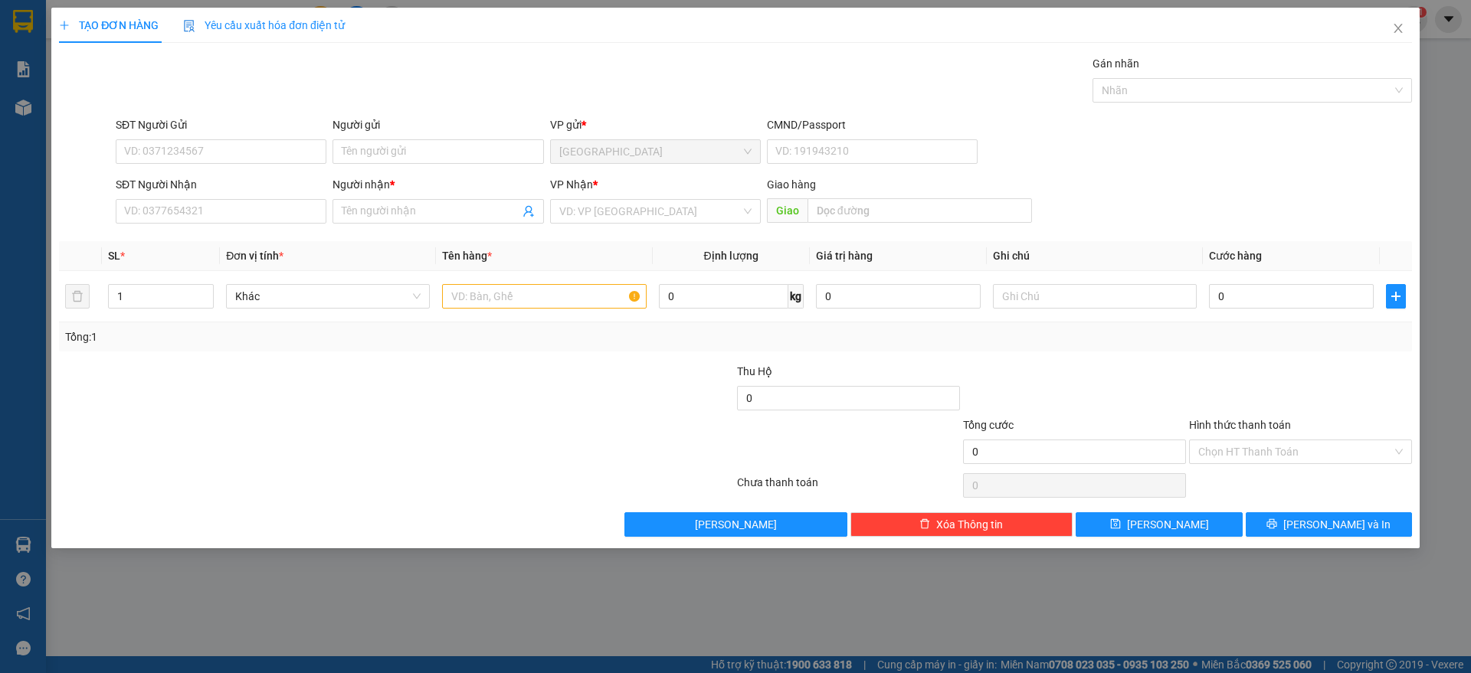
click at [244, 137] on div "SĐT Người Gửi" at bounding box center [221, 127] width 211 height 23
drag, startPoint x: 252, startPoint y: 146, endPoint x: 660, endPoint y: 136, distance: 408.4
click at [257, 149] on input "SĐT Người Gửi" at bounding box center [221, 151] width 211 height 25
drag, startPoint x: 182, startPoint y: 181, endPoint x: 211, endPoint y: 200, distance: 34.8
click at [183, 182] on div "0777620702 - TRUNG" at bounding box center [221, 182] width 192 height 17
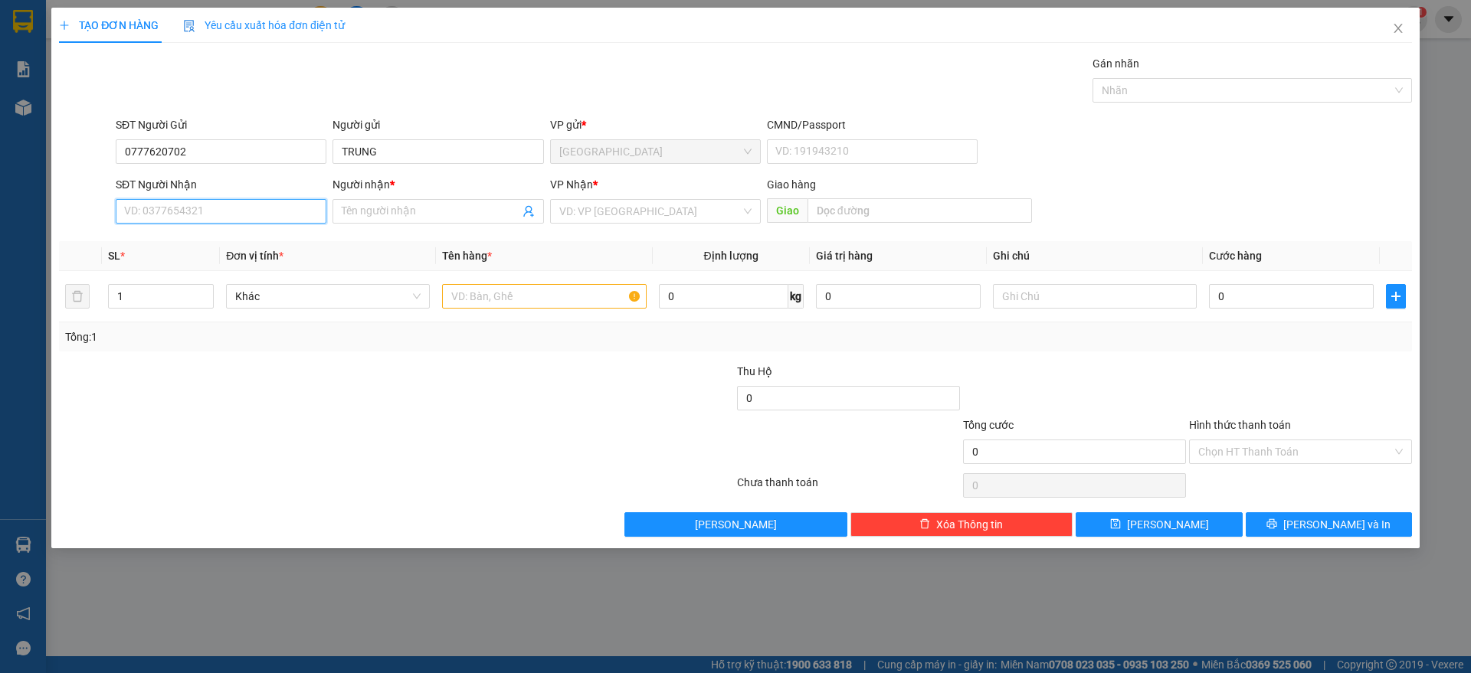
click at [237, 219] on input "SĐT Người Nhận" at bounding box center [221, 211] width 211 height 25
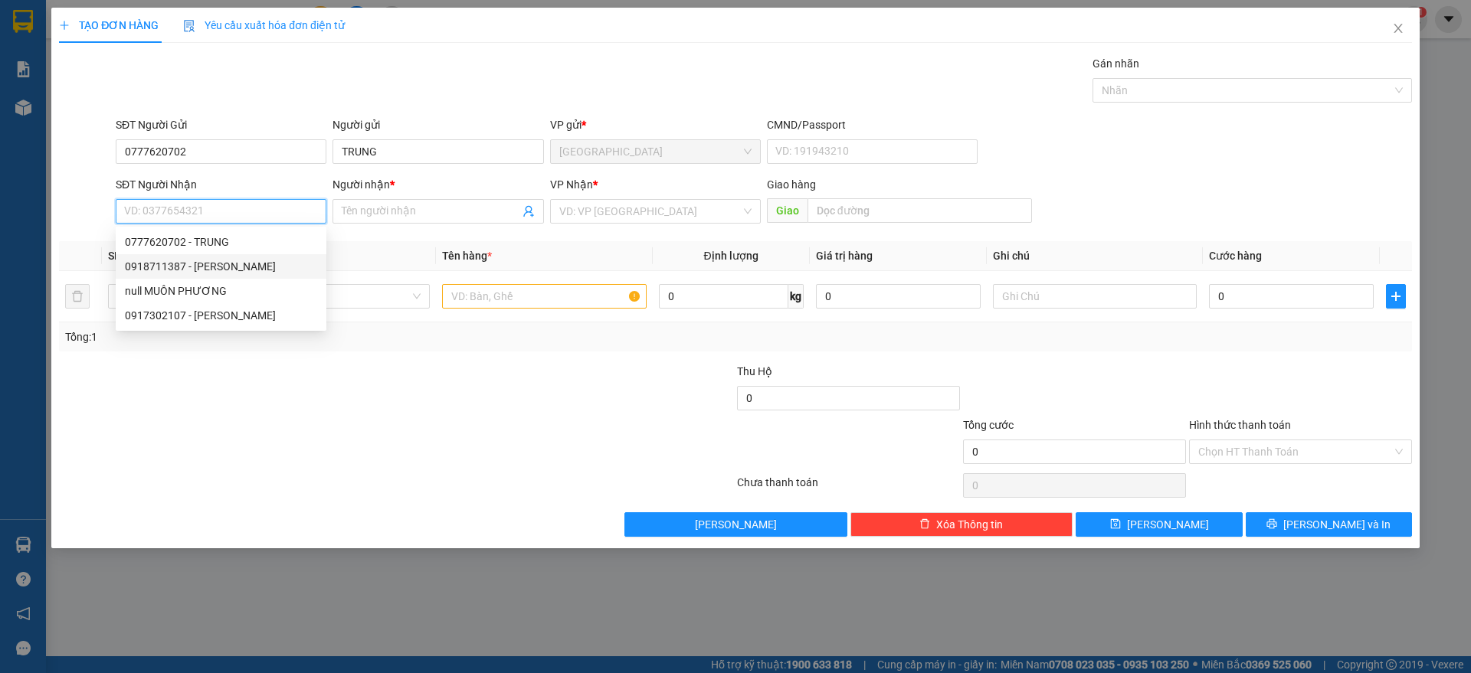
click at [243, 258] on div "0918711387 - [PERSON_NAME]" at bounding box center [221, 266] width 192 height 17
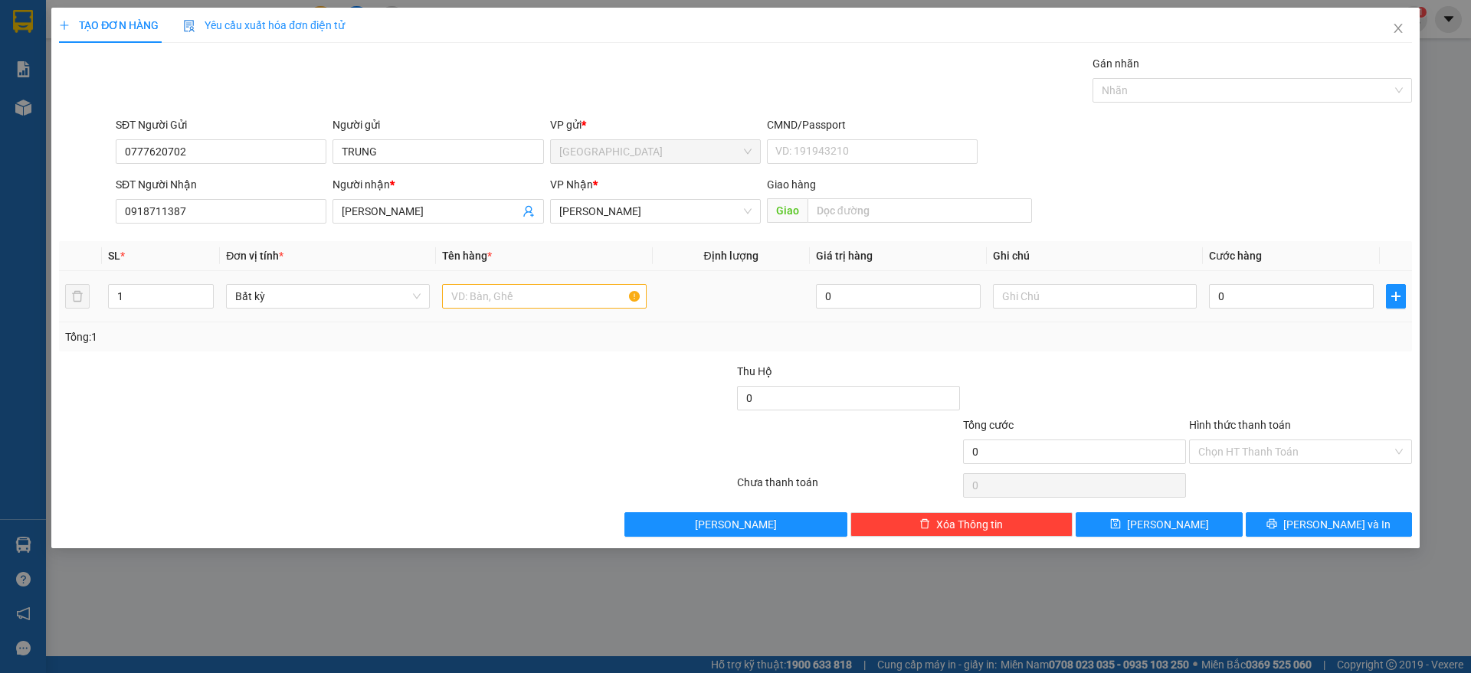
click at [503, 309] on div at bounding box center [544, 296] width 204 height 31
click at [509, 296] on input "text" at bounding box center [544, 296] width 204 height 25
click at [1277, 301] on input "0" at bounding box center [1291, 296] width 165 height 25
click at [1346, 381] on div at bounding box center [1300, 390] width 226 height 54
drag, startPoint x: 1294, startPoint y: 447, endPoint x: 1292, endPoint y: 460, distance: 12.4
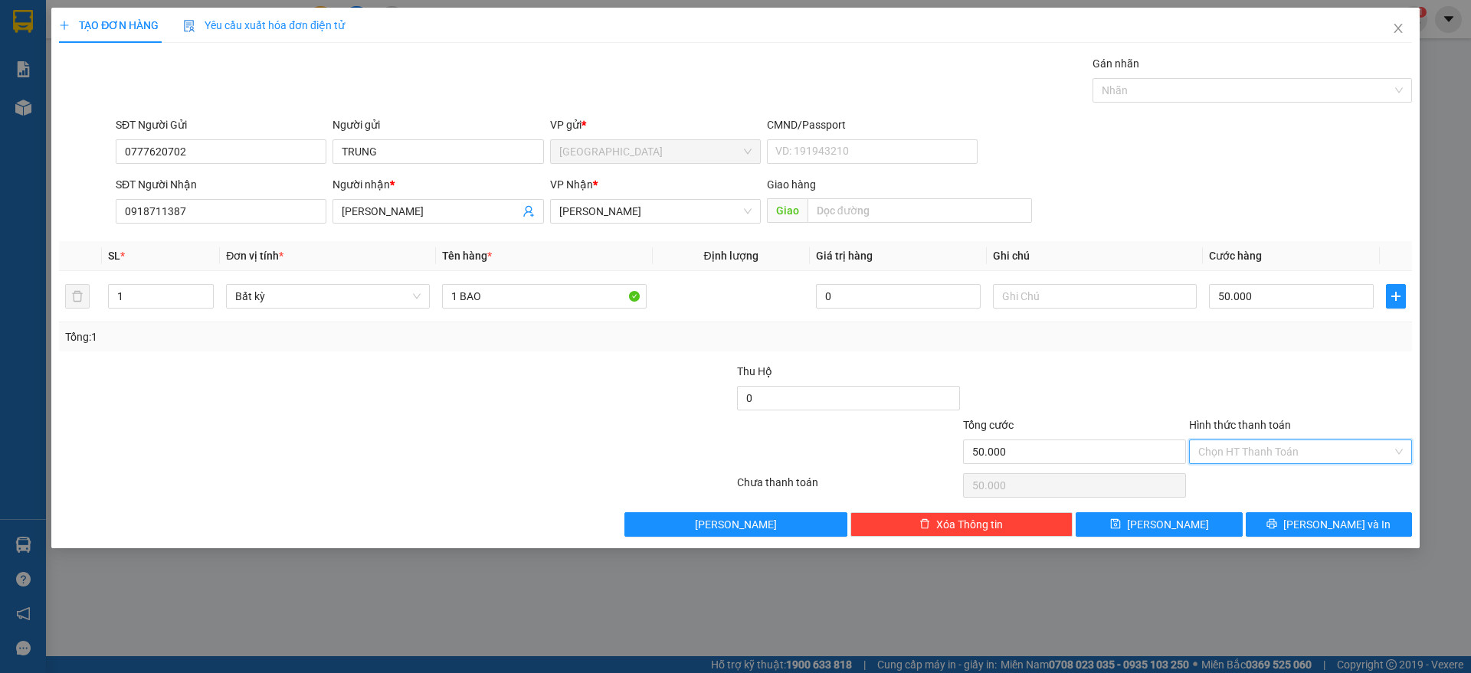
click at [1295, 446] on input "Hình thức thanh toán" at bounding box center [1295, 451] width 194 height 23
click at [1265, 475] on div "Tại văn phòng" at bounding box center [1300, 482] width 205 height 17
click at [1314, 516] on button "[PERSON_NAME] và In" at bounding box center [1328, 524] width 166 height 25
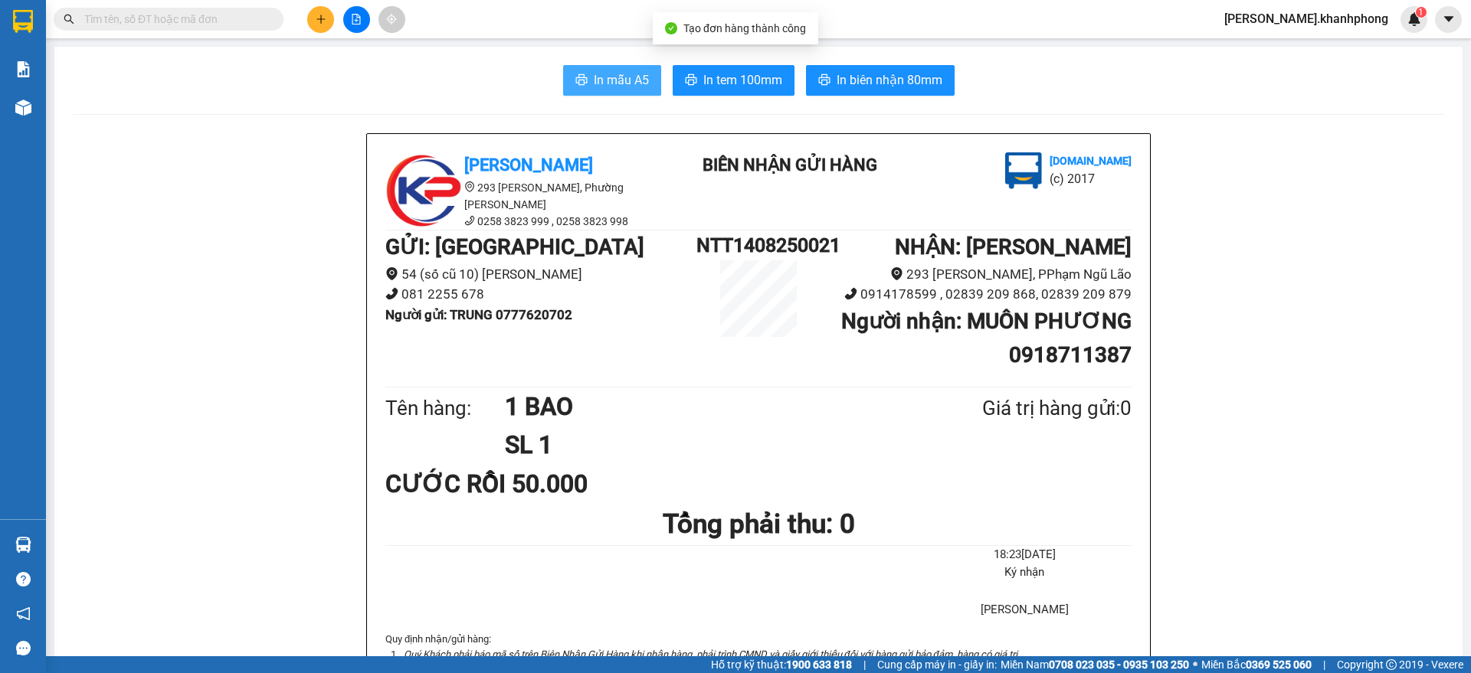
click at [608, 73] on span "In mẫu A5" at bounding box center [621, 79] width 55 height 19
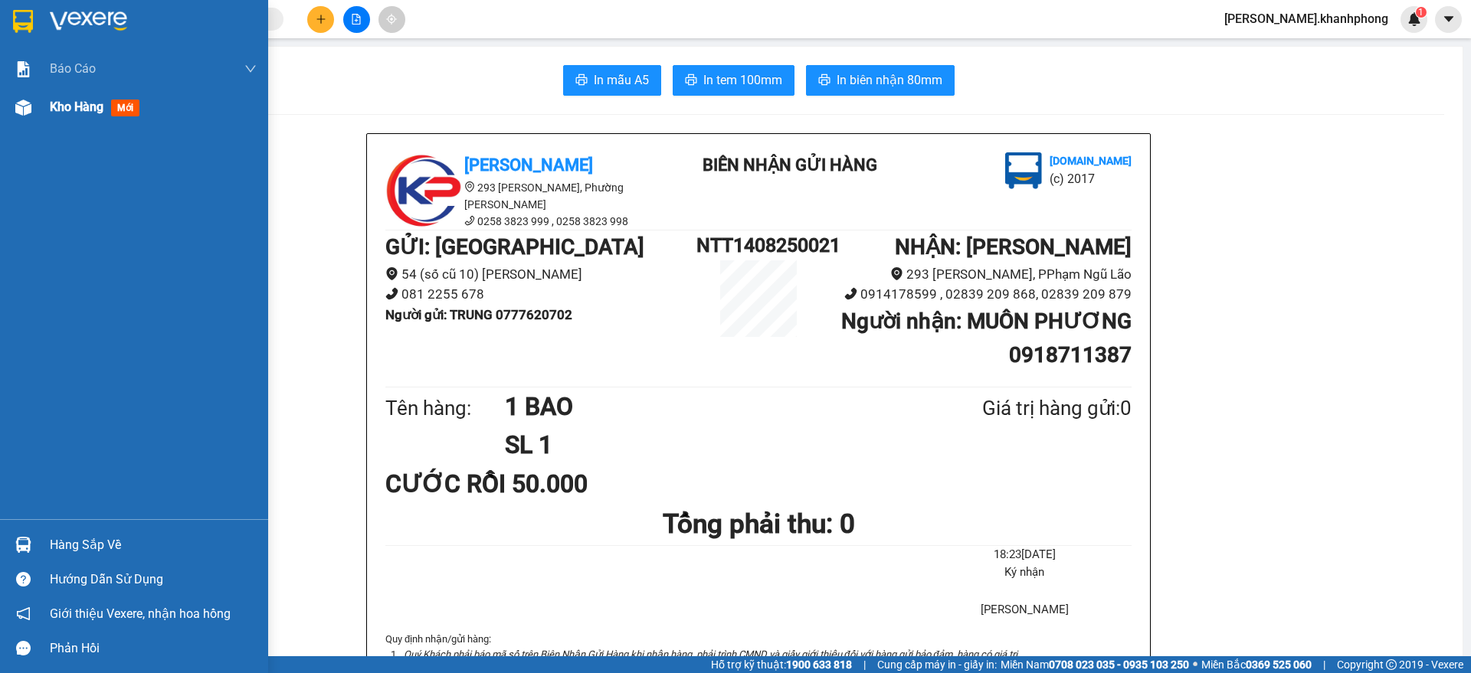
click at [22, 111] on img at bounding box center [23, 108] width 16 height 16
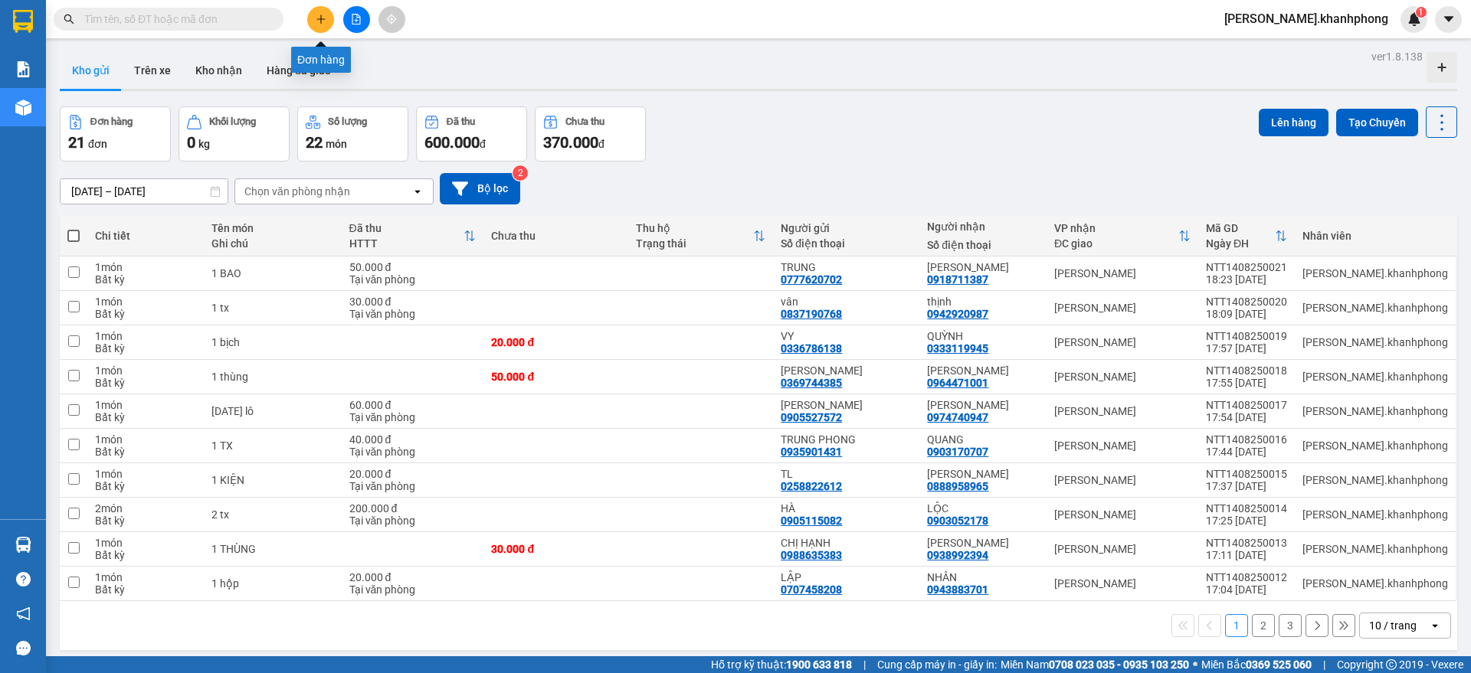
click at [327, 9] on button at bounding box center [320, 19] width 27 height 27
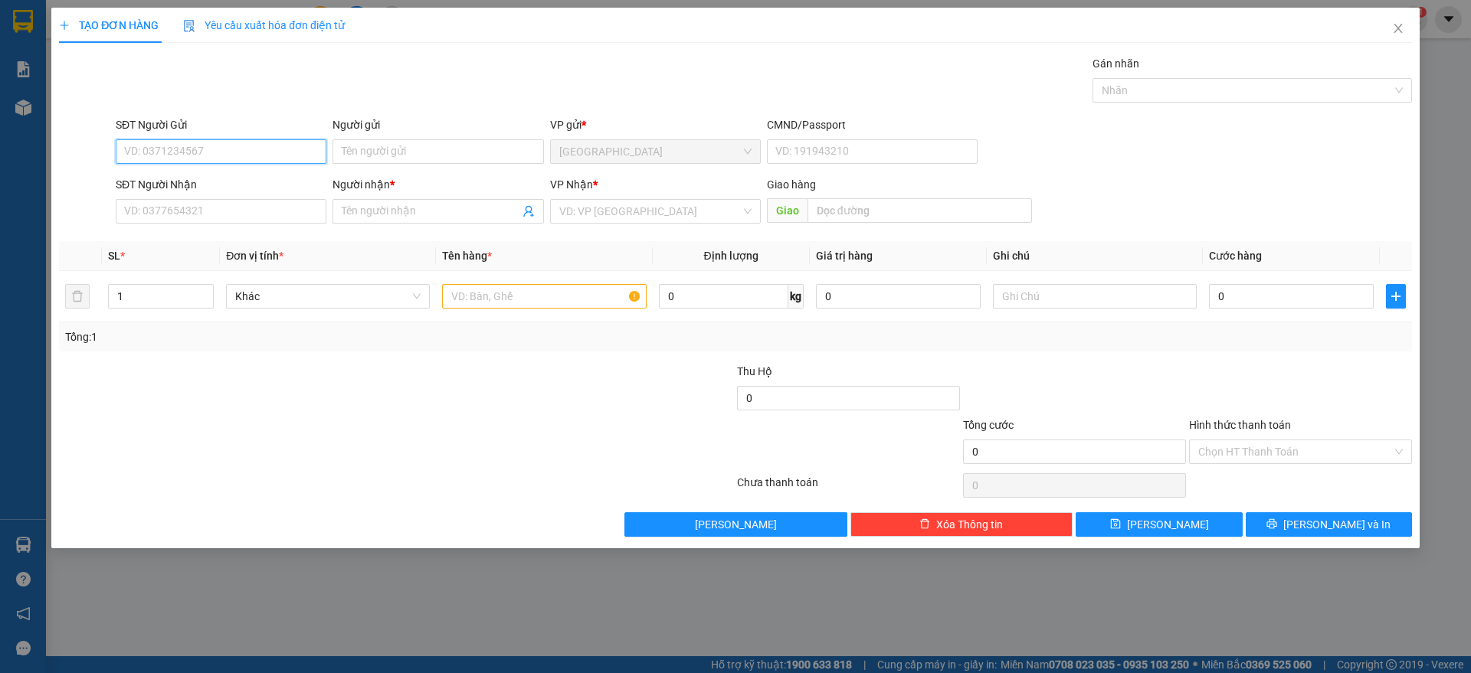
click at [195, 152] on input "SĐT Người Gửi" at bounding box center [221, 151] width 211 height 25
click at [185, 176] on div "0356097476 - [PERSON_NAME]" at bounding box center [221, 182] width 192 height 17
click at [197, 217] on input "SĐT Người Nhận" at bounding box center [221, 211] width 211 height 25
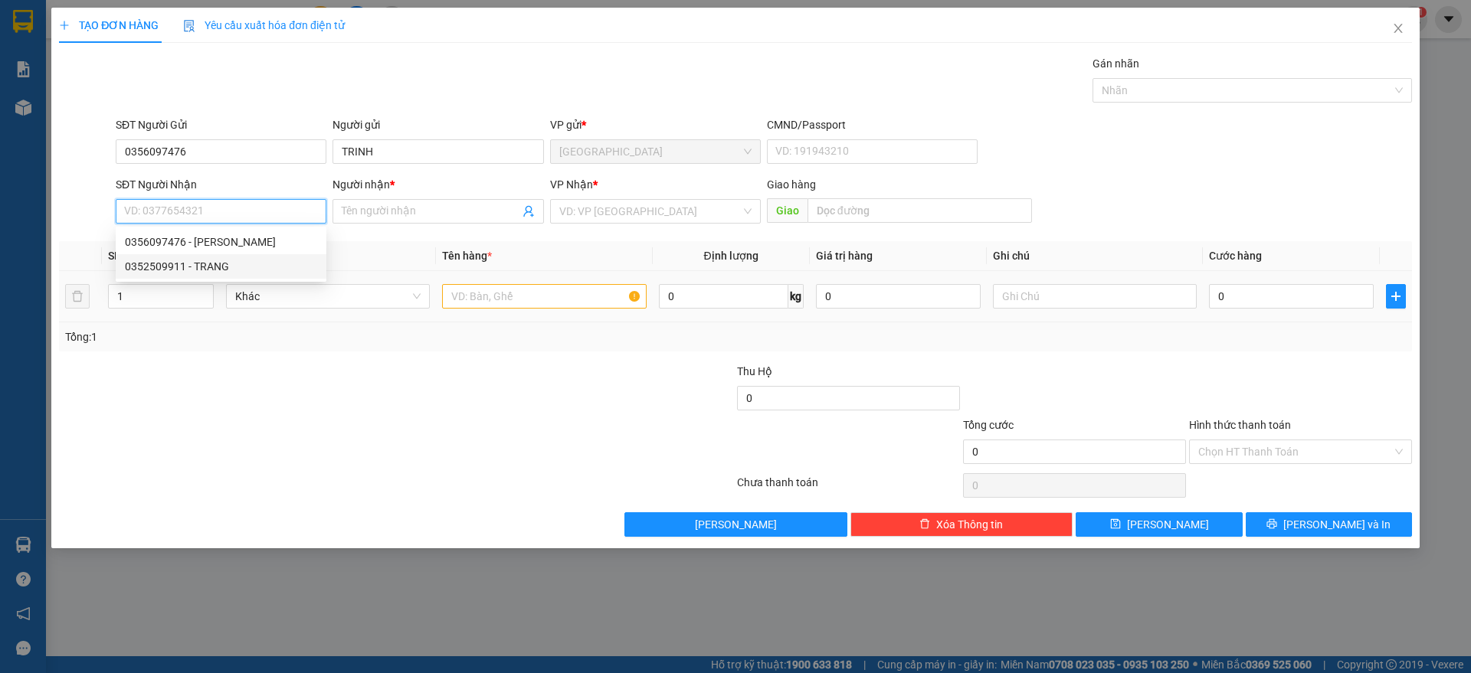
drag, startPoint x: 187, startPoint y: 268, endPoint x: 264, endPoint y: 277, distance: 77.9
click at [188, 267] on div "0352509911 - TRANG" at bounding box center [221, 266] width 192 height 17
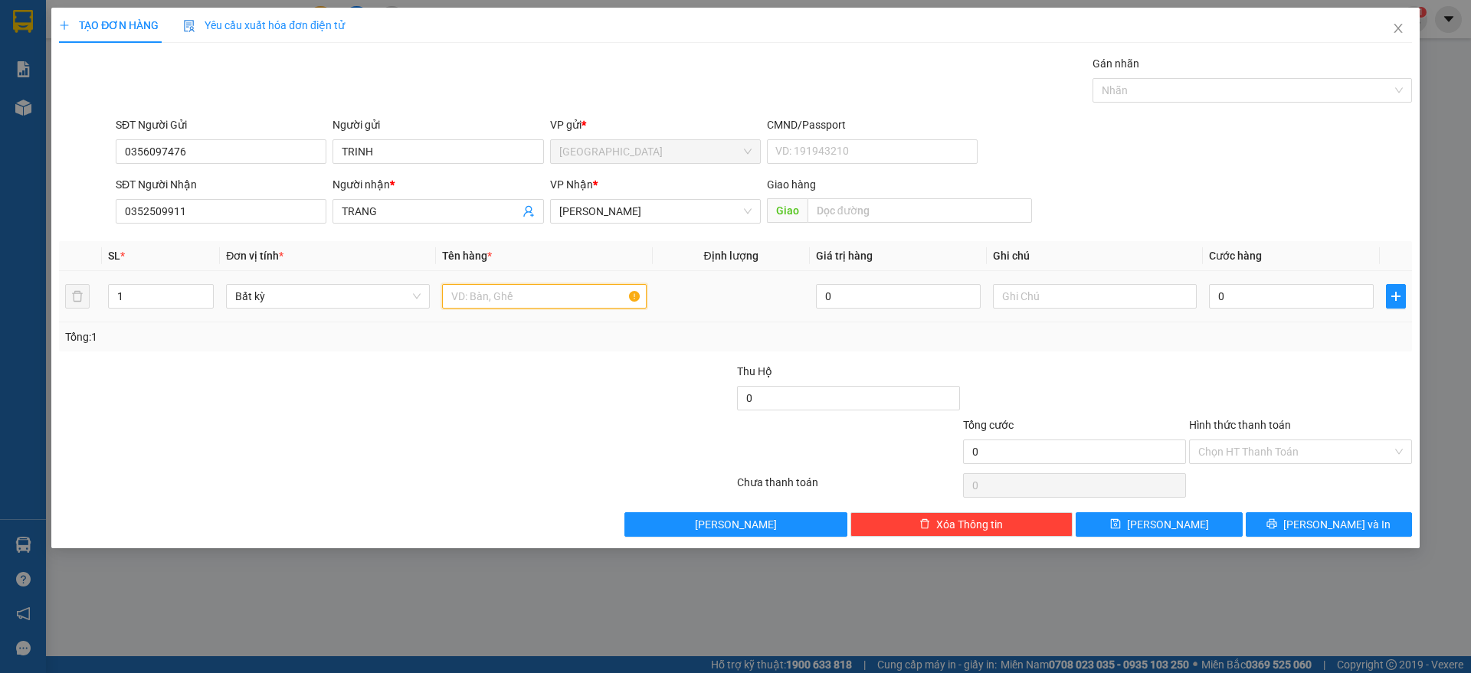
click at [479, 296] on input "text" at bounding box center [544, 296] width 204 height 25
drag, startPoint x: 1239, startPoint y: 364, endPoint x: 1259, endPoint y: 436, distance: 74.7
click at [1252, 378] on div at bounding box center [1300, 390] width 226 height 54
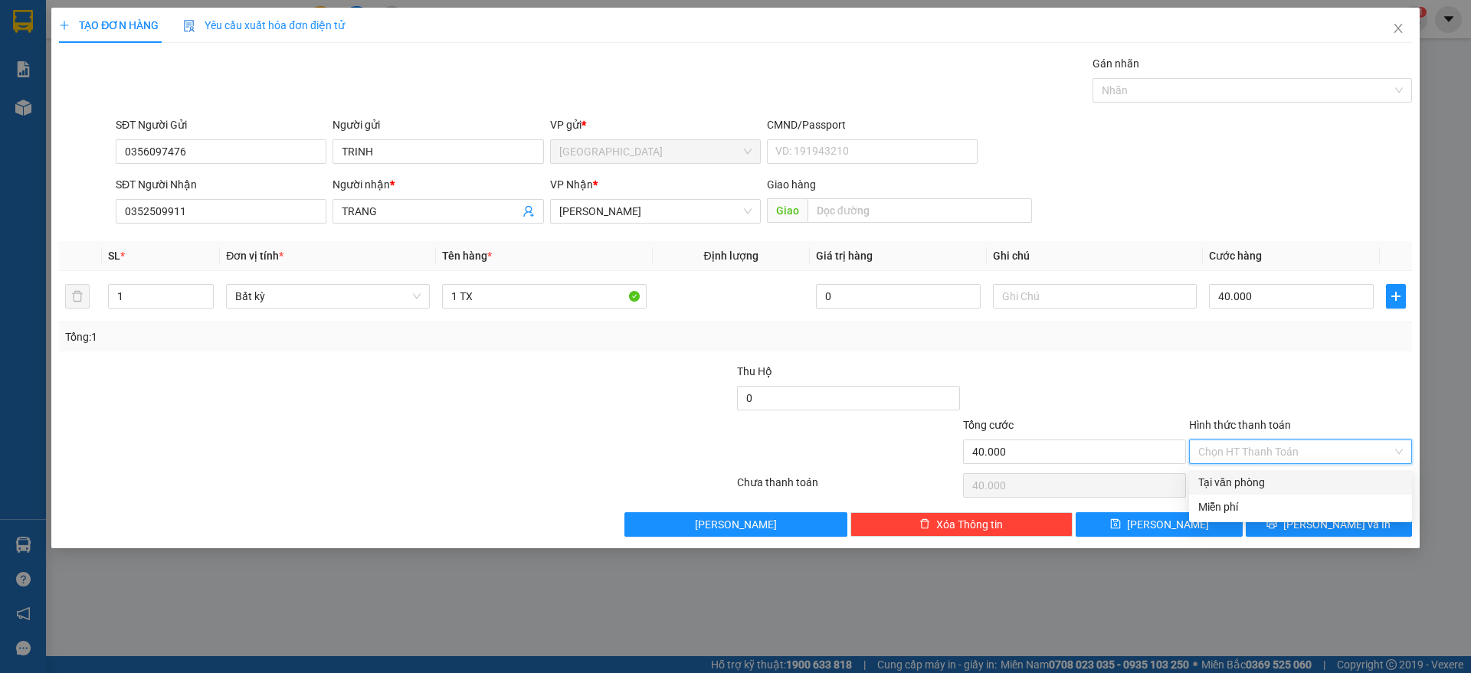
drag, startPoint x: 1265, startPoint y: 443, endPoint x: 1248, endPoint y: 470, distance: 31.7
click at [1265, 445] on input "Hình thức thanh toán" at bounding box center [1295, 451] width 194 height 23
click at [1244, 483] on div "Tại văn phòng" at bounding box center [1300, 482] width 205 height 17
click at [1291, 526] on button "[PERSON_NAME] và In" at bounding box center [1328, 524] width 166 height 25
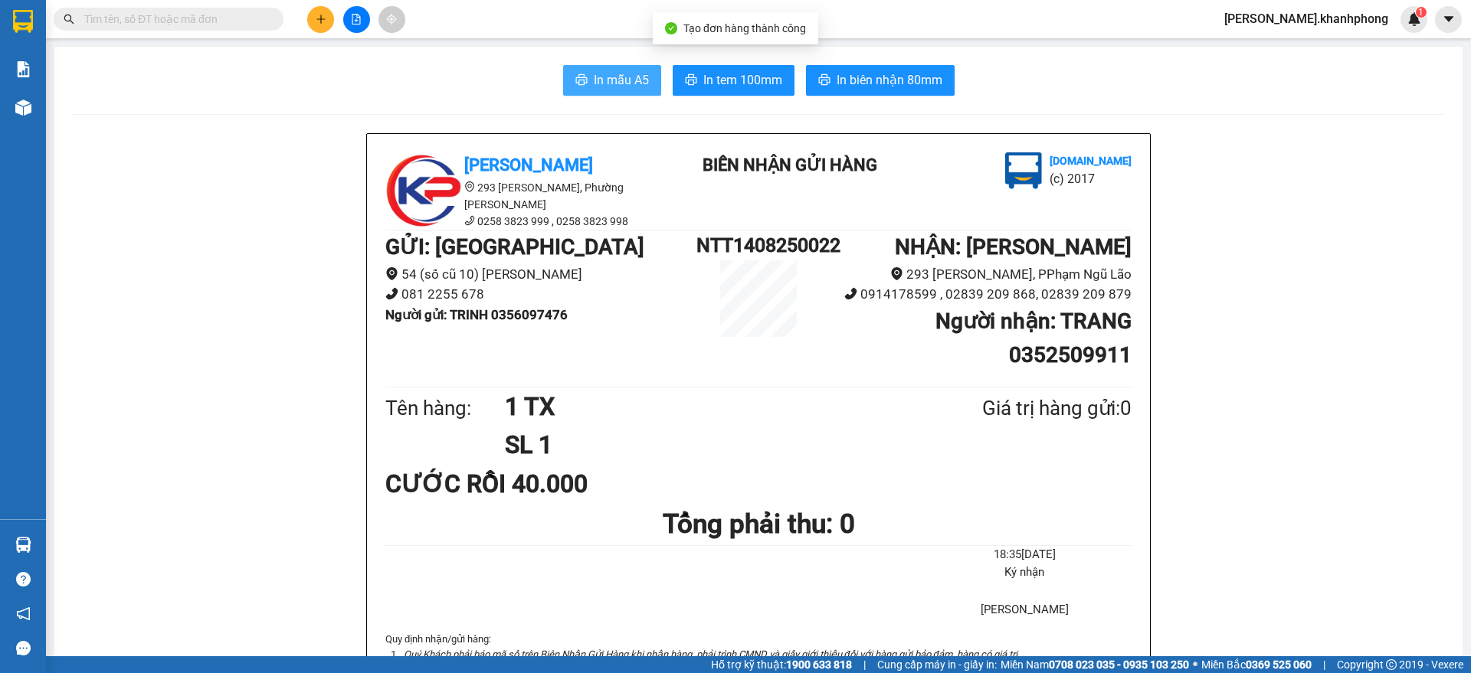
click at [607, 68] on button "In mẫu A5" at bounding box center [612, 80] width 98 height 31
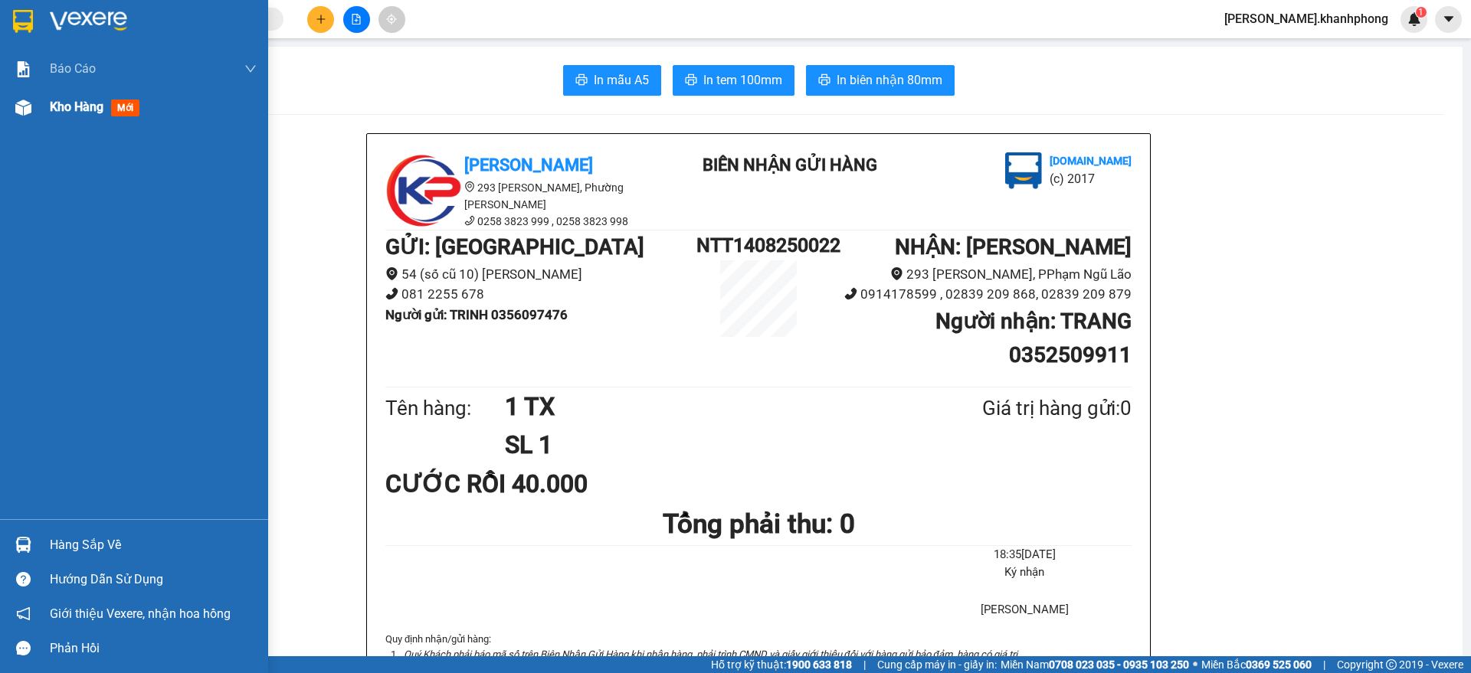
click at [42, 113] on div "Kho hàng mới" at bounding box center [134, 107] width 268 height 38
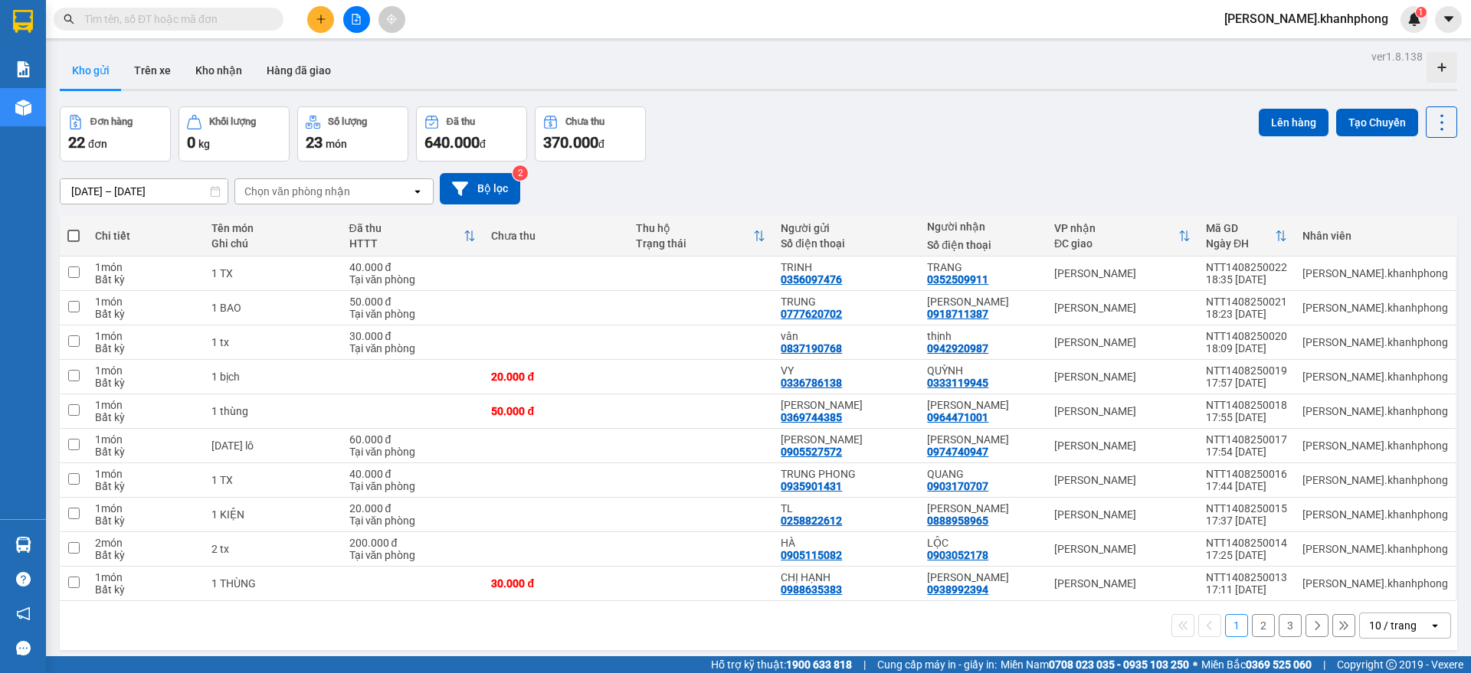
click at [383, 188] on div "Chọn văn phòng nhận" at bounding box center [323, 191] width 176 height 25
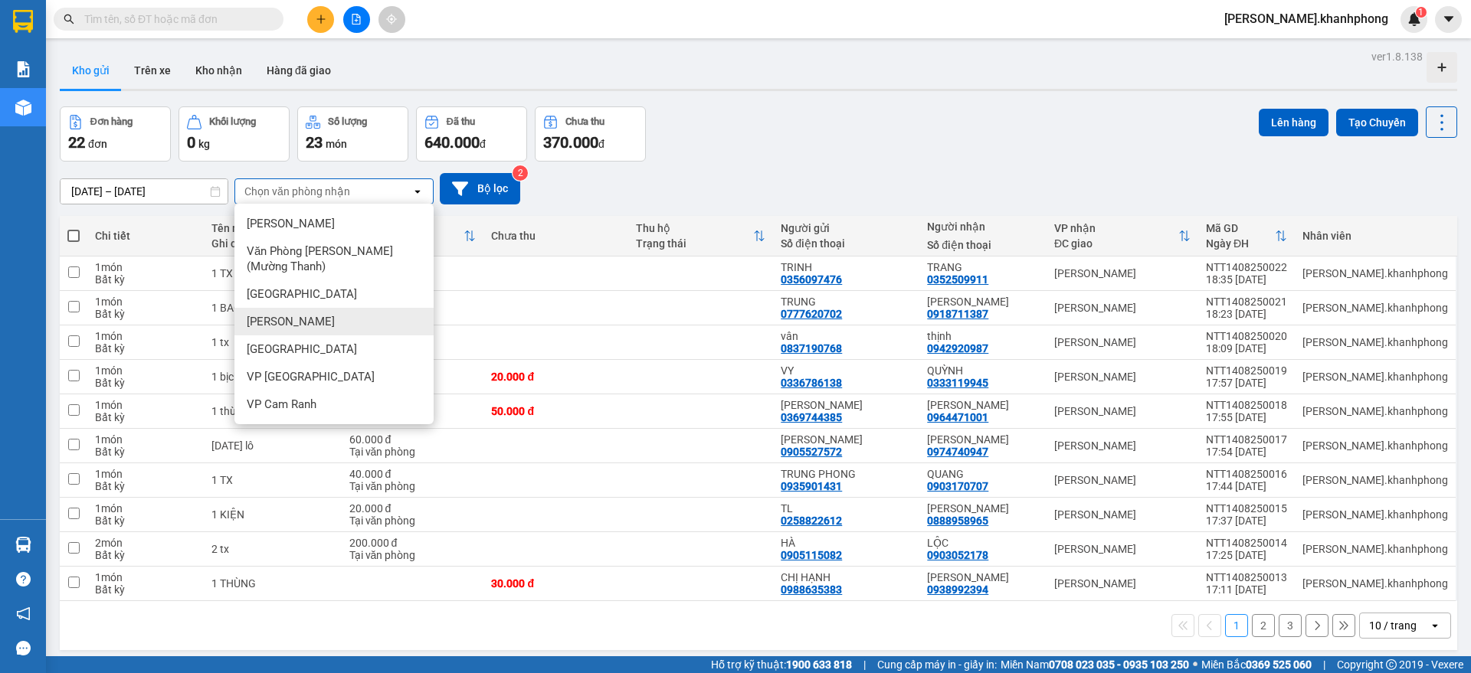
click at [308, 314] on span "[PERSON_NAME]" at bounding box center [291, 321] width 88 height 15
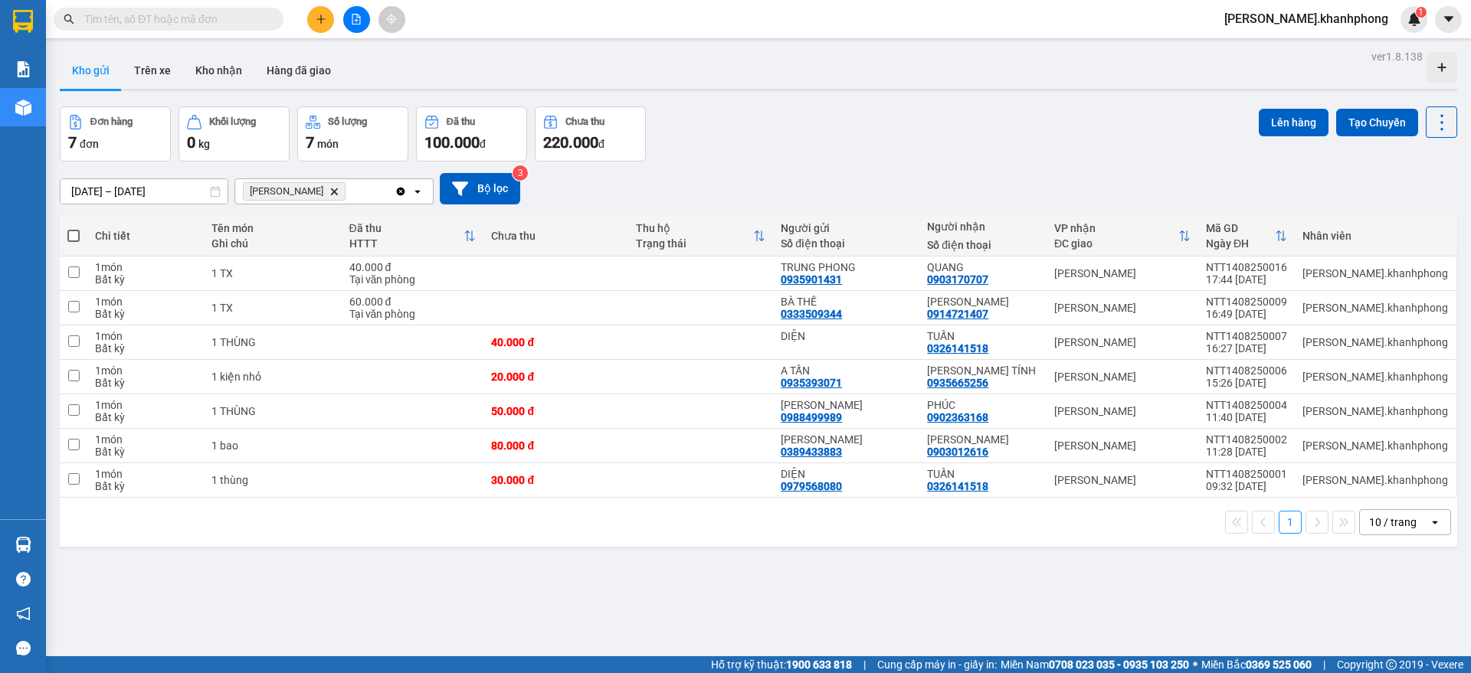
click at [402, 188] on icon "Clear all" at bounding box center [401, 191] width 8 height 8
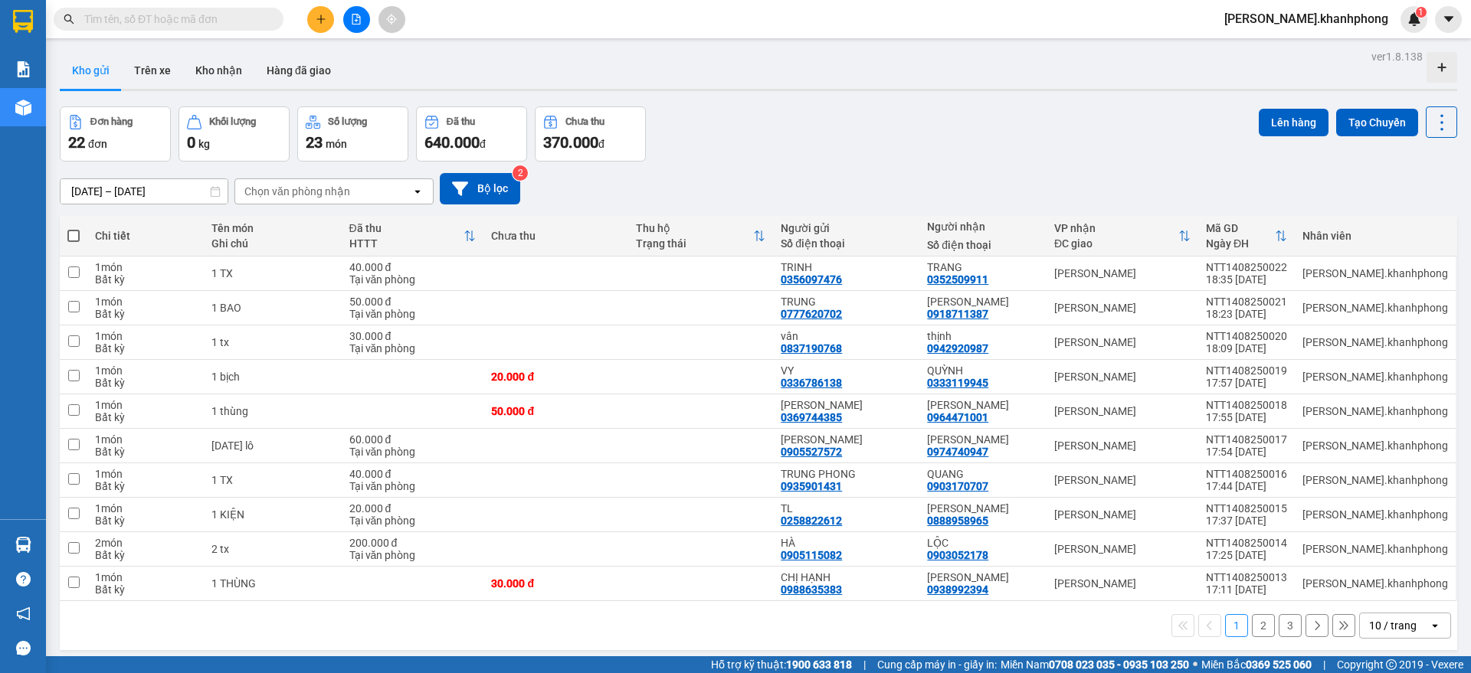
click at [388, 191] on div "Chọn văn phòng nhận" at bounding box center [323, 191] width 176 height 25
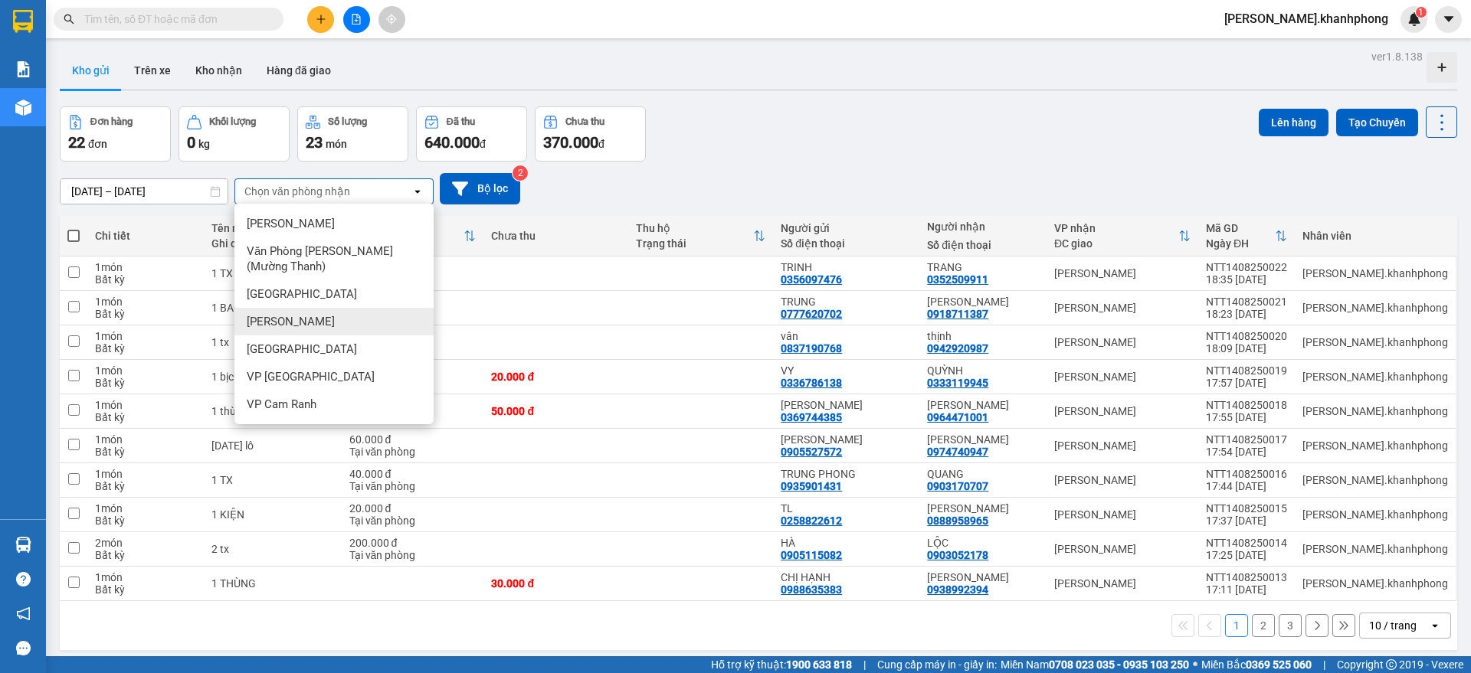
click at [307, 323] on span "[PERSON_NAME]" at bounding box center [291, 321] width 88 height 15
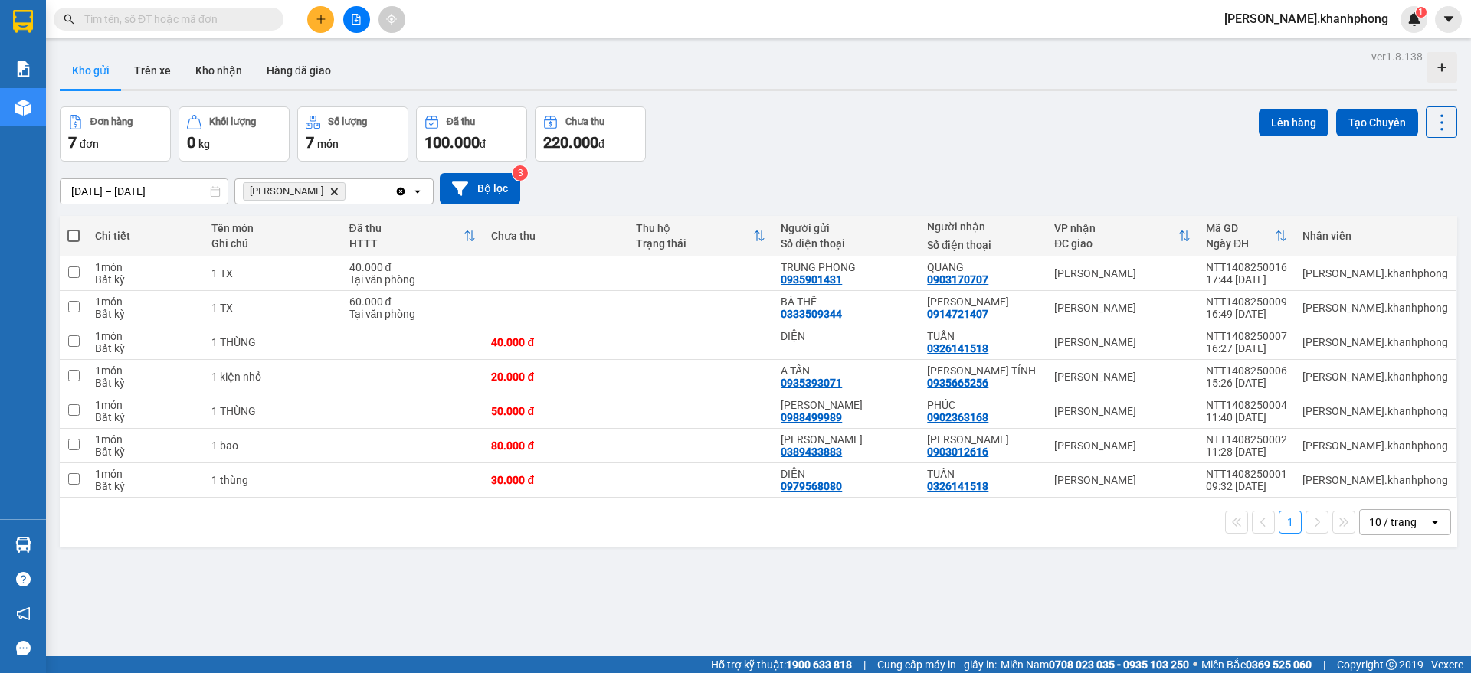
click at [390, 197] on div "[PERSON_NAME]" at bounding box center [314, 191] width 159 height 25
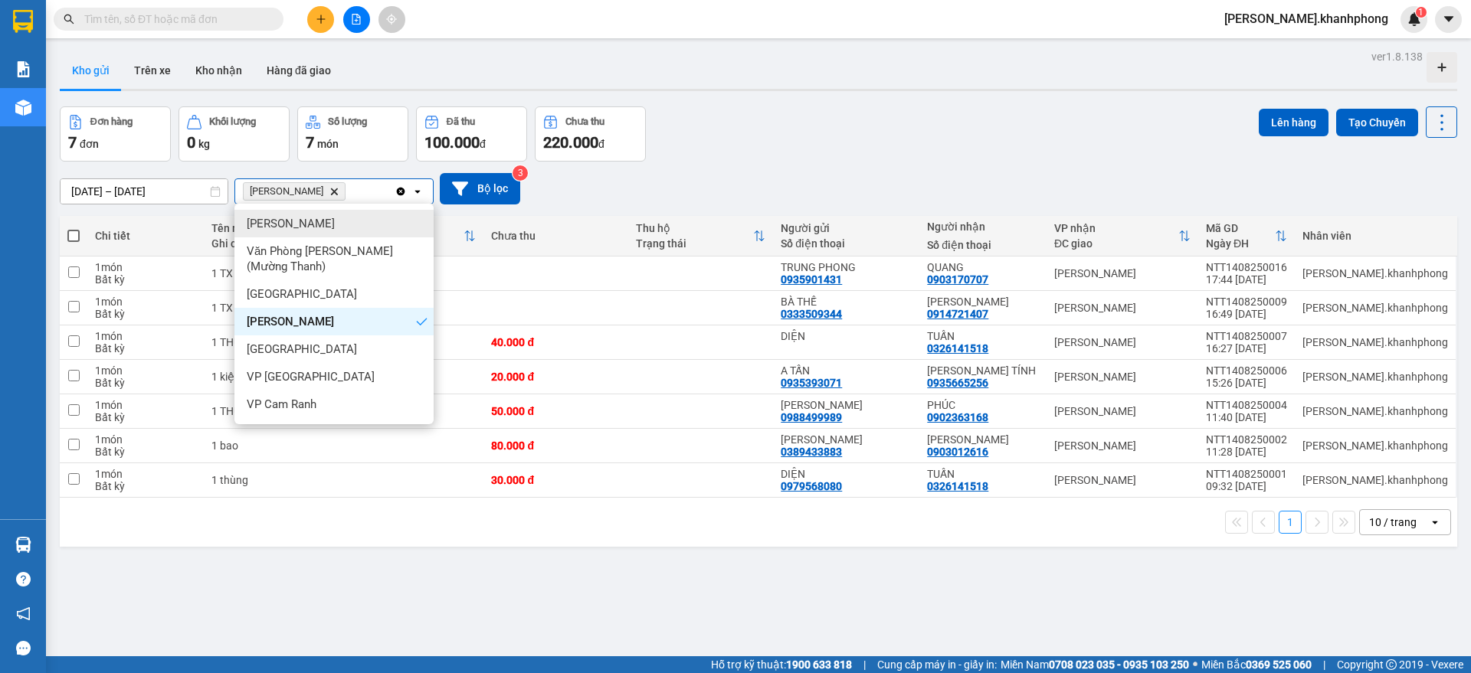
click at [325, 223] on div "[PERSON_NAME]" at bounding box center [333, 224] width 199 height 28
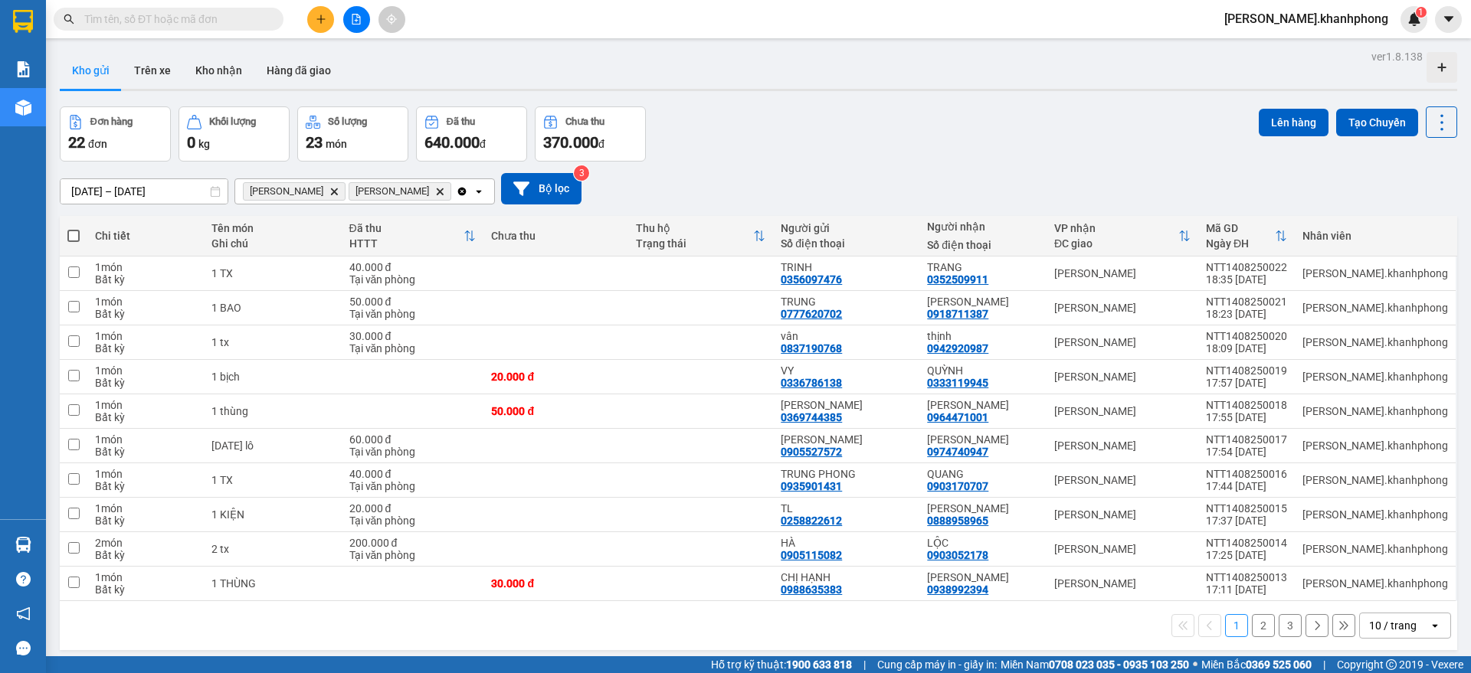
click at [329, 188] on icon "Delete" at bounding box center [333, 191] width 9 height 9
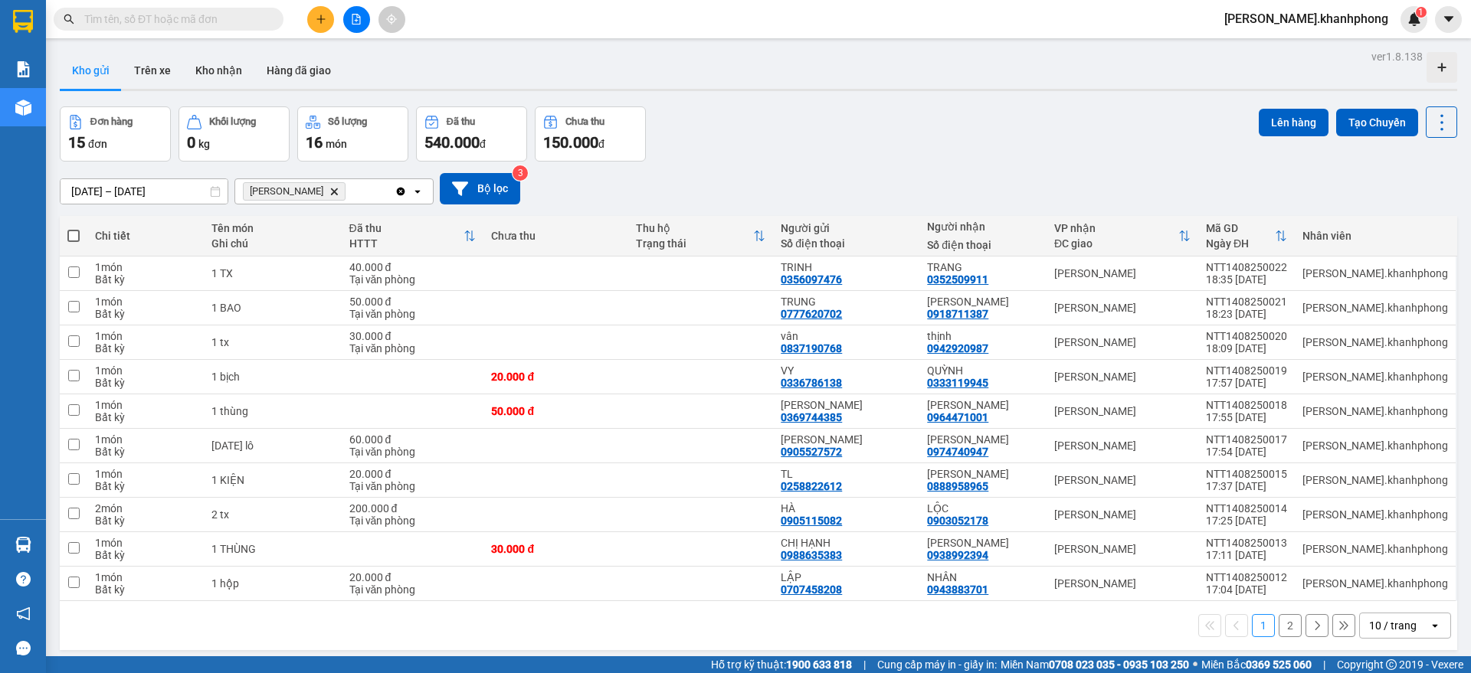
click at [398, 188] on icon "Clear all" at bounding box center [401, 191] width 8 height 8
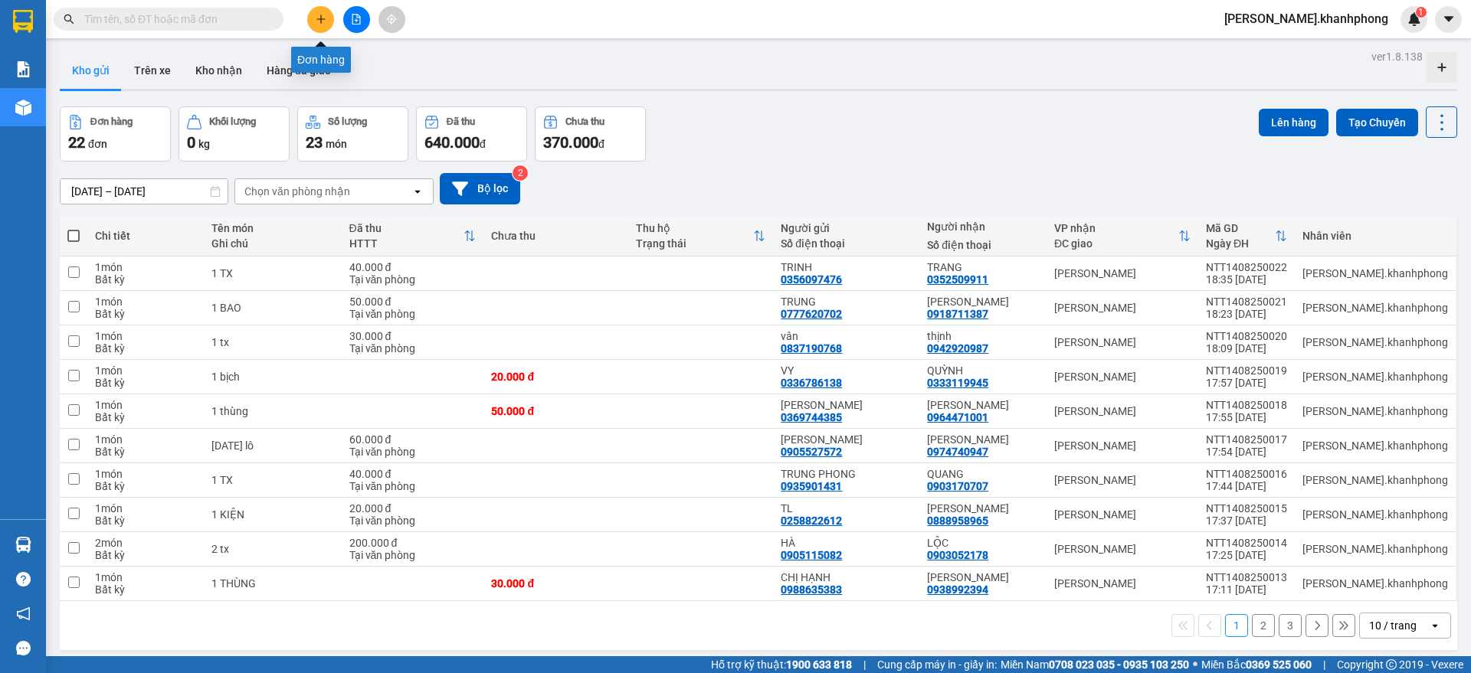
click at [323, 18] on icon "plus" at bounding box center [320, 18] width 8 height 1
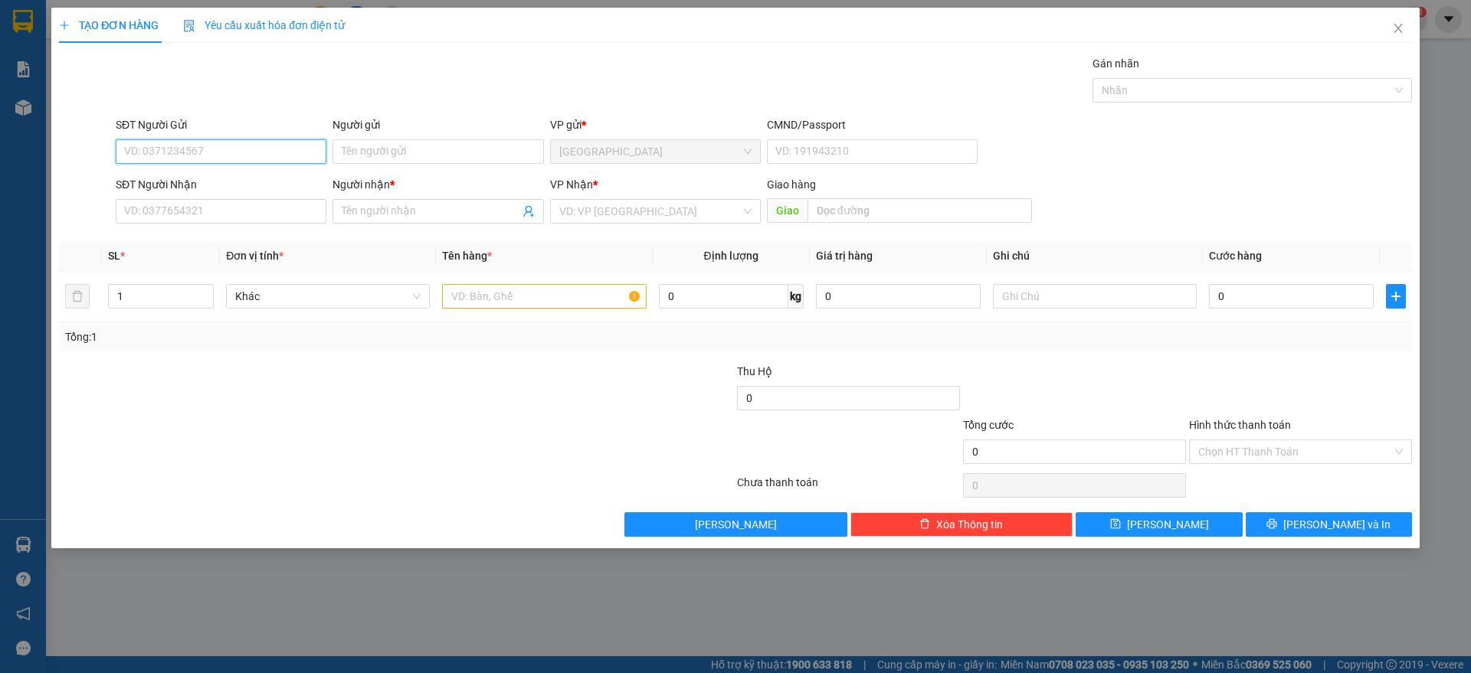
click at [214, 148] on input "SĐT Người Gửi" at bounding box center [221, 151] width 211 height 25
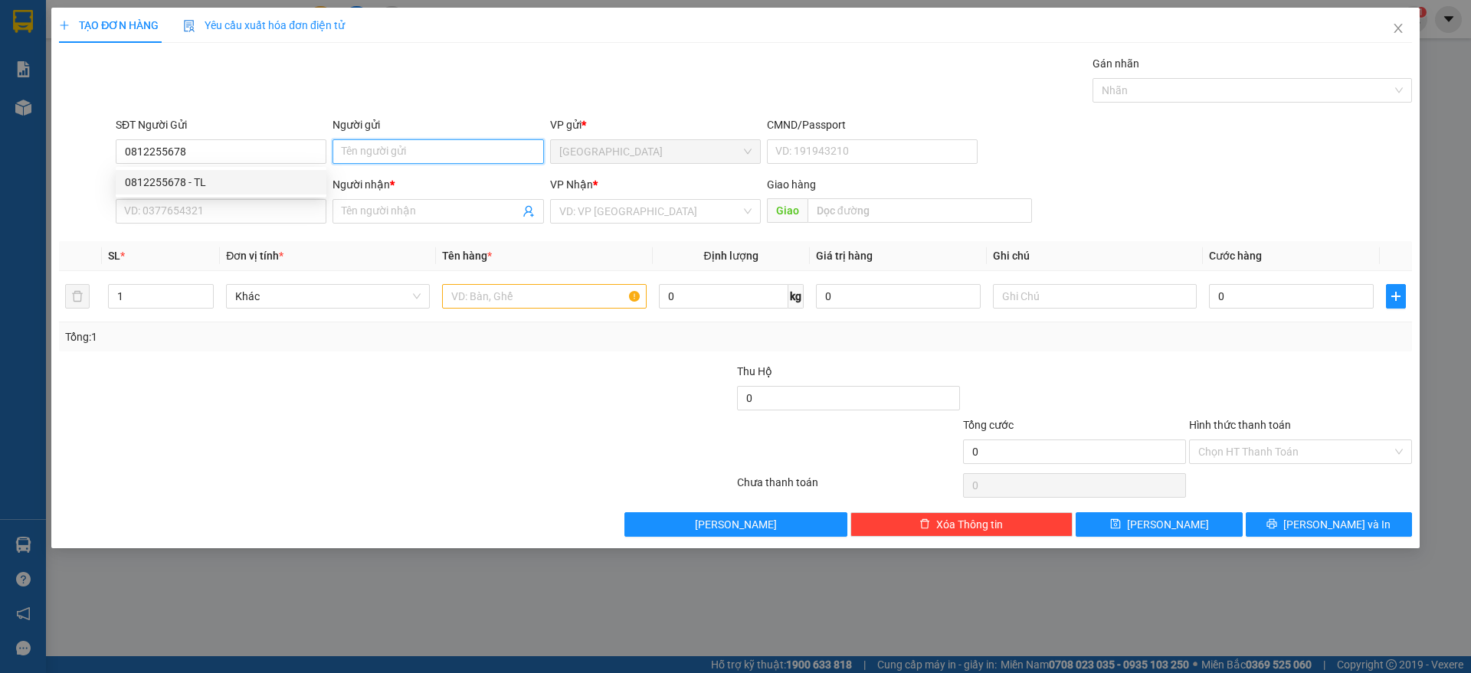
click at [361, 146] on input "Người gửi" at bounding box center [437, 151] width 211 height 25
click at [420, 154] on input "cty khanh phong" at bounding box center [437, 151] width 211 height 25
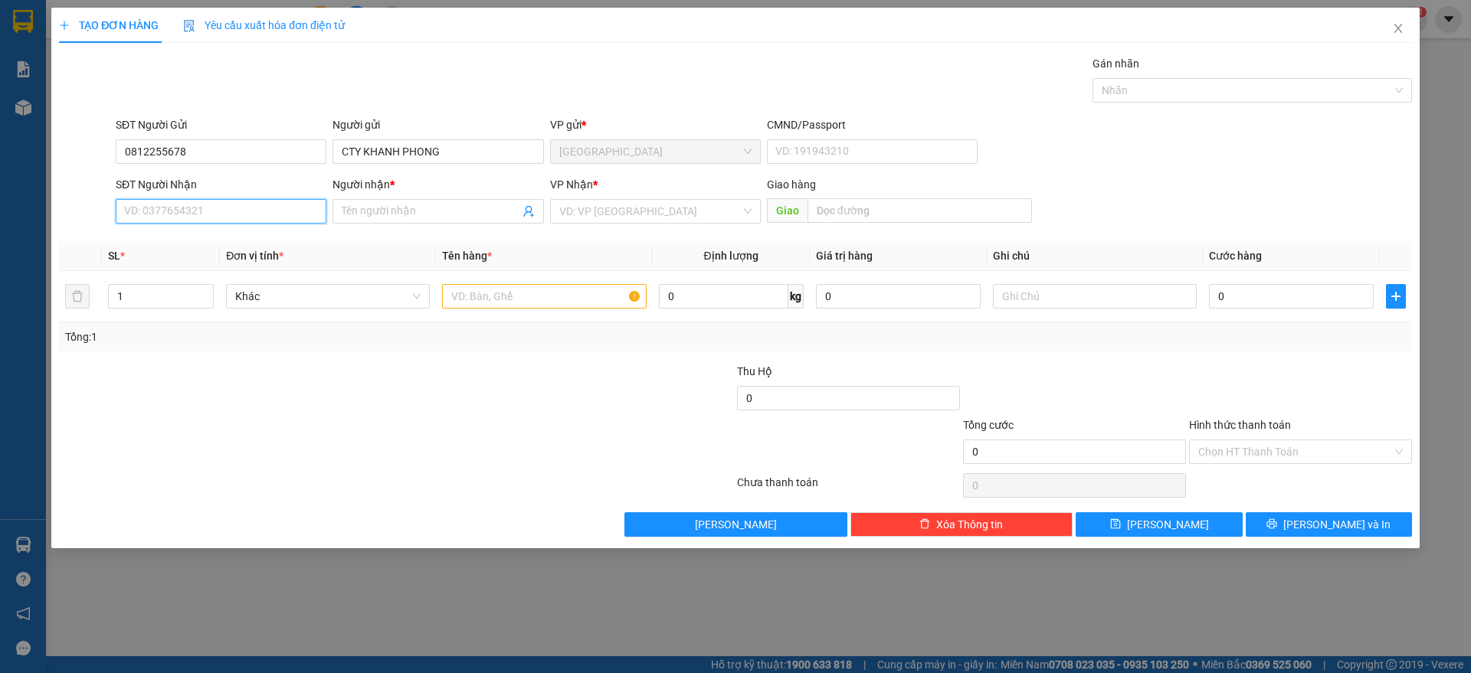
click at [197, 214] on input "SĐT Người Nhận" at bounding box center [221, 211] width 211 height 25
click at [364, 212] on input "Người nhận *" at bounding box center [430, 211] width 177 height 17
click at [659, 218] on input "search" at bounding box center [650, 211] width 182 height 23
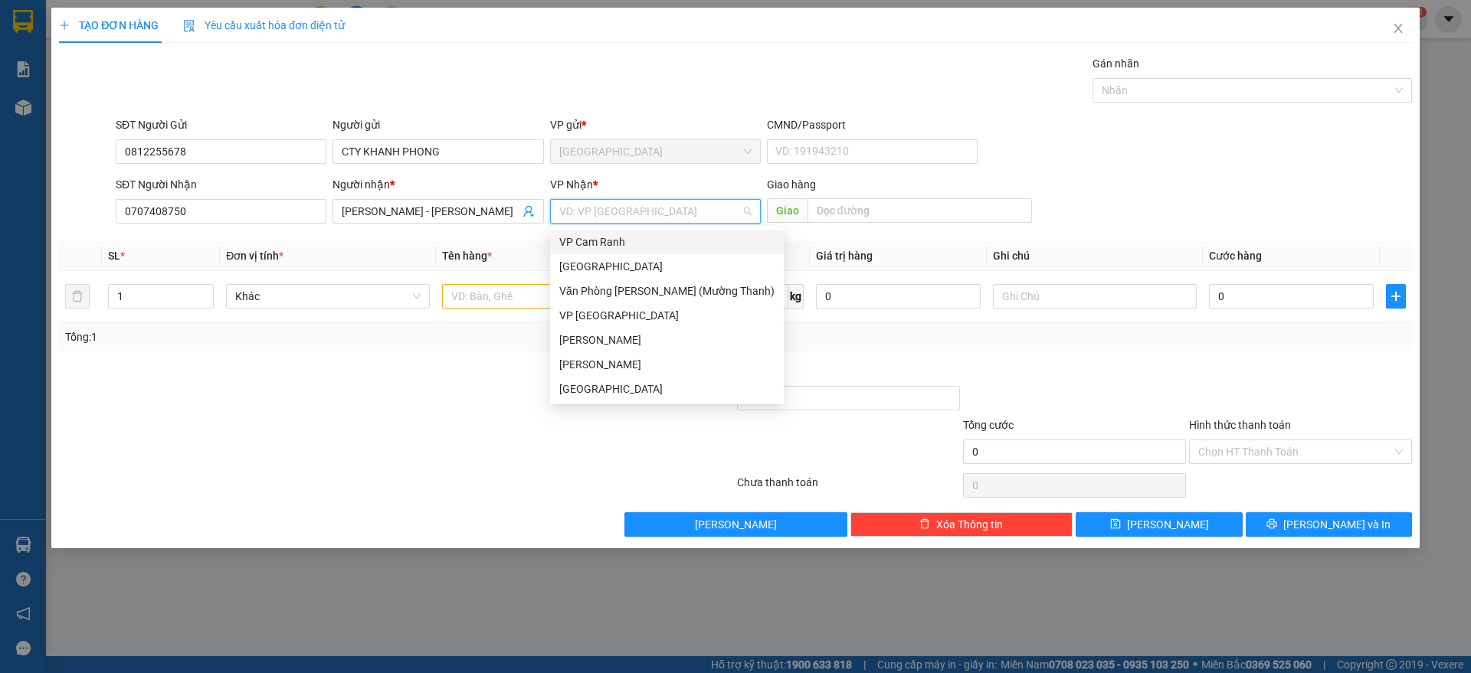
scroll to position [0, 0]
click at [617, 358] on div "[PERSON_NAME]" at bounding box center [666, 364] width 215 height 17
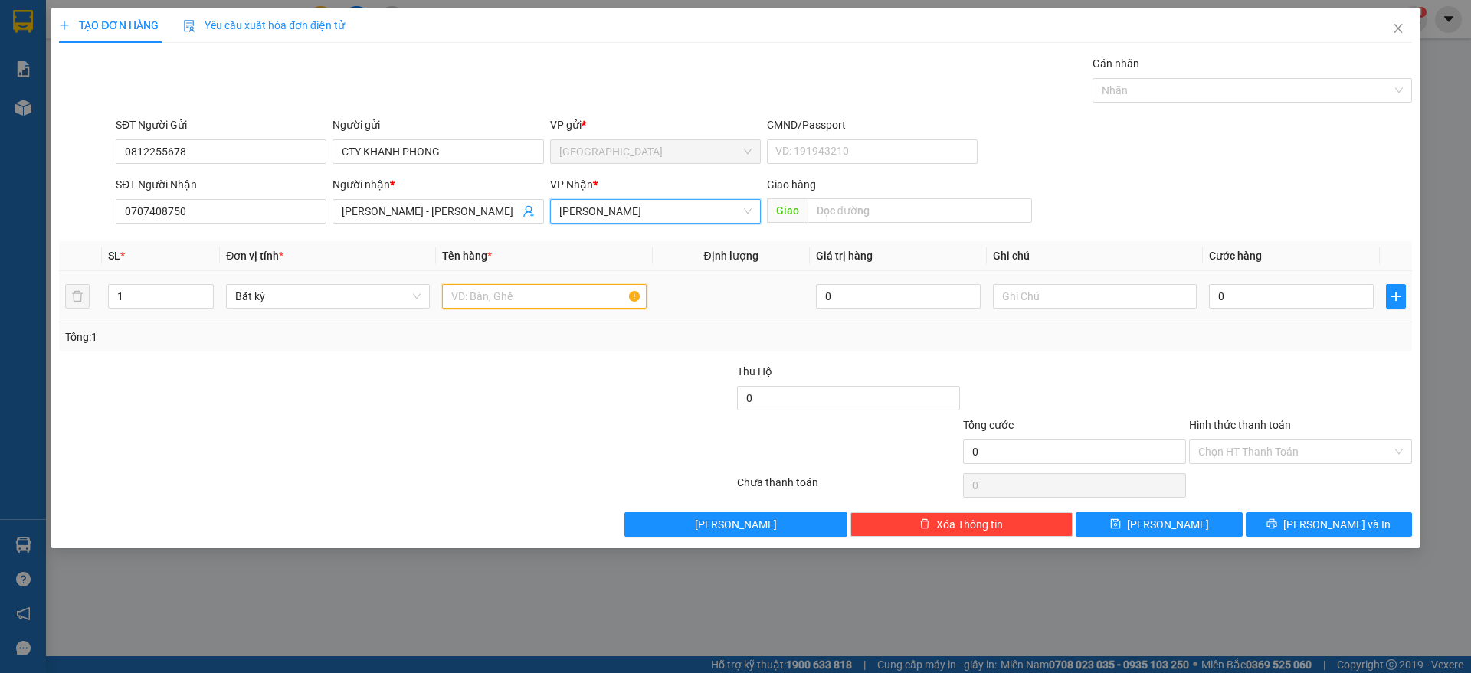
click at [517, 291] on input "text" at bounding box center [544, 296] width 204 height 25
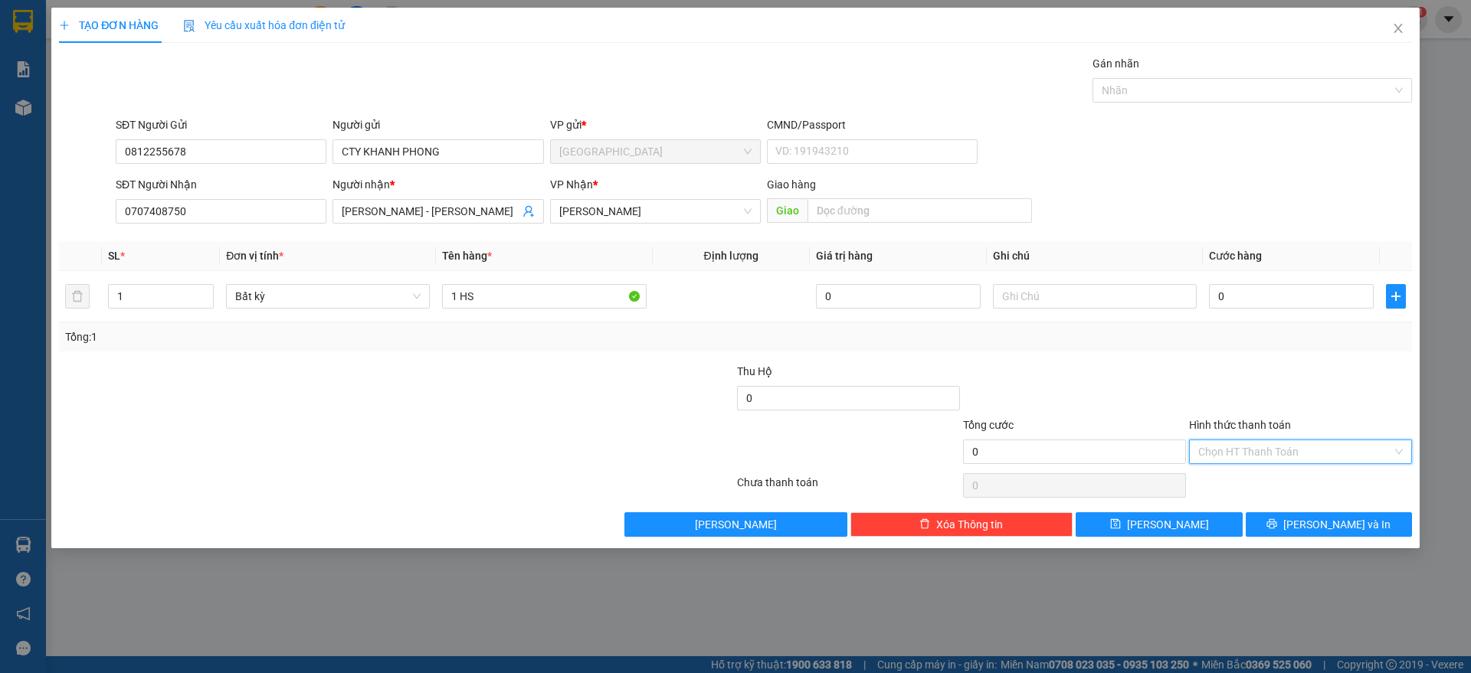
click at [1275, 450] on input "Hình thức thanh toán" at bounding box center [1295, 451] width 194 height 23
click at [1249, 502] on div "Miễn phí" at bounding box center [1300, 507] width 205 height 17
click at [1286, 519] on button "[PERSON_NAME] và In" at bounding box center [1328, 524] width 166 height 25
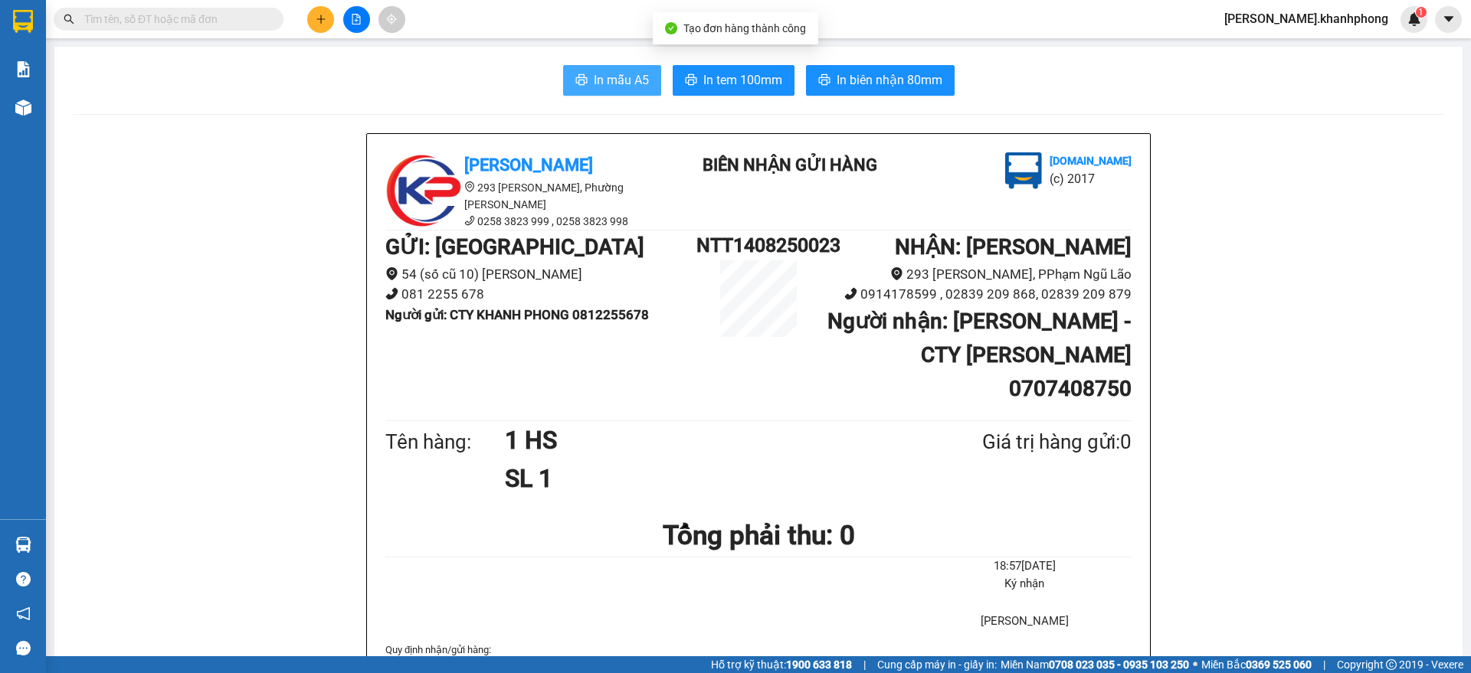
click at [596, 80] on span "In mẫu A5" at bounding box center [621, 79] width 55 height 19
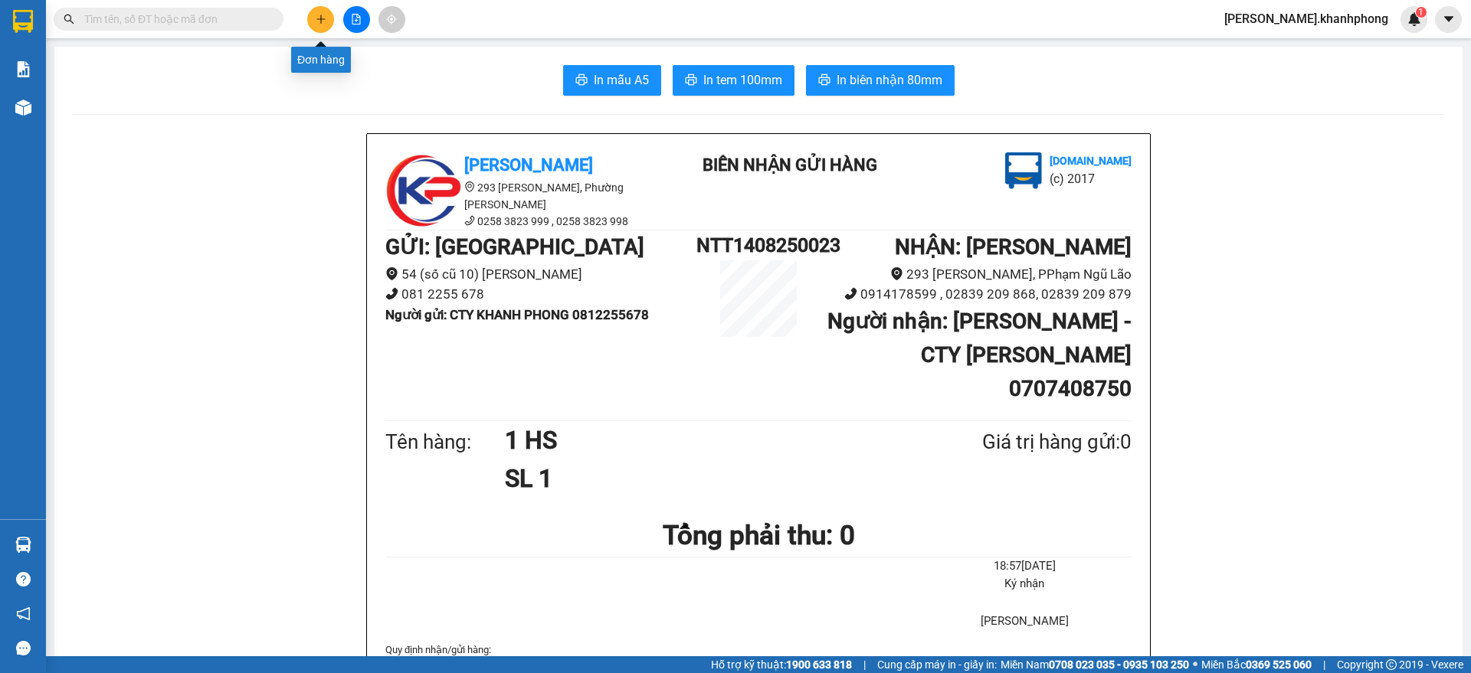
click at [309, 20] on button at bounding box center [320, 19] width 27 height 27
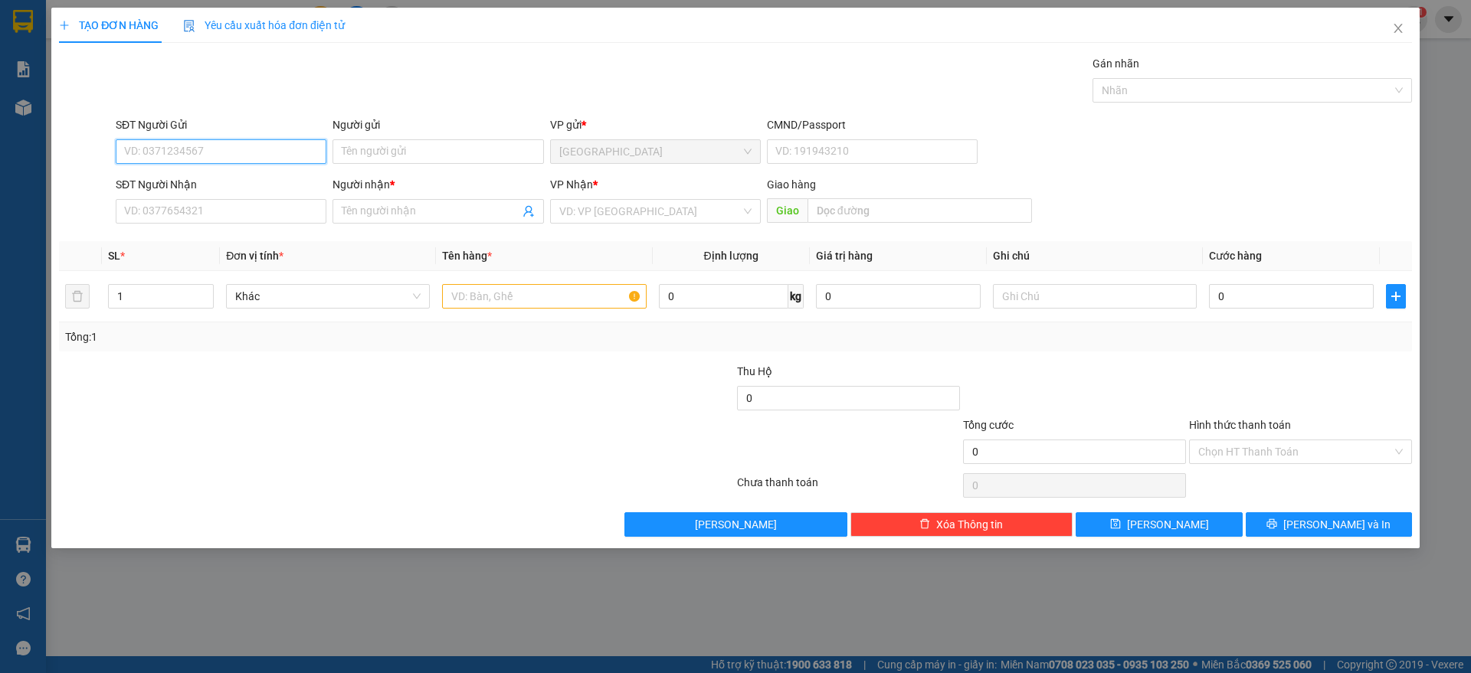
click at [203, 157] on input "SĐT Người Gửi" at bounding box center [221, 151] width 211 height 25
click at [201, 183] on div "0812255678 - [PERSON_NAME]" at bounding box center [221, 182] width 192 height 17
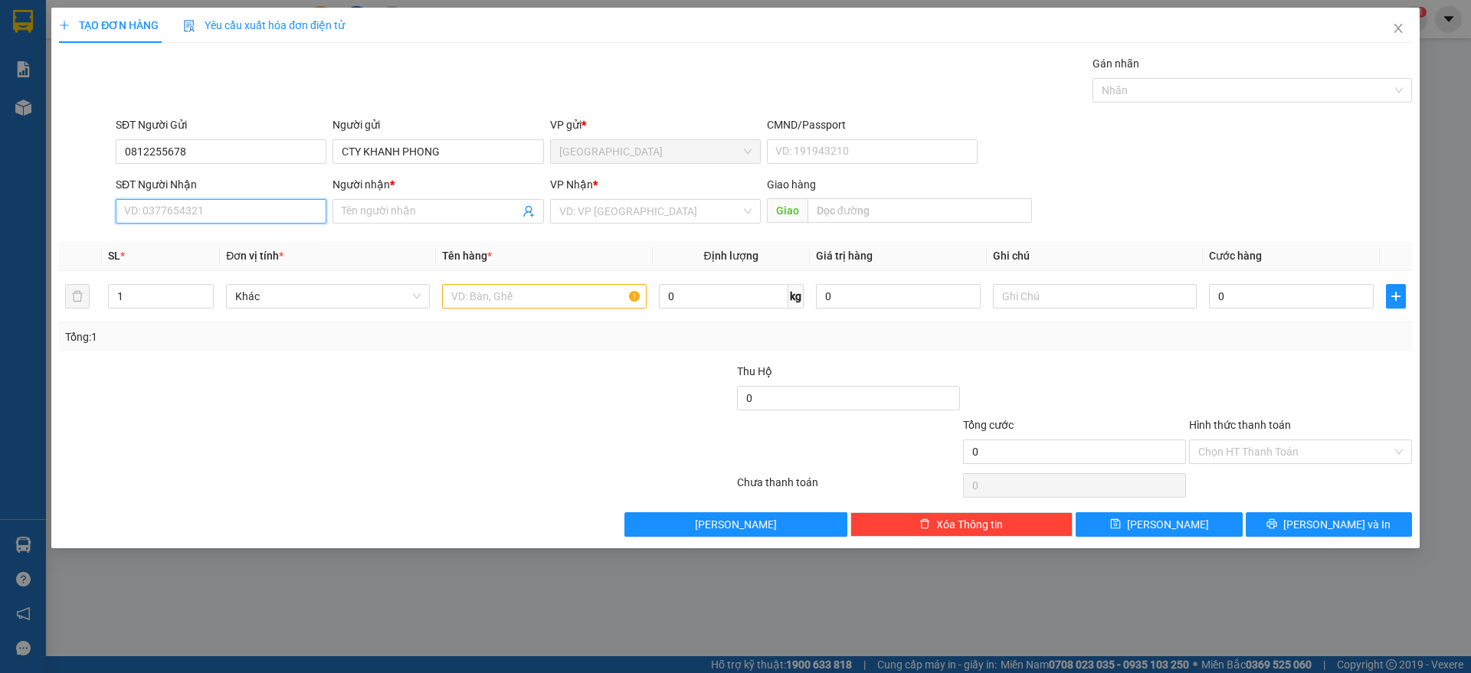
click at [208, 209] on input "SĐT Người Nhận" at bounding box center [221, 211] width 211 height 25
click at [231, 214] on input "SĐT Người Nhận" at bounding box center [221, 211] width 211 height 25
paste input "0916437757"
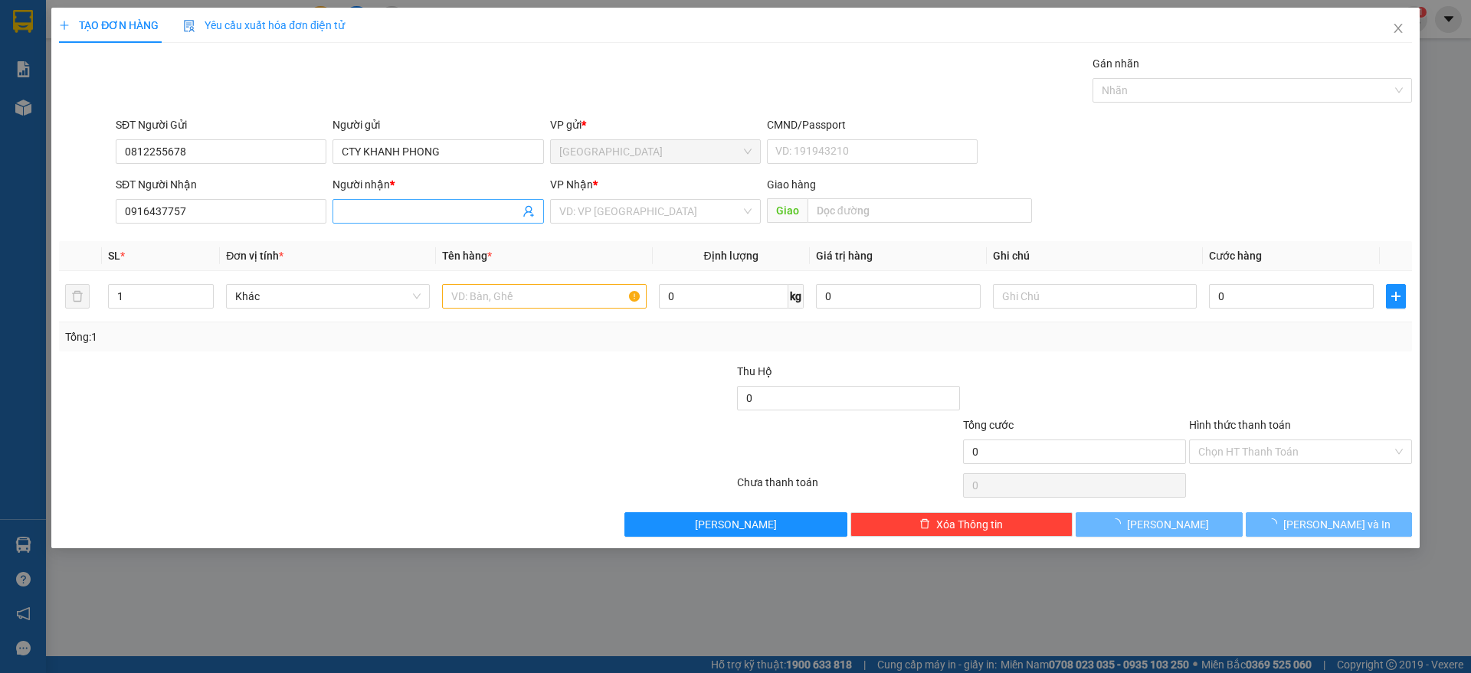
click at [372, 215] on input "Người nhận *" at bounding box center [430, 211] width 177 height 17
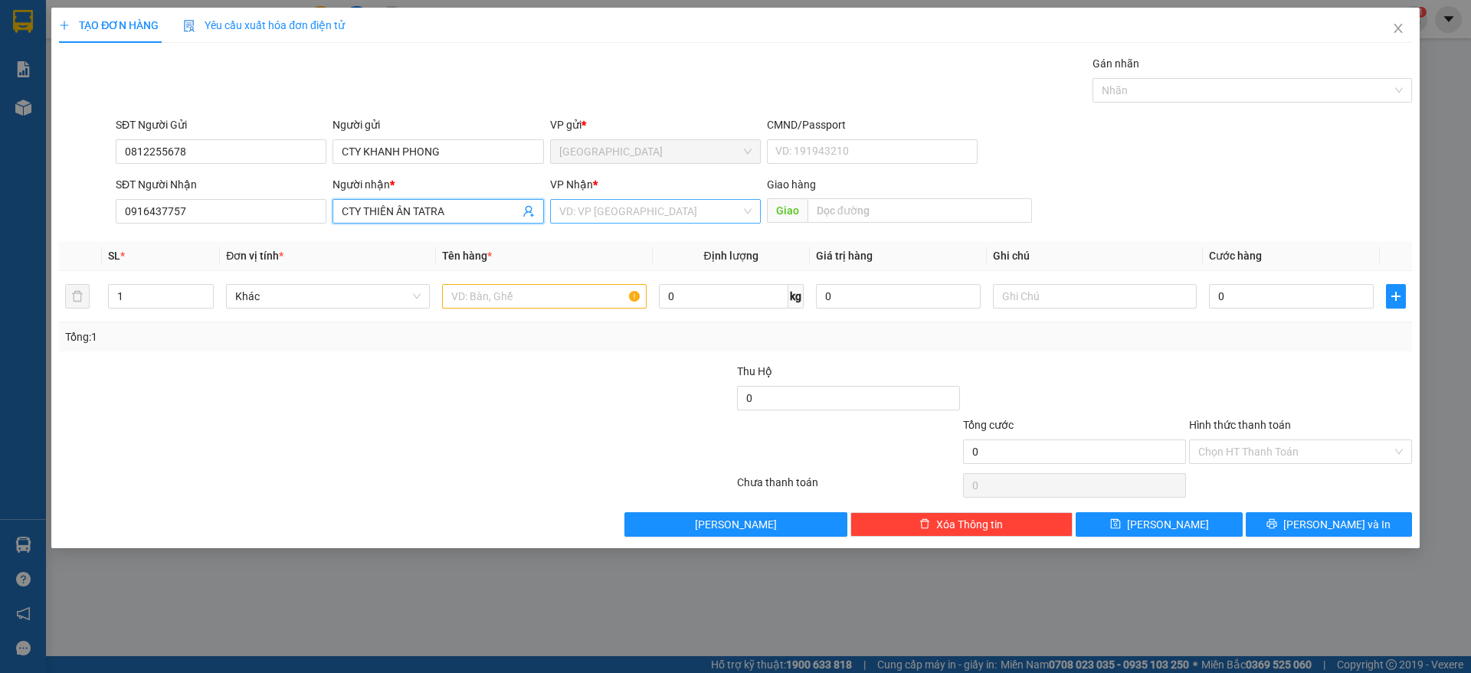
click at [627, 207] on input "search" at bounding box center [650, 211] width 182 height 23
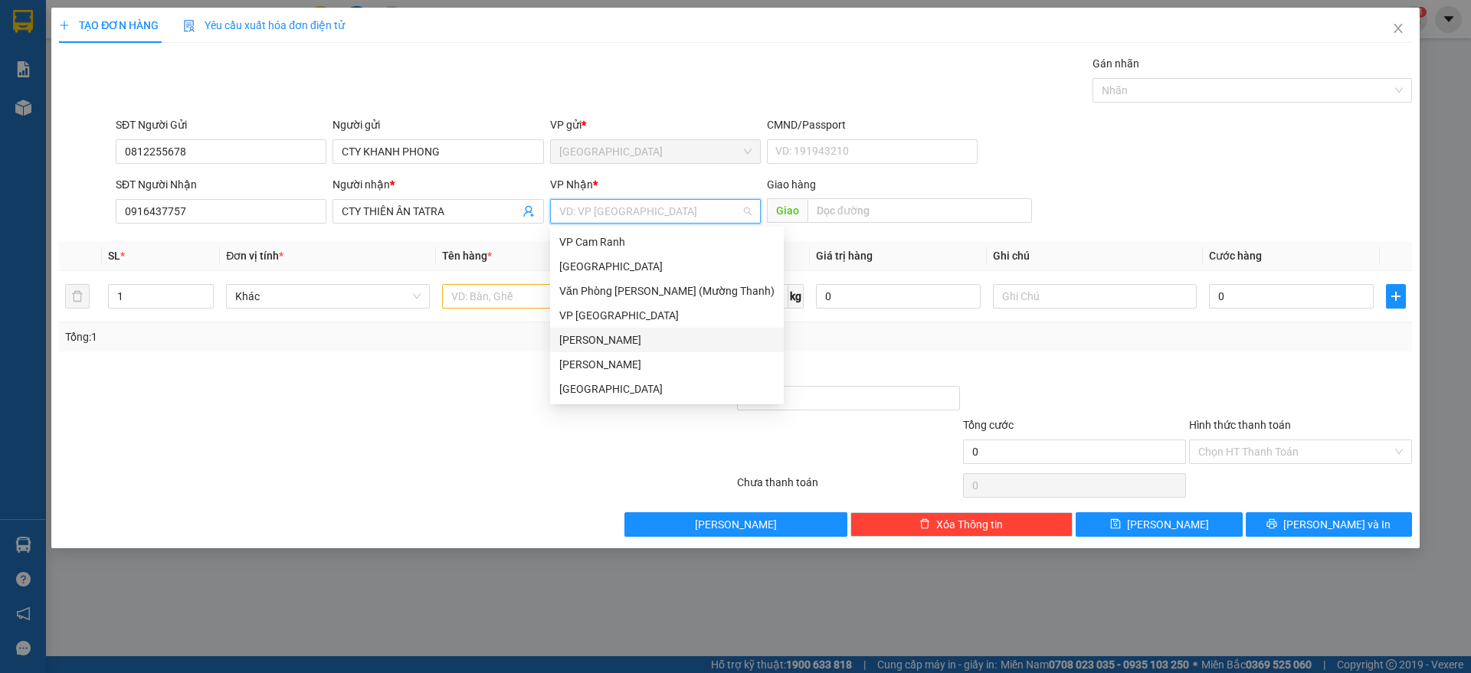
click at [625, 352] on div "[PERSON_NAME]" at bounding box center [667, 364] width 234 height 25
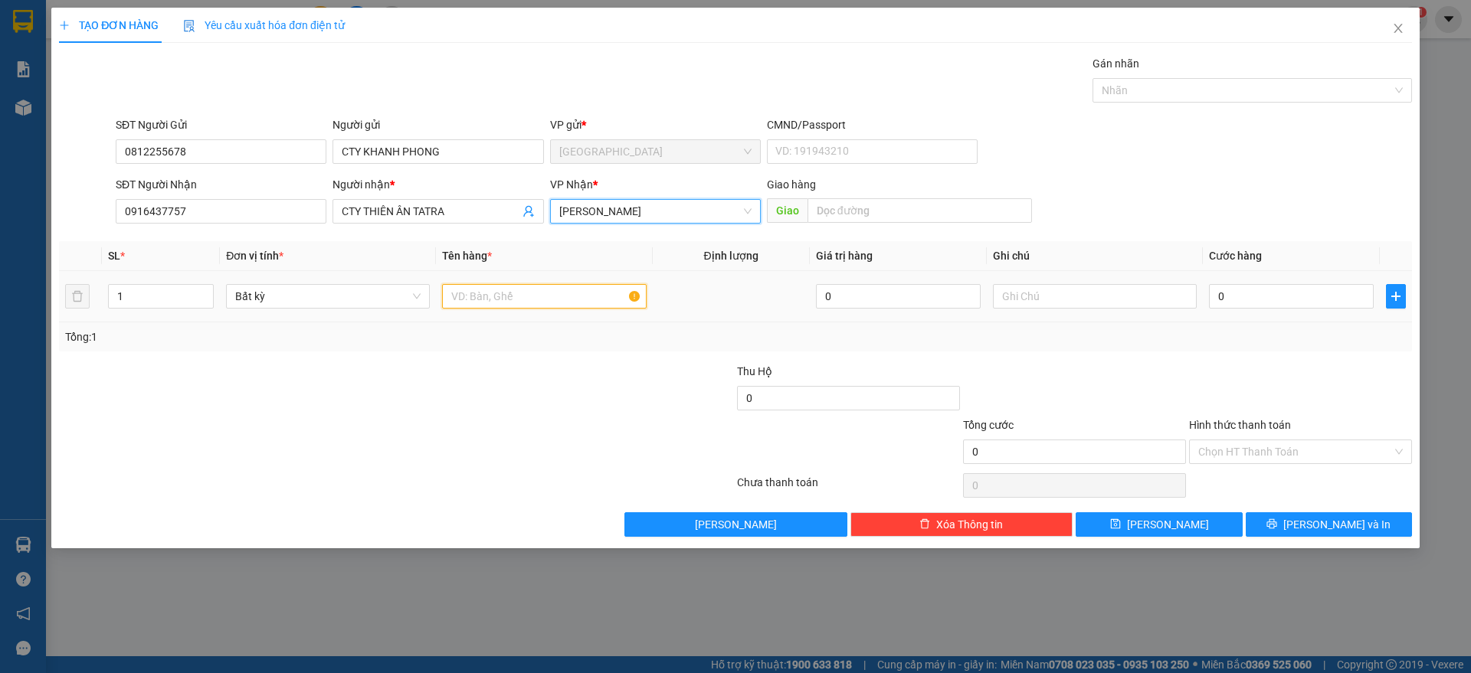
click at [565, 303] on input "text" at bounding box center [544, 296] width 204 height 25
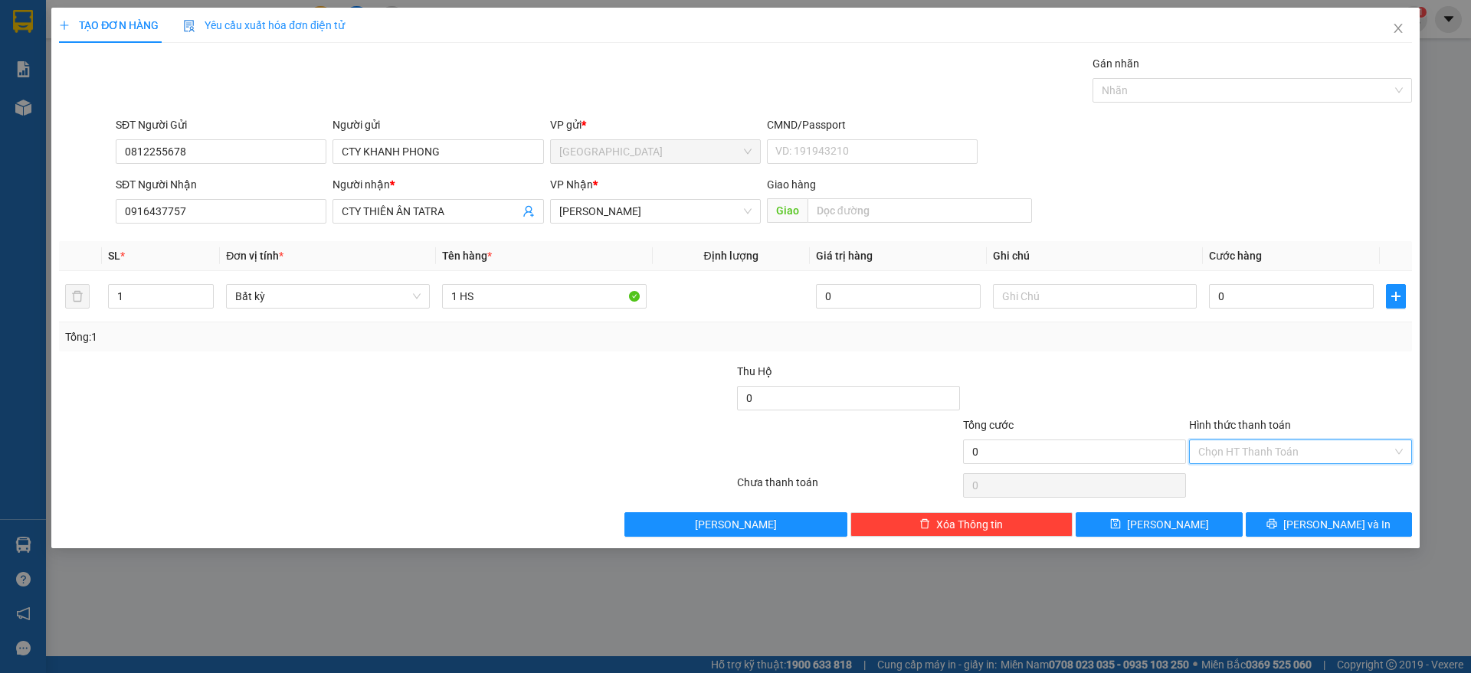
click at [1258, 448] on input "Hình thức thanh toán" at bounding box center [1295, 451] width 194 height 23
drag, startPoint x: 1229, startPoint y: 503, endPoint x: 1275, endPoint y: 532, distance: 54.0
click at [1230, 505] on div "Miễn phí" at bounding box center [1300, 507] width 205 height 17
click at [1313, 529] on button "[PERSON_NAME] và In" at bounding box center [1328, 524] width 166 height 25
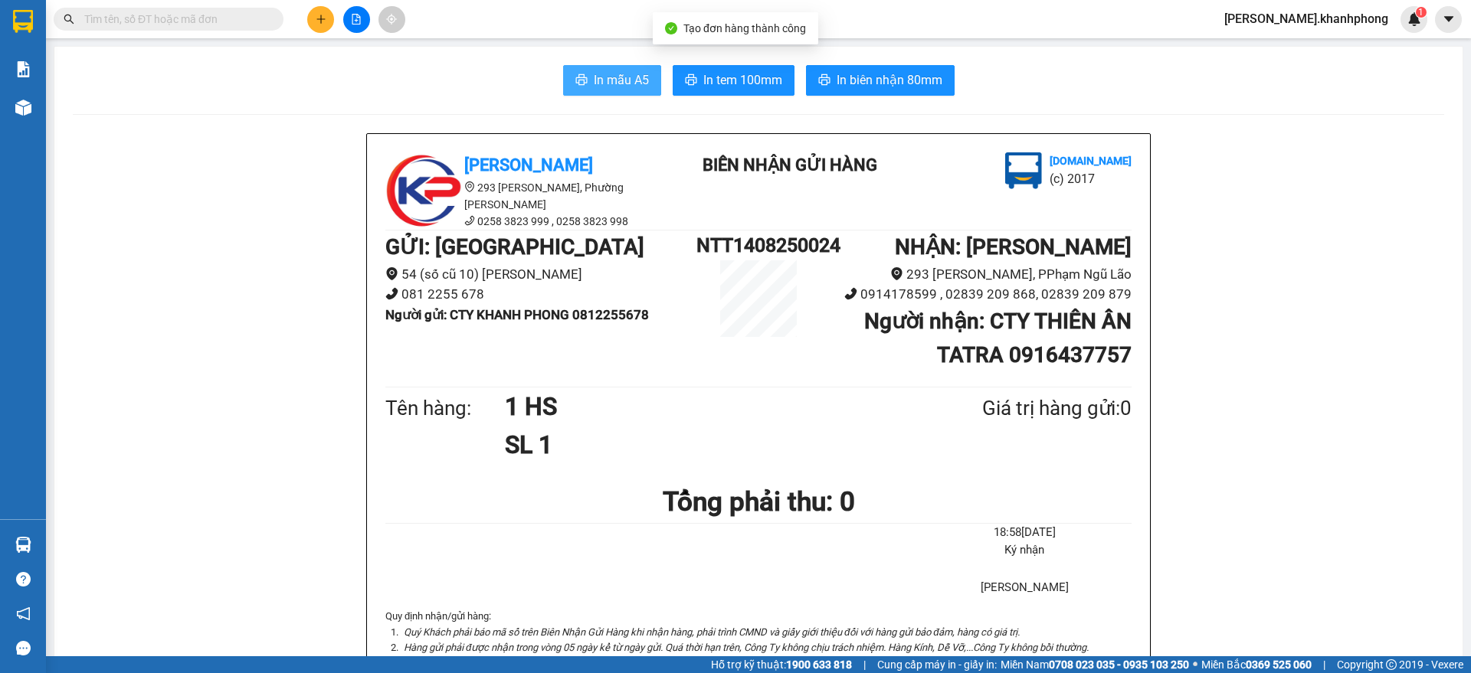
click at [607, 80] on span "In mẫu A5" at bounding box center [621, 79] width 55 height 19
click at [601, 67] on button "In mẫu A5" at bounding box center [612, 80] width 98 height 31
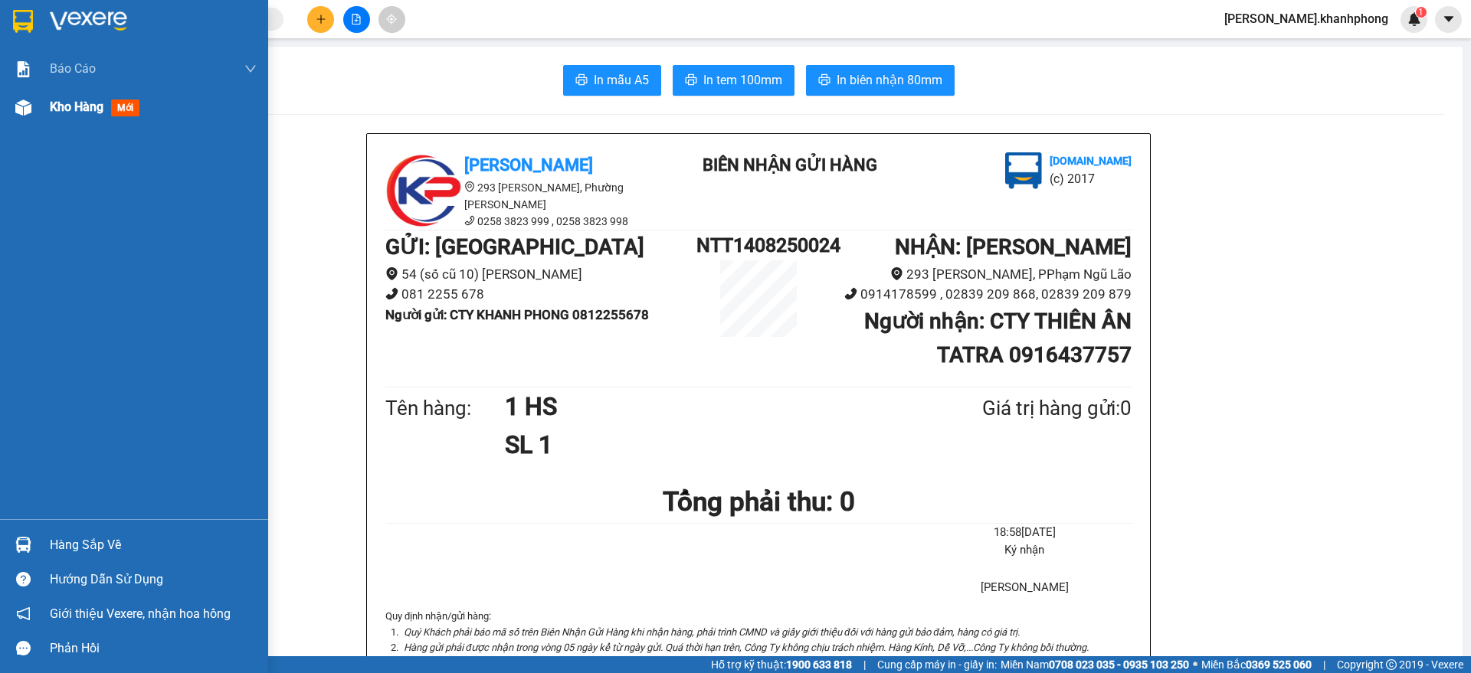
click at [25, 112] on img at bounding box center [23, 108] width 16 height 16
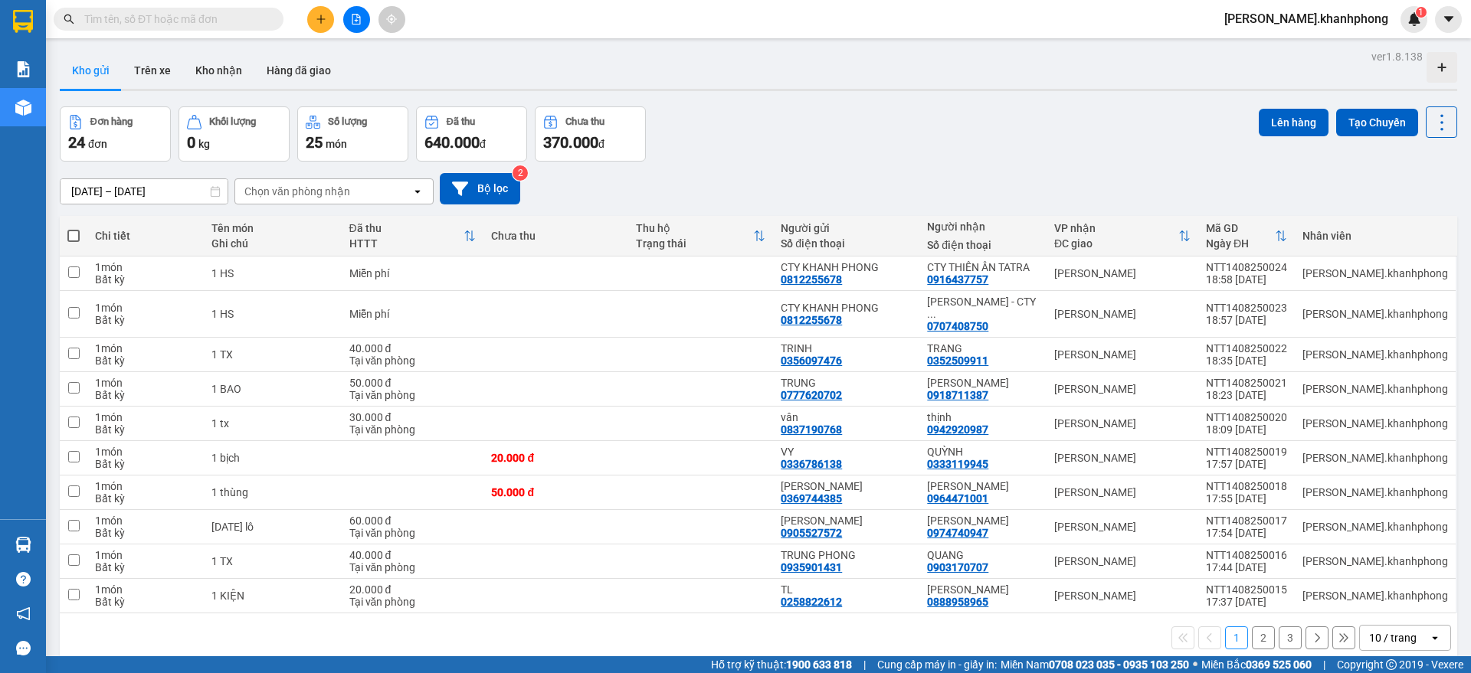
click at [199, 6] on div "Kết quả tìm kiếm ( 0 ) Bộ lọc No Data" at bounding box center [149, 19] width 299 height 27
click at [198, 11] on input "text" at bounding box center [174, 19] width 181 height 17
click at [1361, 270] on icon at bounding box center [1366, 273] width 11 height 11
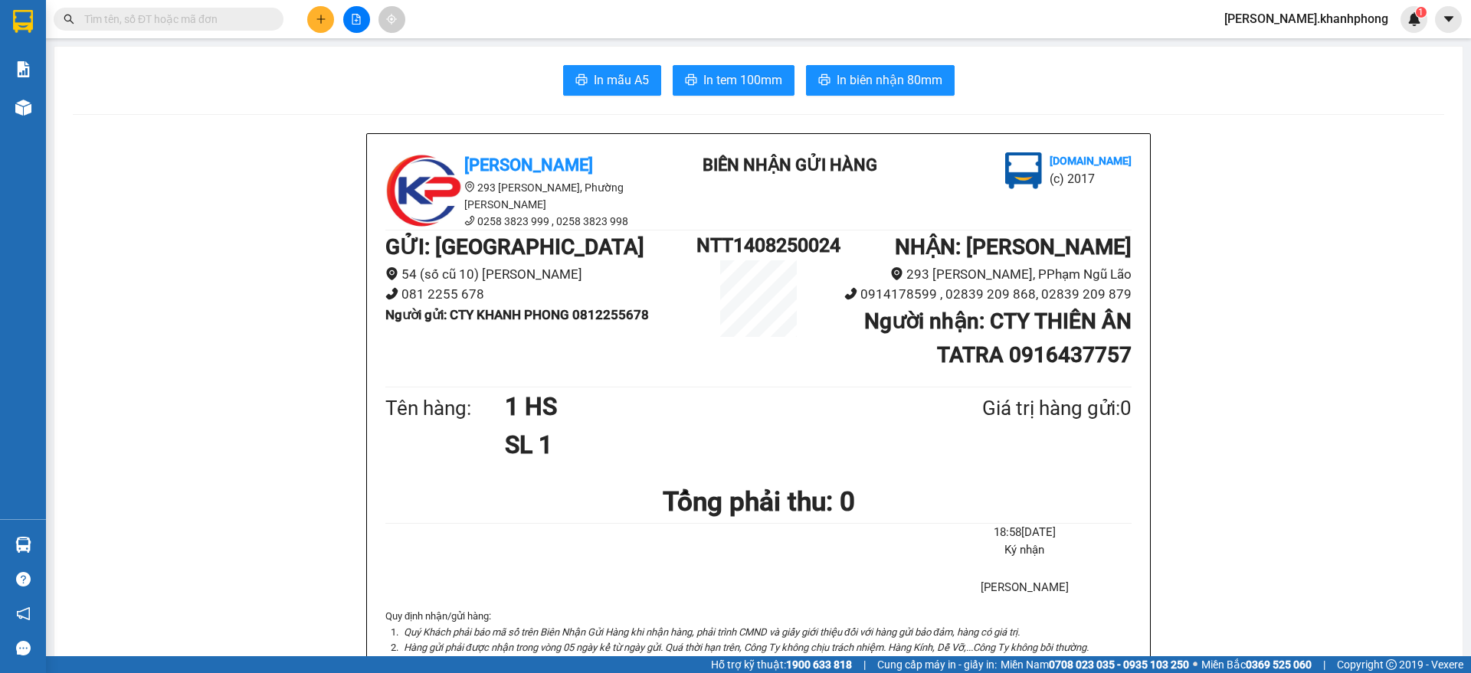
click at [231, 23] on input "text" at bounding box center [174, 19] width 181 height 17
paste input "PNL1308250005 PNL1308250006 PNL1308250011 PNL1308250015 PNL1308250018 PNL130825…"
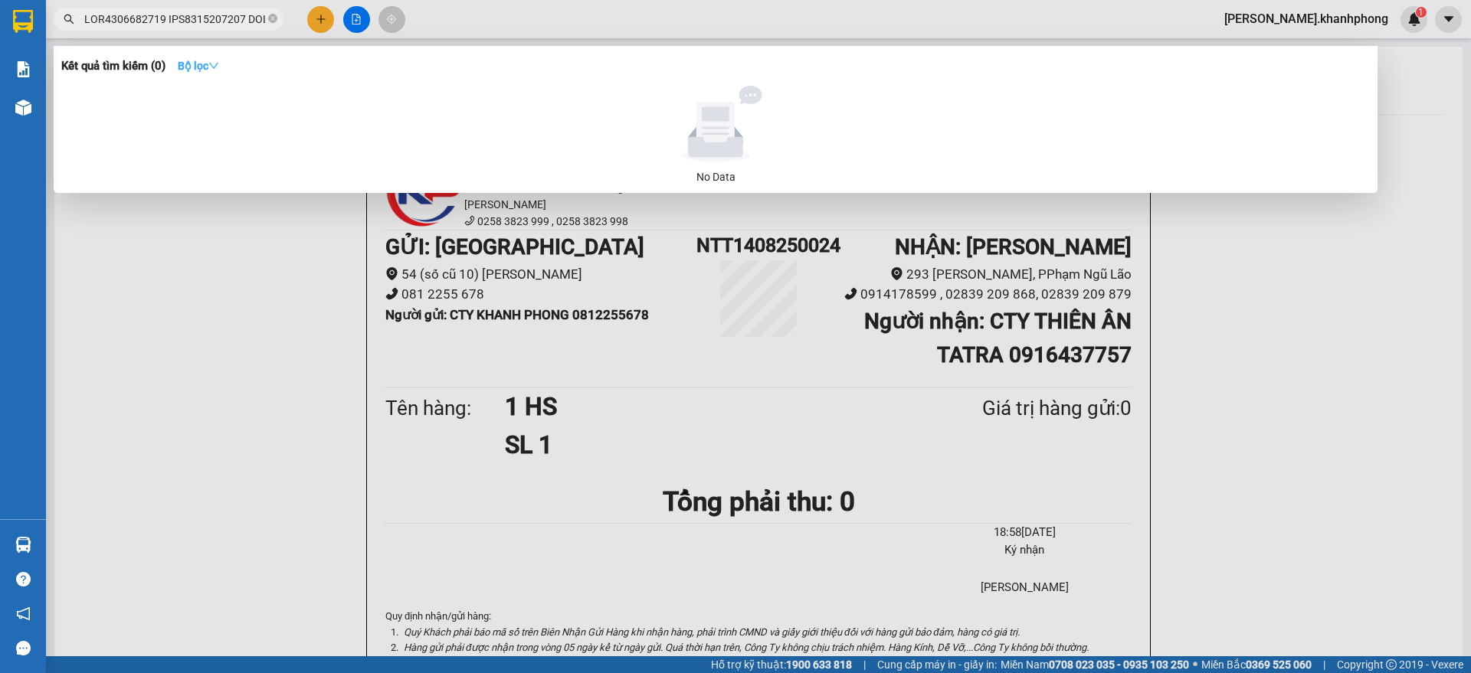
click at [210, 64] on strong "Bộ lọc" at bounding box center [198, 66] width 41 height 12
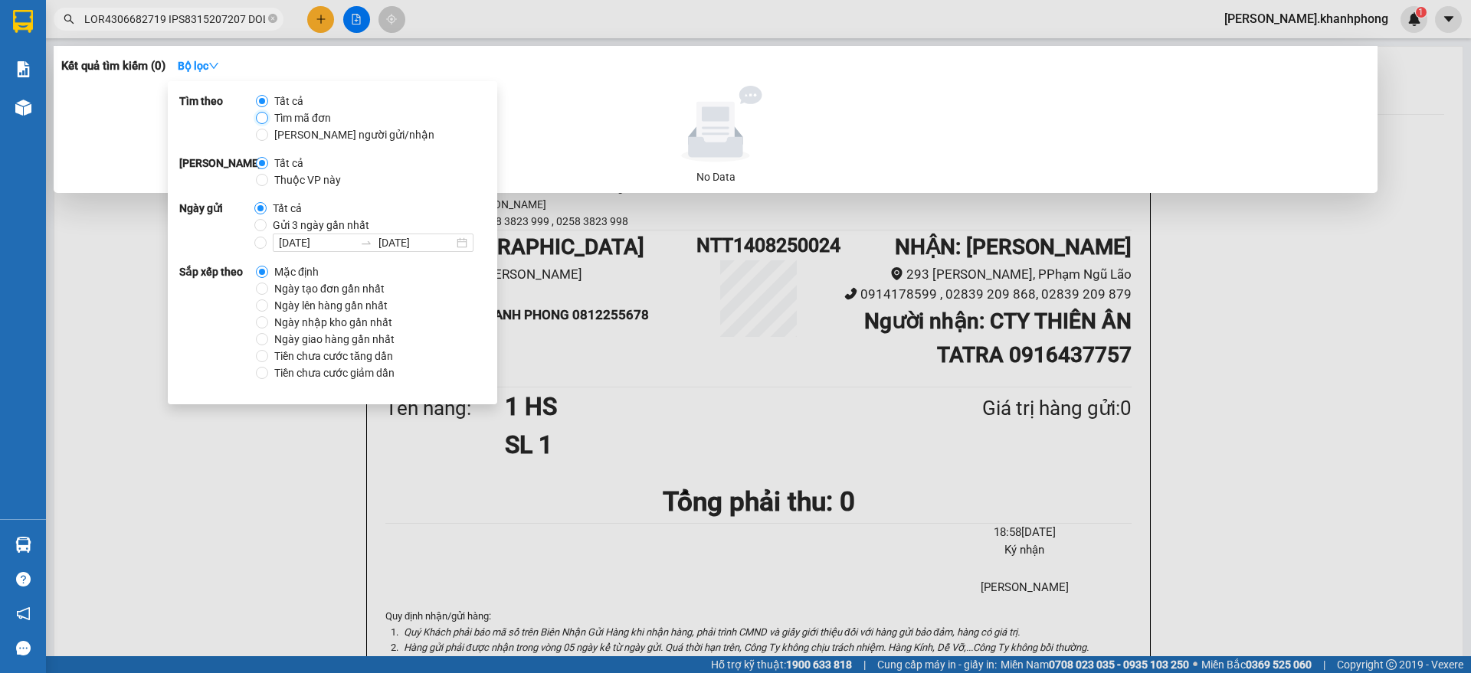
click at [259, 119] on input "Tìm mã đơn" at bounding box center [262, 118] width 12 height 12
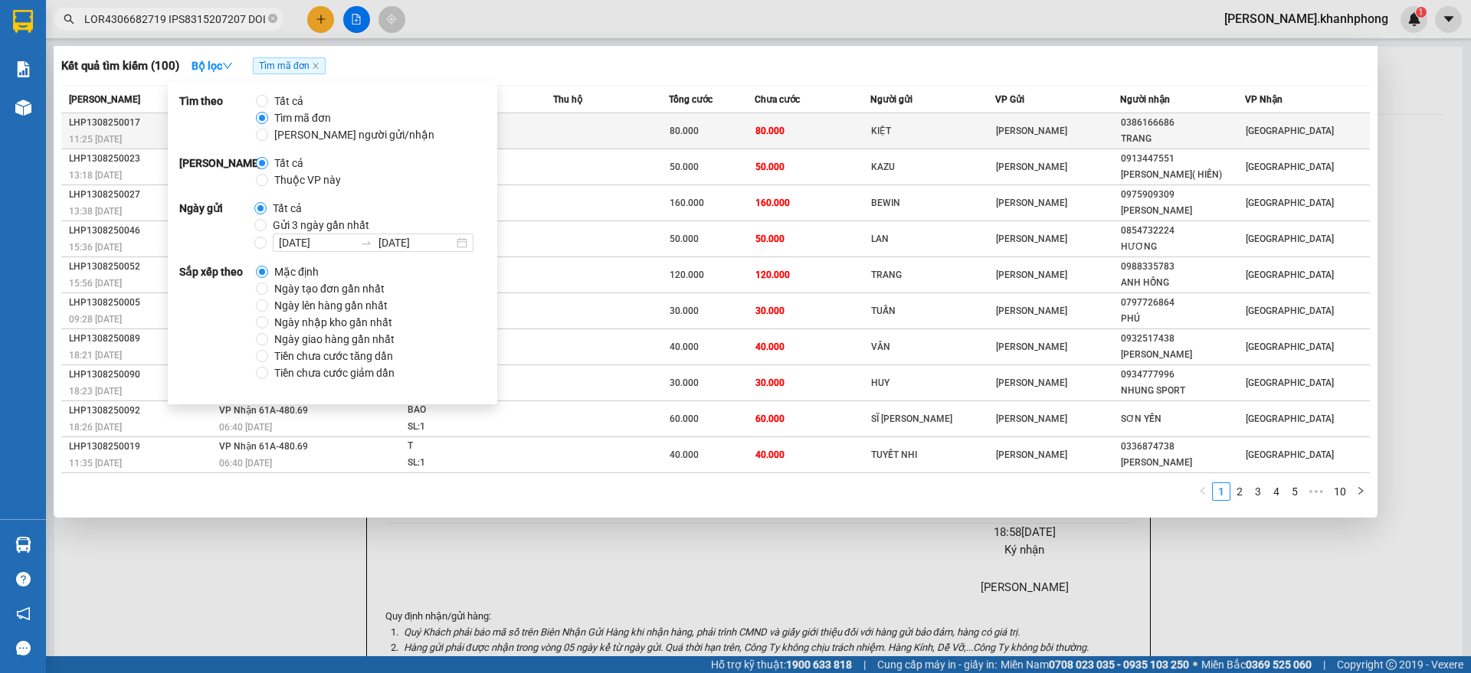
click at [817, 141] on td "80.000" at bounding box center [811, 131] width 115 height 36
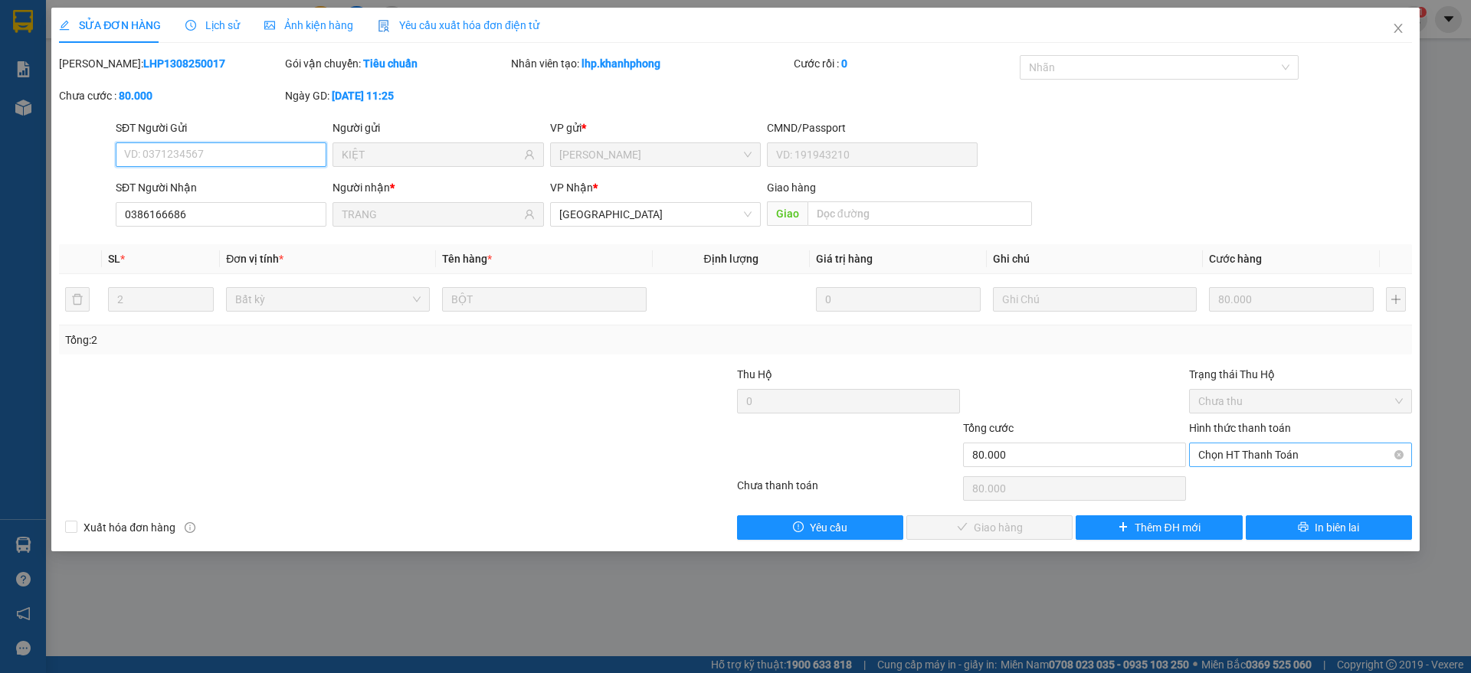
click at [1252, 452] on span "Chọn HT Thanh Toán" at bounding box center [1300, 455] width 205 height 23
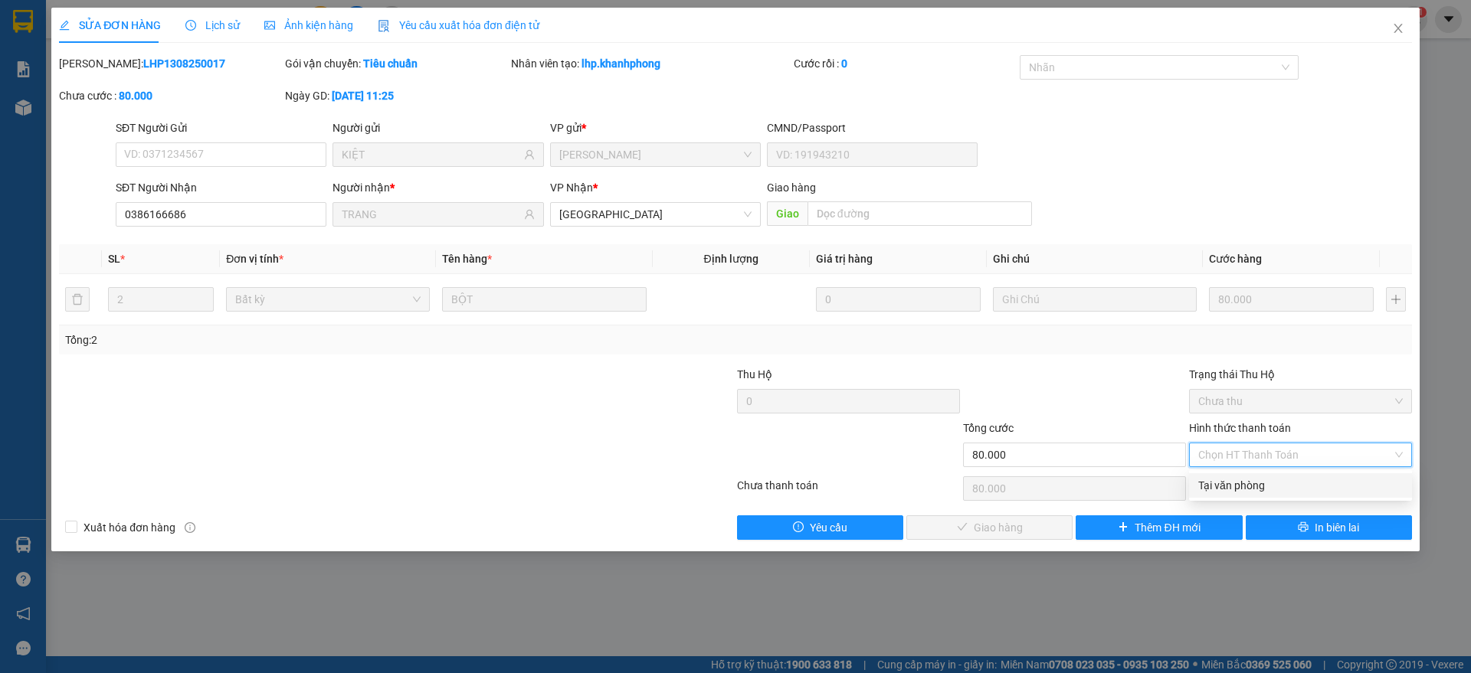
click at [1239, 479] on div "Tại văn phòng" at bounding box center [1300, 485] width 205 height 17
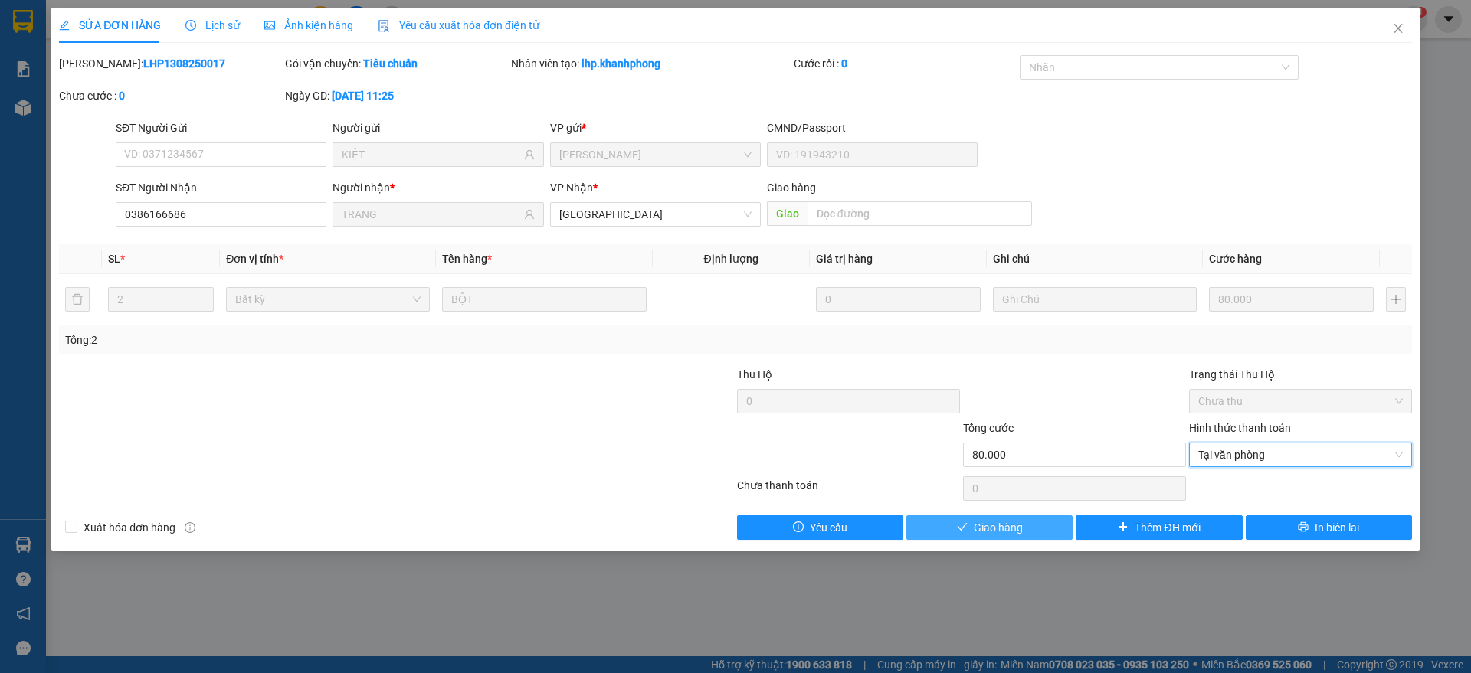
click at [977, 533] on button "Giao hàng" at bounding box center [989, 528] width 166 height 25
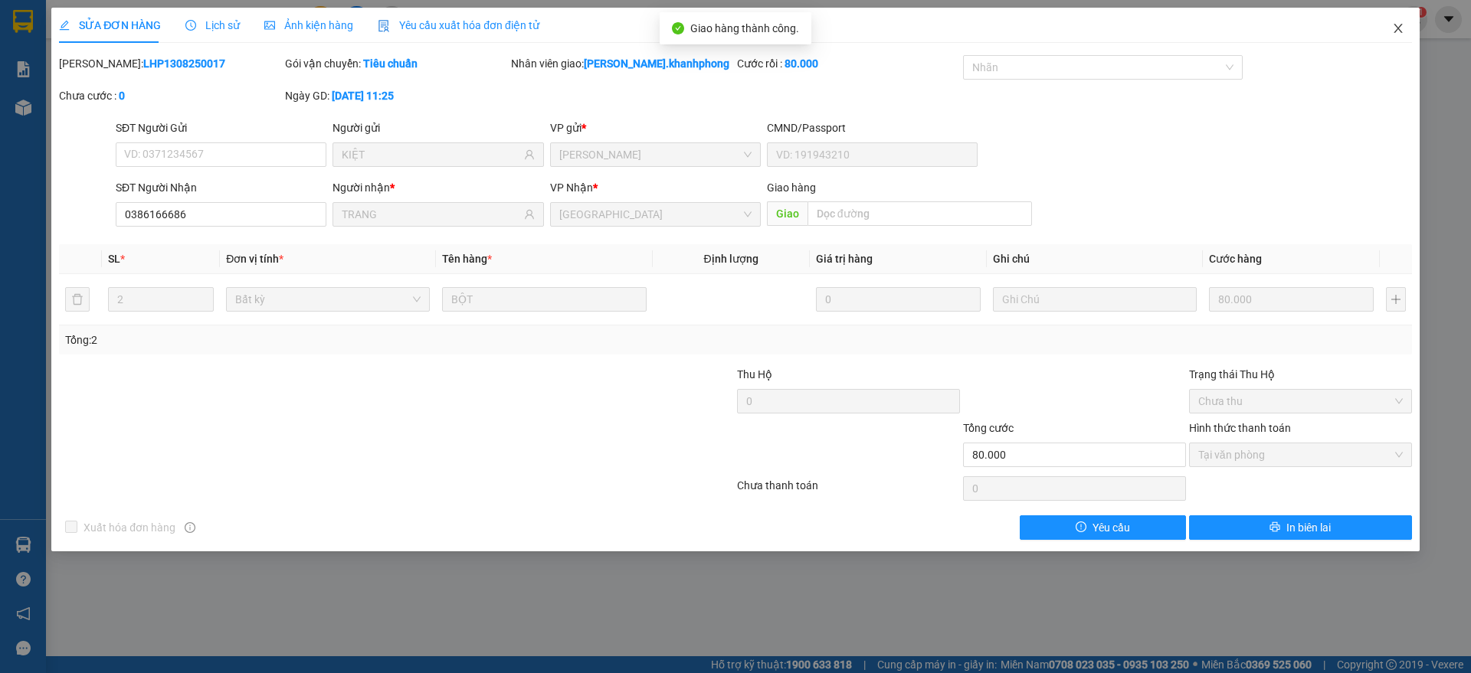
click at [1396, 27] on icon "close" at bounding box center [1398, 28] width 12 height 12
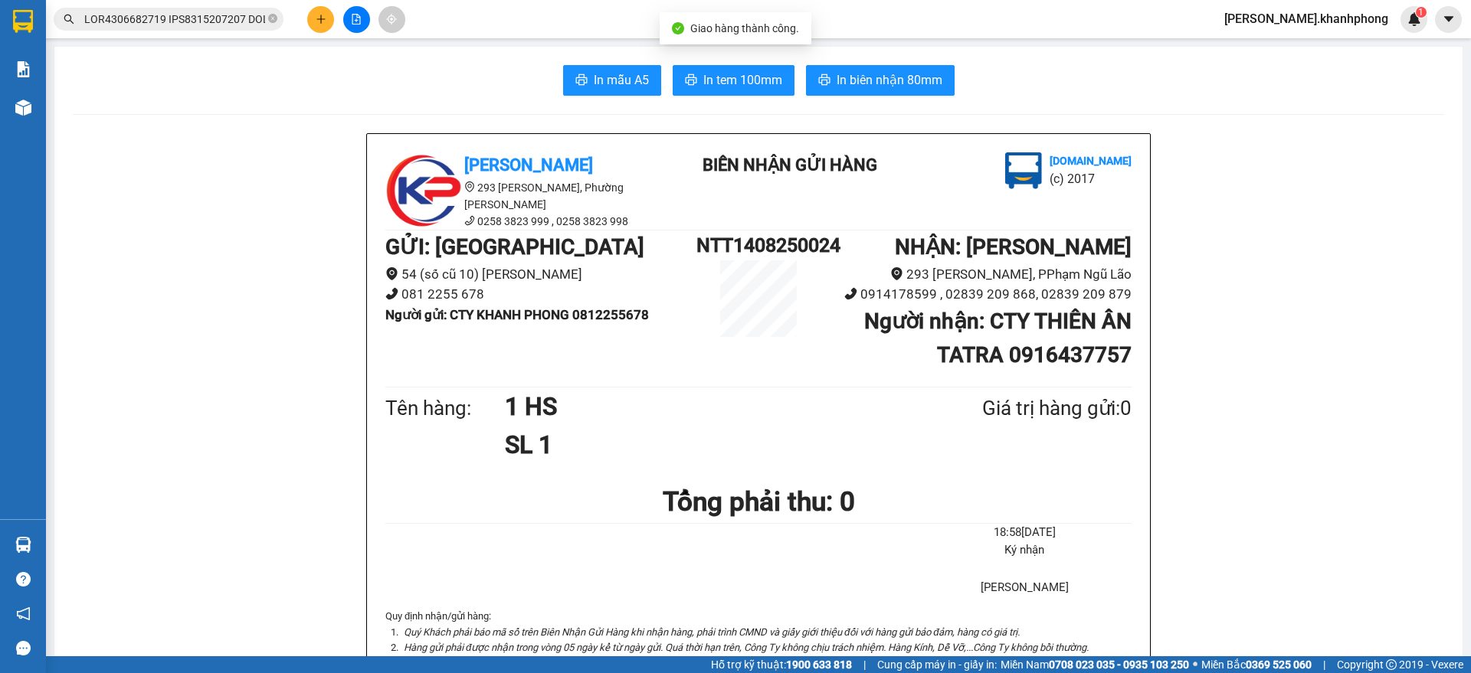
click at [194, 23] on input "text" at bounding box center [174, 19] width 181 height 17
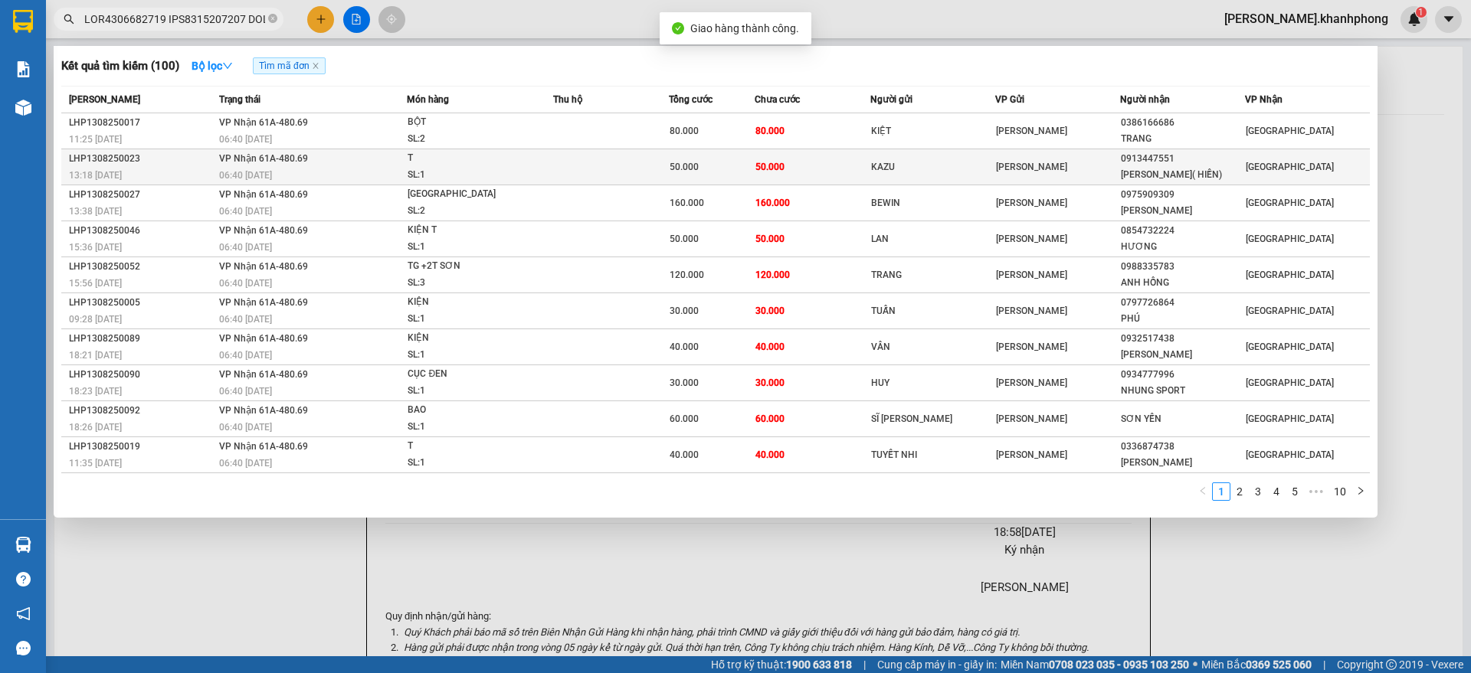
click at [404, 162] on td "VP Nhận 61A-480.69 06:40 [DATE]" at bounding box center [311, 167] width 192 height 36
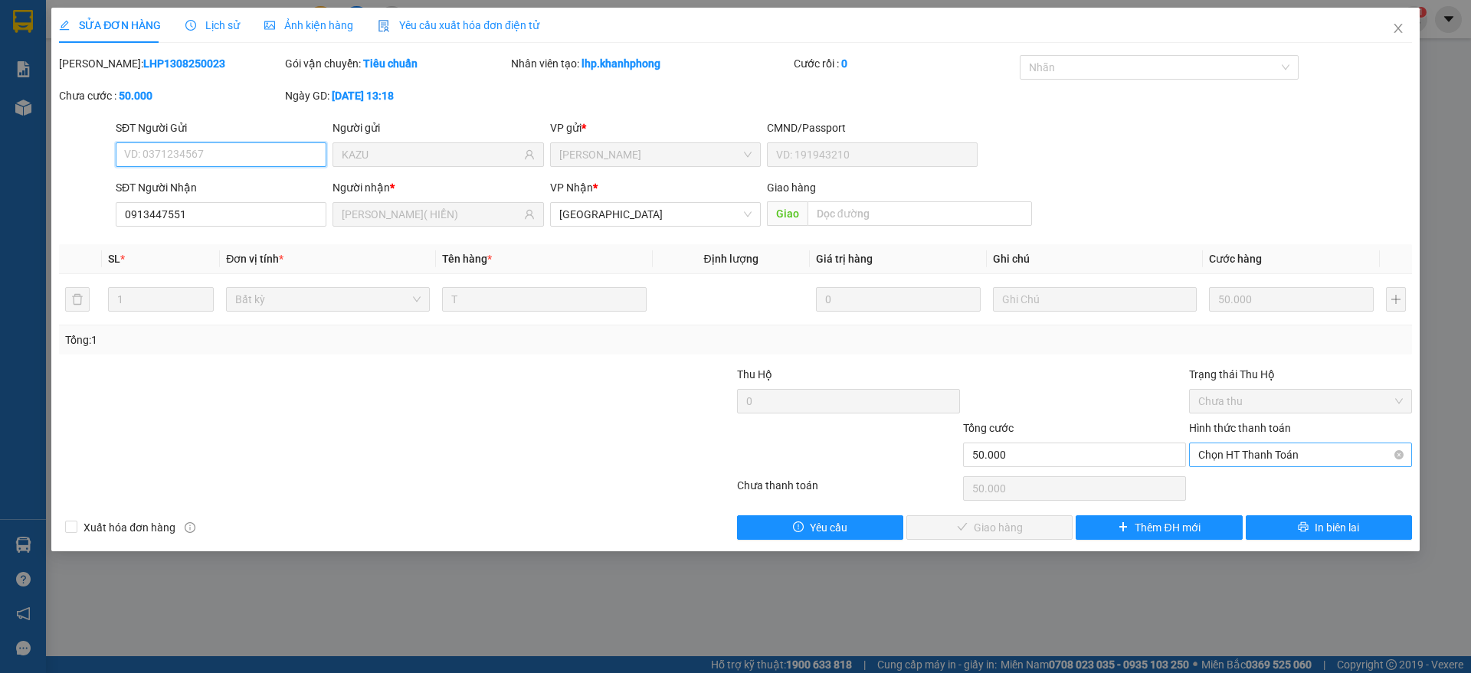
drag, startPoint x: 1242, startPoint y: 455, endPoint x: 1243, endPoint y: 465, distance: 10.0
click at [1243, 457] on span "Chọn HT Thanh Toán" at bounding box center [1300, 455] width 205 height 23
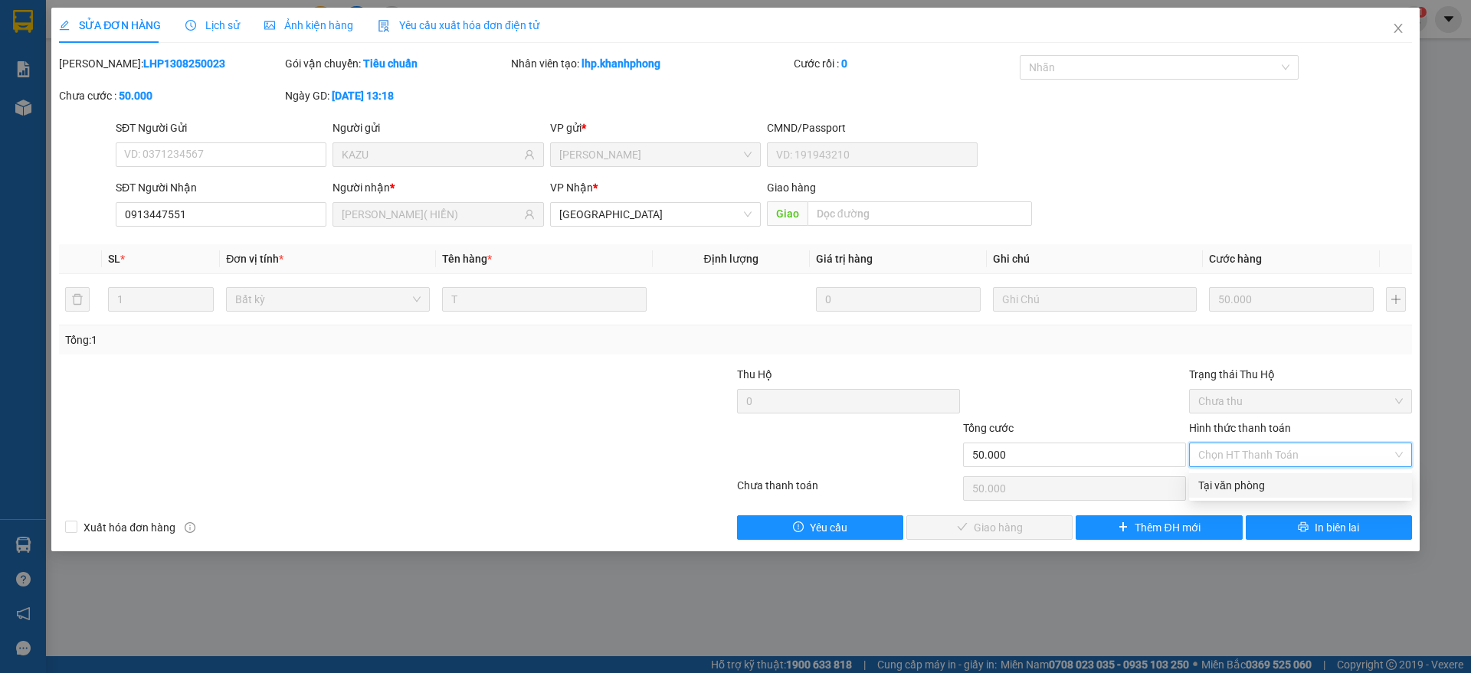
click at [1237, 482] on div "Tại văn phòng" at bounding box center [1300, 485] width 205 height 17
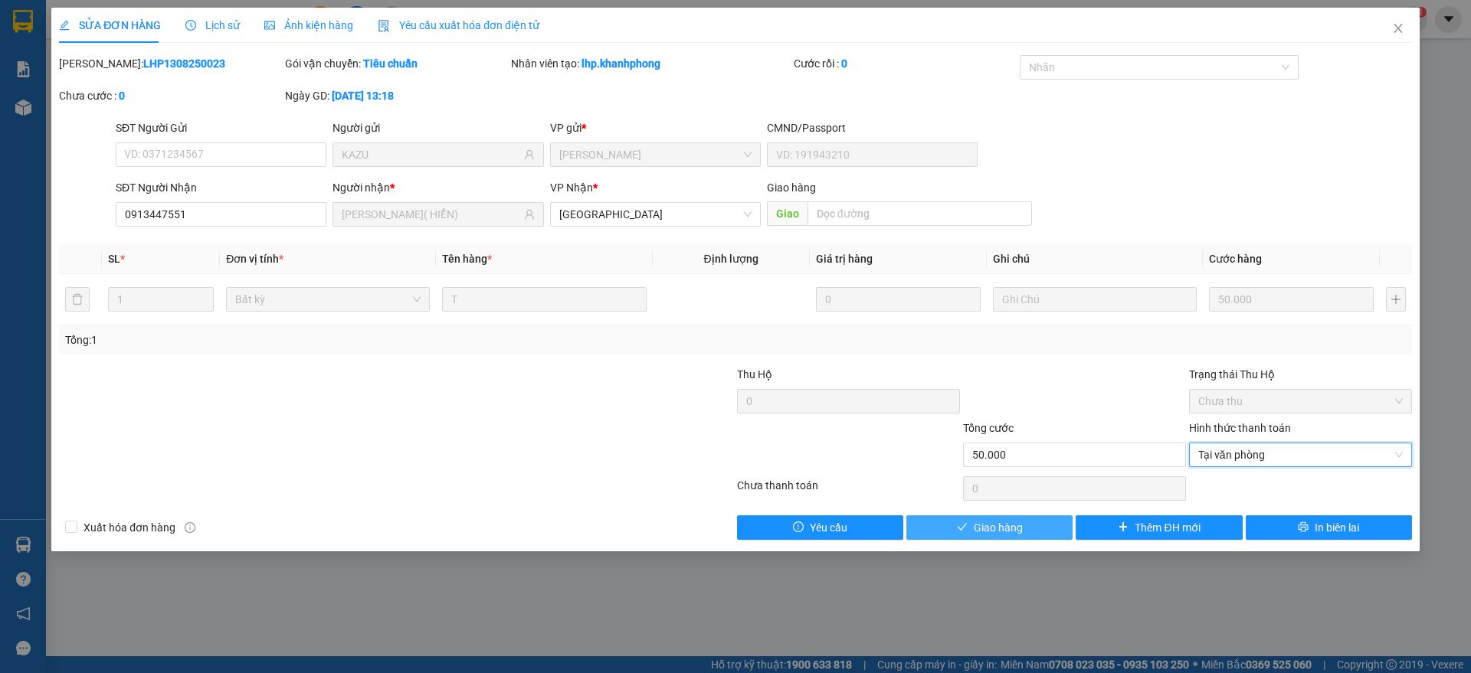
click at [1003, 529] on span "Giao hàng" at bounding box center [998, 527] width 49 height 17
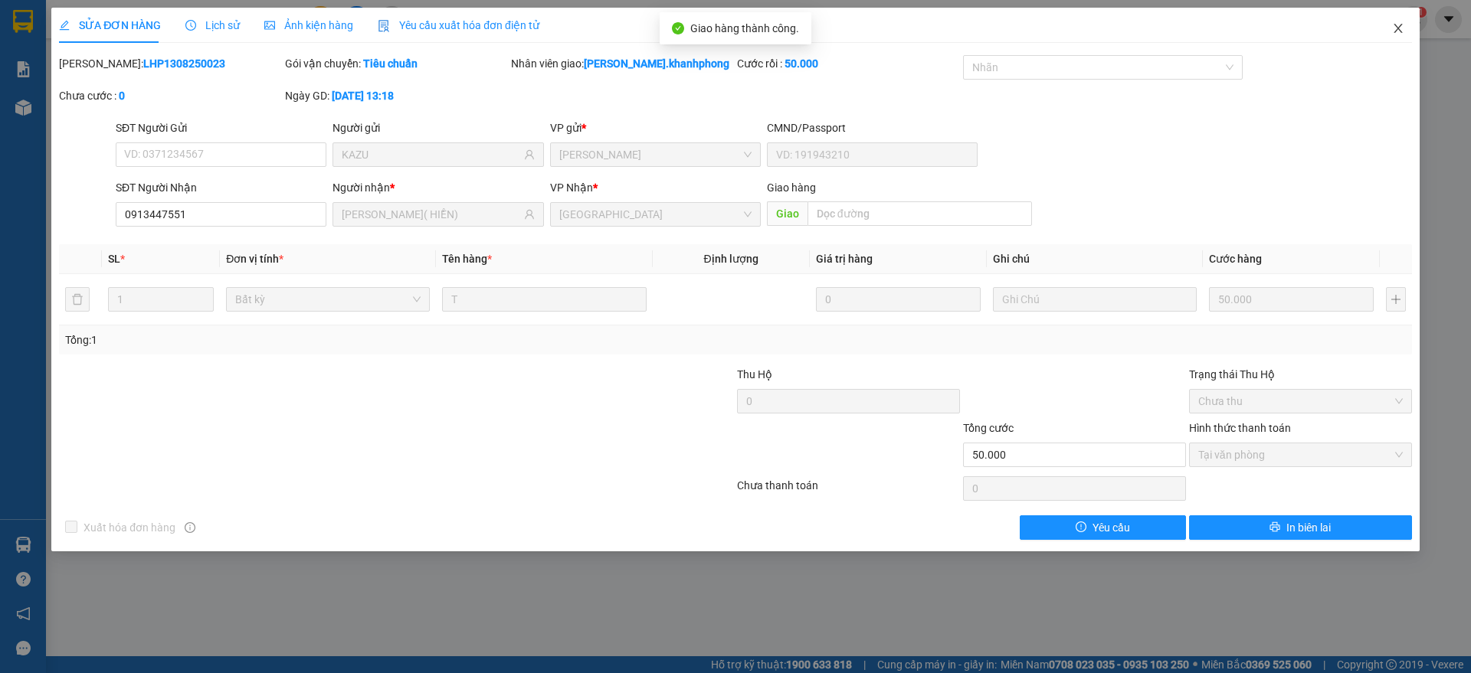
click at [1406, 25] on span "Close" at bounding box center [1397, 29] width 43 height 43
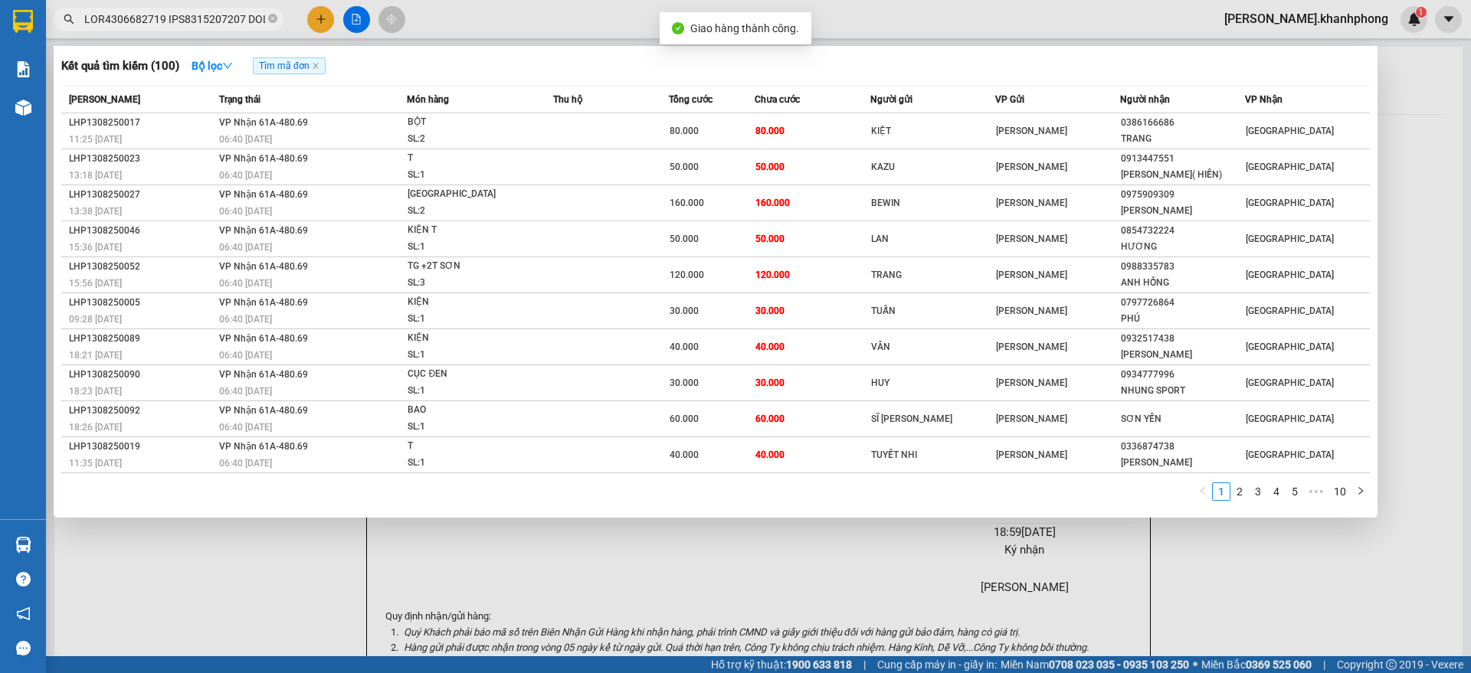
scroll to position [0, 7769]
click at [214, 18] on input "text" at bounding box center [174, 19] width 181 height 17
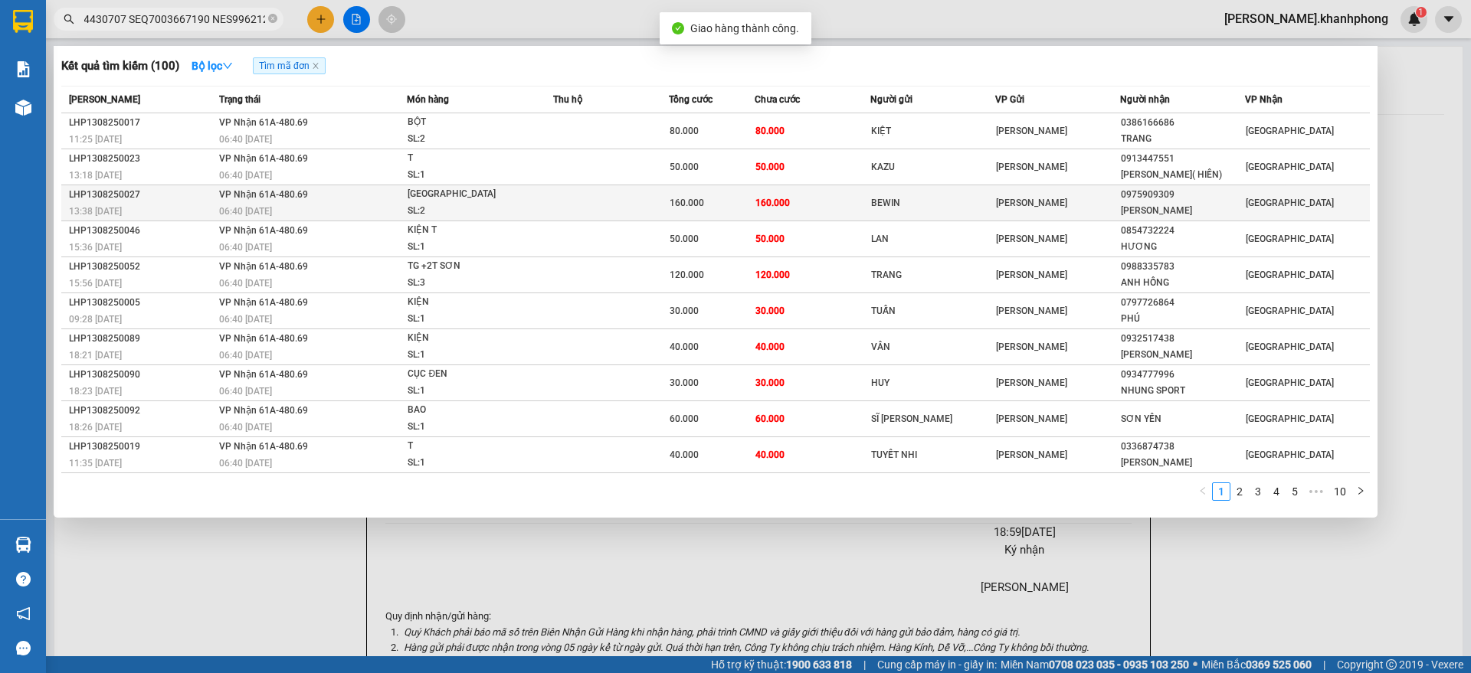
scroll to position [0, 0]
click at [417, 190] on div "[GEOGRAPHIC_DATA]" at bounding box center [465, 194] width 115 height 17
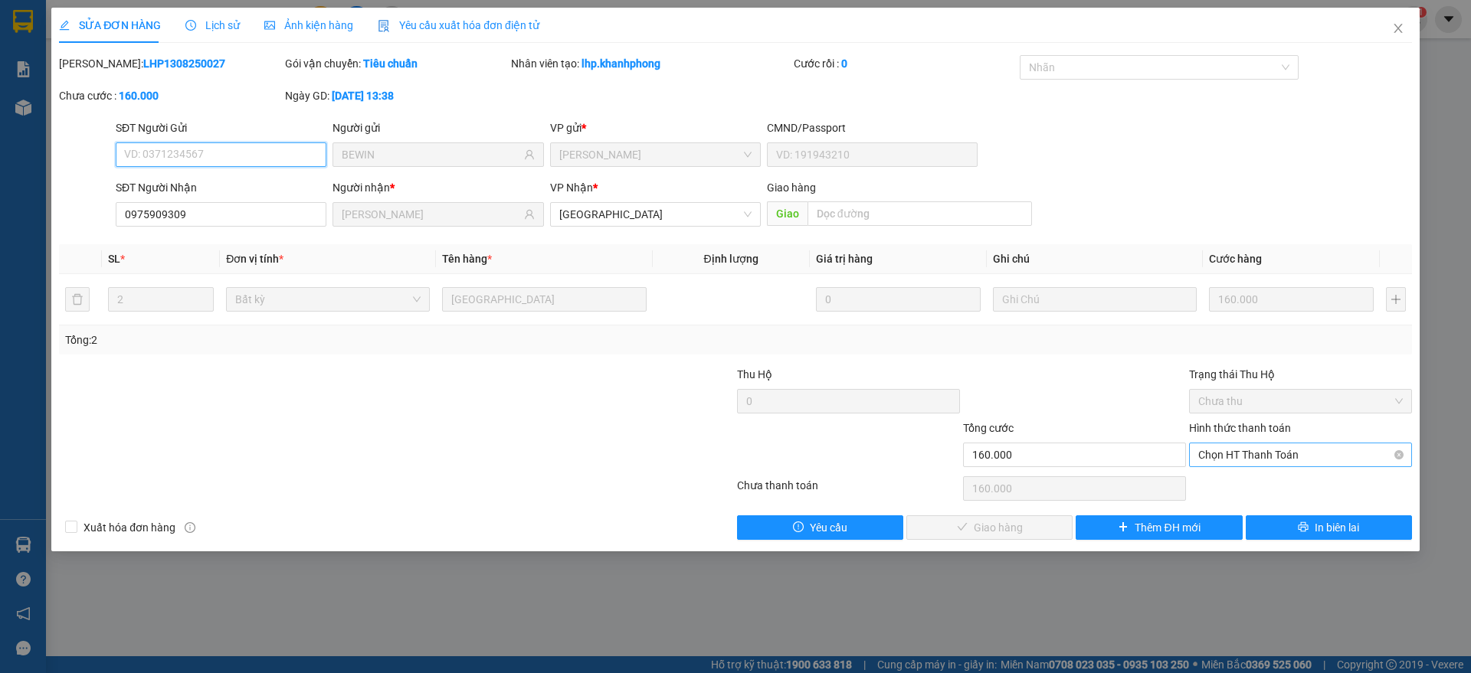
drag, startPoint x: 1281, startPoint y: 450, endPoint x: 1283, endPoint y: 461, distance: 11.7
click at [1283, 450] on span "Chọn HT Thanh Toán" at bounding box center [1300, 455] width 205 height 23
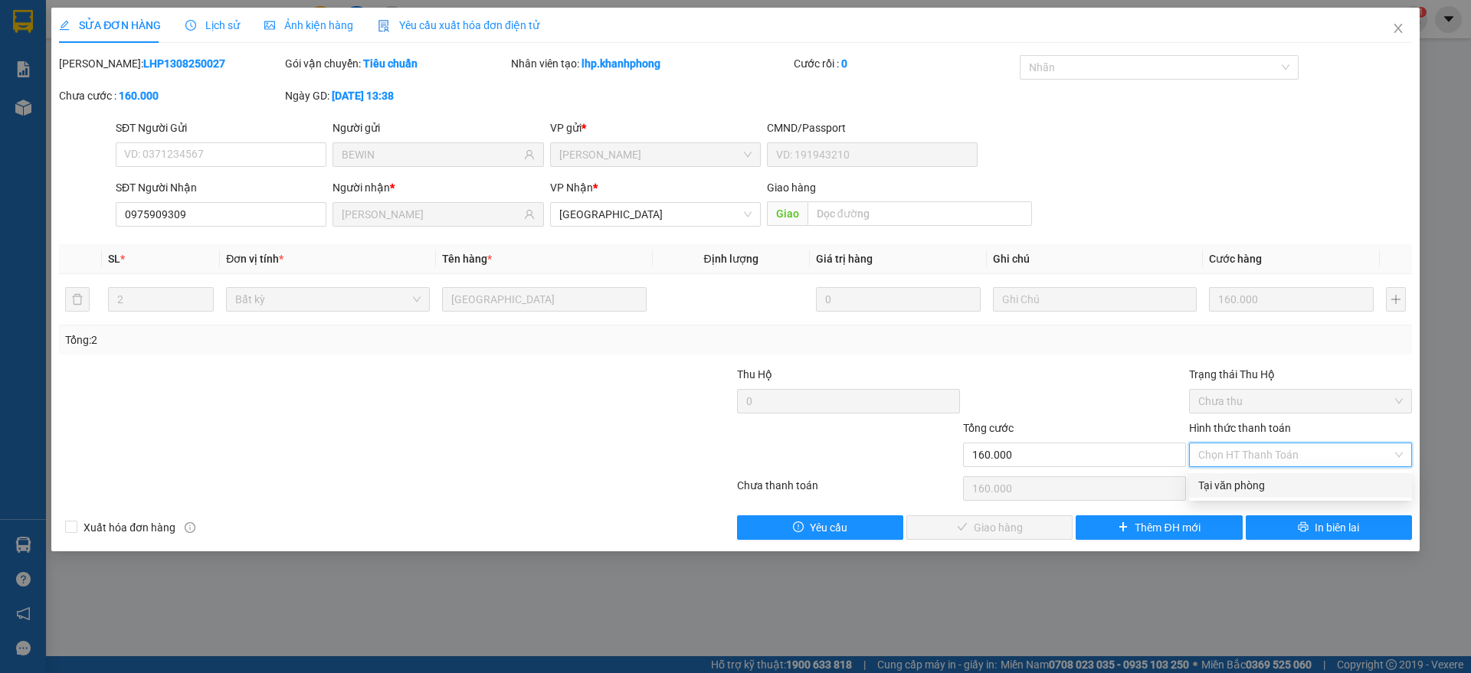
click at [1239, 483] on div "Tại văn phòng" at bounding box center [1300, 485] width 205 height 17
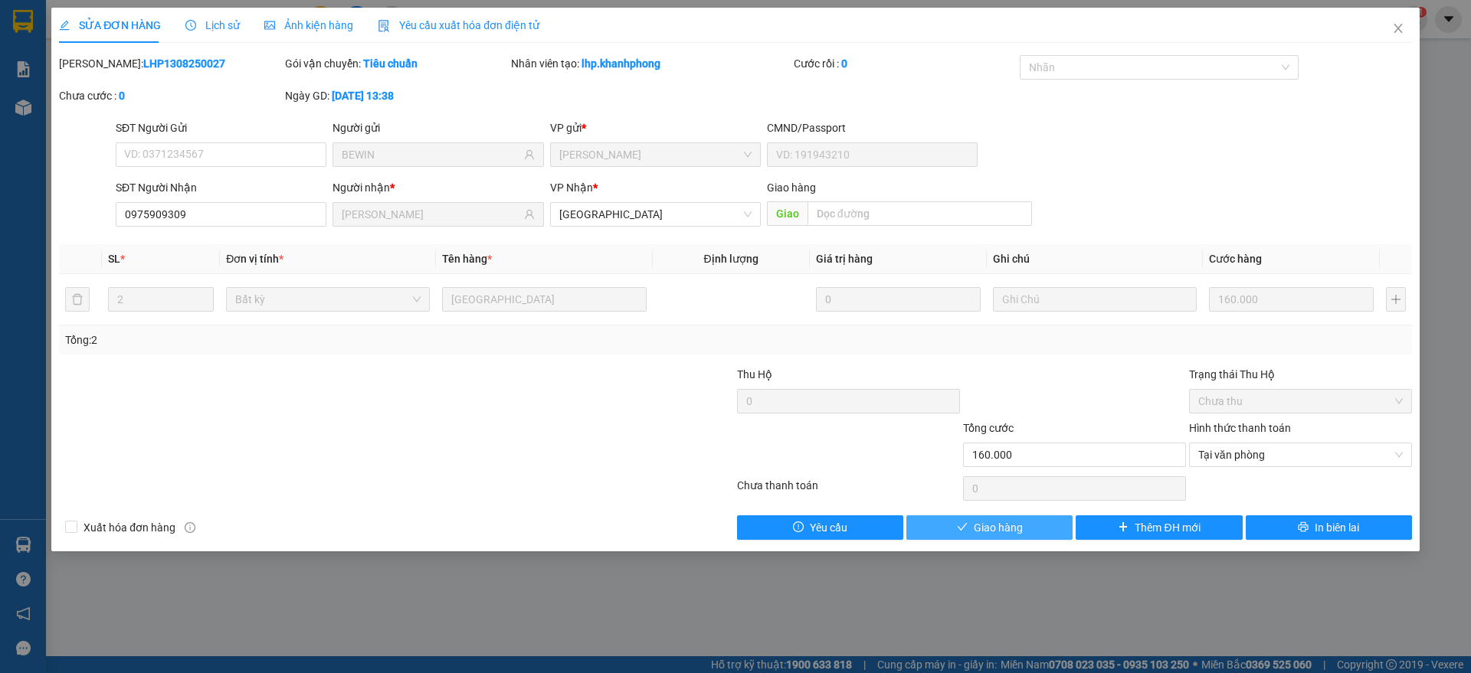
click at [1003, 522] on span "Giao hàng" at bounding box center [998, 527] width 49 height 17
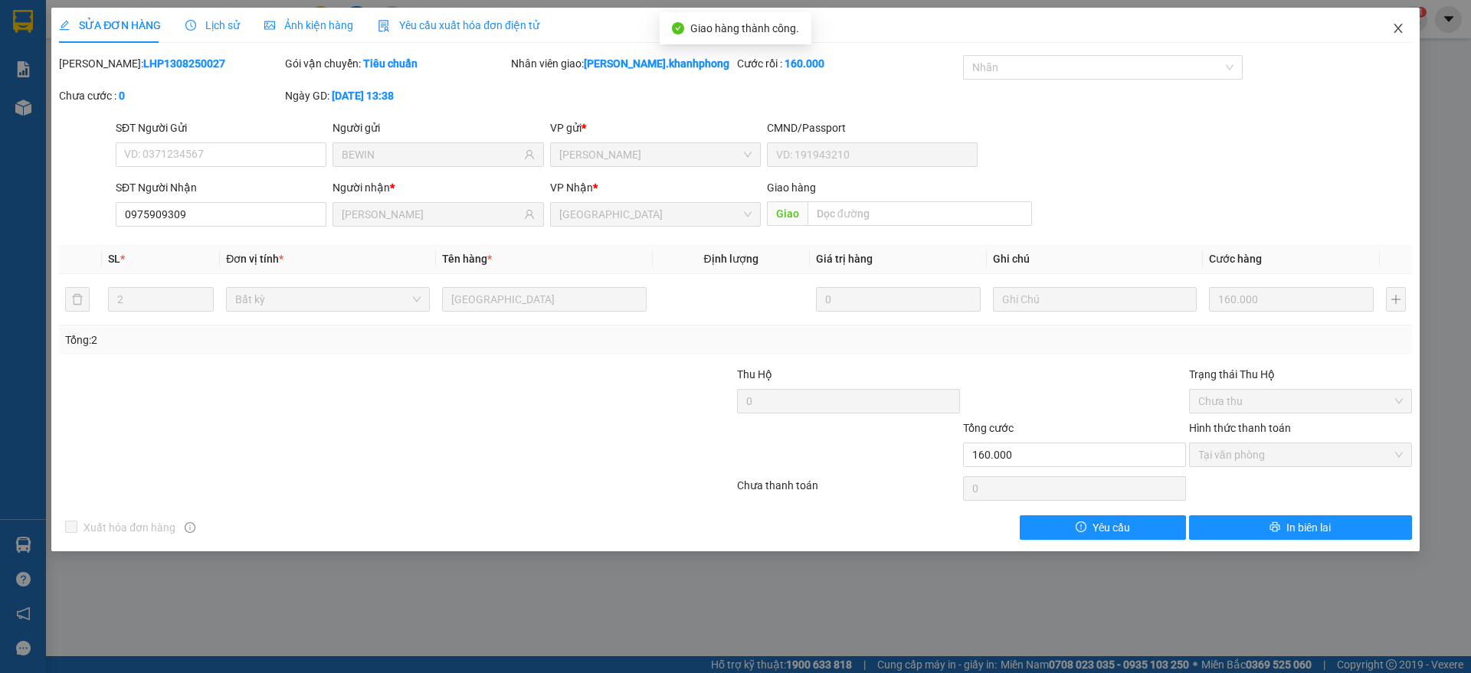
click at [1403, 19] on span "Close" at bounding box center [1397, 29] width 43 height 43
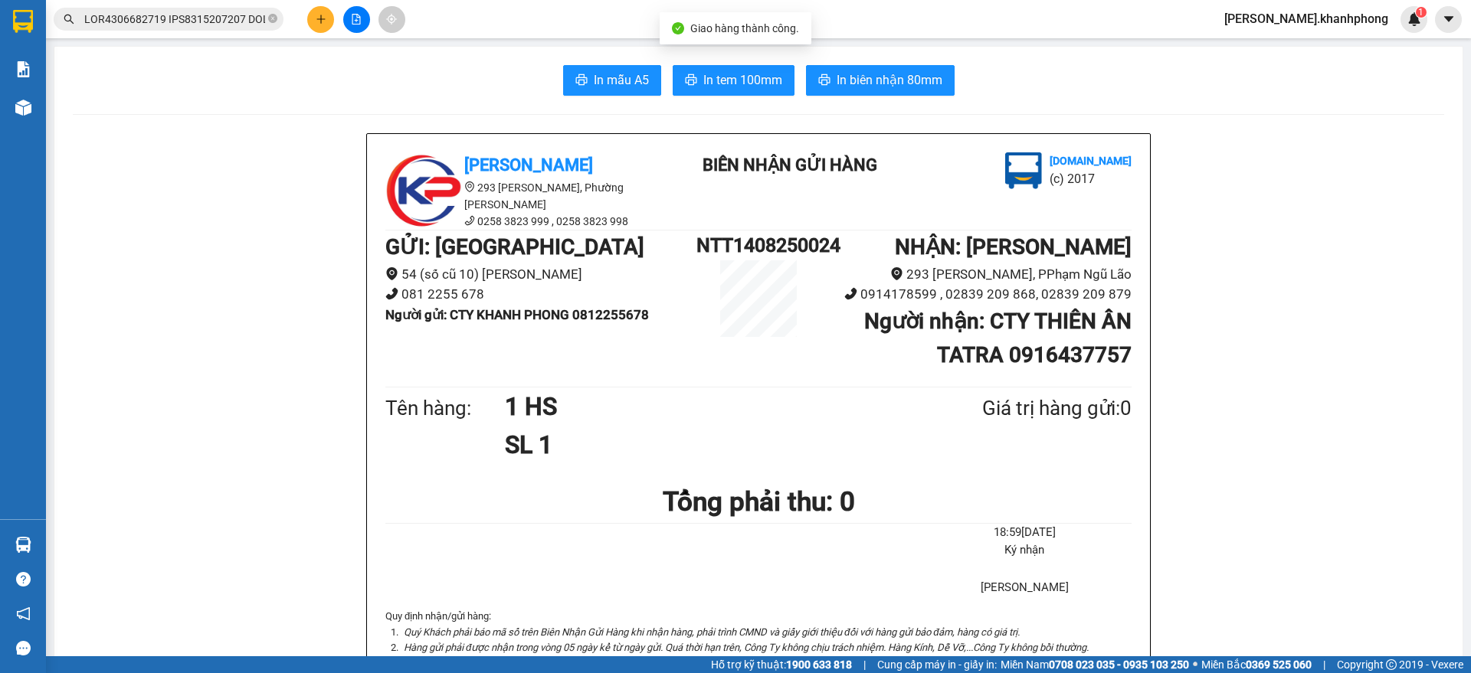
scroll to position [0, 7769]
click at [167, 18] on input "text" at bounding box center [174, 19] width 181 height 17
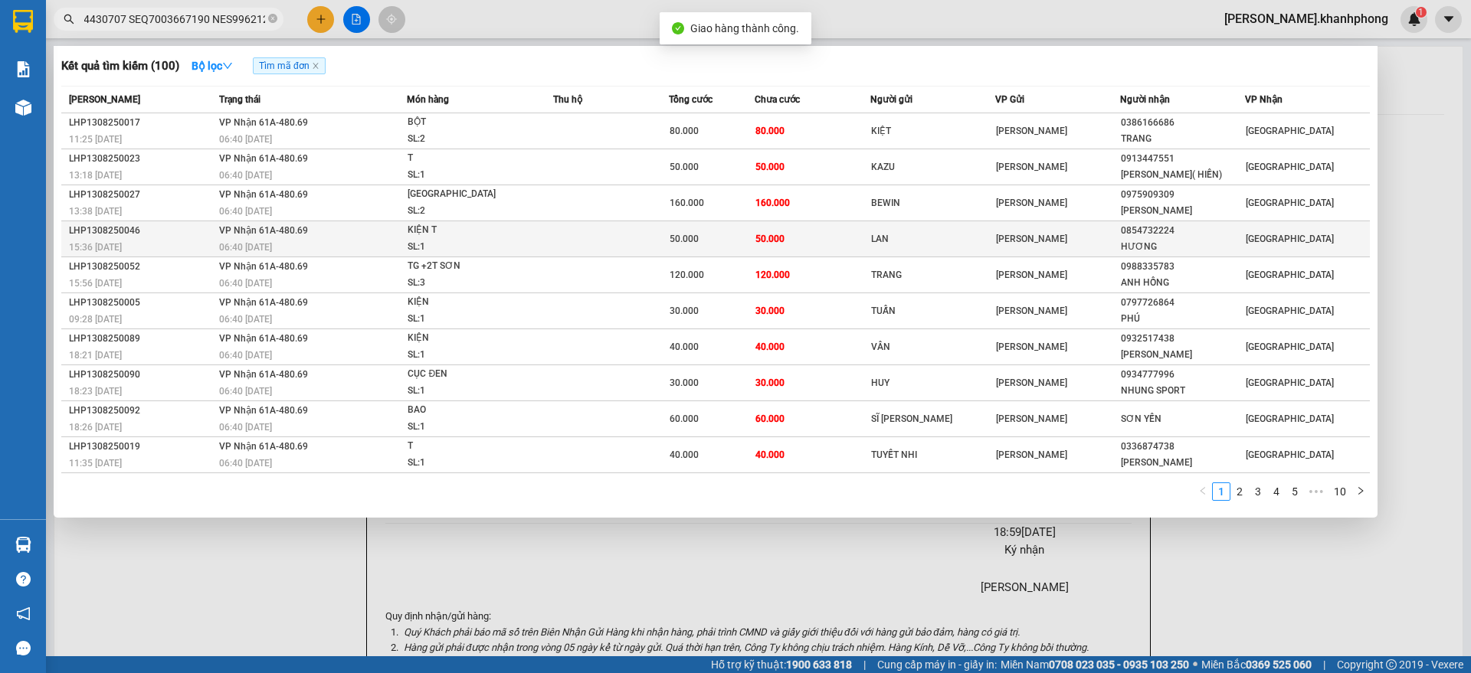
scroll to position [0, 0]
click at [156, 236] on div "LHP1308250046" at bounding box center [142, 231] width 146 height 16
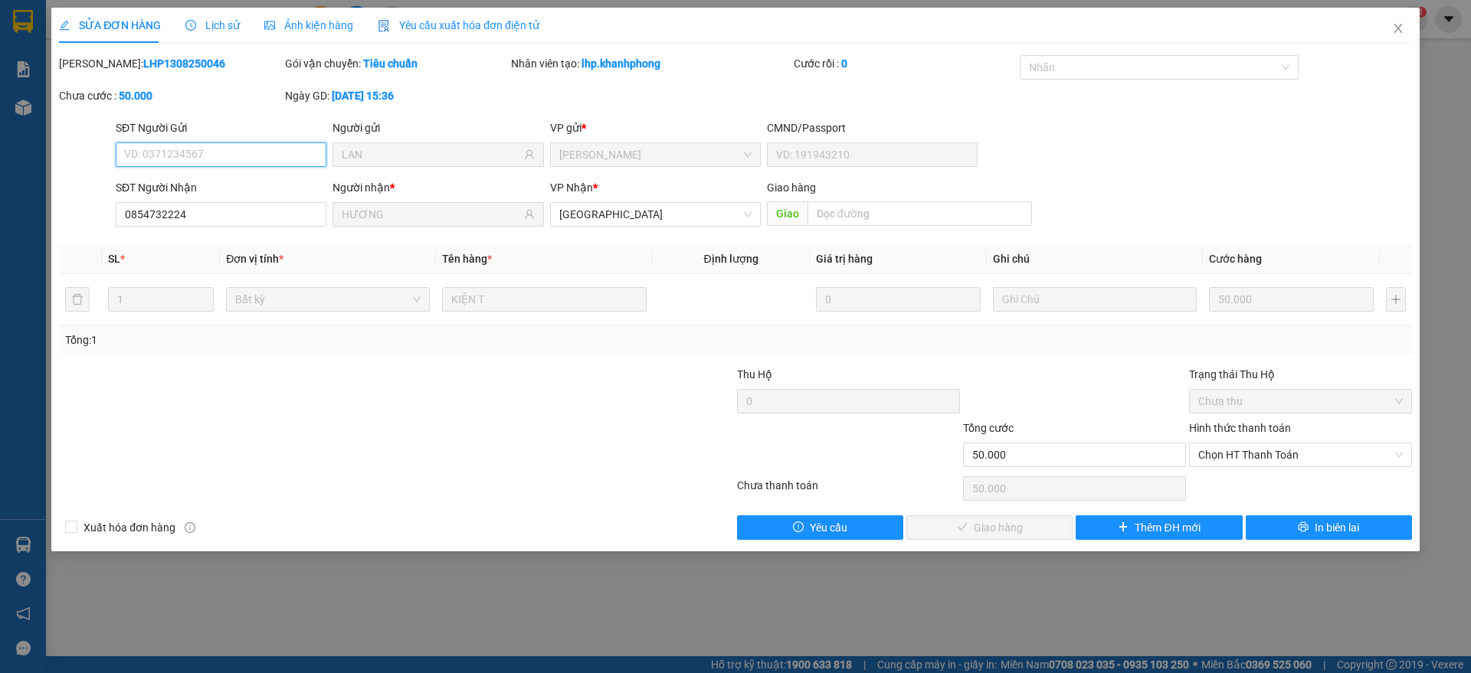
drag, startPoint x: 1222, startPoint y: 451, endPoint x: 1216, endPoint y: 473, distance: 22.3
click at [1223, 456] on span "Chọn HT Thanh Toán" at bounding box center [1300, 455] width 205 height 23
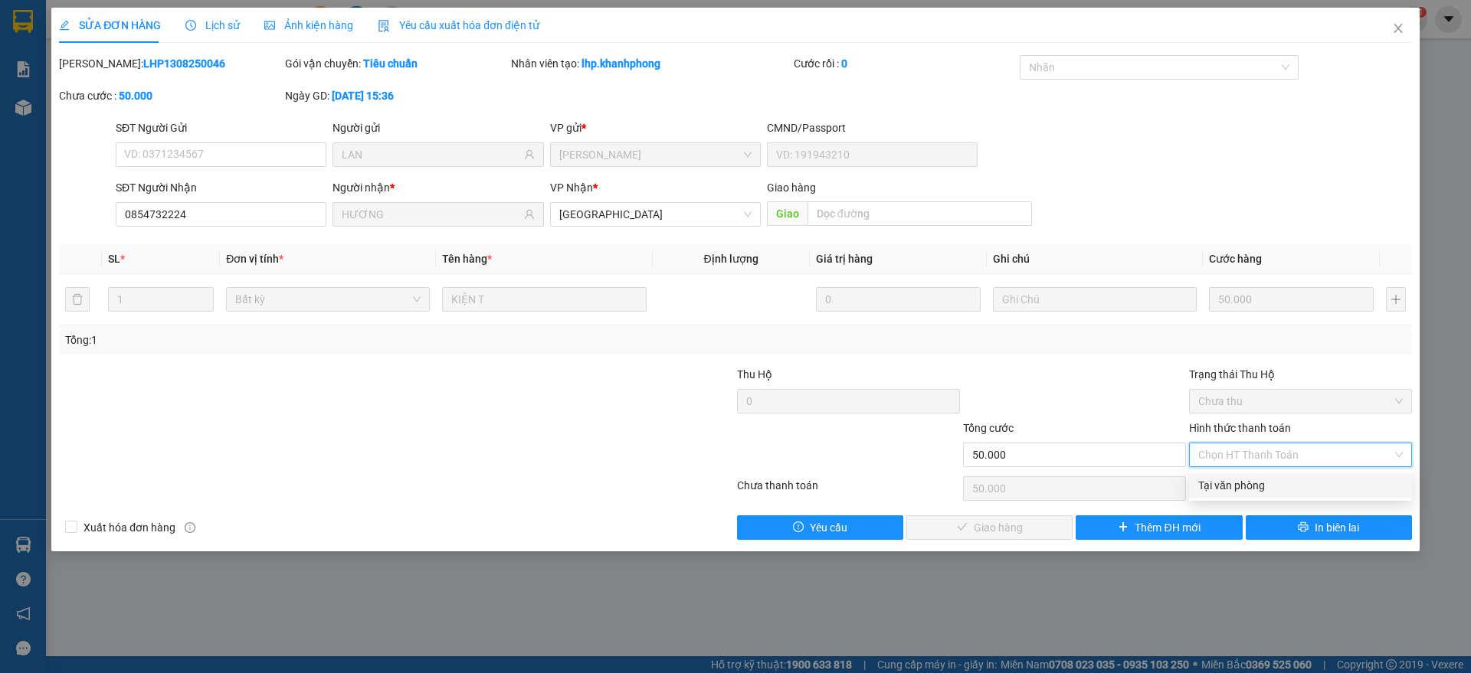
click at [1206, 488] on div "Tại văn phòng" at bounding box center [1300, 485] width 205 height 17
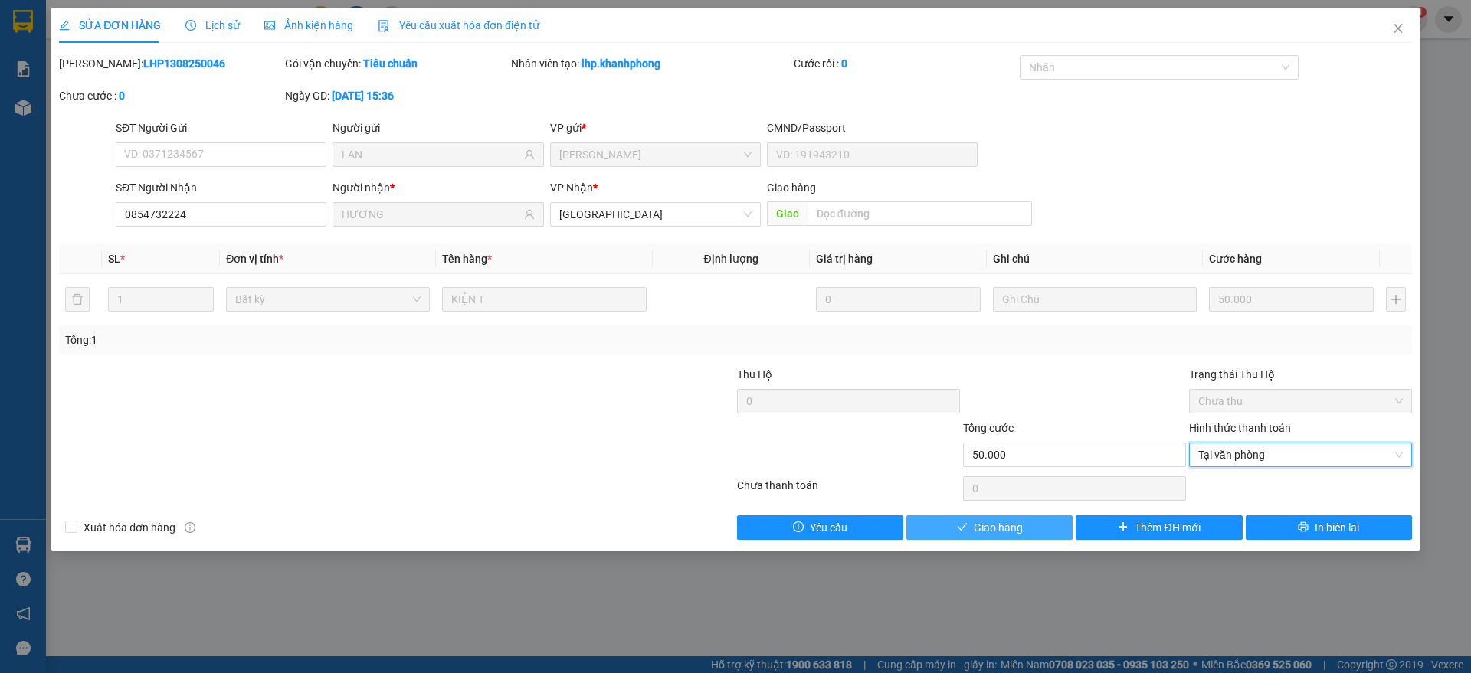
click at [1003, 530] on span "Giao hàng" at bounding box center [998, 527] width 49 height 17
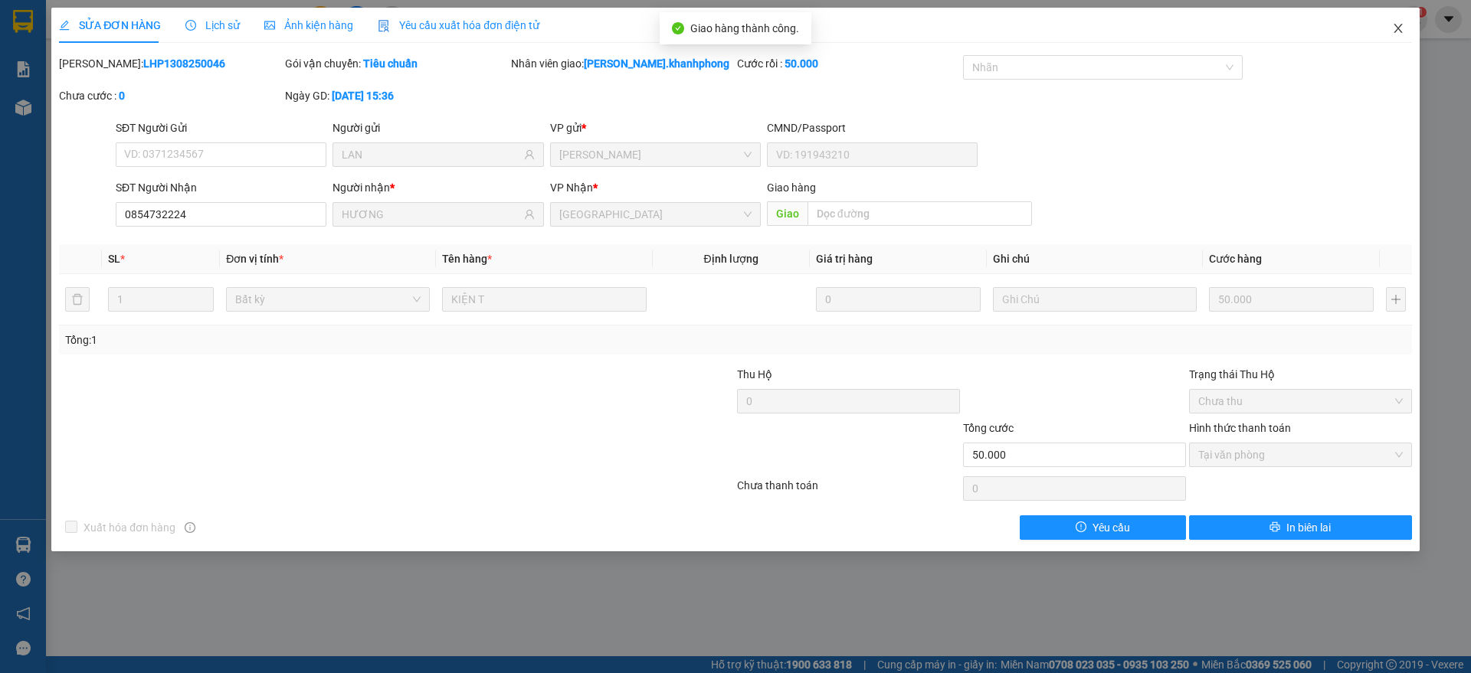
click at [1403, 29] on icon "close" at bounding box center [1398, 28] width 12 height 12
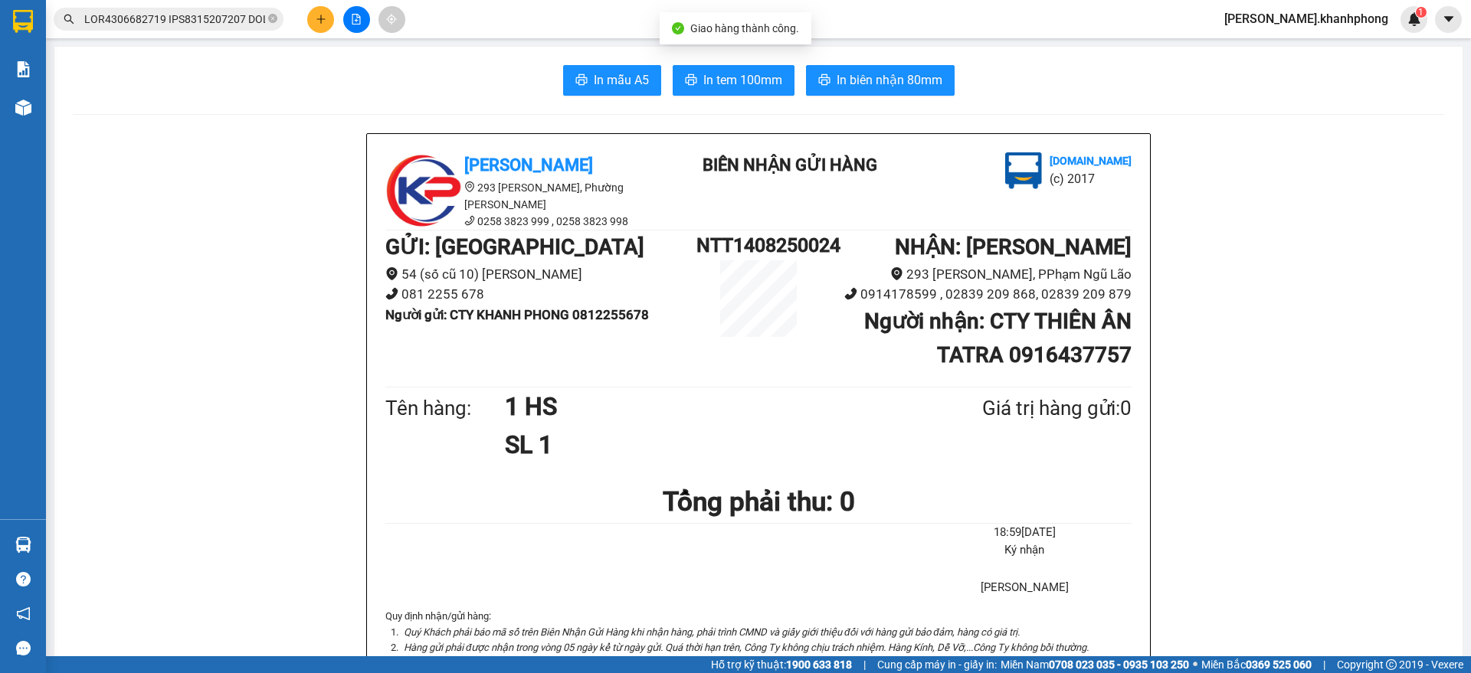
click at [188, 16] on input "text" at bounding box center [174, 19] width 181 height 17
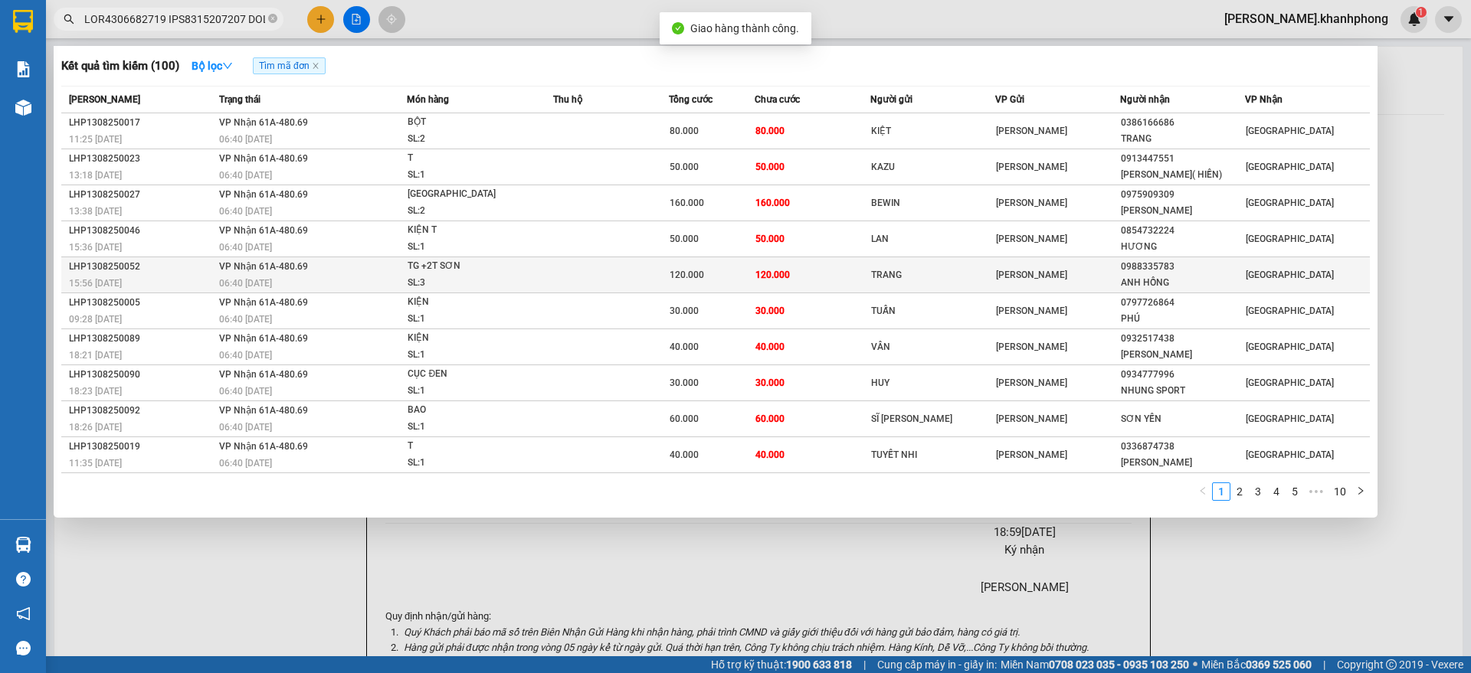
click at [182, 268] on div "LHP1308250052" at bounding box center [142, 267] width 146 height 16
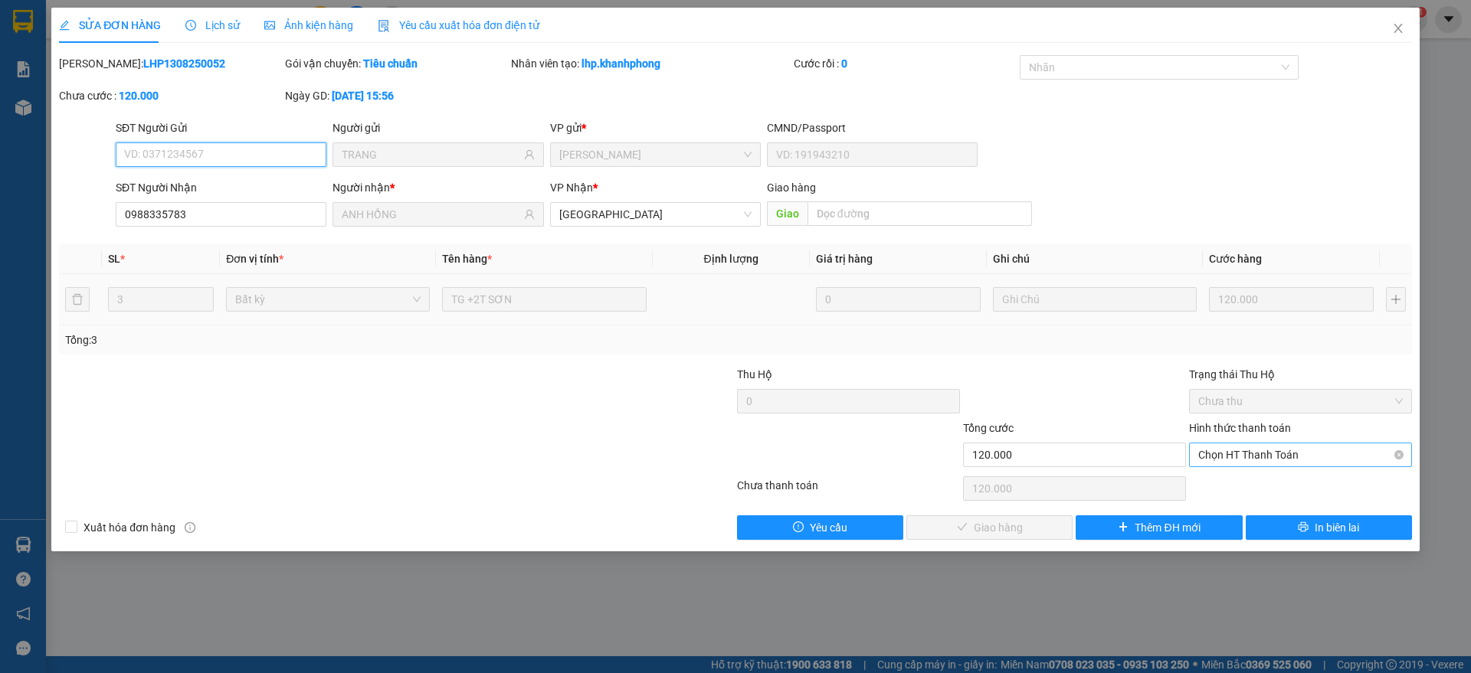
drag, startPoint x: 1245, startPoint y: 453, endPoint x: 1245, endPoint y: 466, distance: 13.0
click at [1245, 458] on span "Chọn HT Thanh Toán" at bounding box center [1300, 455] width 205 height 23
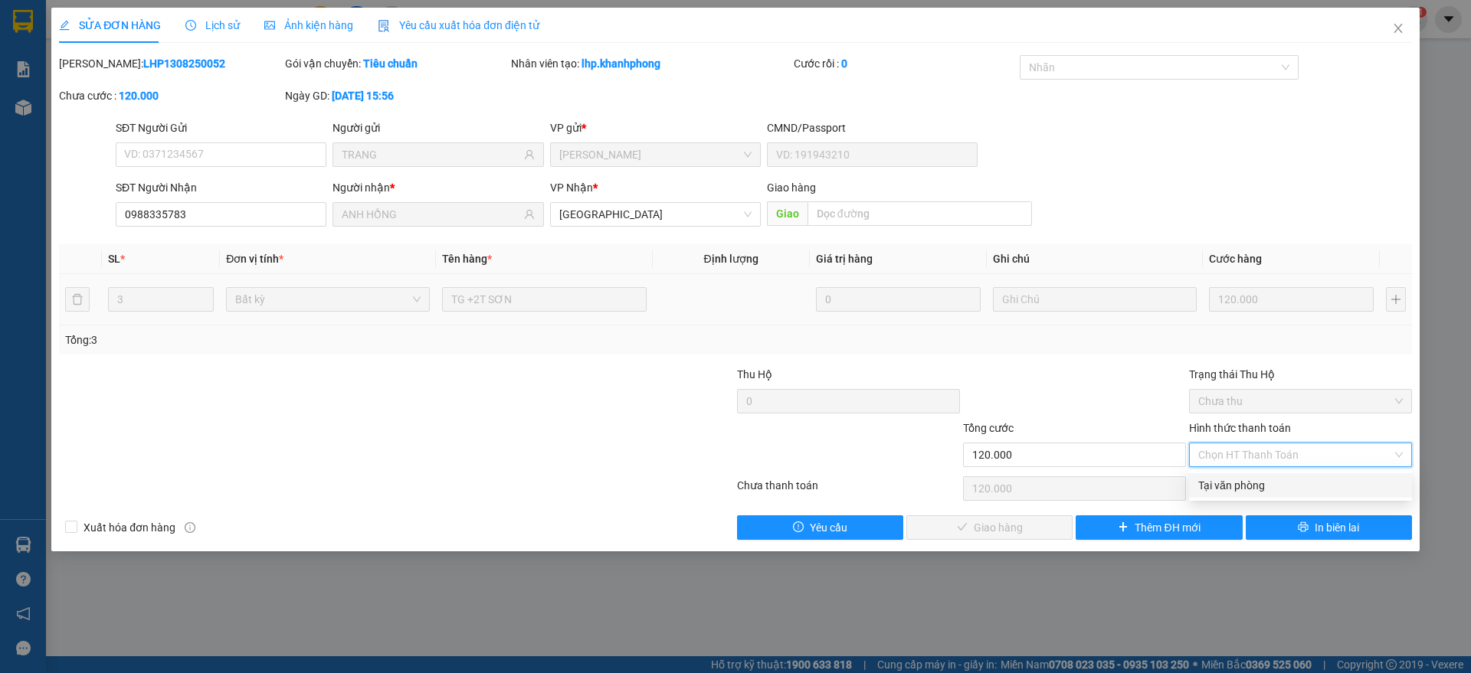
click at [1239, 478] on div "Tại văn phòng" at bounding box center [1300, 485] width 205 height 17
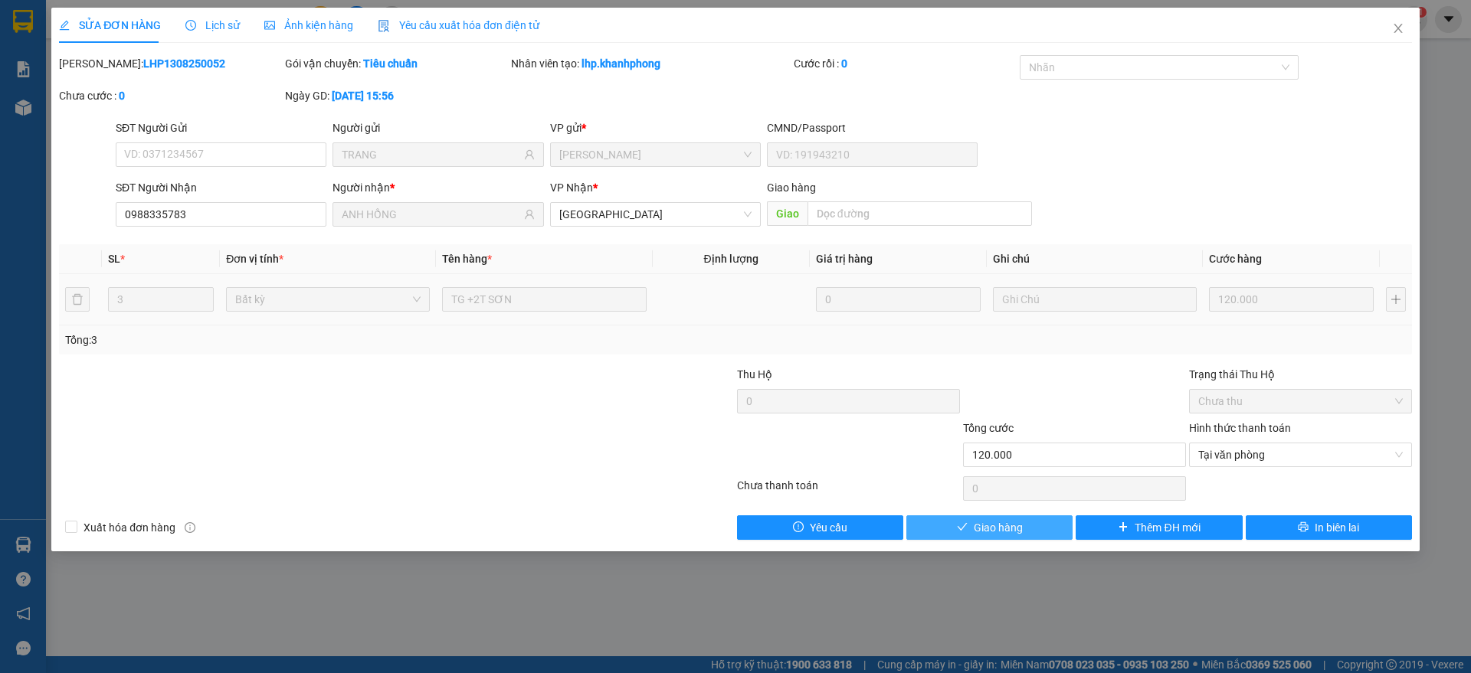
click at [1010, 525] on span "Giao hàng" at bounding box center [998, 527] width 49 height 17
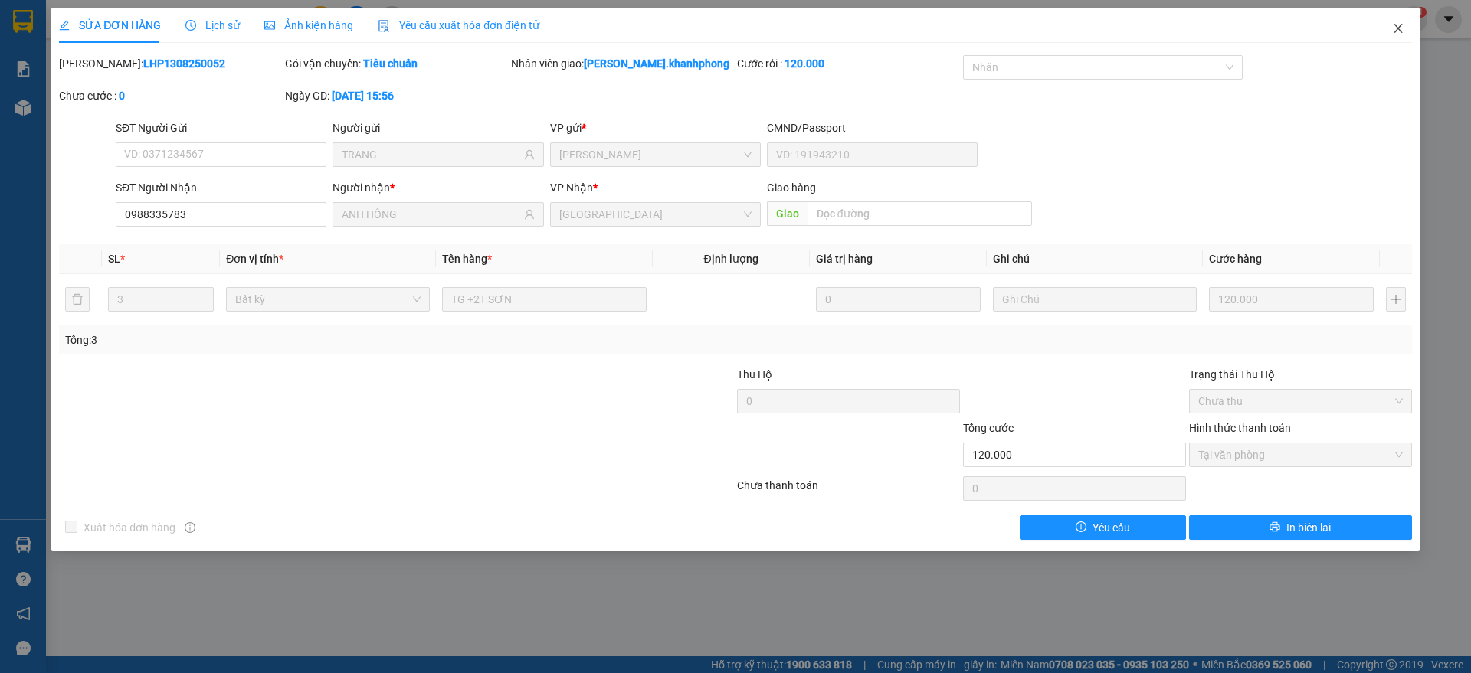
drag, startPoint x: 1397, startPoint y: 22, endPoint x: 1337, endPoint y: 43, distance: 63.2
click at [1399, 21] on span "Close" at bounding box center [1397, 29] width 43 height 43
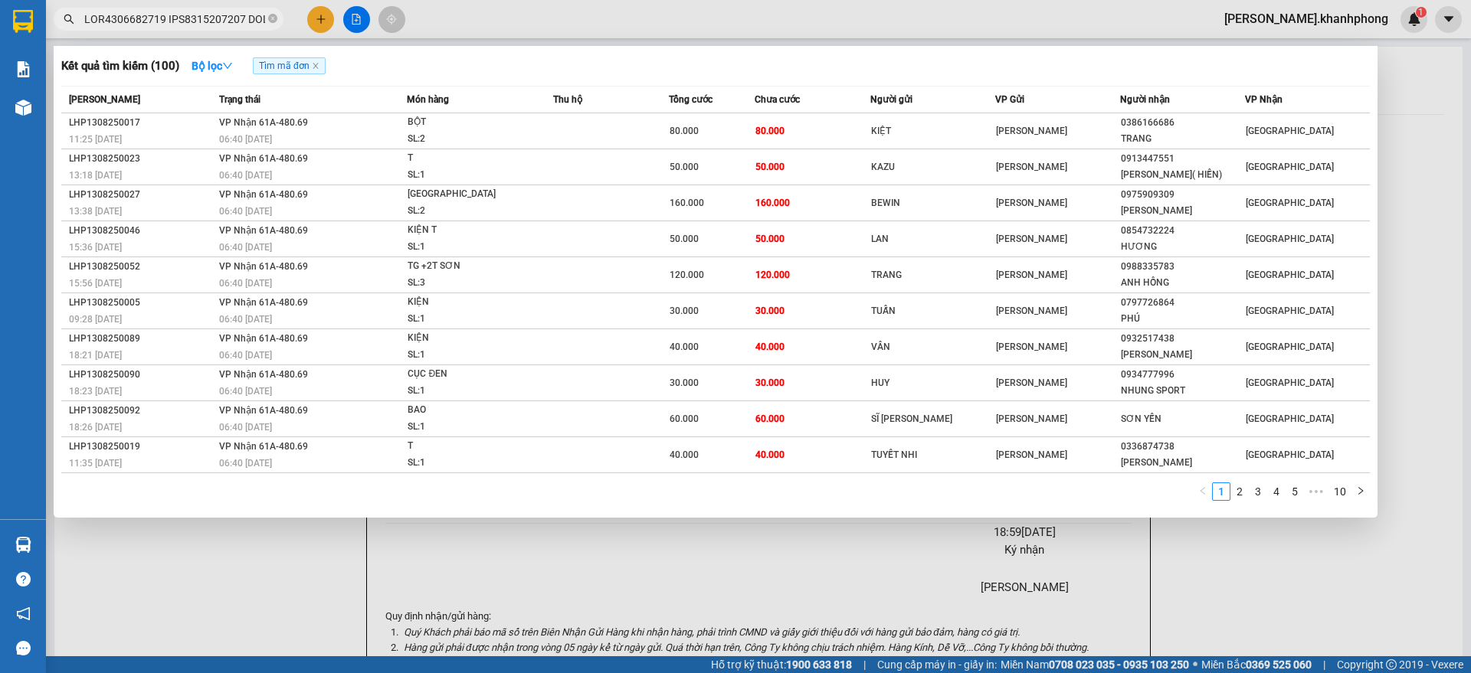
click at [235, 18] on input "text" at bounding box center [174, 19] width 181 height 17
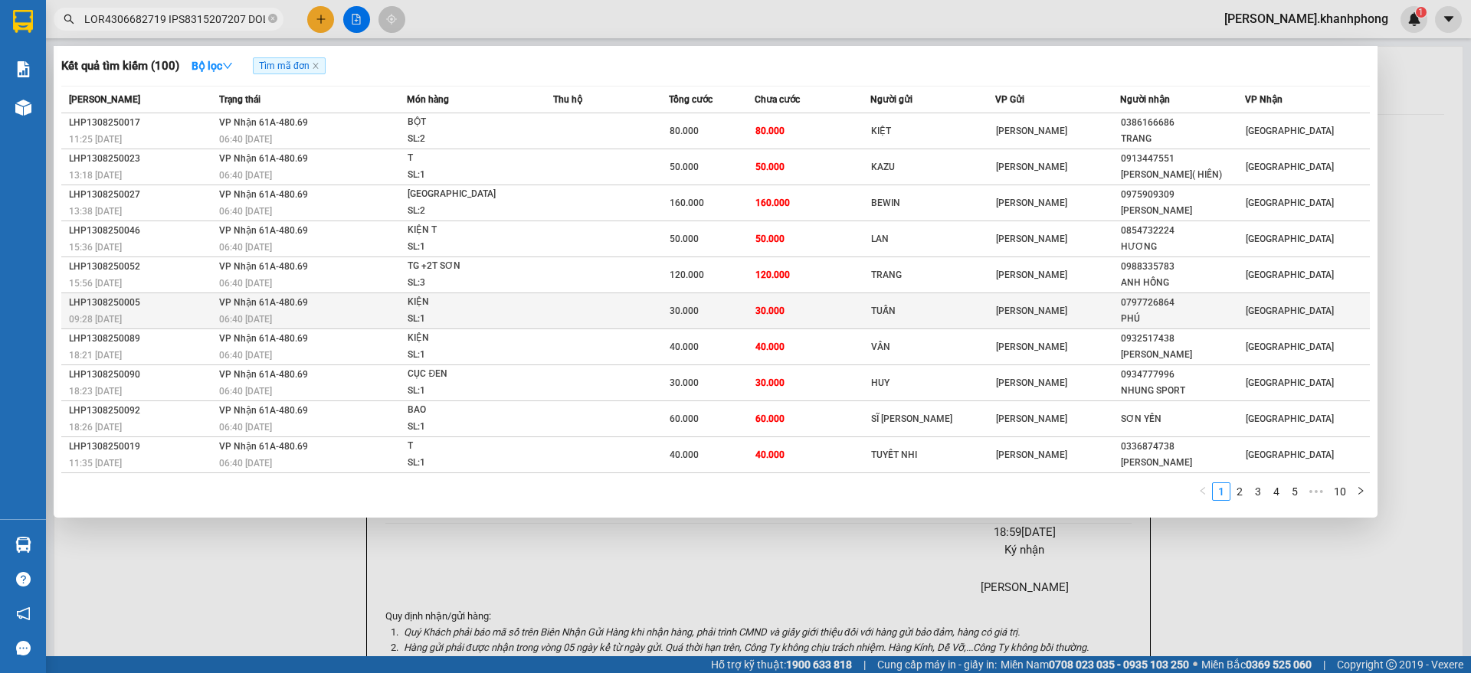
click at [162, 311] on div "09:28 [DATE]" at bounding box center [142, 319] width 146 height 17
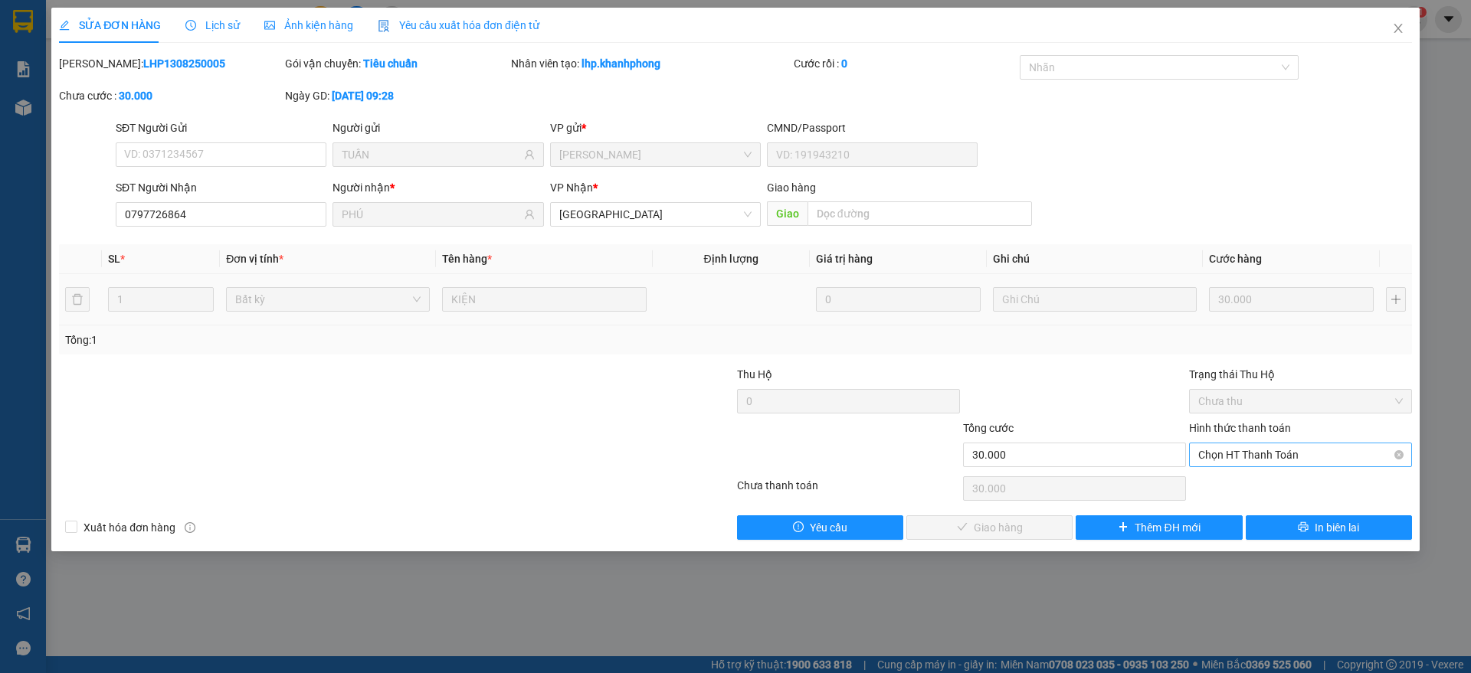
click at [1230, 443] on div "Chọn HT Thanh Toán" at bounding box center [1300, 455] width 223 height 25
drag, startPoint x: 1229, startPoint y: 482, endPoint x: 1160, endPoint y: 494, distance: 70.0
click at [1220, 482] on div "Tại văn phòng" at bounding box center [1300, 485] width 205 height 17
click at [984, 527] on span "Giao hàng" at bounding box center [998, 527] width 49 height 17
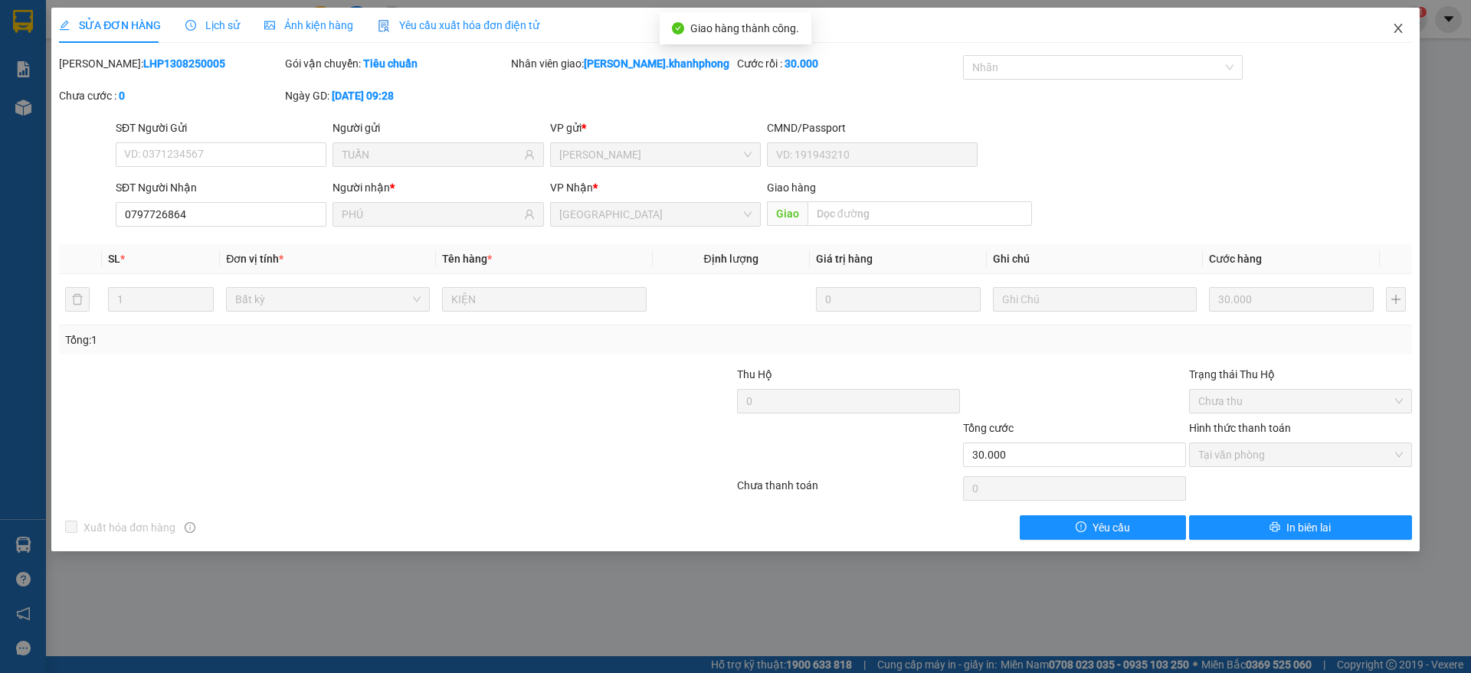
click at [1403, 17] on span "Close" at bounding box center [1397, 29] width 43 height 43
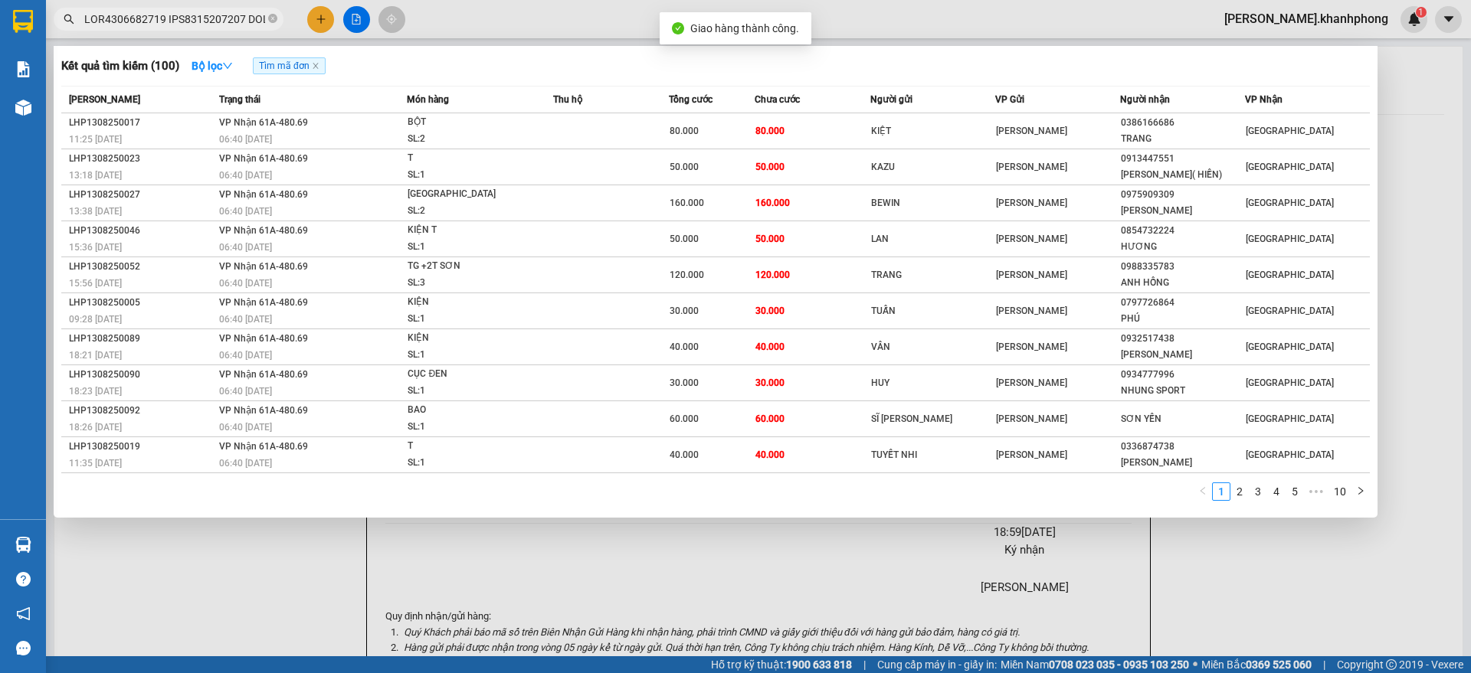
click at [133, 15] on input "text" at bounding box center [174, 19] width 181 height 17
drag, startPoint x: 266, startPoint y: 557, endPoint x: 213, endPoint y: 488, distance: 86.9
click at [266, 556] on div at bounding box center [735, 336] width 1471 height 673
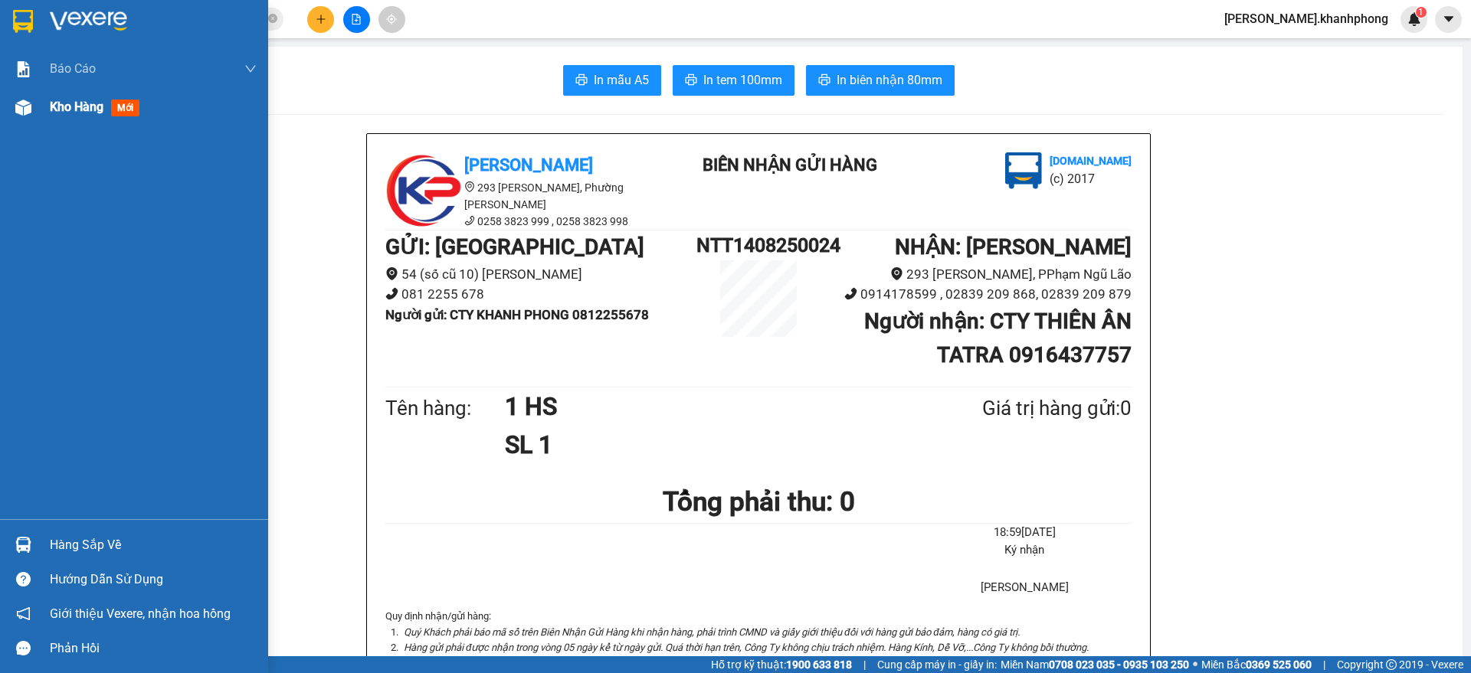
click at [29, 103] on img at bounding box center [23, 108] width 16 height 16
